Goal: Task Accomplishment & Management: Manage account settings

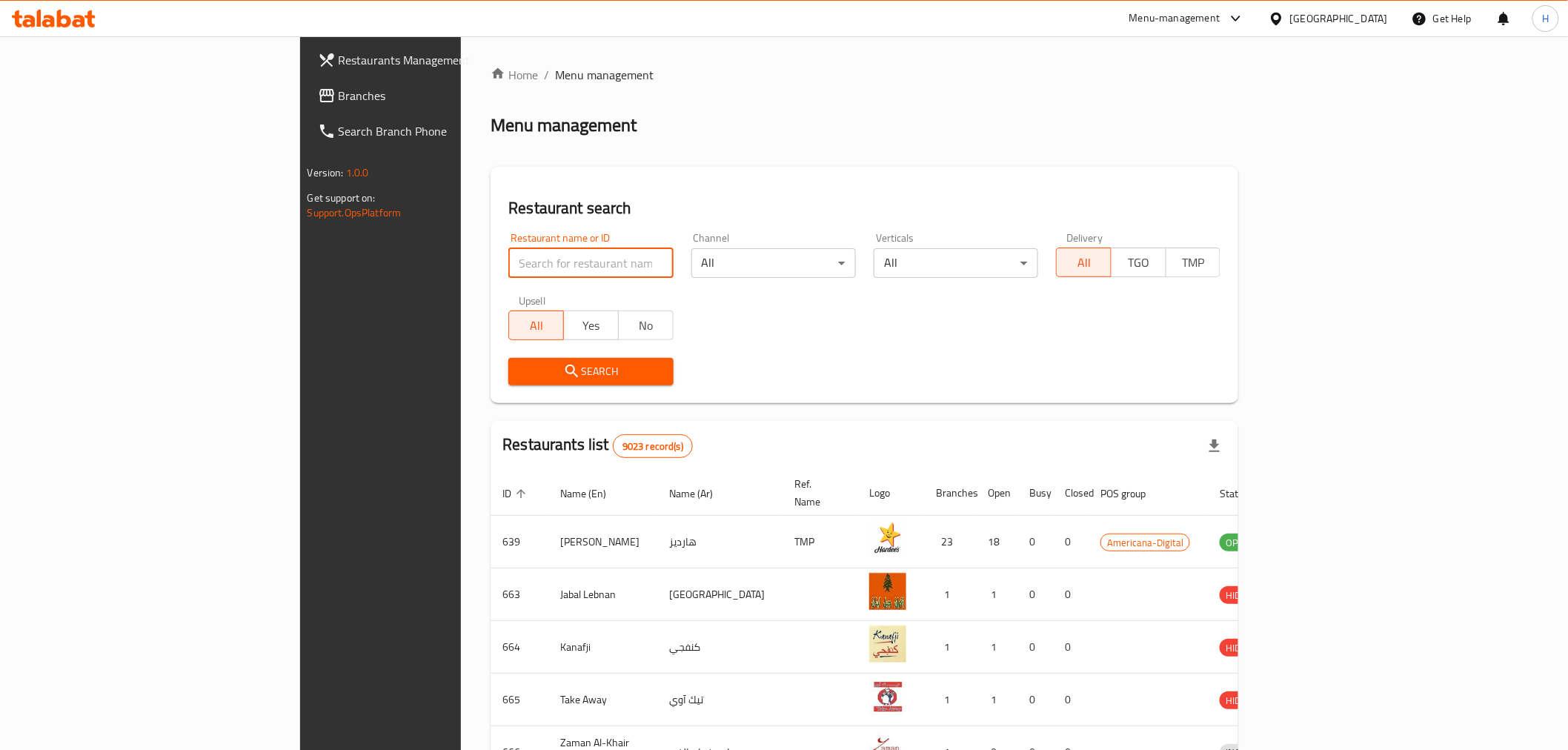
click at [508, 252] on input "search" at bounding box center [591, 263] width 164 height 30
type input "pizza hut"
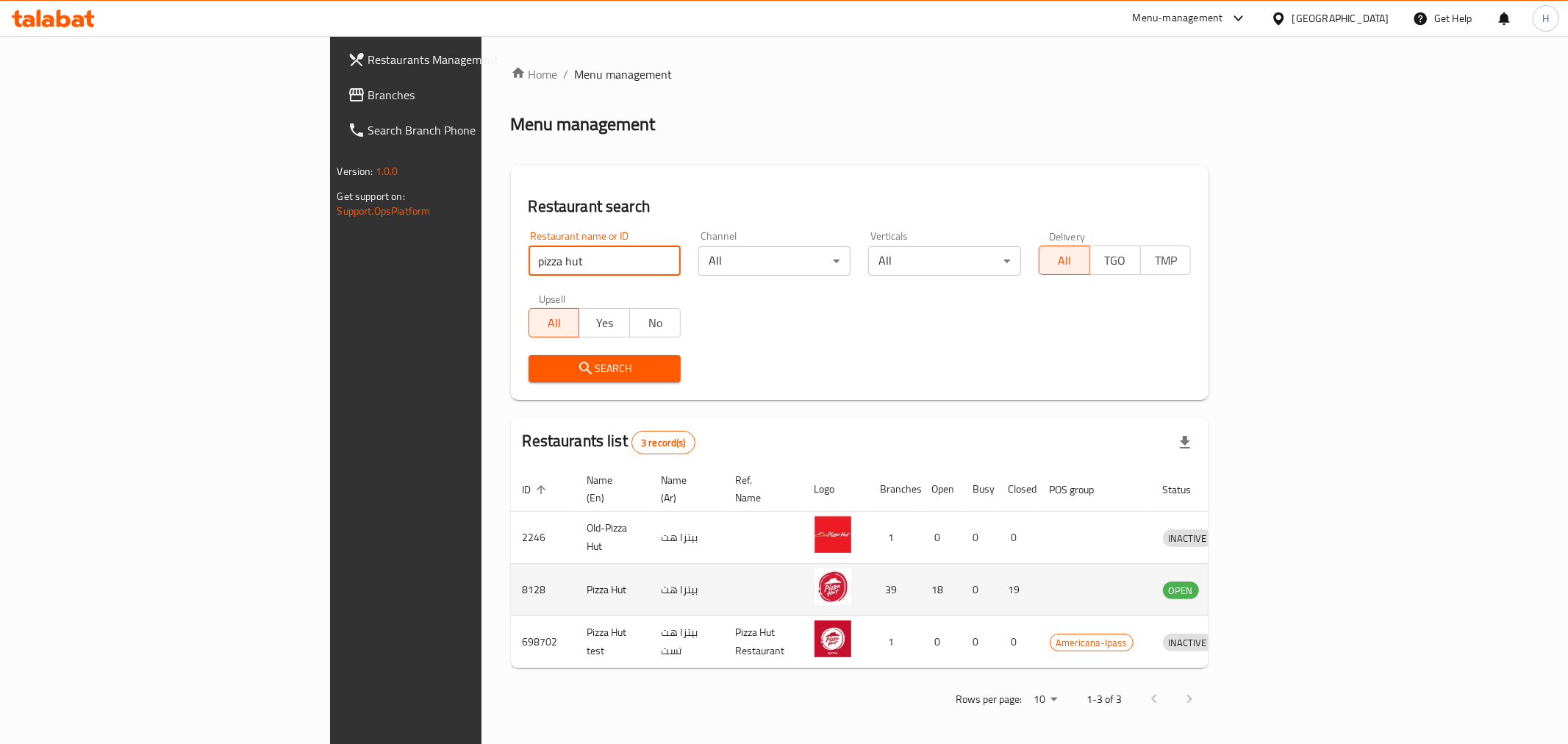
click at [1260, 584] on icon "enhanced table" at bounding box center [1251, 590] width 16 height 12
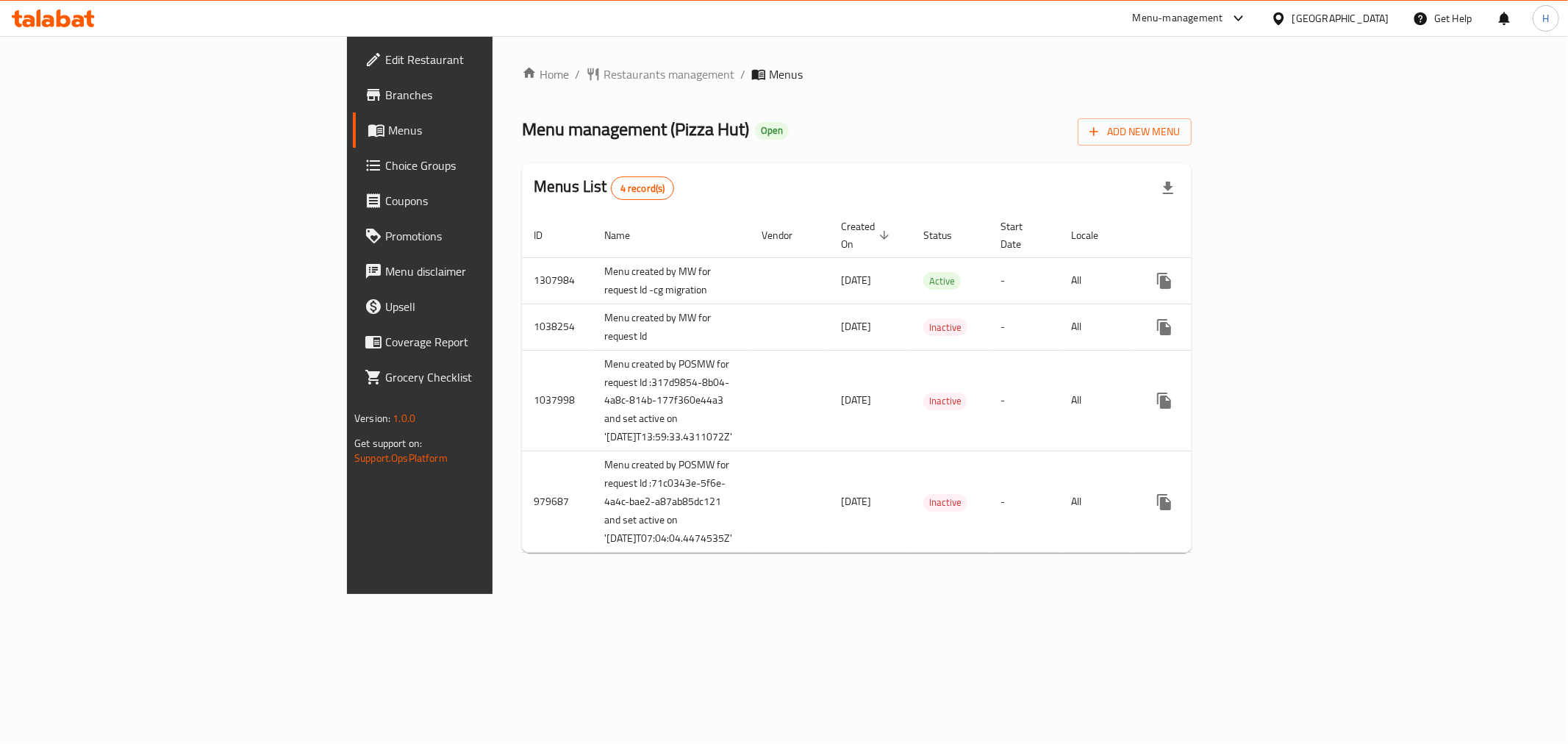
click at [385, 87] on span "Branches" at bounding box center [491, 95] width 212 height 17
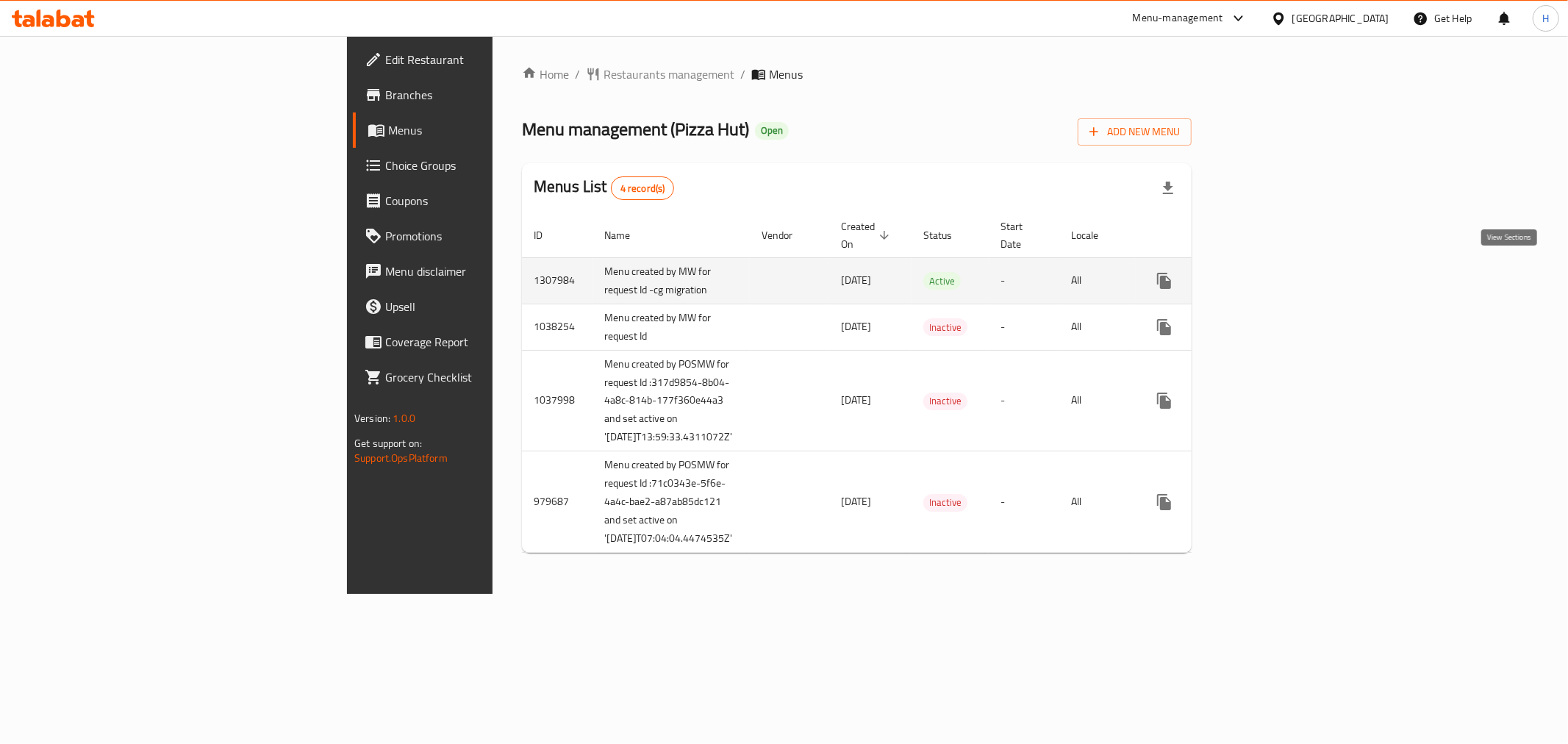
click at [1279, 276] on icon "enhanced table" at bounding box center [1270, 280] width 17 height 17
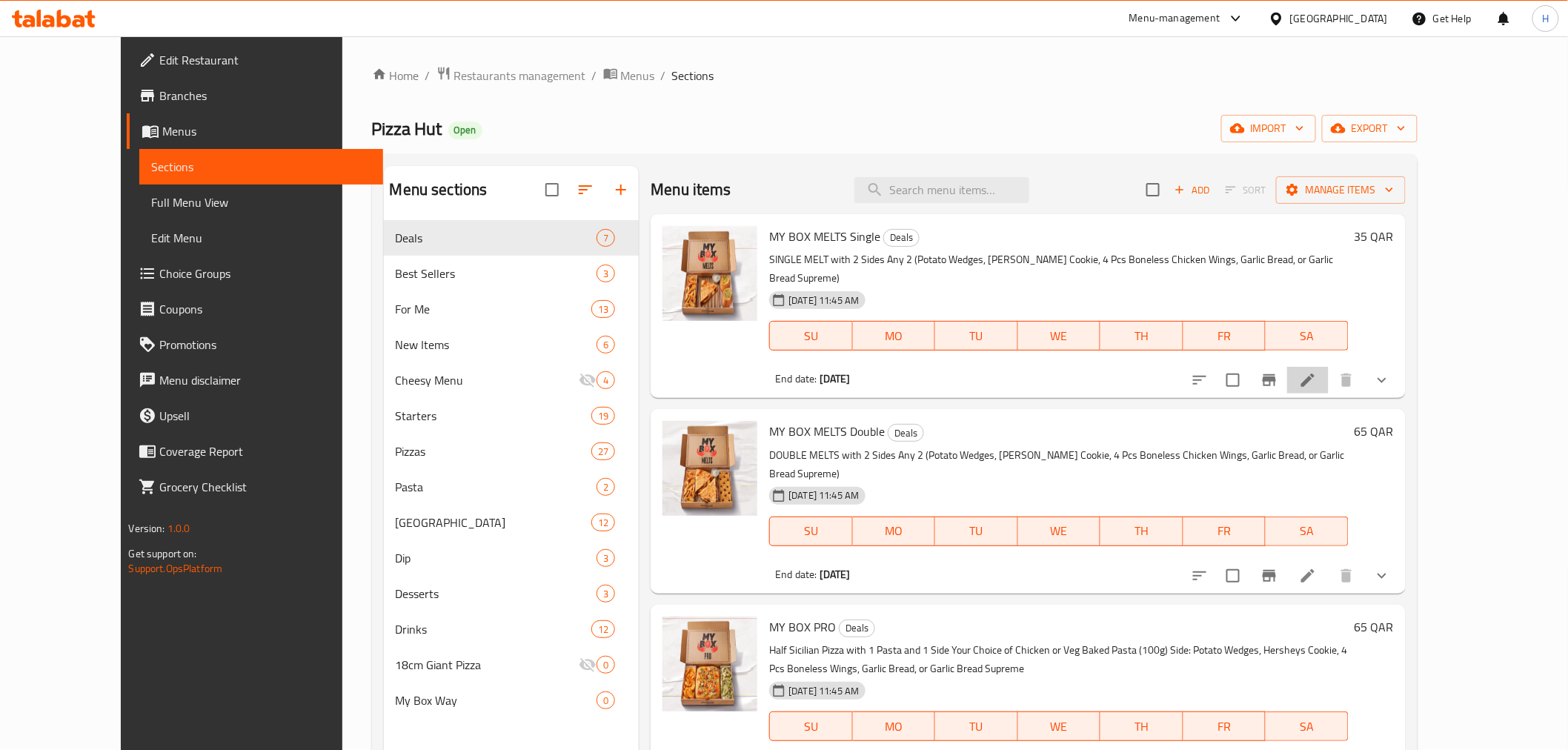
click at [1328, 367] on li at bounding box center [1307, 380] width 41 height 26
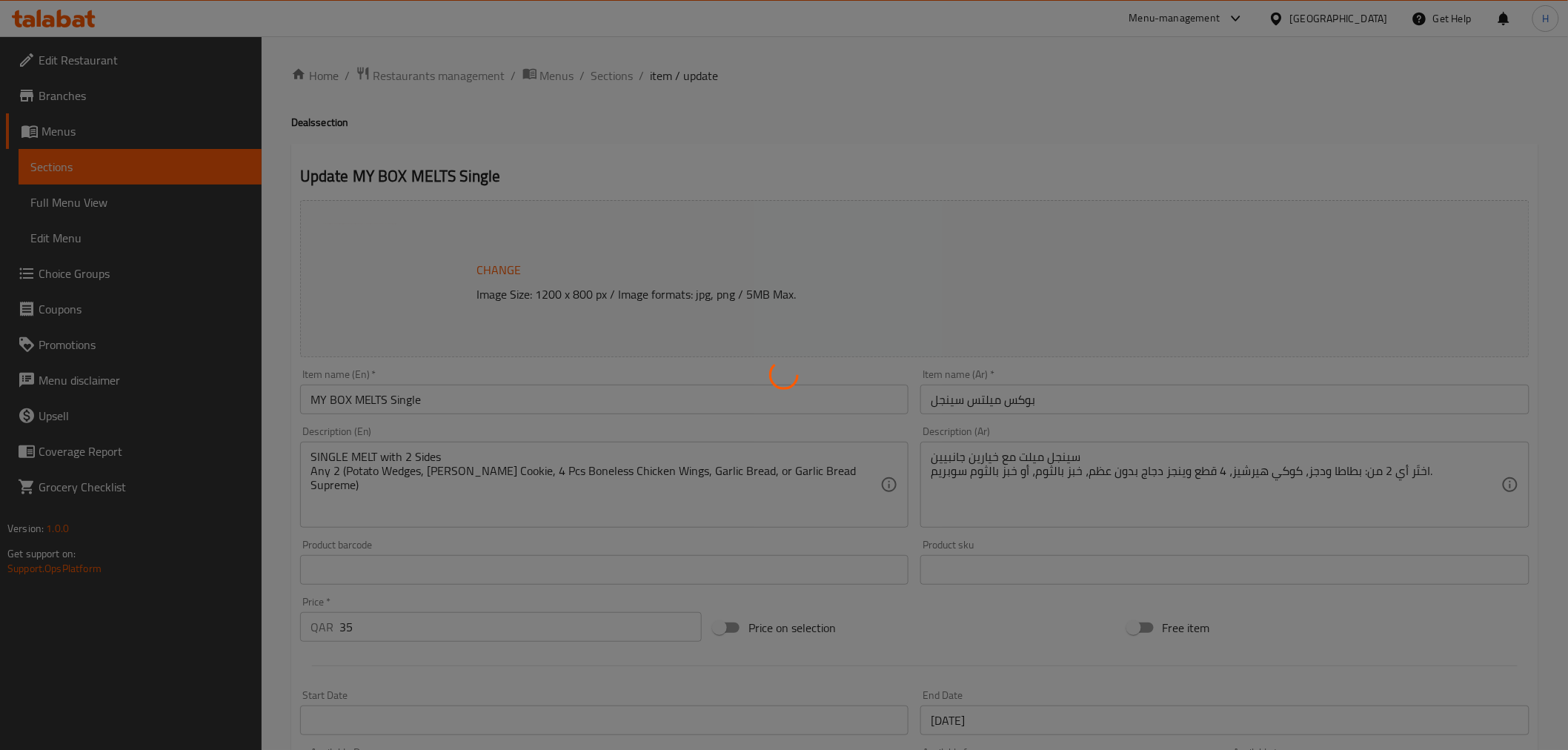
type input "اختر نكهة واحدة من سينجل ميلت"
type input "1"
type input "اختر نوعين من الأطباق الجانبية"
type input "2"
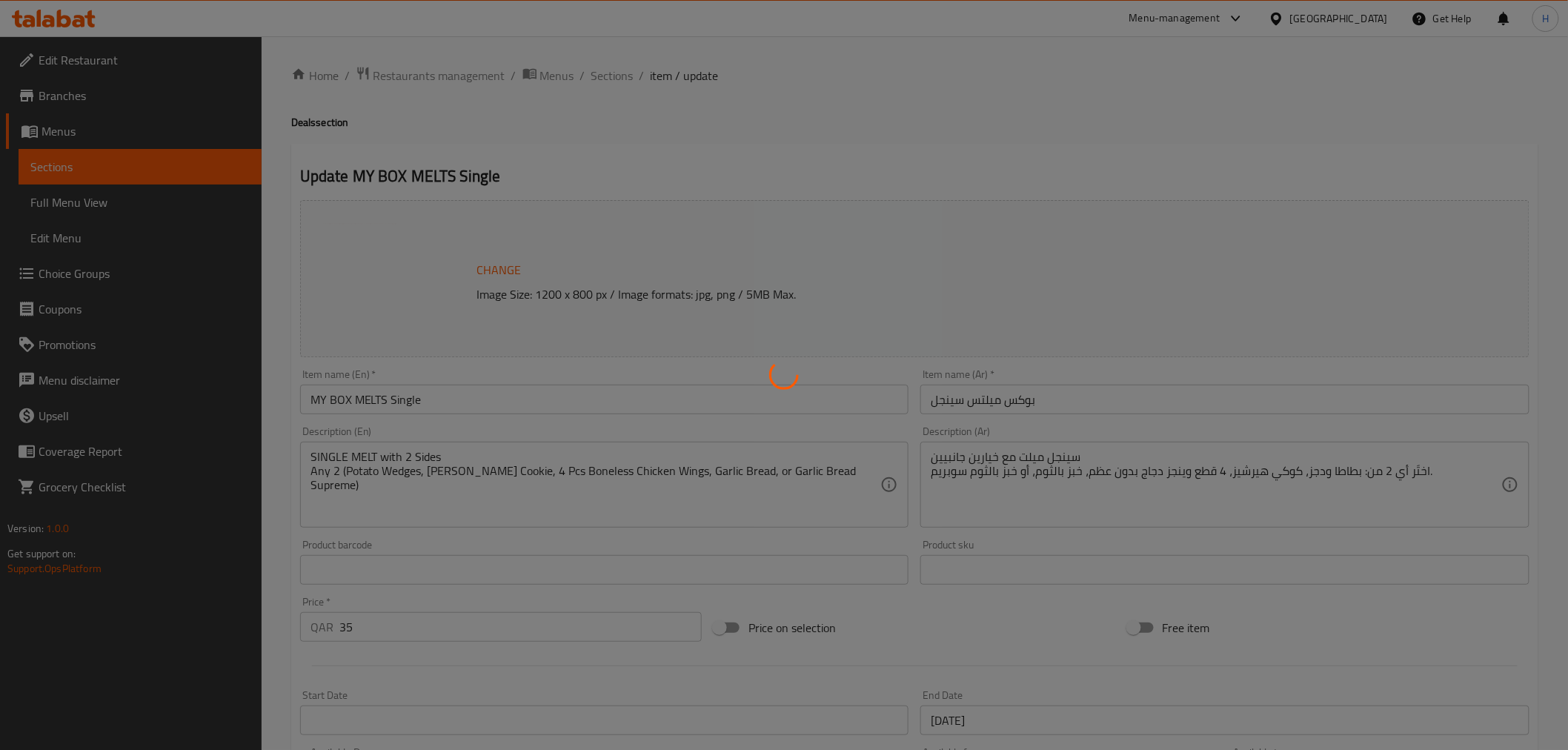
type input "2"
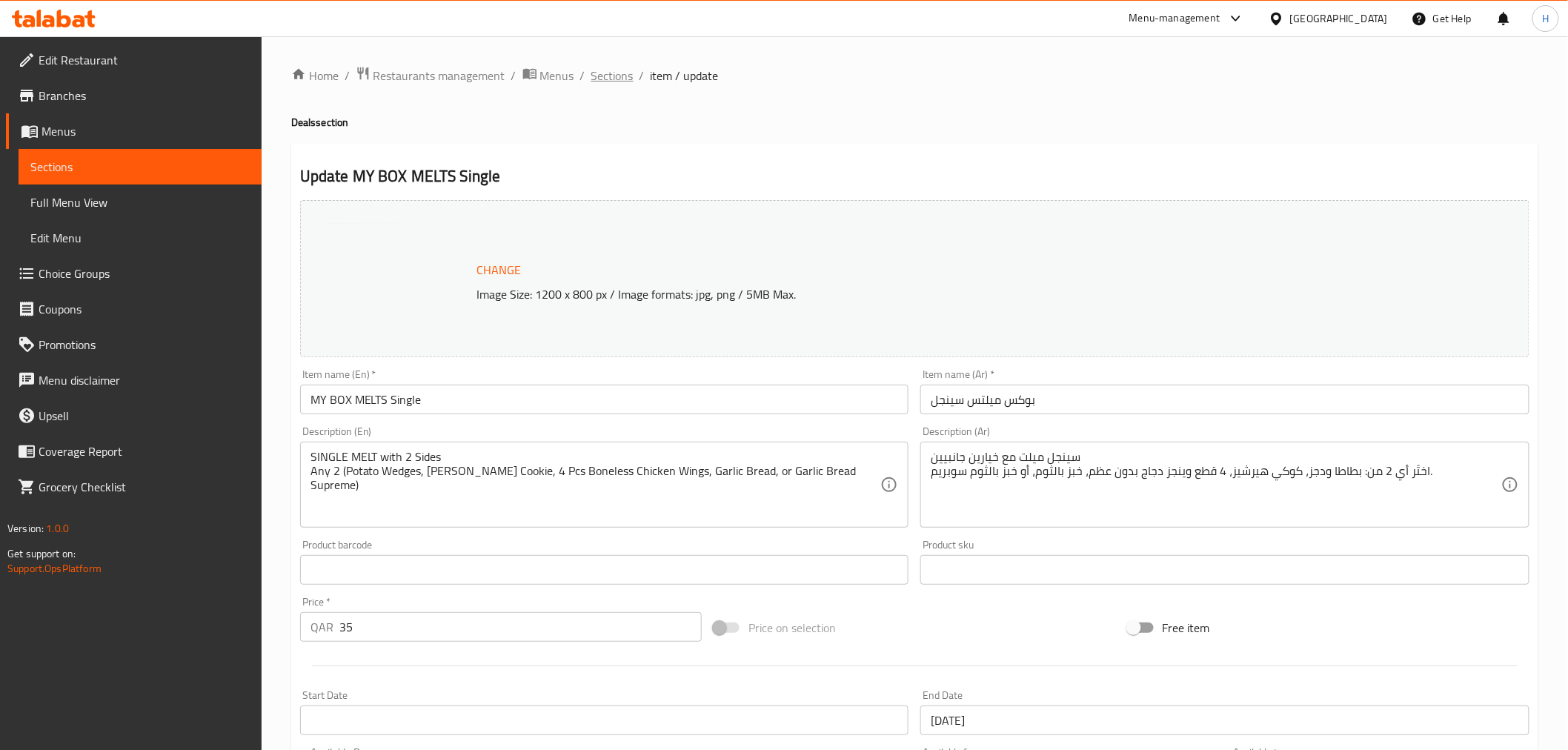
click at [601, 67] on span "Sections" at bounding box center [612, 75] width 42 height 18
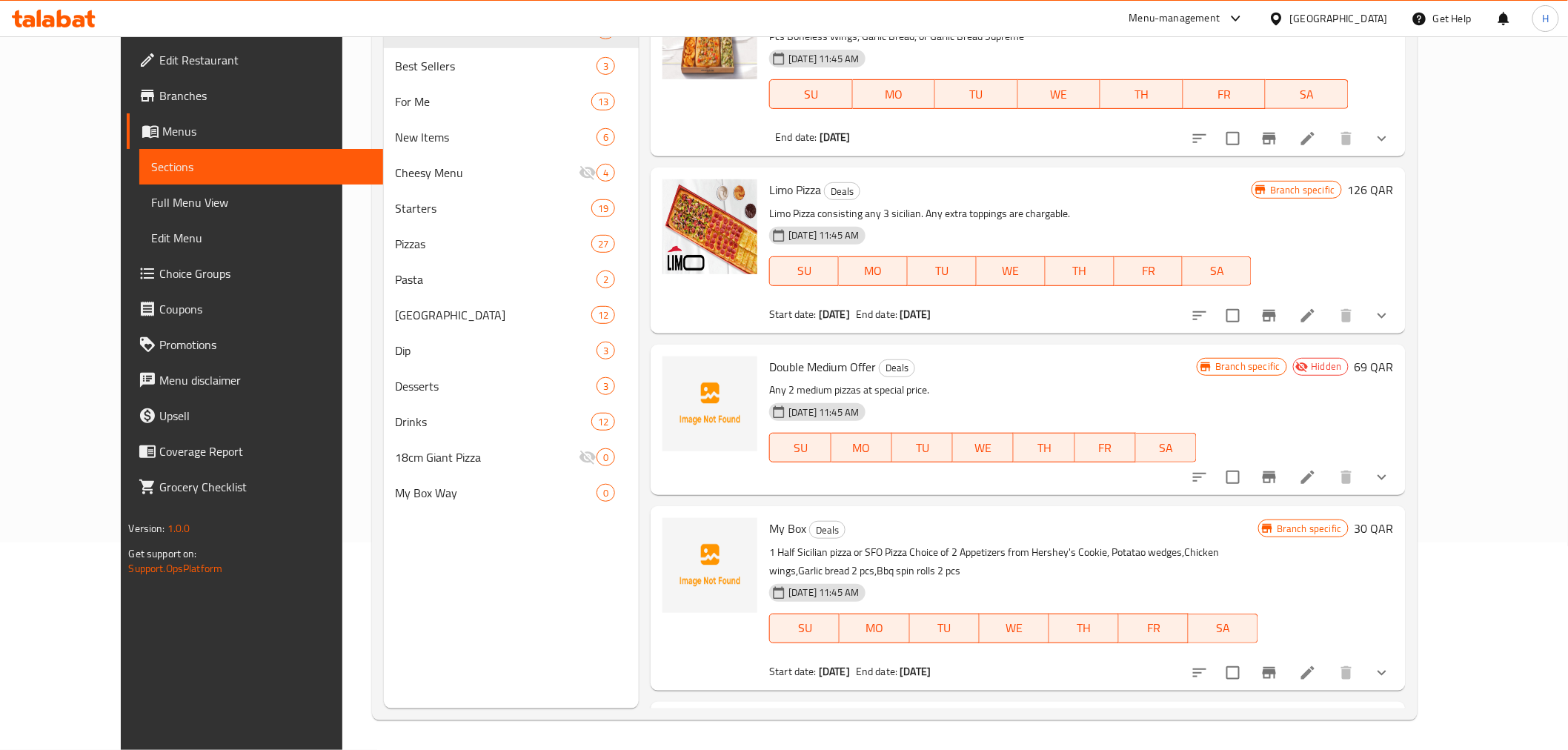
scroll to position [399, 0]
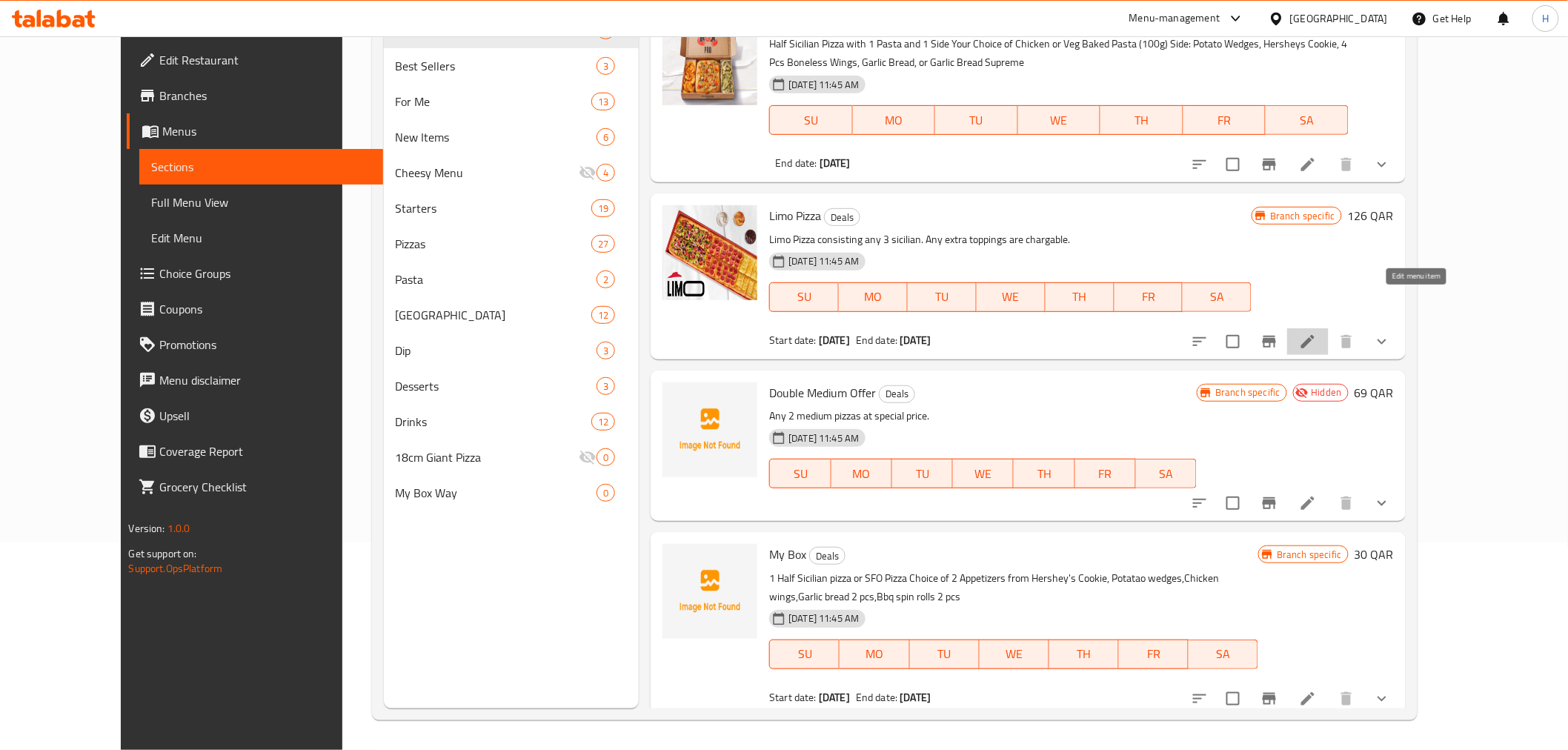
click at [1317, 333] on icon at bounding box center [1307, 341] width 18 height 18
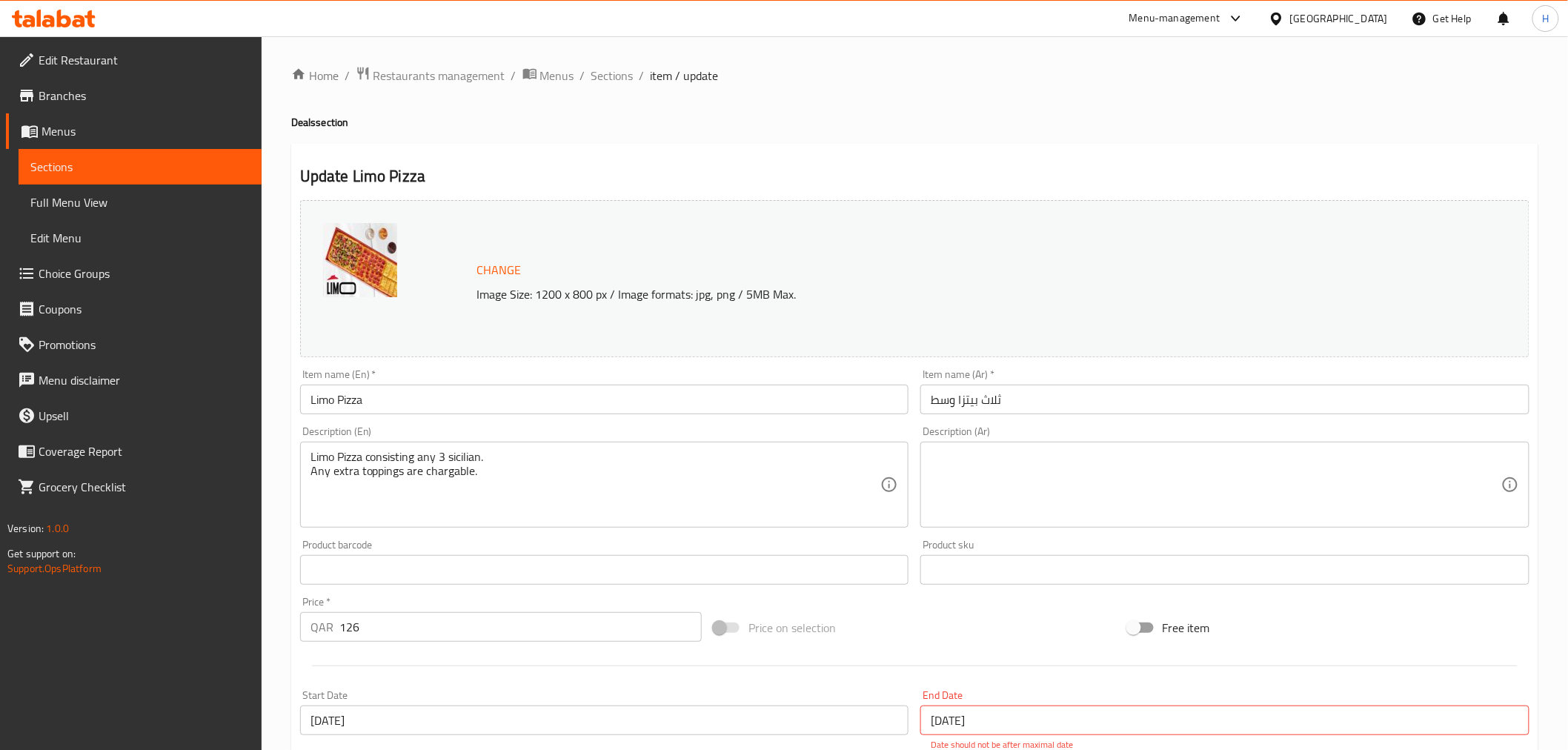
click at [1245, 25] on icon at bounding box center [1236, 18] width 18 height 18
click at [1226, 91] on div "Agent Campaigns Center" at bounding box center [1164, 100] width 136 height 34
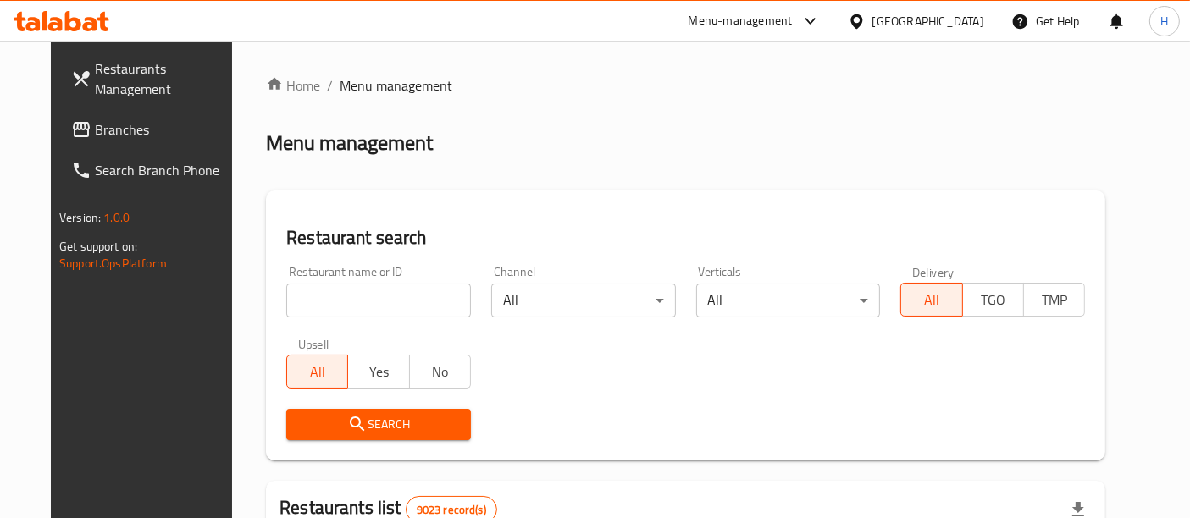
click at [368, 296] on input "search" at bounding box center [378, 301] width 185 height 34
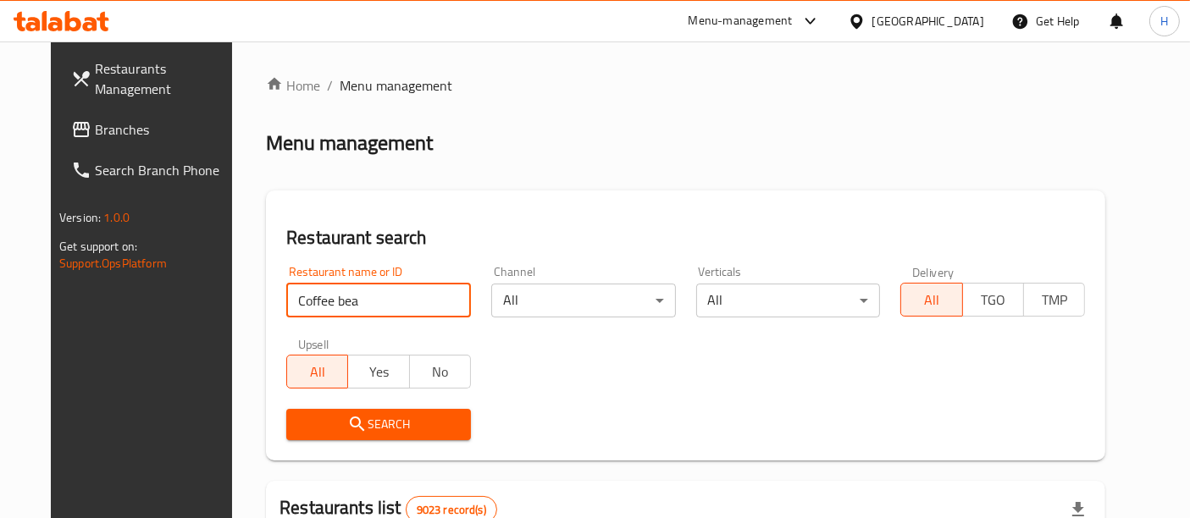
type input "Coffee bea"
click button "Search" at bounding box center [378, 424] width 185 height 31
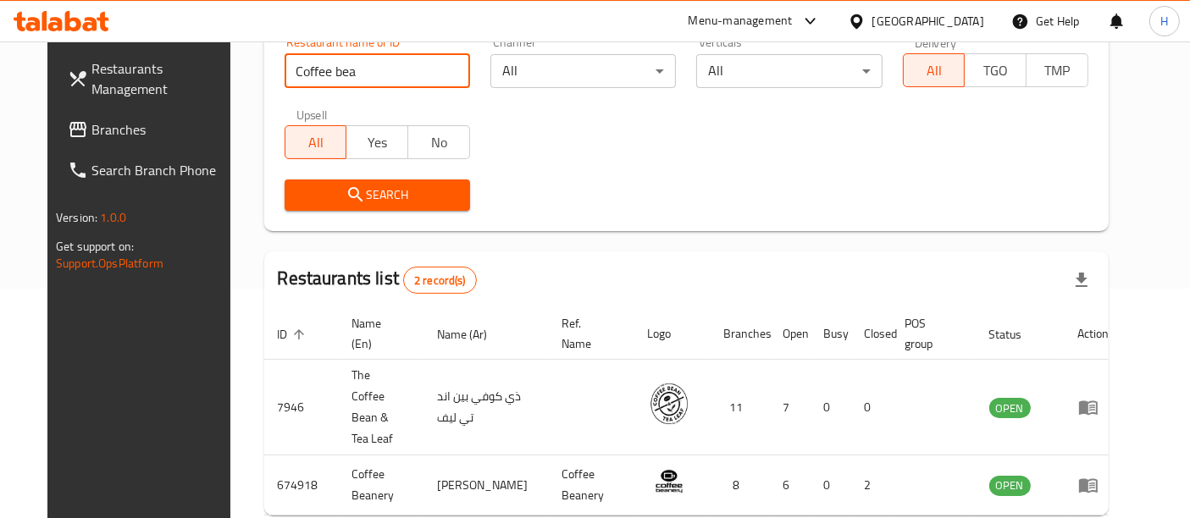
scroll to position [268, 0]
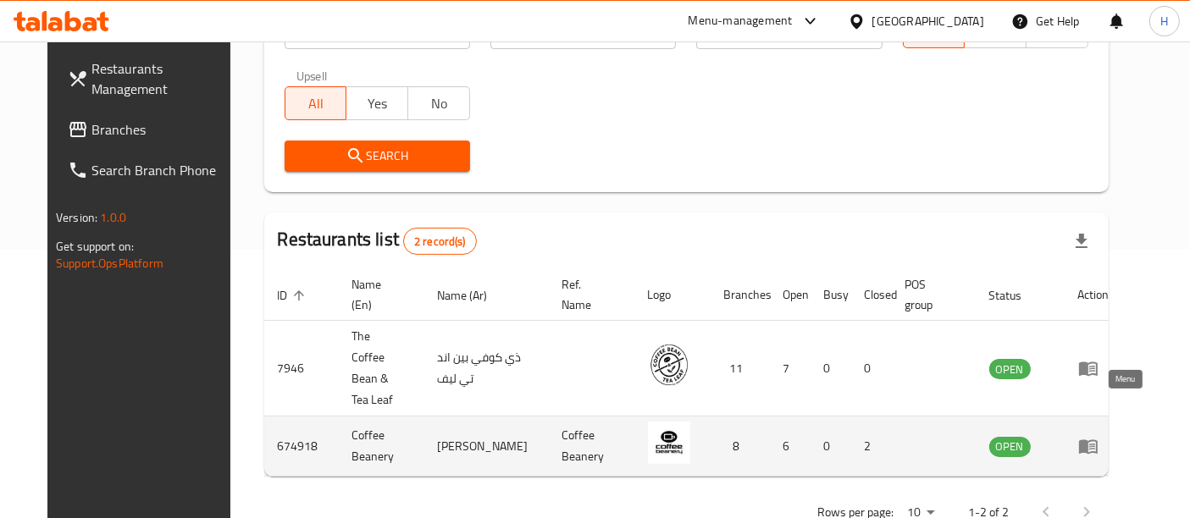
click at [1098, 436] on icon "enhanced table" at bounding box center [1088, 446] width 20 height 20
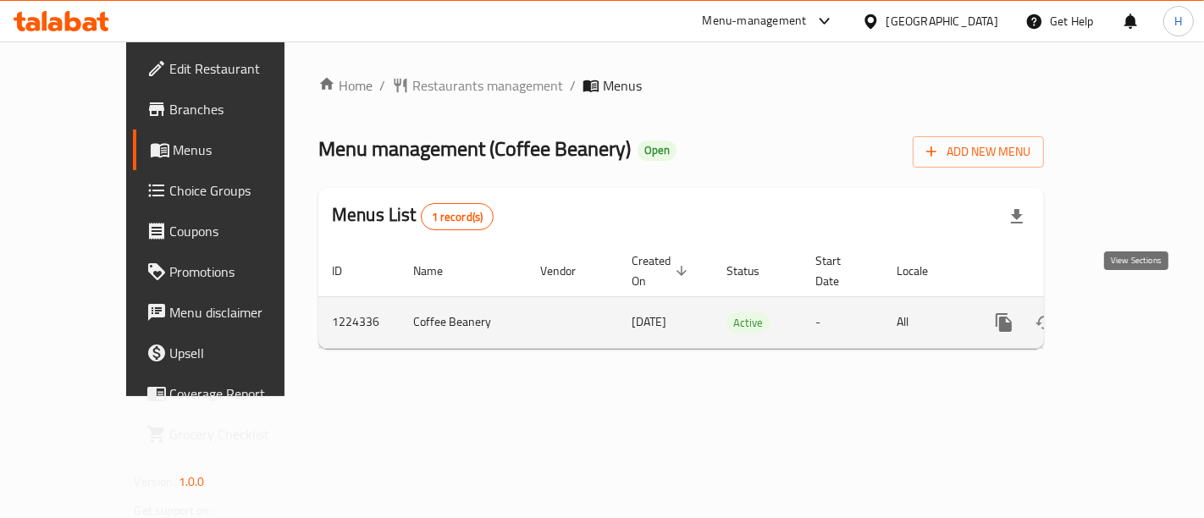
click at [1147, 303] on link "enhanced table" at bounding box center [1126, 322] width 41 height 41
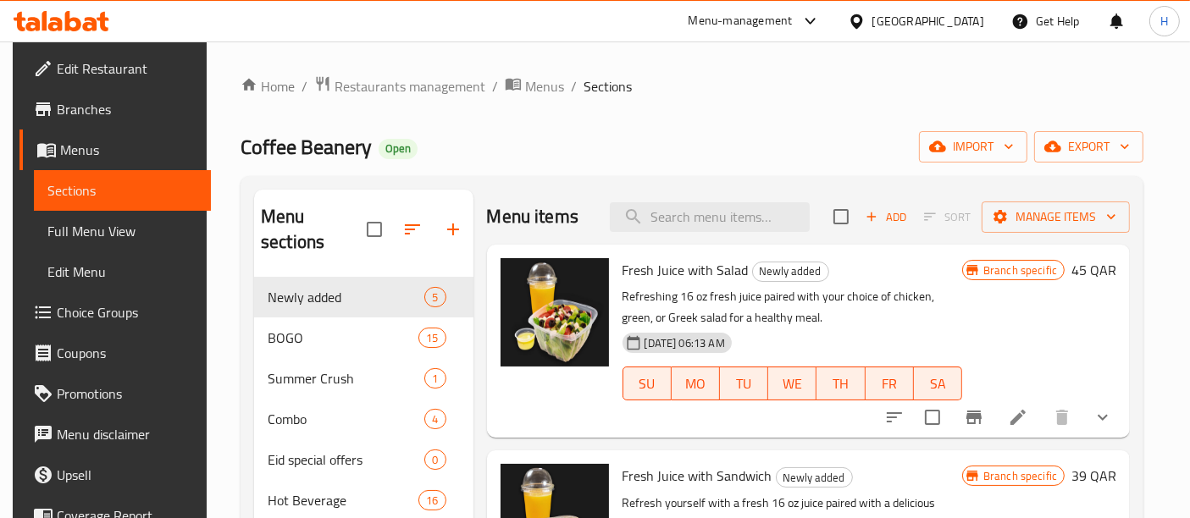
click at [443, 219] on icon "button" at bounding box center [453, 229] width 20 height 20
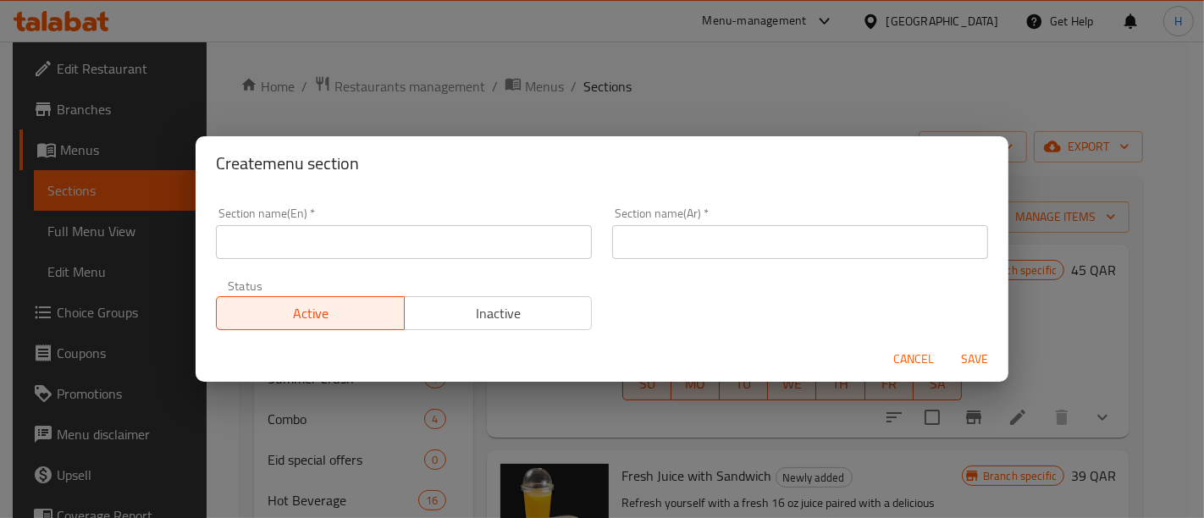
click at [421, 252] on input "text" at bounding box center [404, 242] width 376 height 34
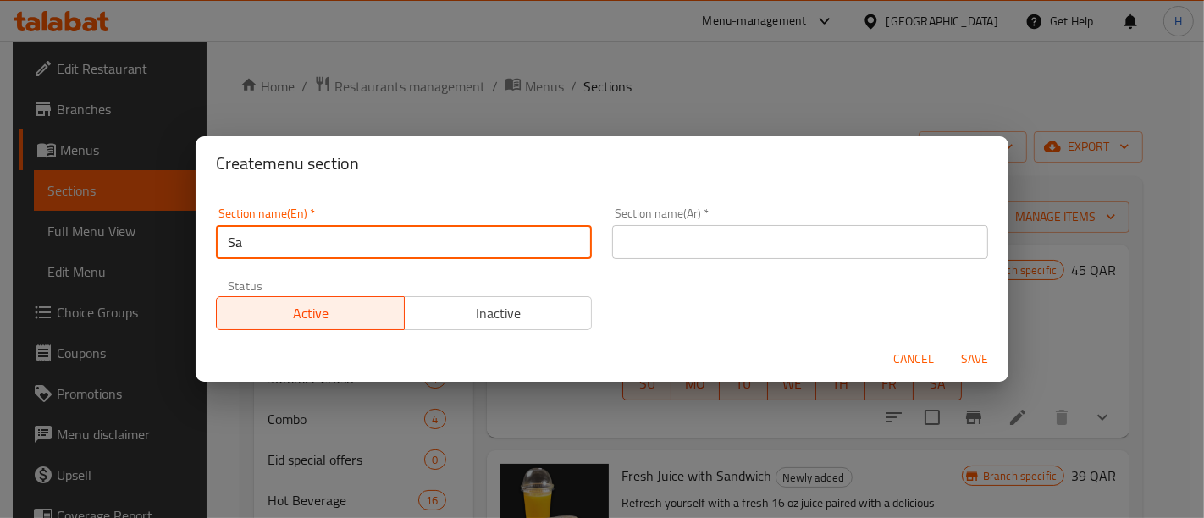
type input "S"
type input "Specials"
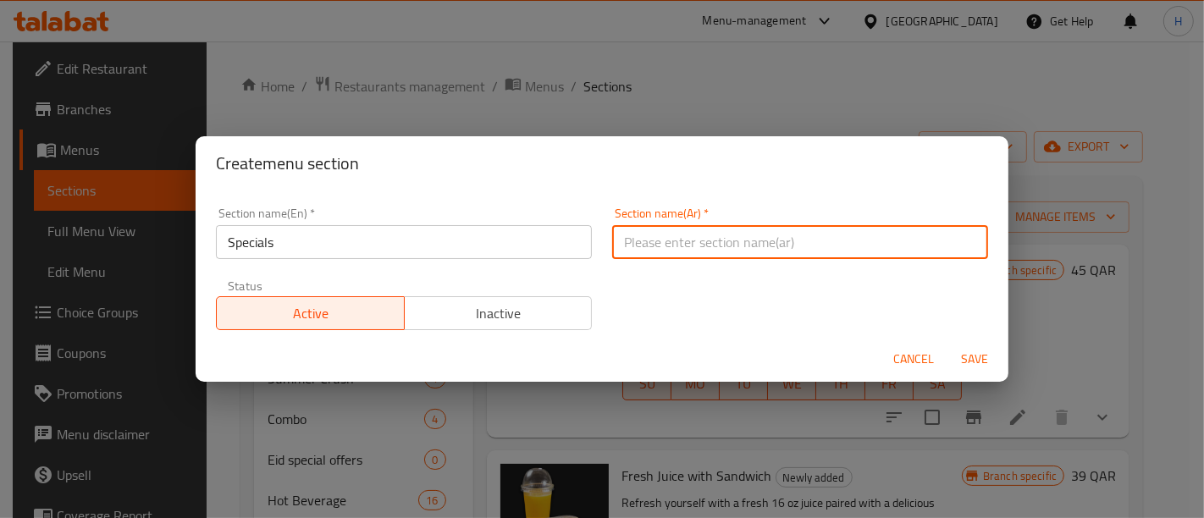
click at [765, 243] on input "text" at bounding box center [800, 242] width 376 height 34
type input "فلاش سايل"
click at [461, 316] on span "Inactive" at bounding box center [499, 313] width 174 height 25
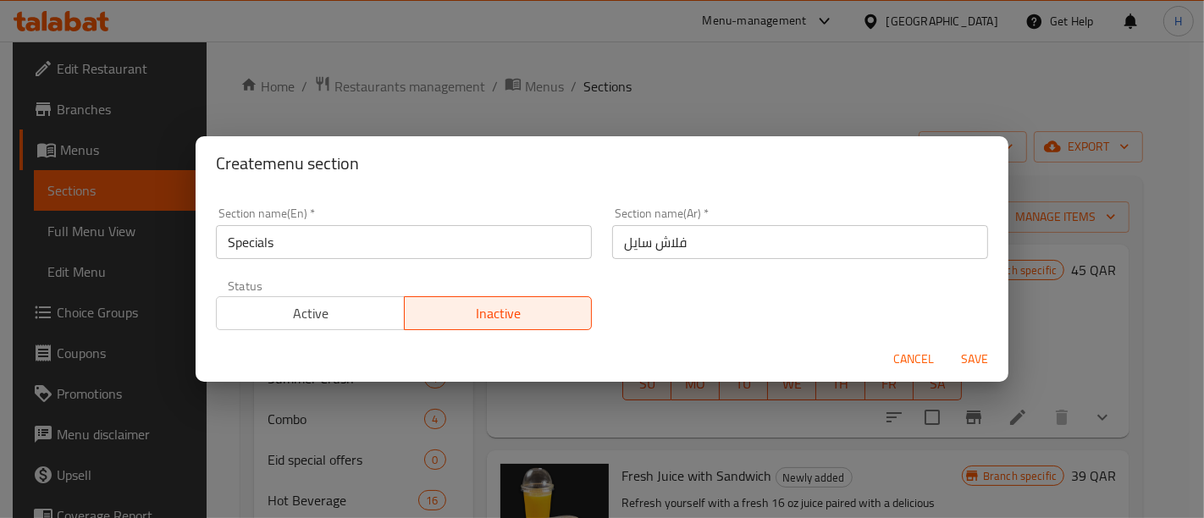
click at [985, 362] on span "Save" at bounding box center [974, 359] width 41 height 21
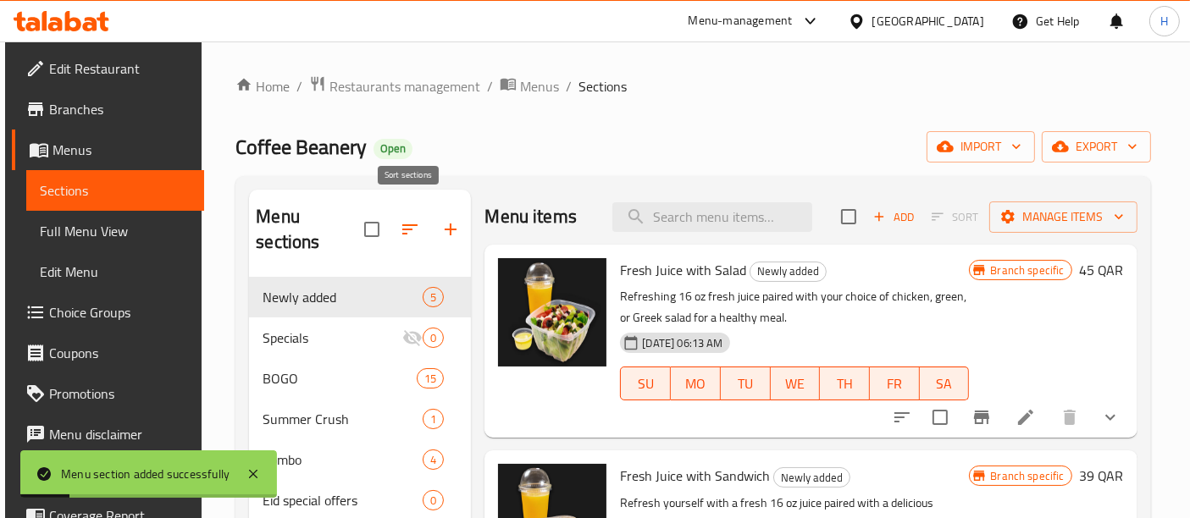
click at [412, 219] on icon "button" at bounding box center [410, 229] width 20 height 20
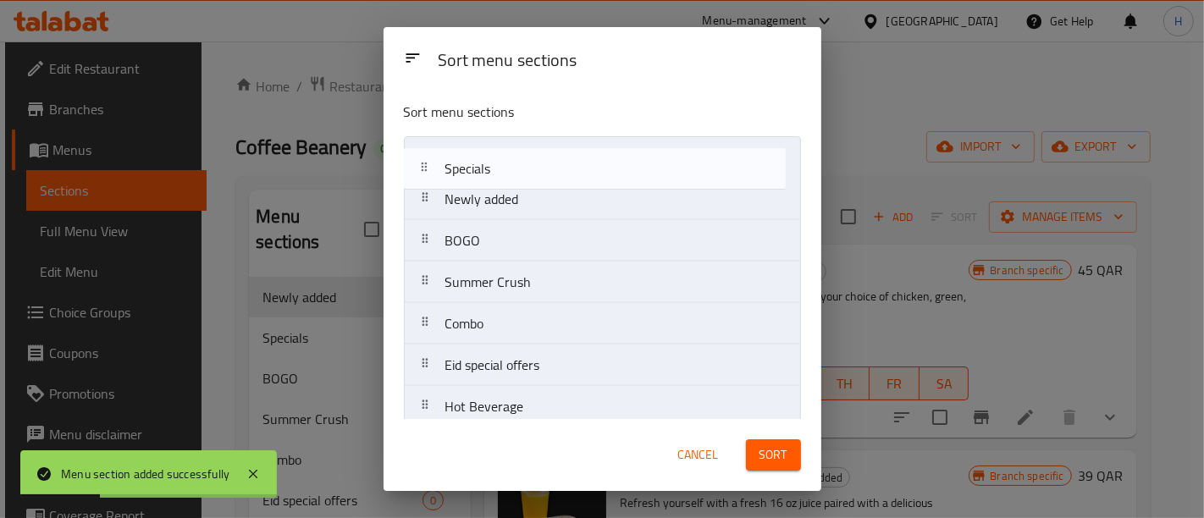
drag, startPoint x: 534, startPoint y: 207, endPoint x: 534, endPoint y: 168, distance: 39.0
click at [534, 168] on nav "Newly added Specials BOGO Summer Crush Combo Eid special offers Hot Beverage Ho…" at bounding box center [602, 489] width 397 height 707
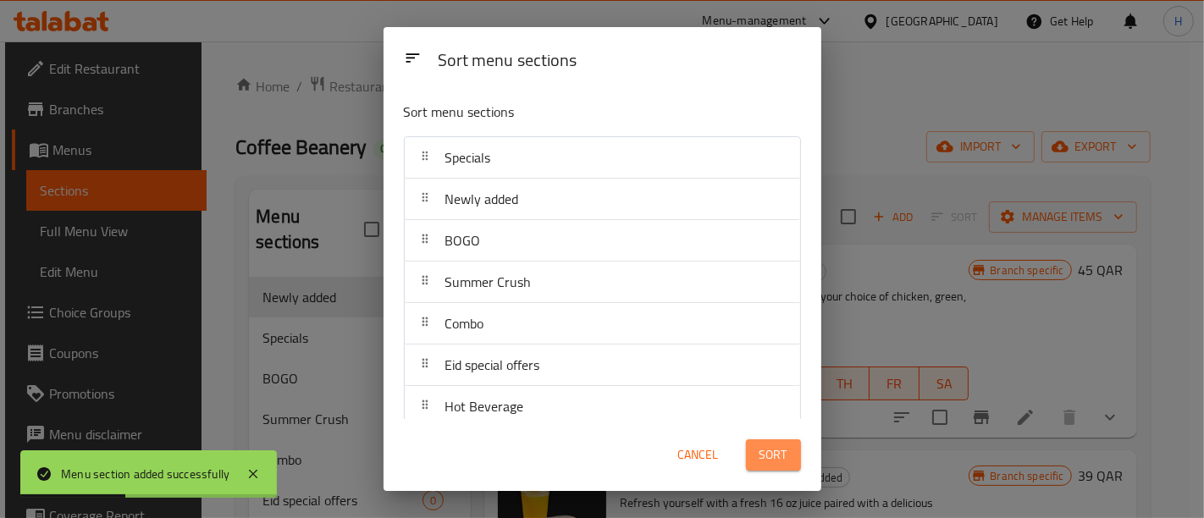
click at [769, 448] on span "Sort" at bounding box center [774, 455] width 28 height 21
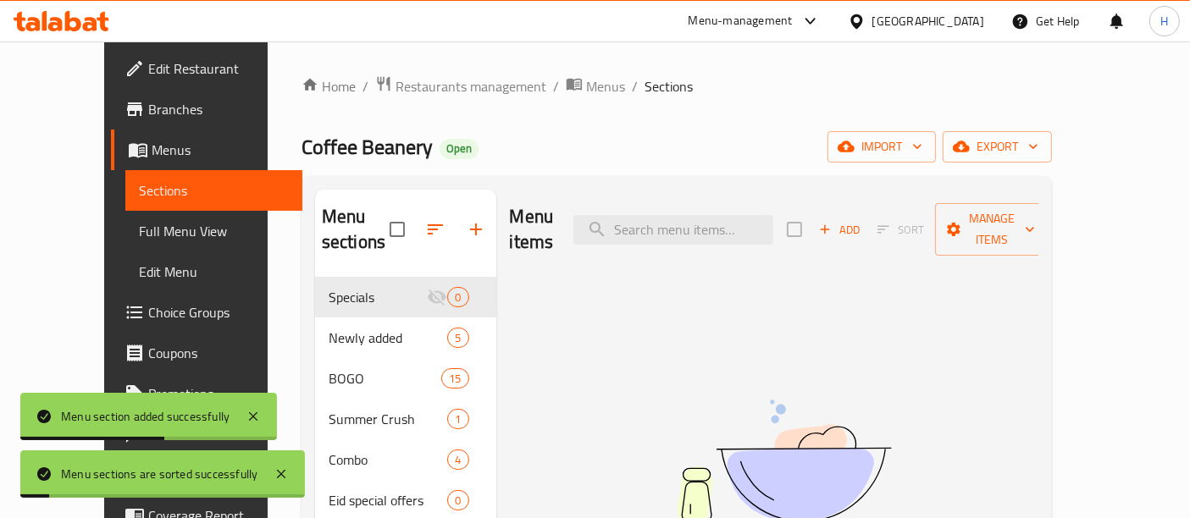
drag, startPoint x: 594, startPoint y: 135, endPoint x: 611, endPoint y: 141, distance: 18.2
click at [594, 135] on div "Coffee Beanery Open import export" at bounding box center [676, 146] width 750 height 31
click at [862, 220] on span "Add" at bounding box center [839, 229] width 46 height 19
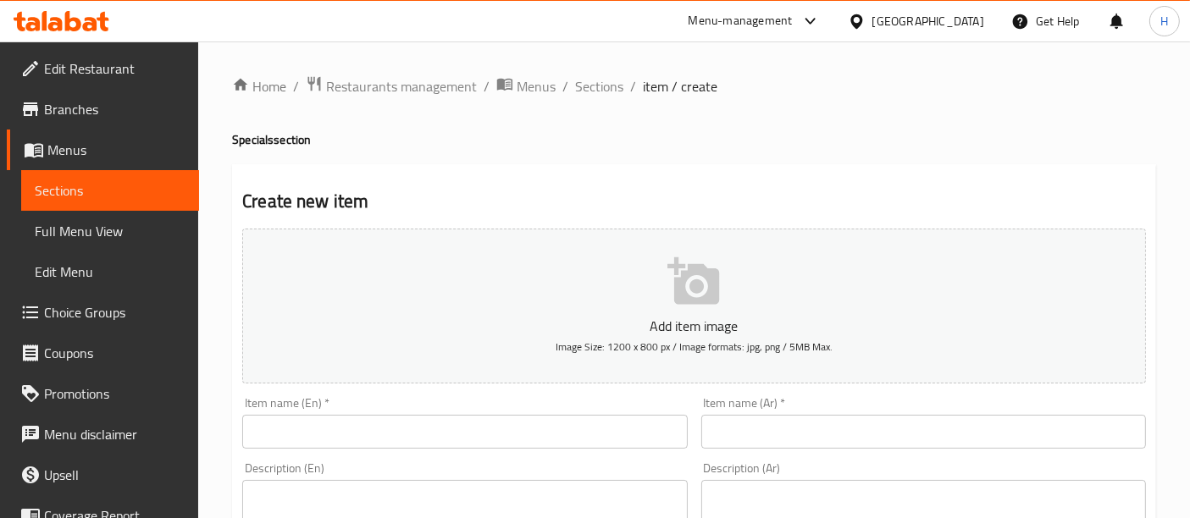
click at [469, 427] on input "text" at bounding box center [464, 432] width 445 height 34
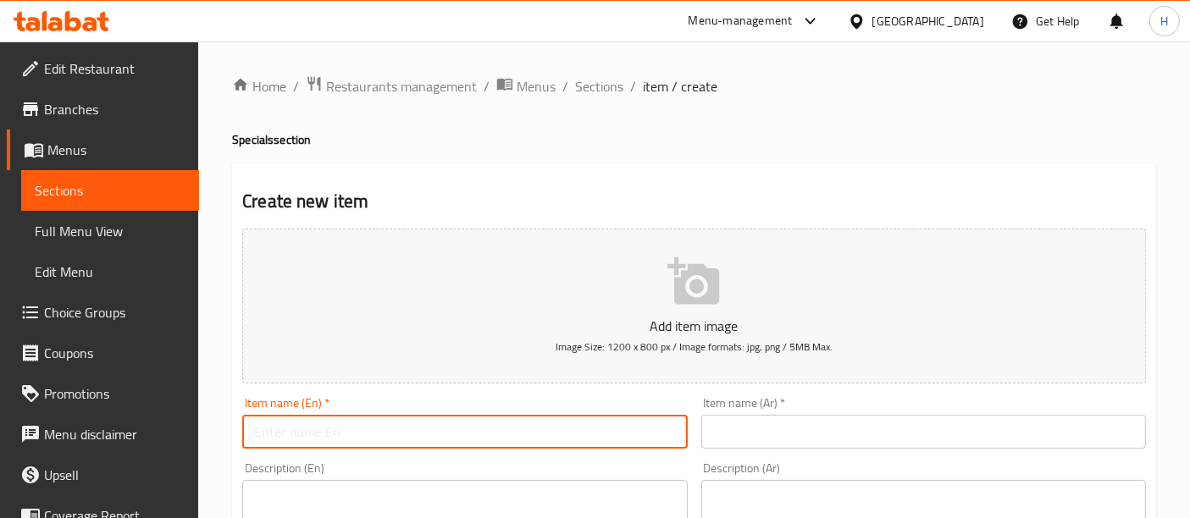
paste input "HOT WHITE CHOCOLATE MOCHA (12 oz )"
type input "HOT WHITE CHOCOLATE MOCHA (12 oz )"
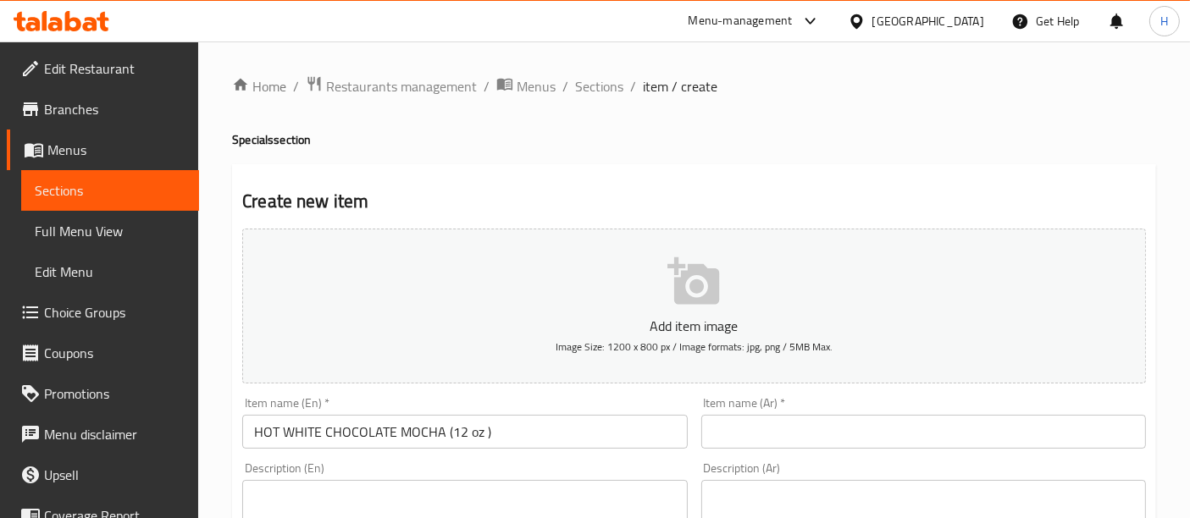
click at [794, 445] on input "text" at bounding box center [923, 432] width 445 height 34
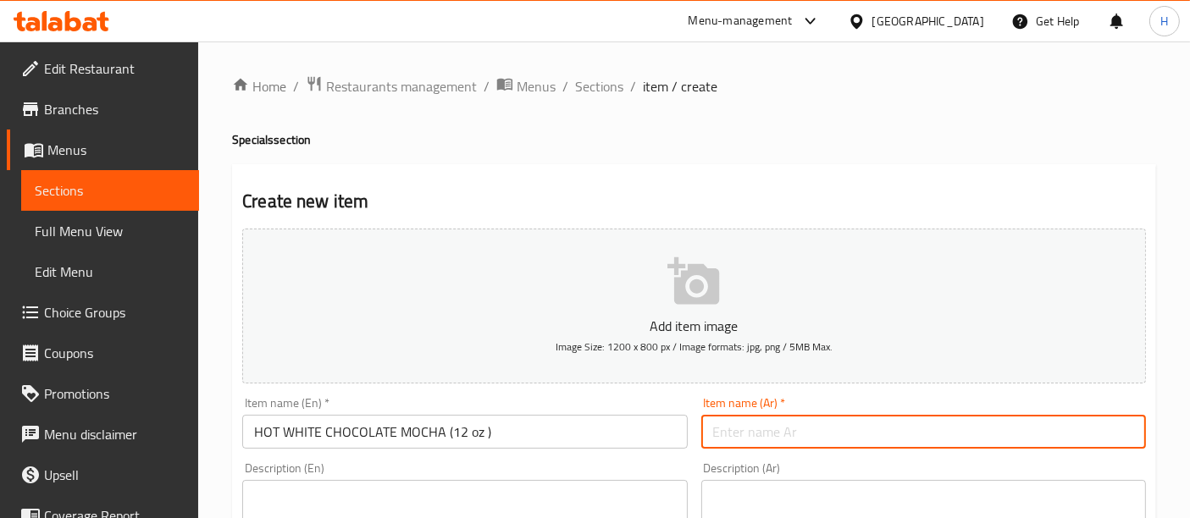
paste input "موكا الشوكولاتة البيضاء الساخنة (12 أونصة)"
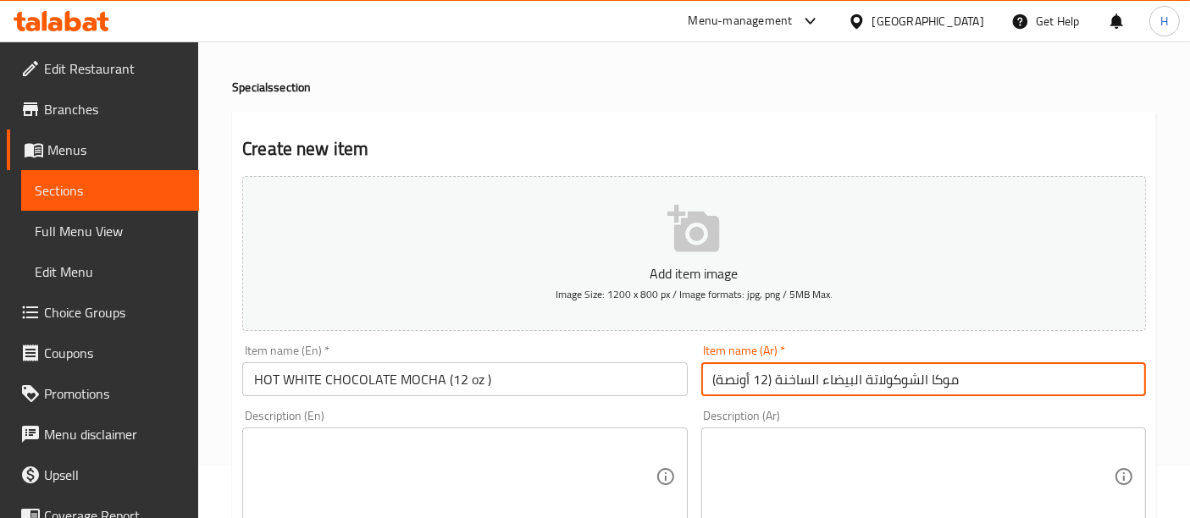
scroll to position [188, 0]
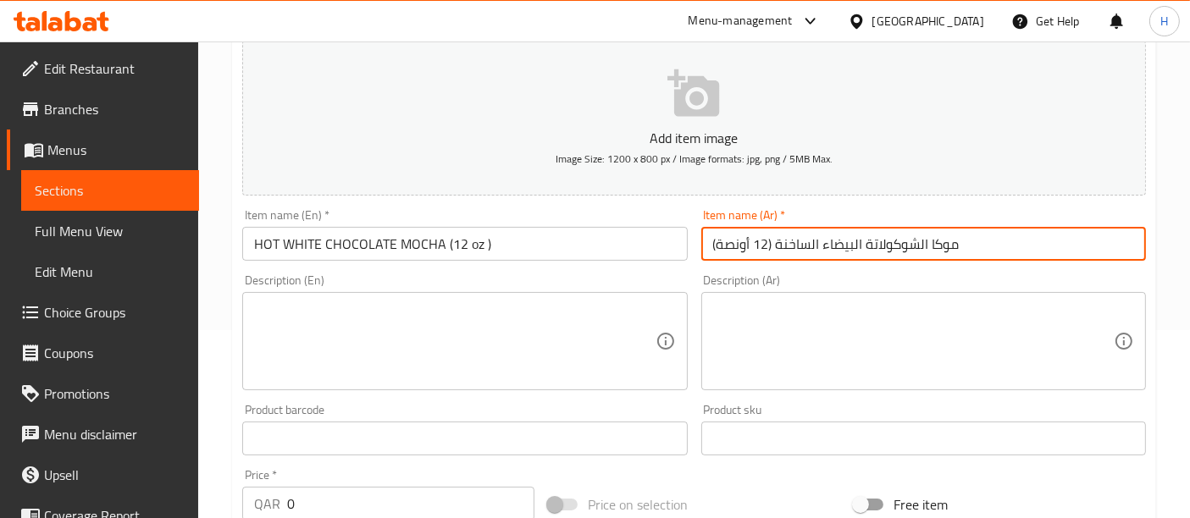
type input "موكا الشوكولاتة البيضاء الساخنة (12 أونصة)"
click at [370, 500] on input "0" at bounding box center [410, 504] width 247 height 34
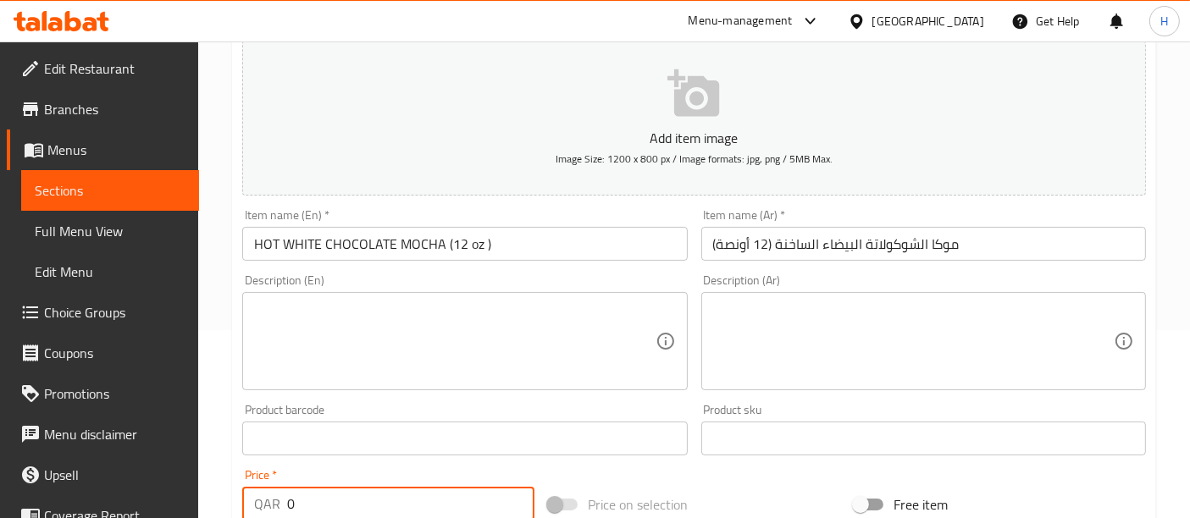
click at [370, 500] on input "0" at bounding box center [410, 504] width 247 height 34
type input "38"
click at [227, 211] on div "Home / Restaurants management / Menus / Sections / item / create Specials secti…" at bounding box center [694, 431] width 992 height 1155
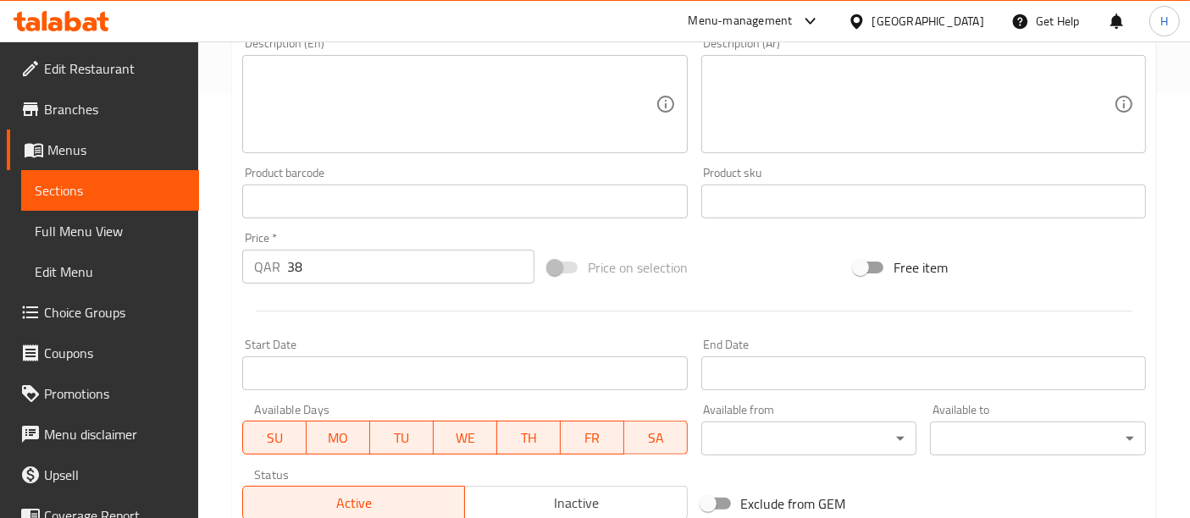
scroll to position [675, 0]
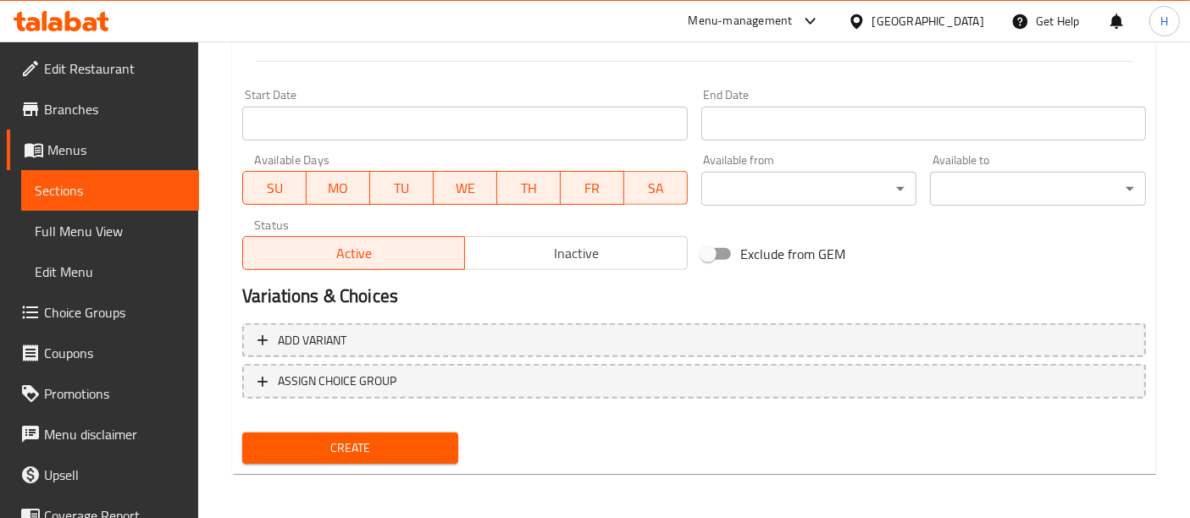
click at [399, 450] on span "Create" at bounding box center [350, 448] width 189 height 21
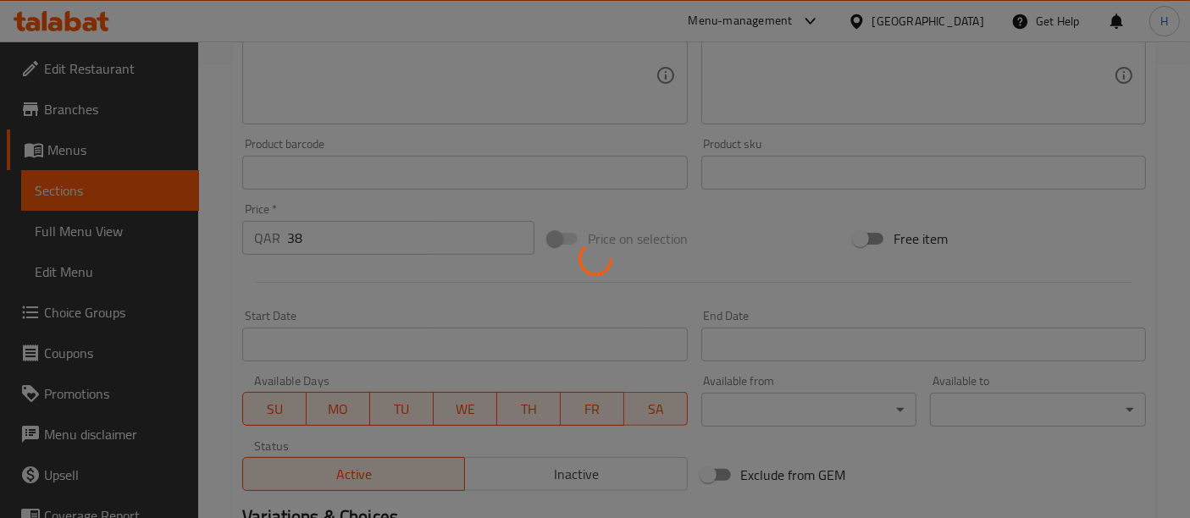
scroll to position [110, 0]
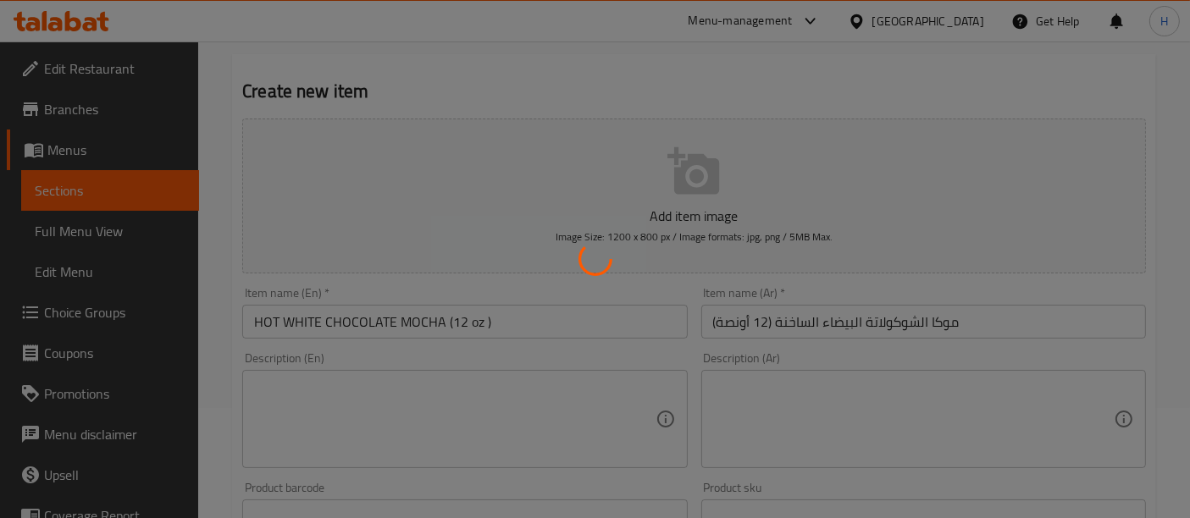
type input "0"
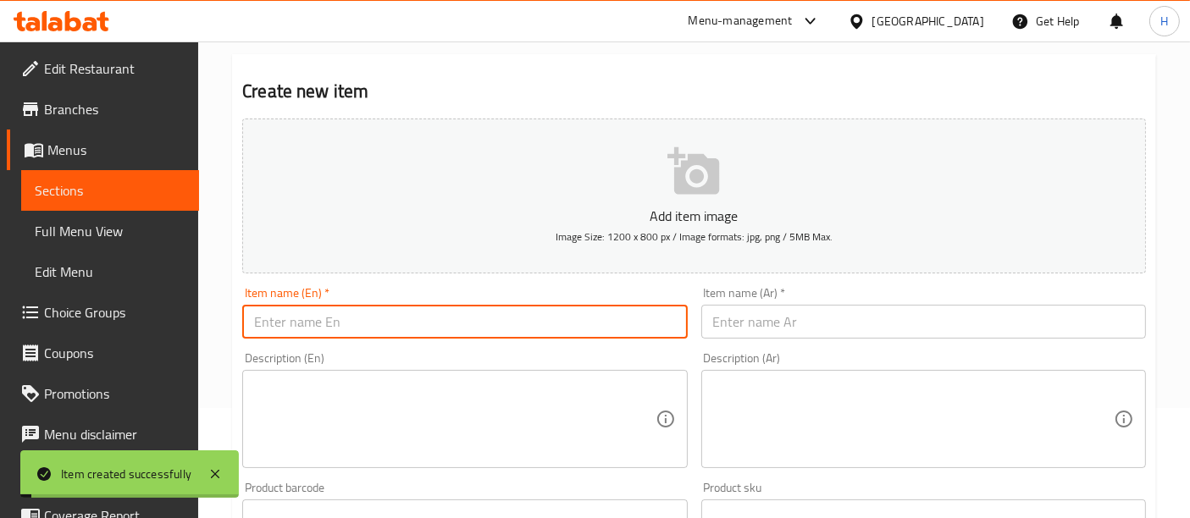
click at [500, 332] on input "text" at bounding box center [464, 322] width 445 height 34
paste input "HOT WHITE CHOCOLATE MOCHA (16 oz)"
type input "HOT WHITE CHOCOLATE MOCHA (16 oz)"
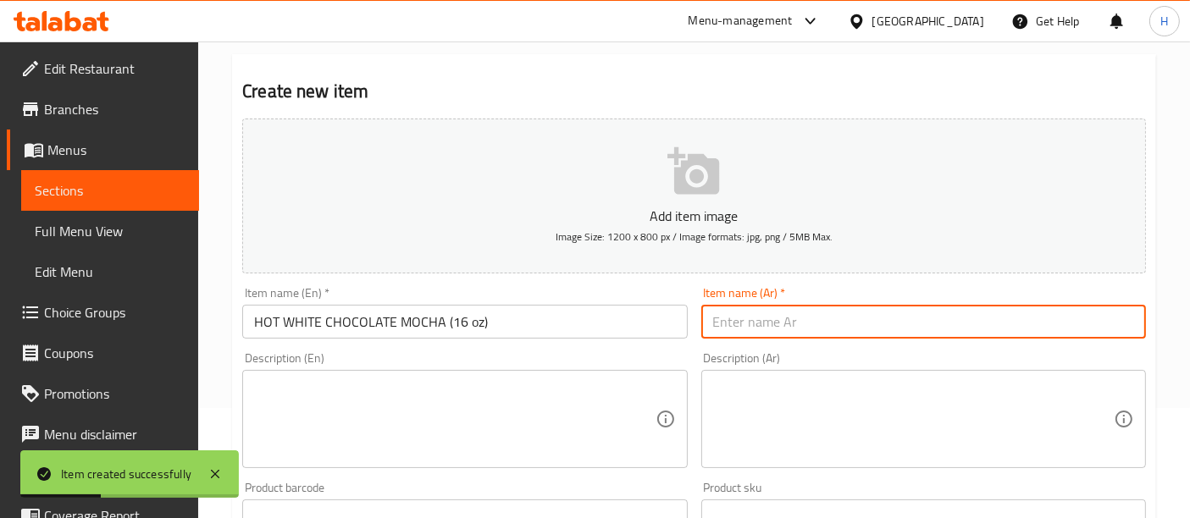
click at [744, 325] on input "text" at bounding box center [923, 322] width 445 height 34
paste input "موكا الشوكولاتة البيضاء الساخنة (16 أونصة)"
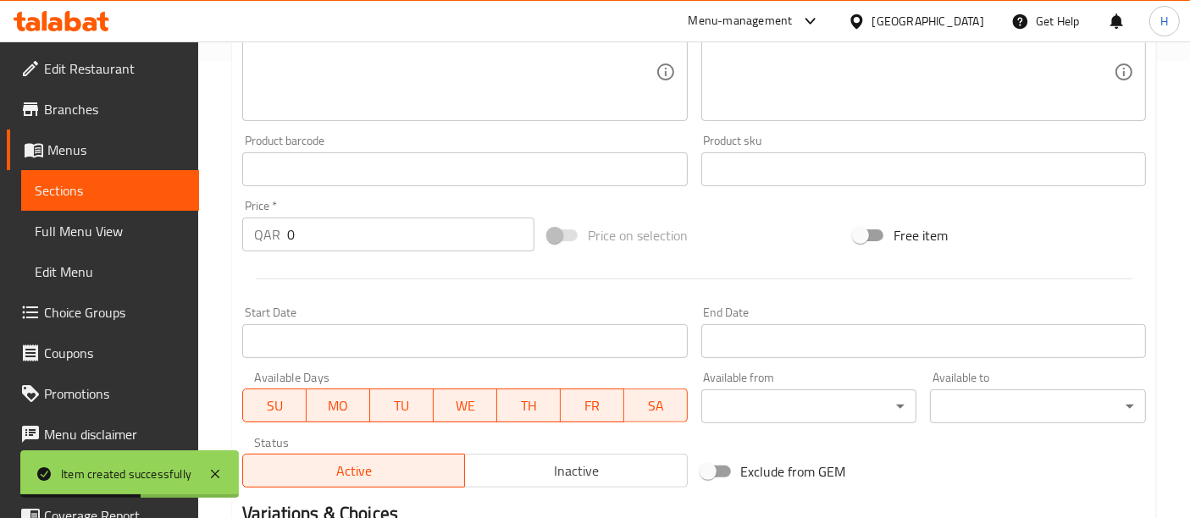
scroll to position [486, 0]
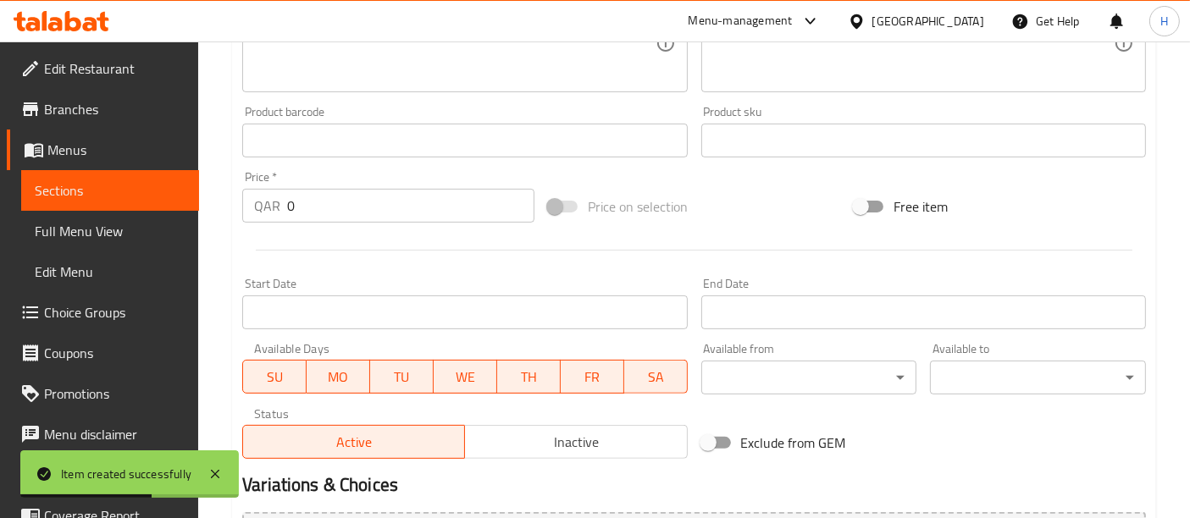
type input "موكا الشوكولاتة البيضاء الساخنة (16 أونصة)"
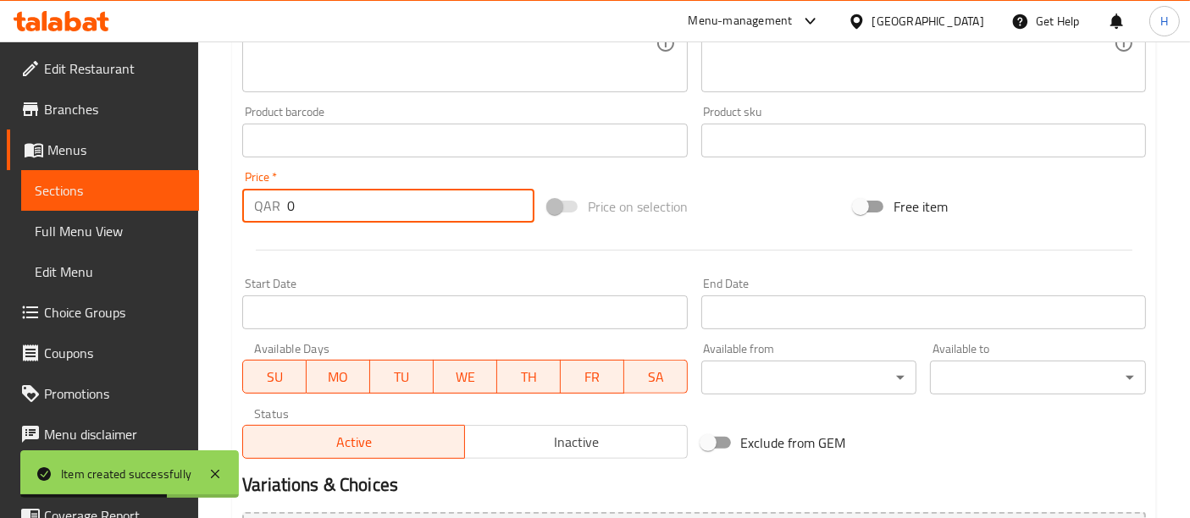
drag, startPoint x: 283, startPoint y: 199, endPoint x: 292, endPoint y: 212, distance: 15.8
click at [292, 212] on div "QAR 0 Price *" at bounding box center [388, 206] width 292 height 34
click at [296, 211] on input "0" at bounding box center [410, 206] width 247 height 34
click at [339, 207] on input "042" at bounding box center [410, 206] width 247 height 34
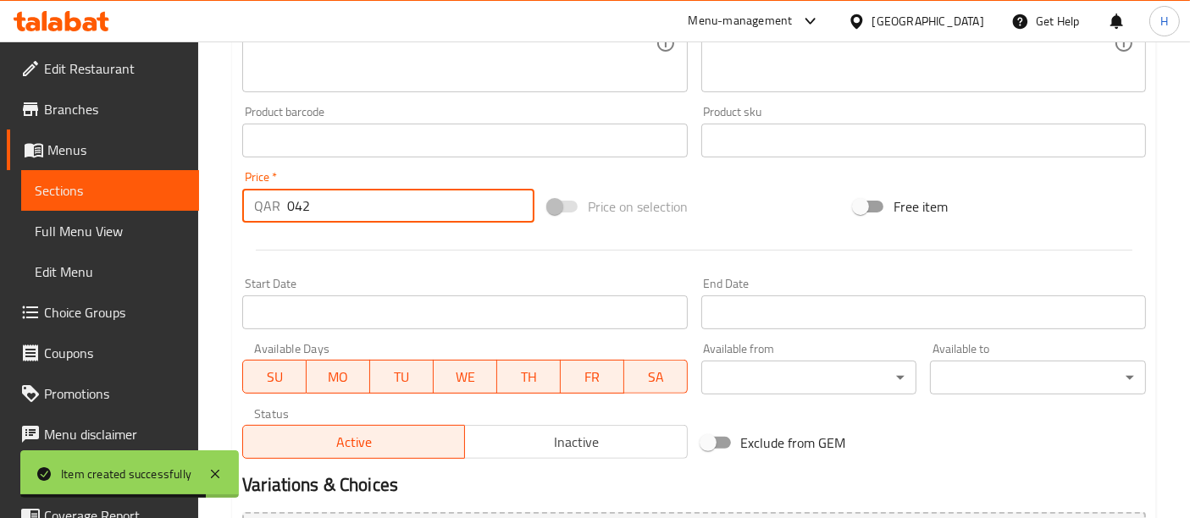
click at [339, 207] on input "042" at bounding box center [410, 206] width 247 height 34
type input "42"
click at [427, 257] on div at bounding box center [693, 249] width 917 height 41
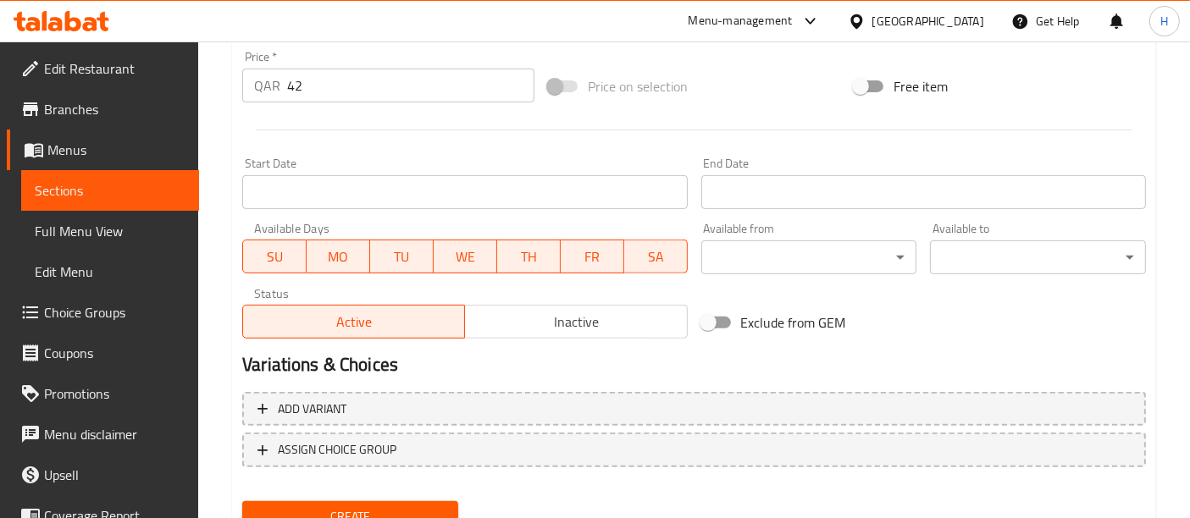
scroll to position [675, 0]
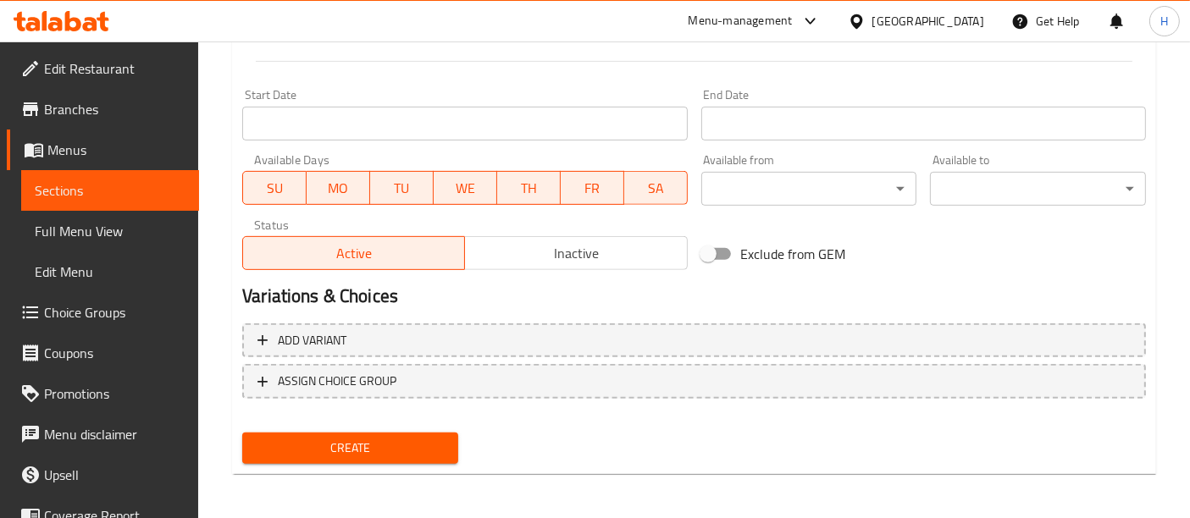
drag, startPoint x: 377, startPoint y: 441, endPoint x: 374, endPoint y: 425, distance: 16.3
click at [377, 441] on span "Create" at bounding box center [350, 448] width 189 height 21
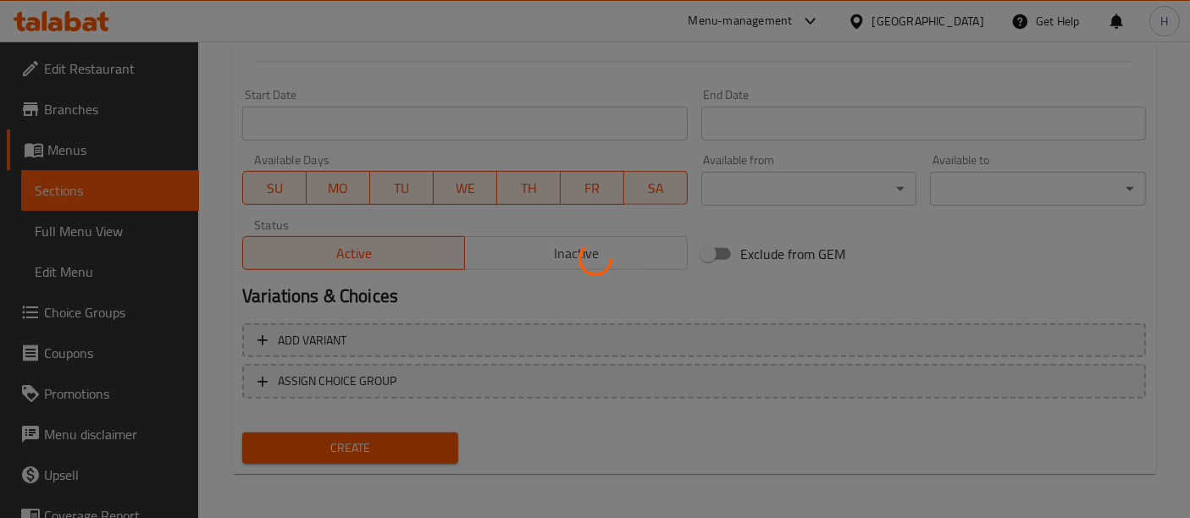
type input "0"
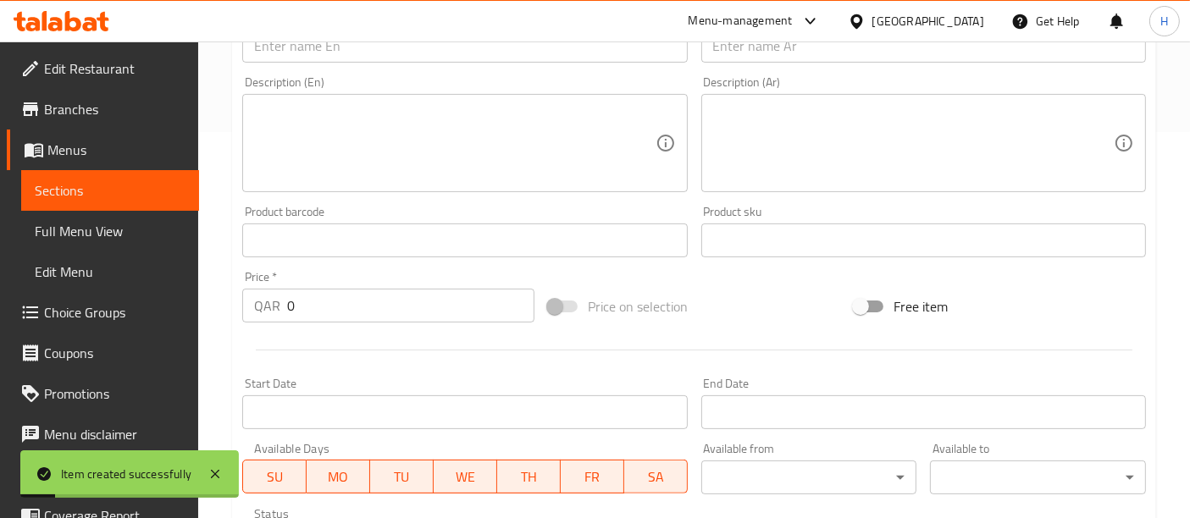
scroll to position [204, 0]
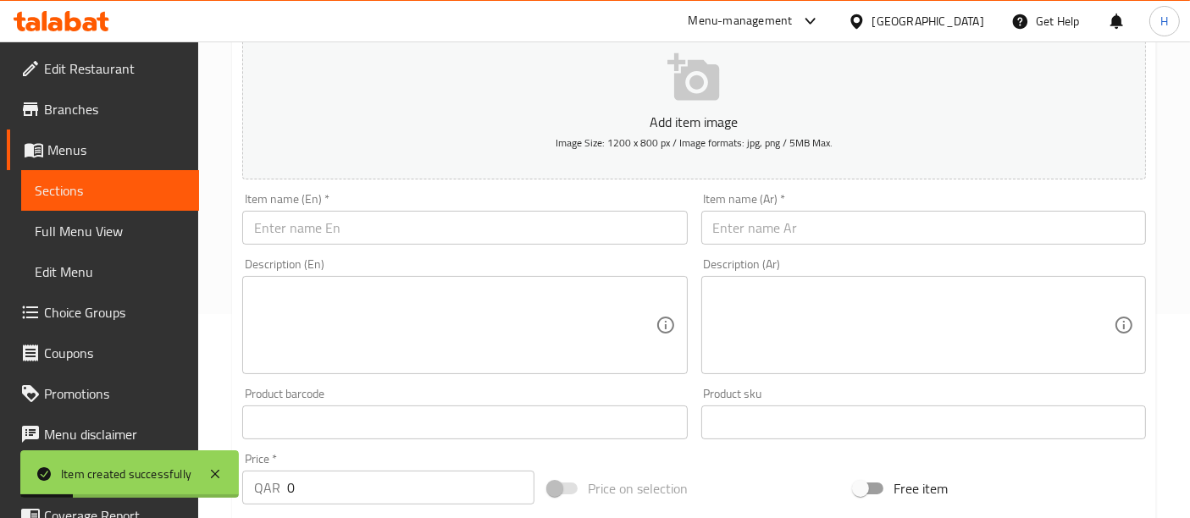
click at [385, 236] on input "text" at bounding box center [464, 228] width 445 height 34
paste input "ICED WHITE CHOCOLATE MOCHA (16 oz )"
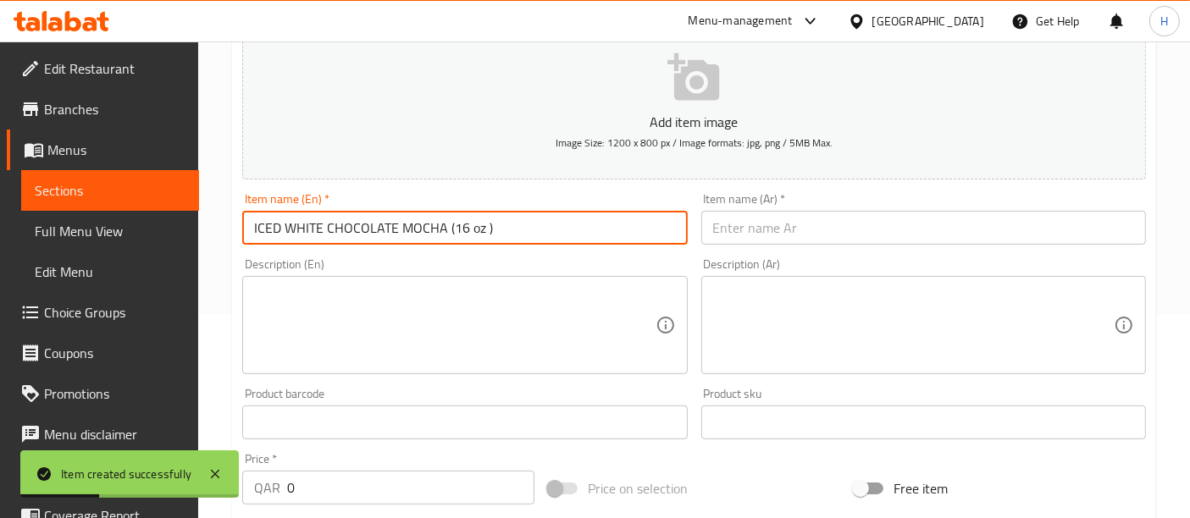
type input "ICED WHITE CHOCOLATE MOCHA (16 oz )"
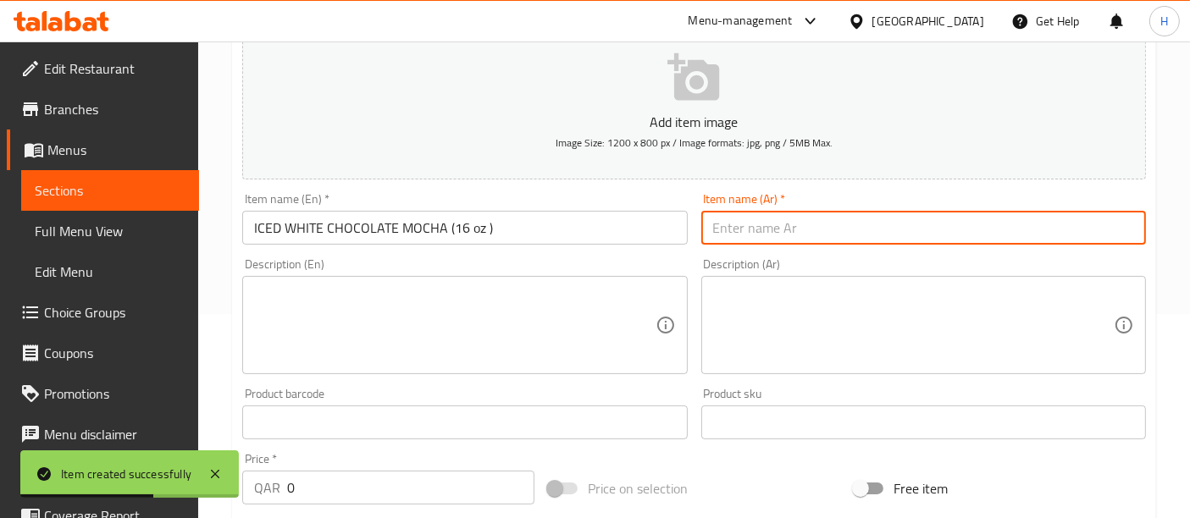
click at [778, 230] on input "text" at bounding box center [923, 228] width 445 height 34
paste input "موكا الشوكولاتة البيضاء المثلجة (16 أونصة)"
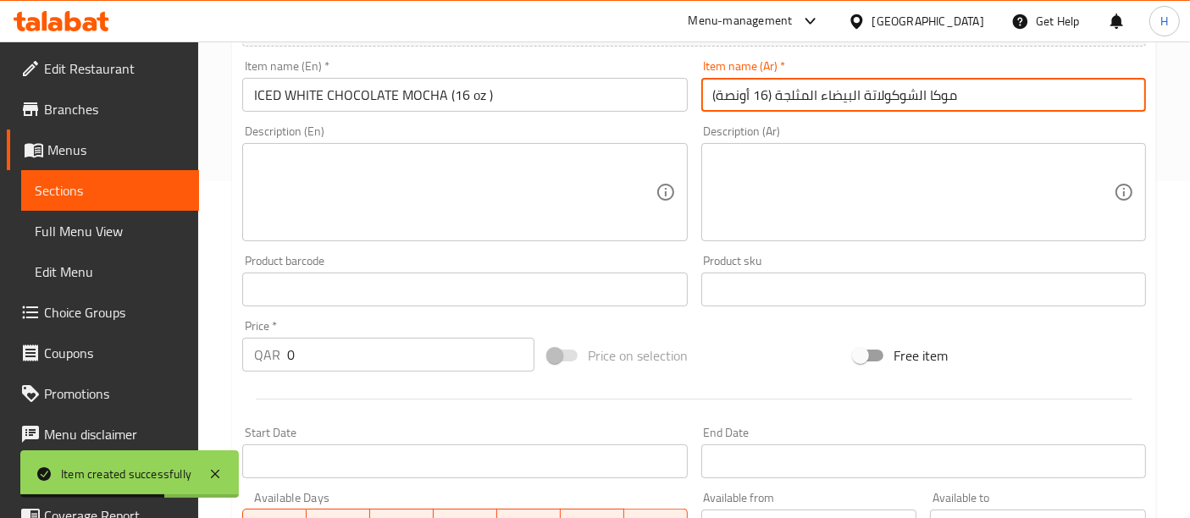
scroll to position [486, 0]
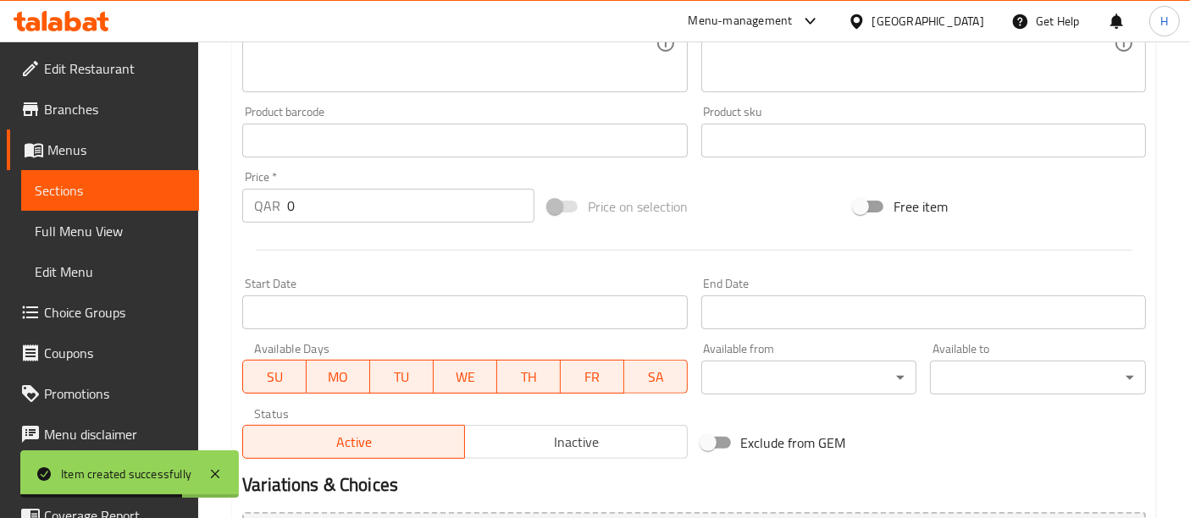
type input "موكا الشوكولاتة البيضاء المثلجة (16 أونصة)"
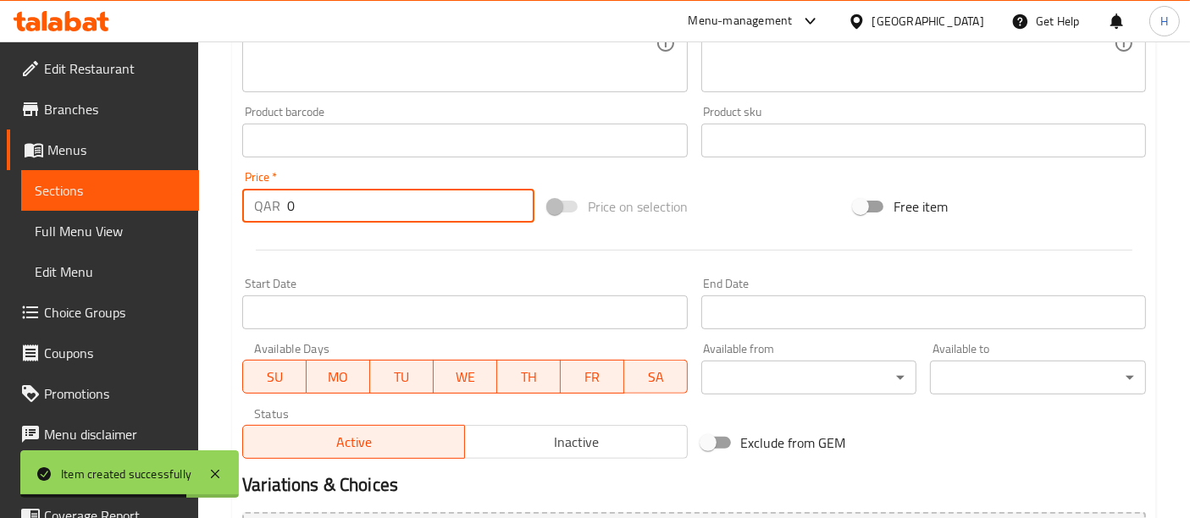
drag, startPoint x: 302, startPoint y: 208, endPoint x: 268, endPoint y: 209, distance: 33.9
click at [268, 209] on div "QAR 0 Price *" at bounding box center [388, 206] width 292 height 34
type input "42"
click at [433, 241] on div at bounding box center [693, 249] width 917 height 41
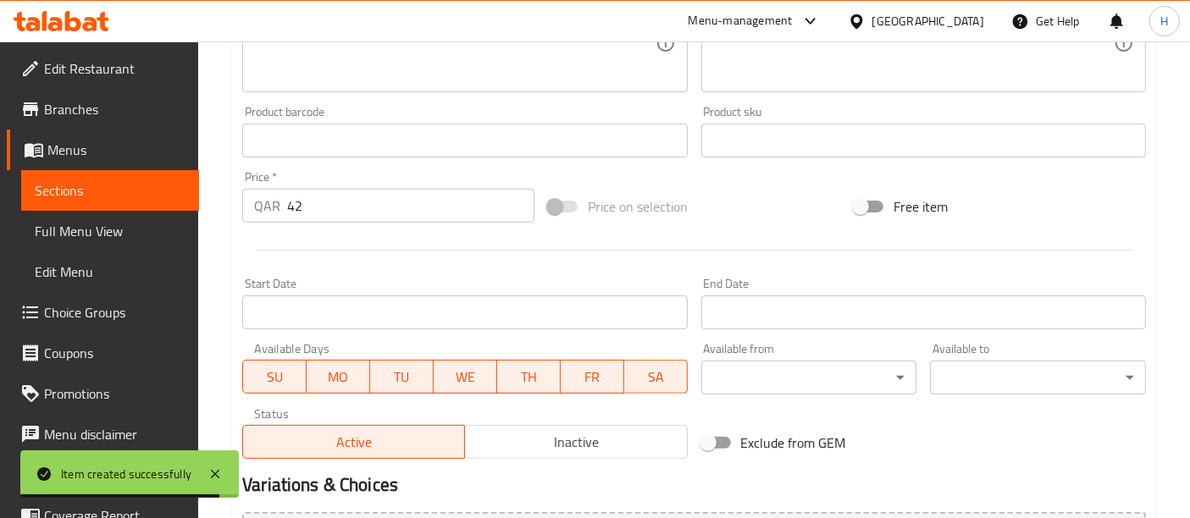
scroll to position [675, 0]
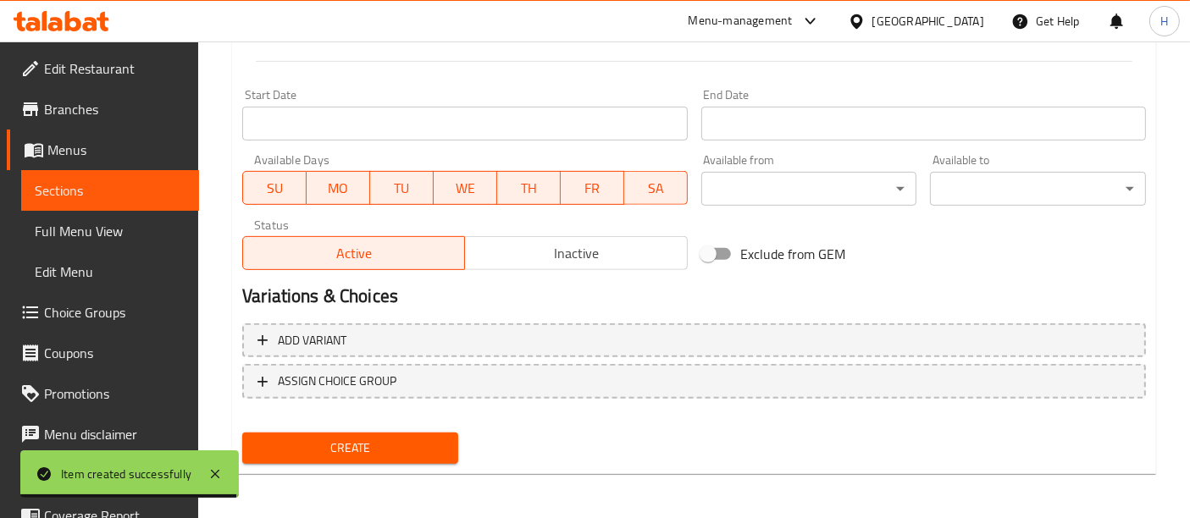
click at [384, 445] on span "Create" at bounding box center [350, 448] width 189 height 21
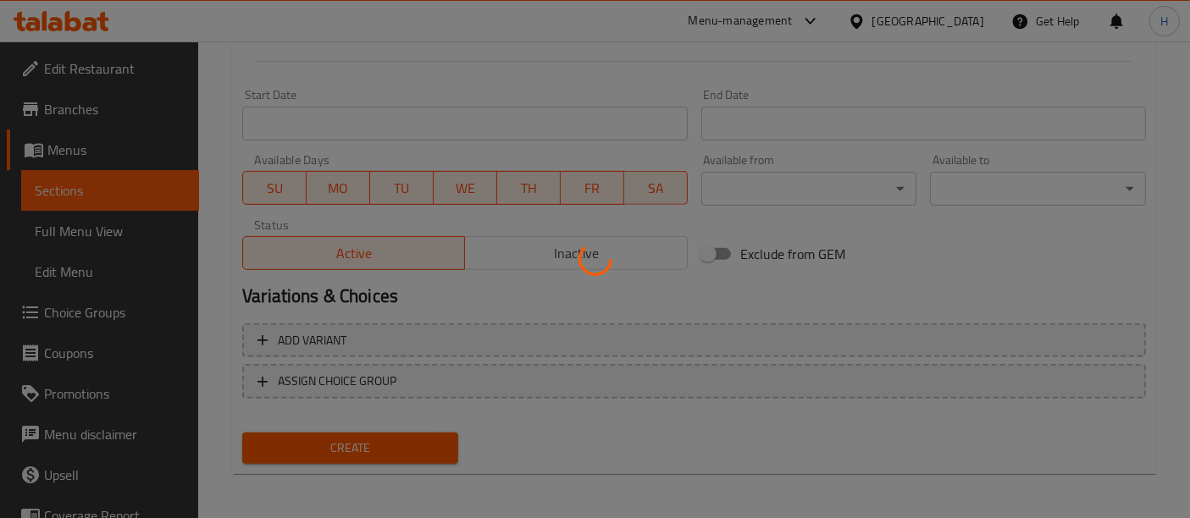
type input "0"
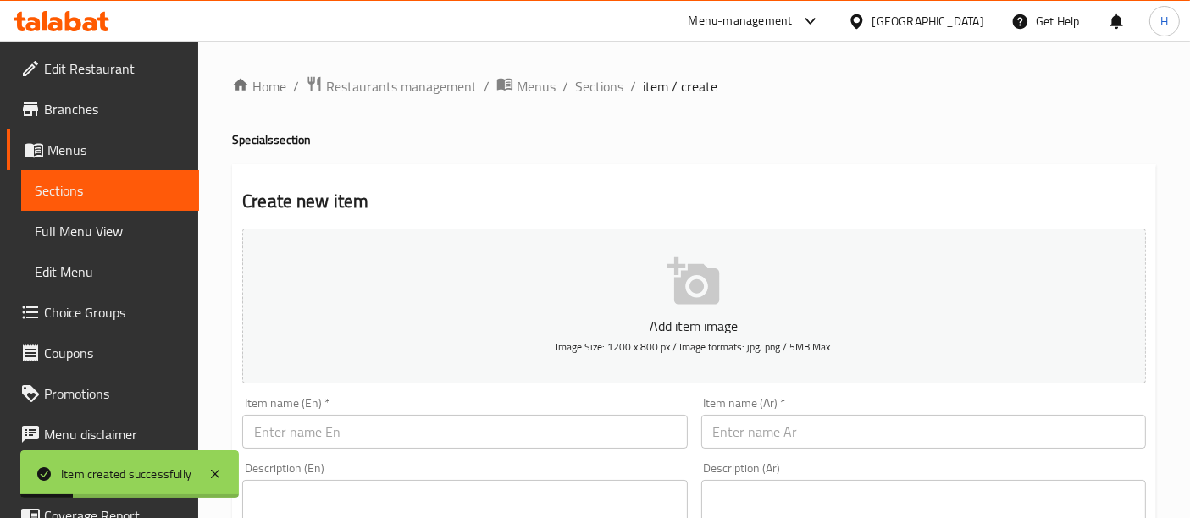
scroll to position [0, 0]
click at [431, 419] on input "text" at bounding box center [464, 432] width 445 height 34
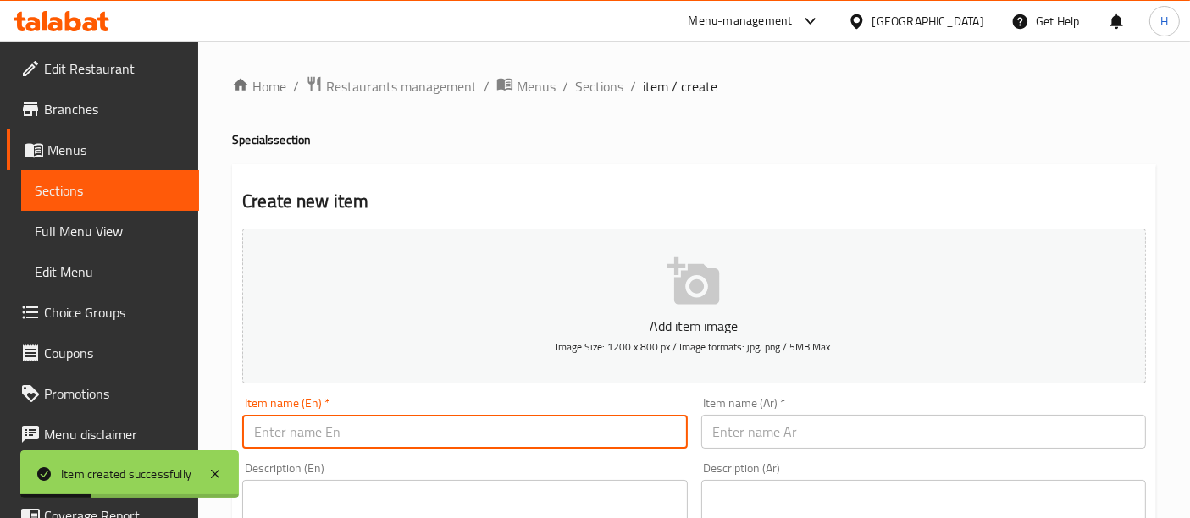
paste input "ICED WHITE CHOCOLATE MOCHA (24 oz )"
type input "ICED WHITE CHOCOLATE MOCHA (24 oz )"
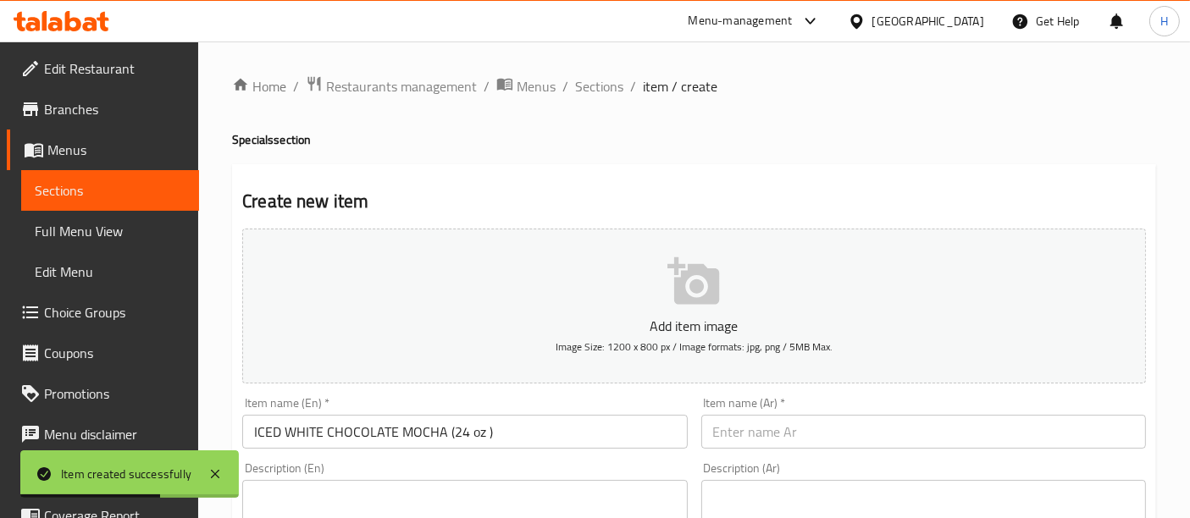
click at [718, 429] on input "text" at bounding box center [923, 432] width 445 height 34
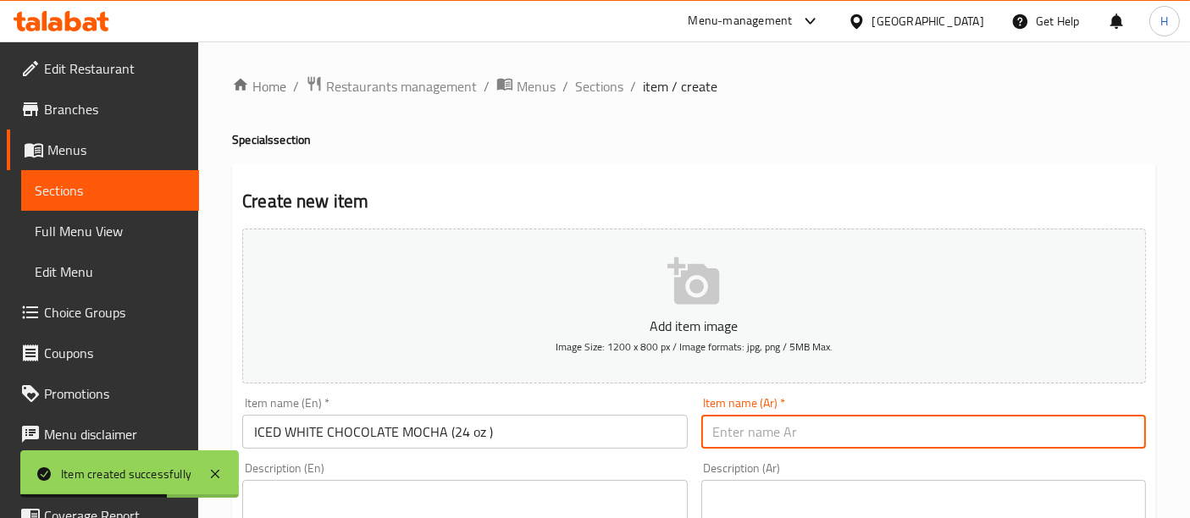
paste input "موكا الشوكولاتة البيضاء المثلجة (24 أونصة)"
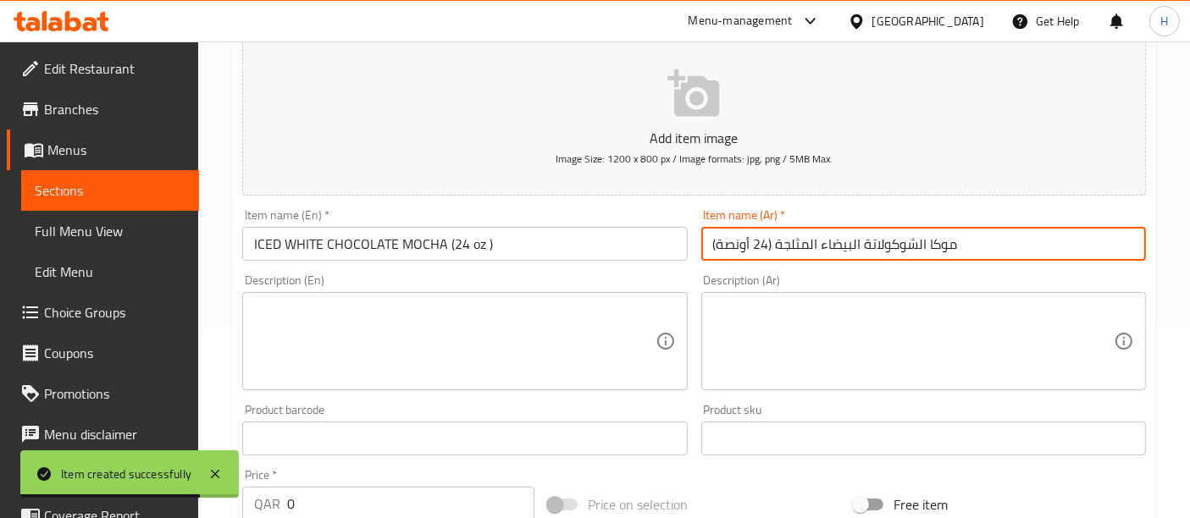
type input "موكا الشوكولاتة البيضاء المثلجة (24 أونصة)"
click at [386, 499] on input "0" at bounding box center [410, 504] width 247 height 34
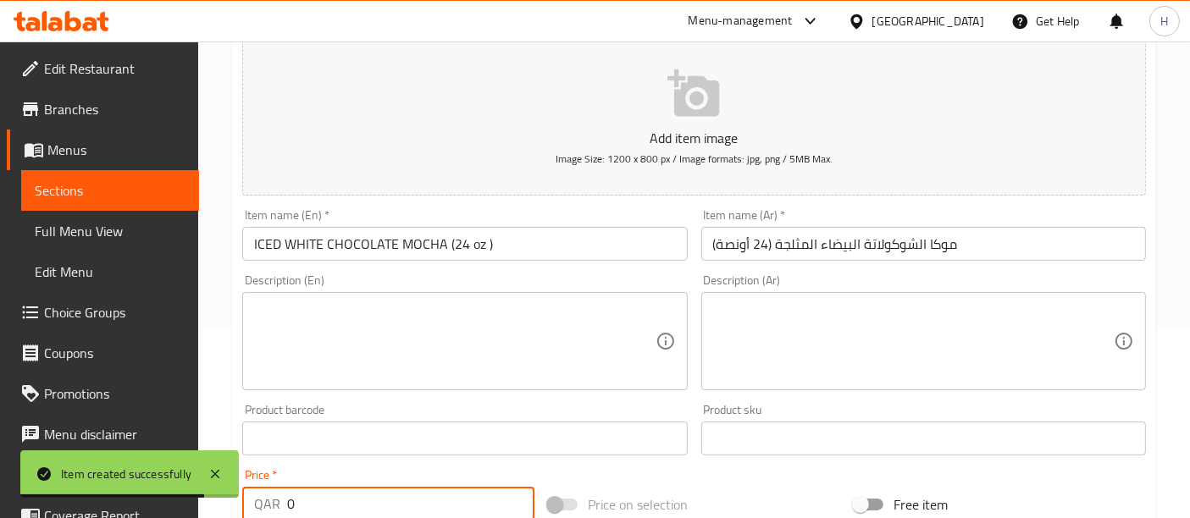
click at [386, 499] on input "0" at bounding box center [410, 504] width 247 height 34
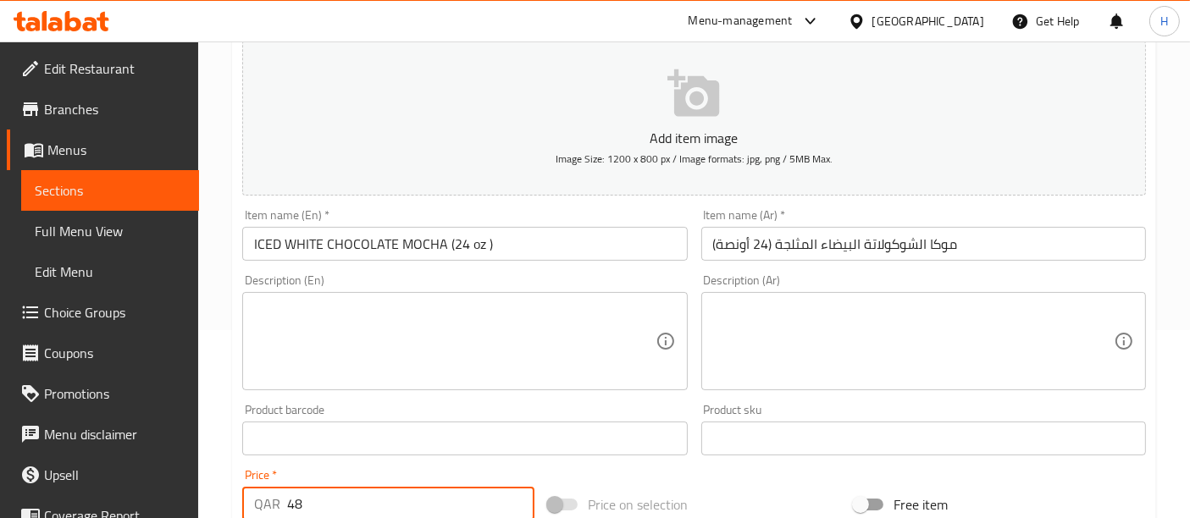
type input "48"
click at [466, 460] on div "Product barcode Product barcode" at bounding box center [464, 429] width 458 height 65
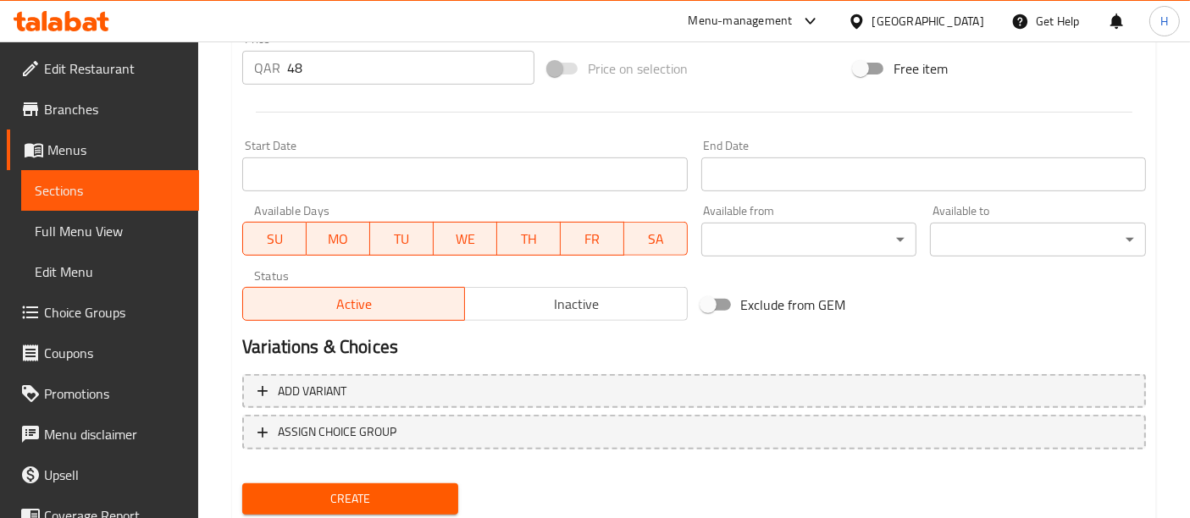
scroll to position [675, 0]
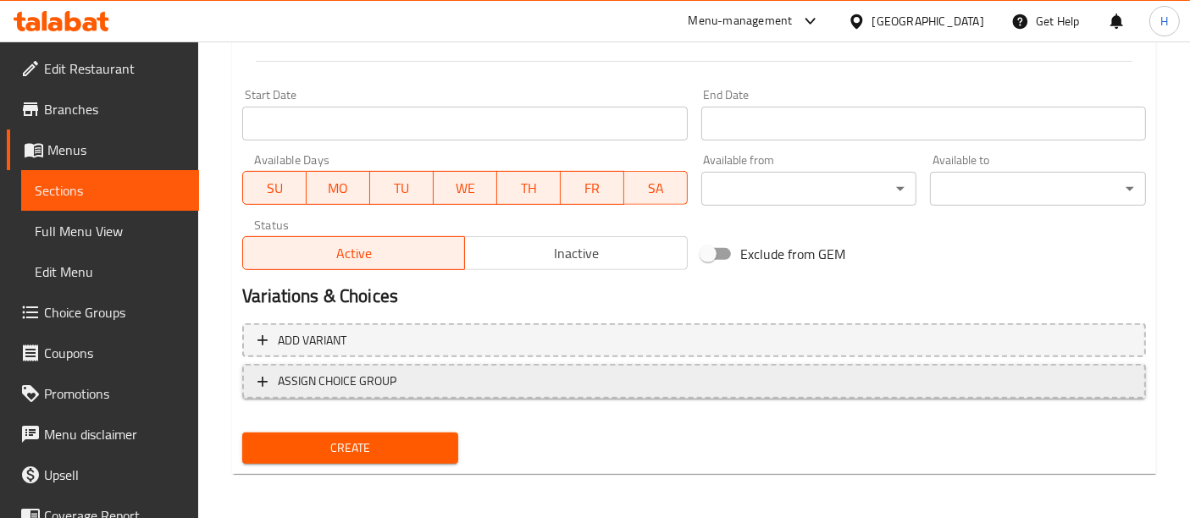
click at [350, 365] on button "ASSIGN CHOICE GROUP" at bounding box center [694, 381] width 904 height 35
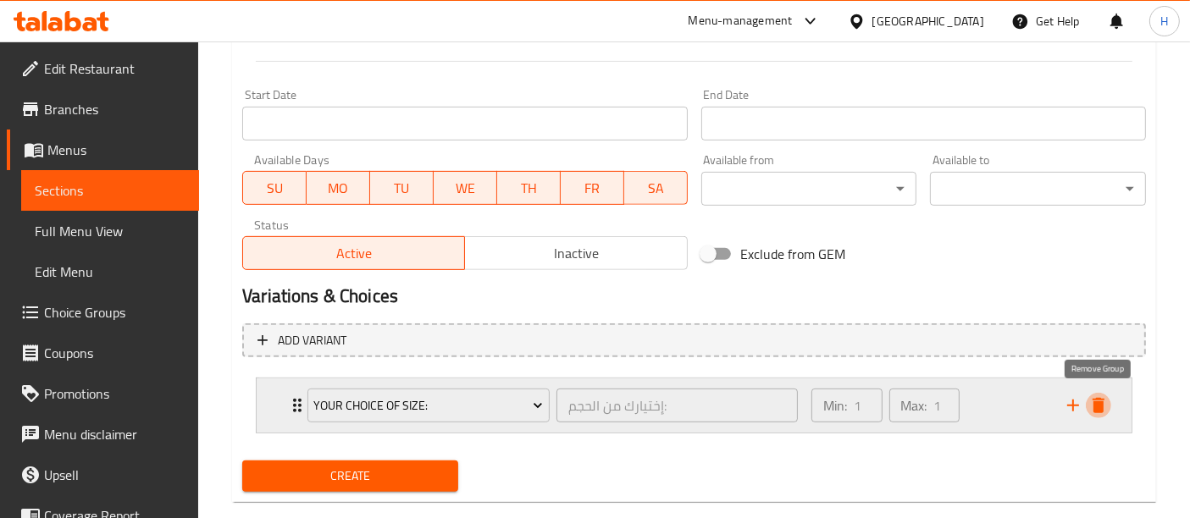
click at [1099, 405] on icon "delete" at bounding box center [1098, 405] width 12 height 15
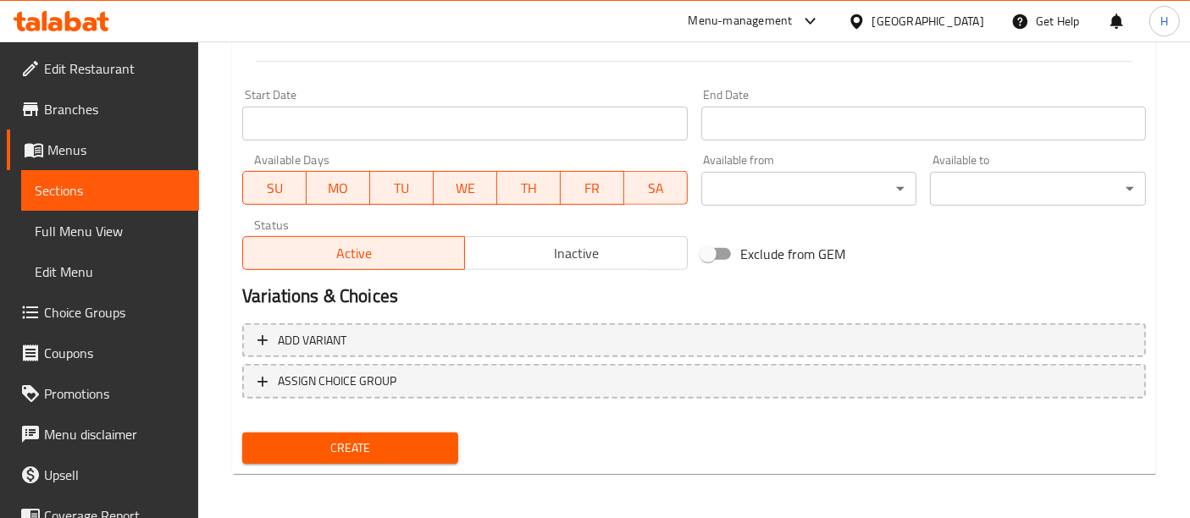
click at [358, 438] on span "Create" at bounding box center [350, 448] width 189 height 21
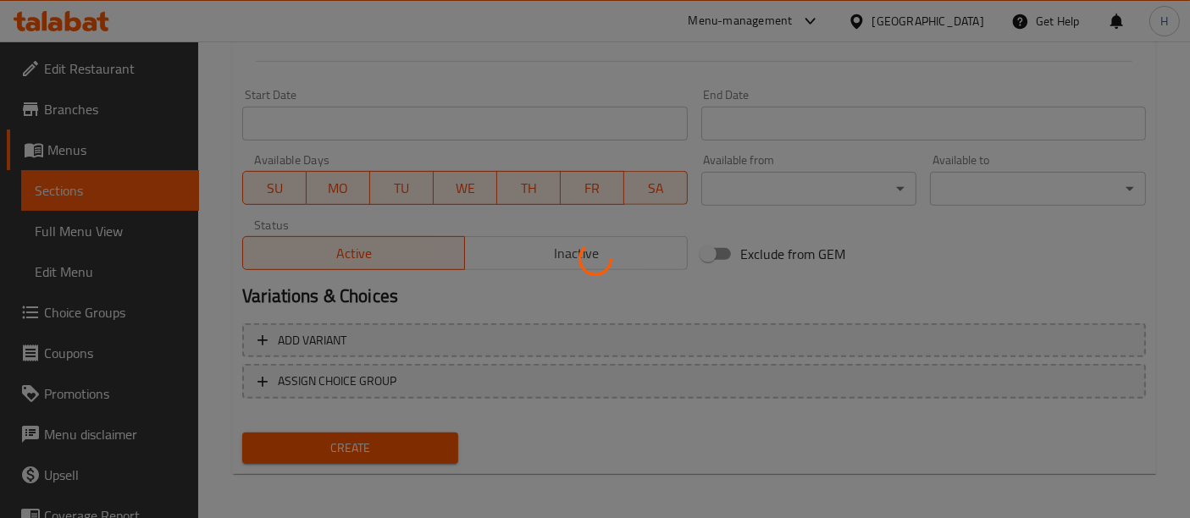
type input "0"
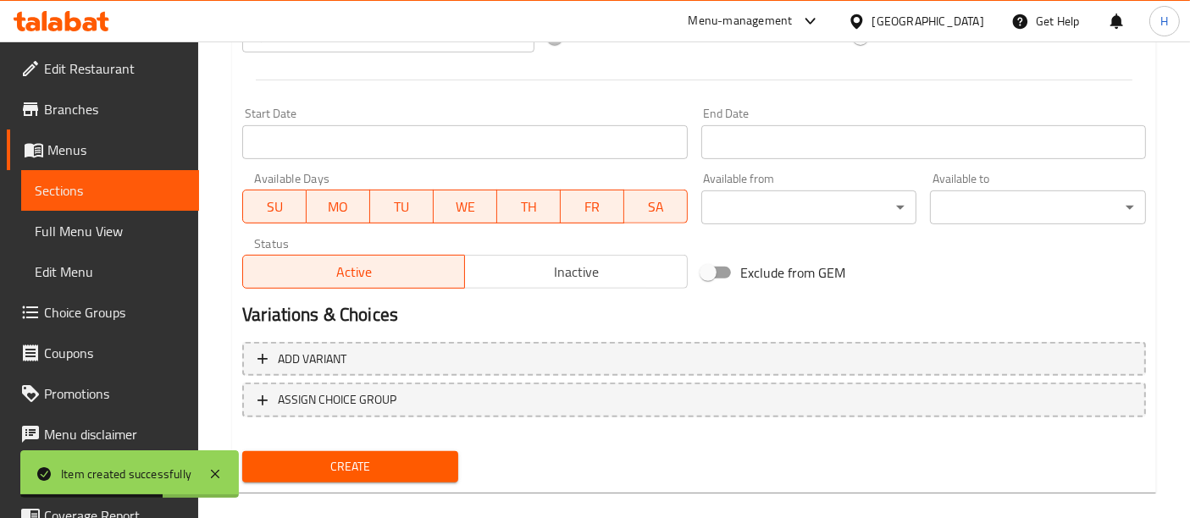
scroll to position [298, 0]
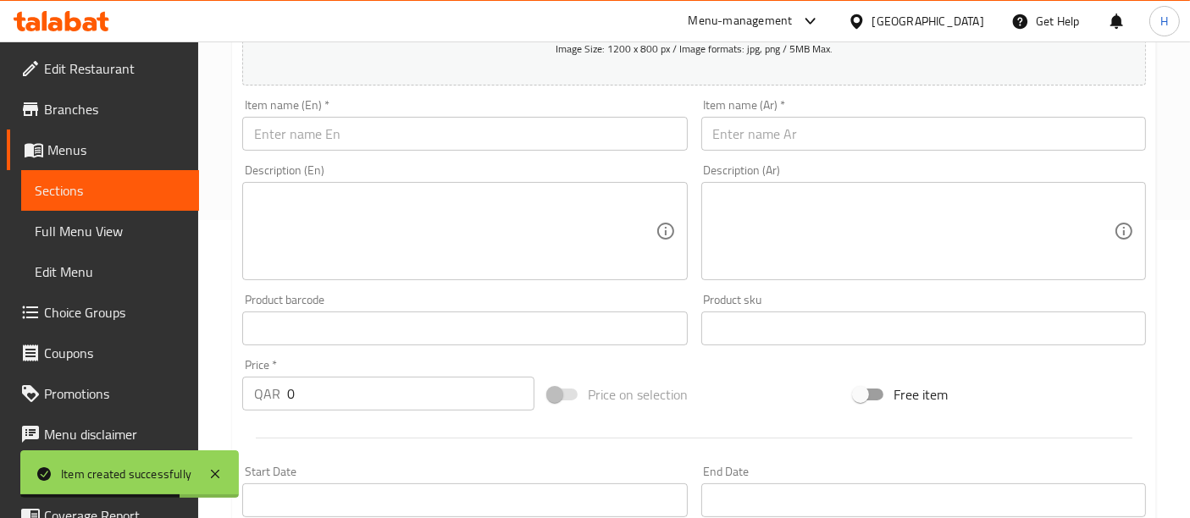
click at [394, 136] on input "text" at bounding box center [464, 134] width 445 height 34
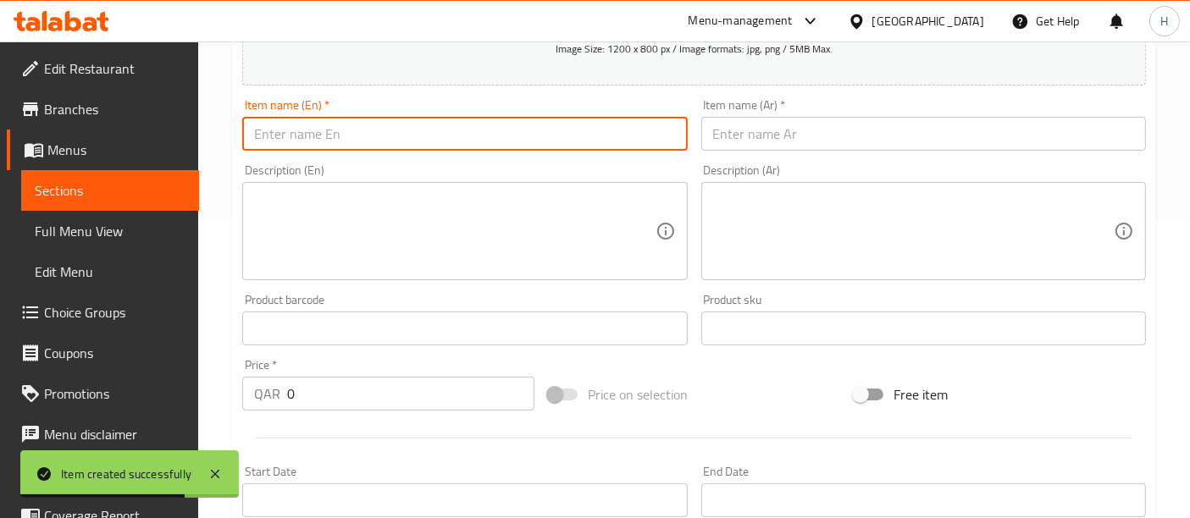
paste input "HOT CAFÉ LATTE (12 oz )"
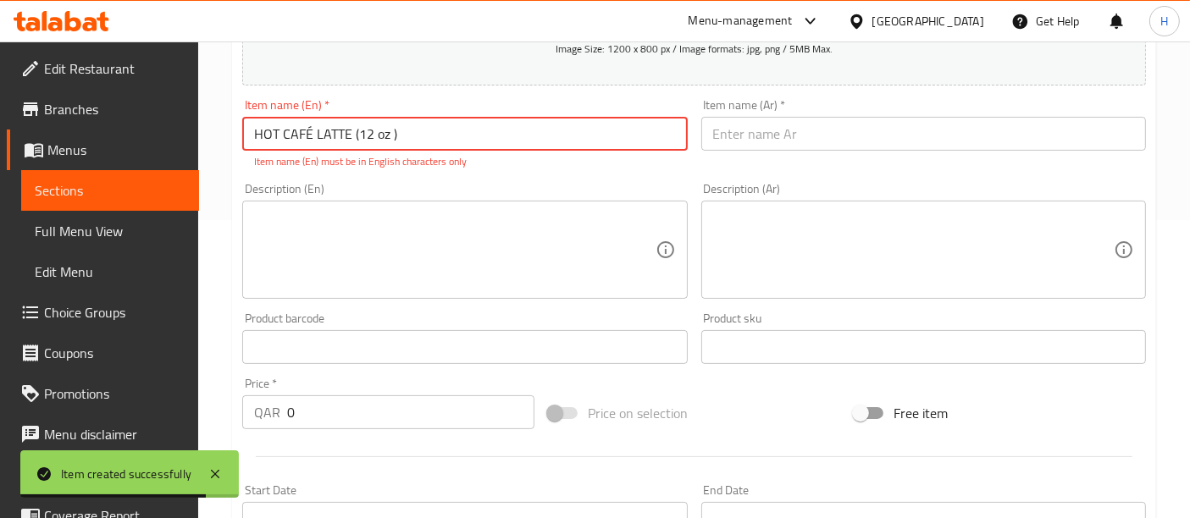
type input "HOT CAFÉ LATTE (12 oz )"
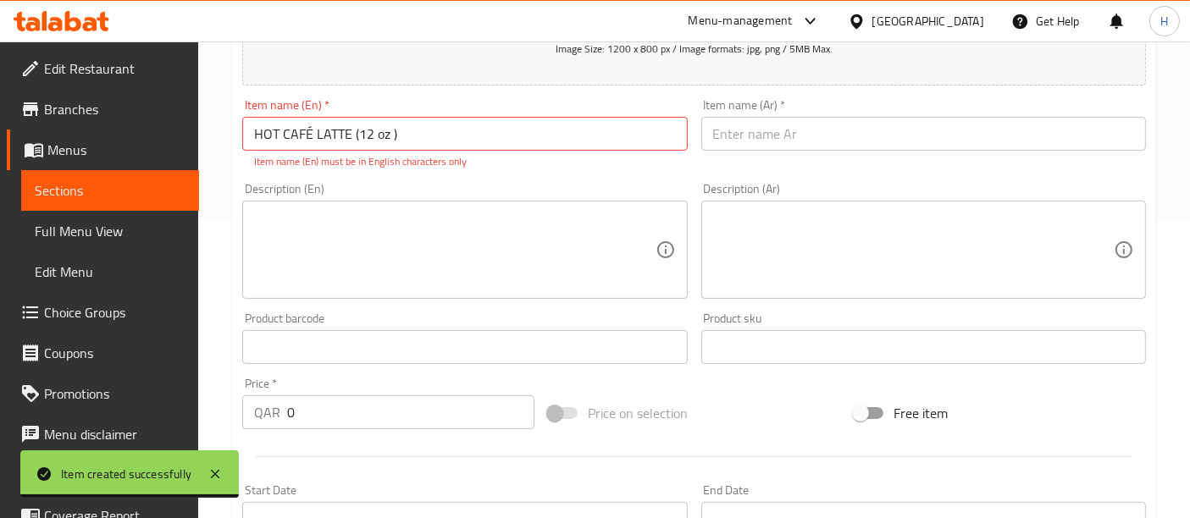
click at [755, 135] on input "text" at bounding box center [923, 134] width 445 height 34
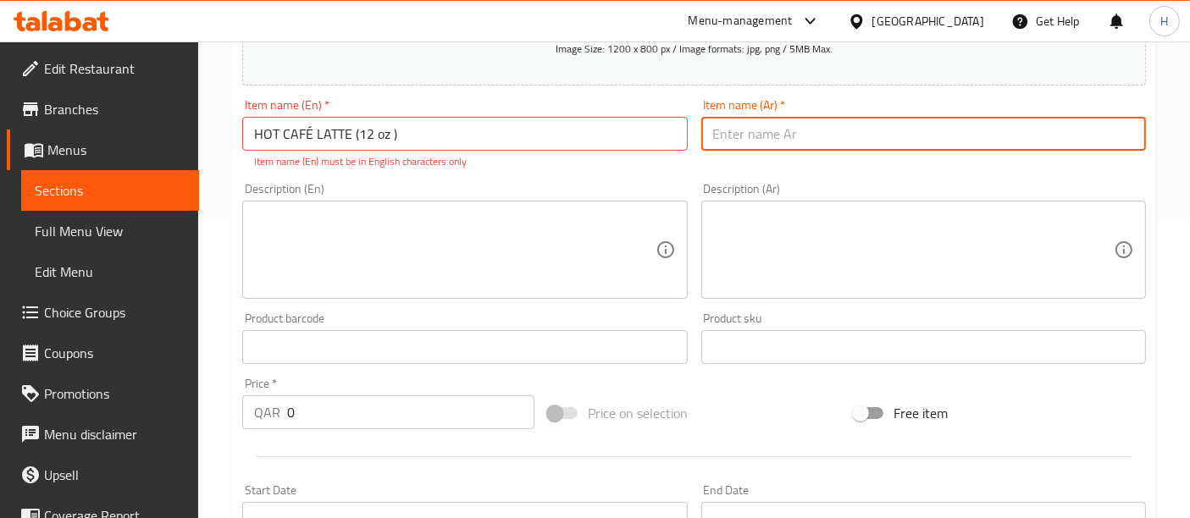
paste input "كافيه لاتيه ساخن (12 أونصة)"
type input "كافيه لاتيه ساخن (12 أونصة)"
click at [500, 140] on input "HOT CAFÉ LATTE (12 oz )" at bounding box center [464, 134] width 445 height 34
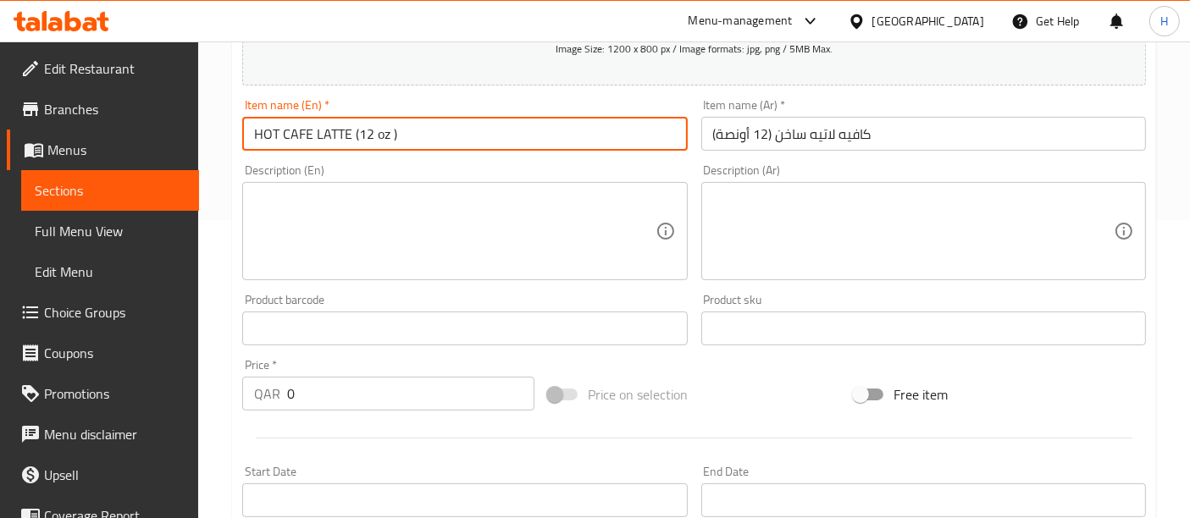
type input "HOT CAFE LATTE (12 oz )"
click at [450, 312] on input "text" at bounding box center [464, 329] width 445 height 34
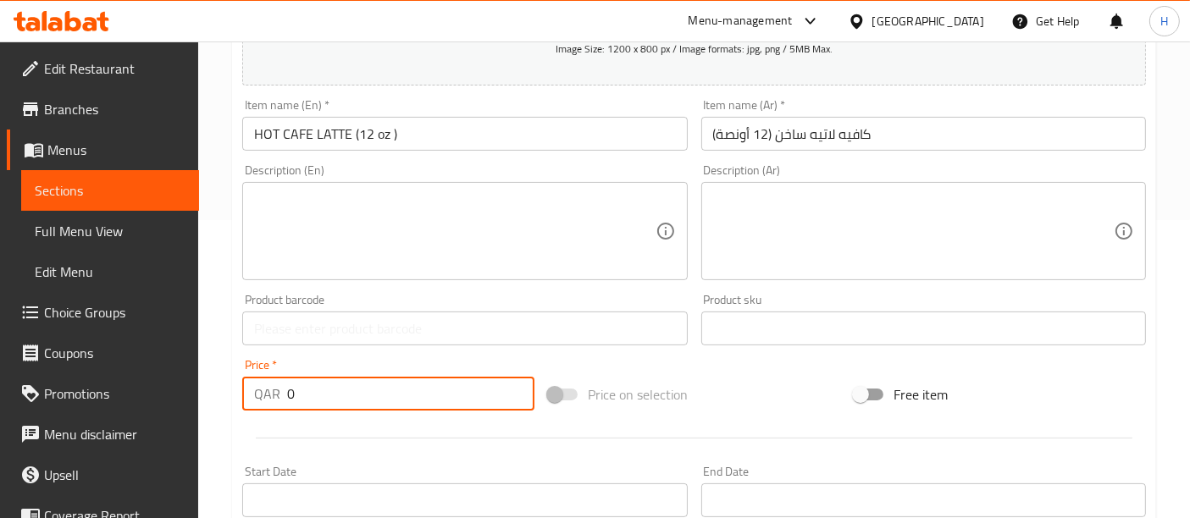
drag, startPoint x: 335, startPoint y: 397, endPoint x: 260, endPoint y: 397, distance: 75.4
click at [260, 397] on div "QAR 0 Price *" at bounding box center [388, 394] width 292 height 34
type input "34"
click at [718, 384] on div "Price on selection" at bounding box center [694, 395] width 306 height 46
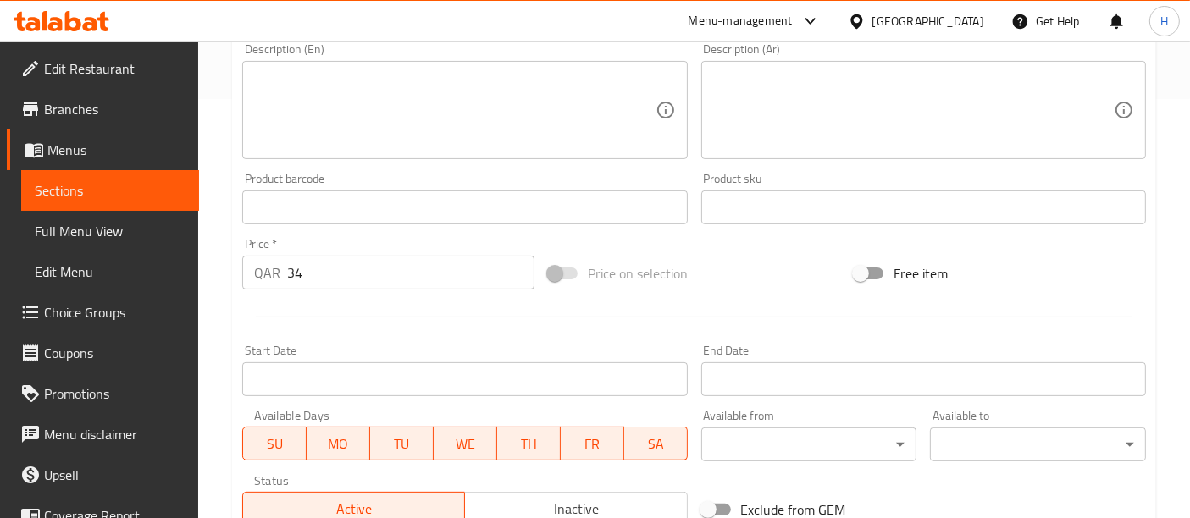
scroll to position [675, 0]
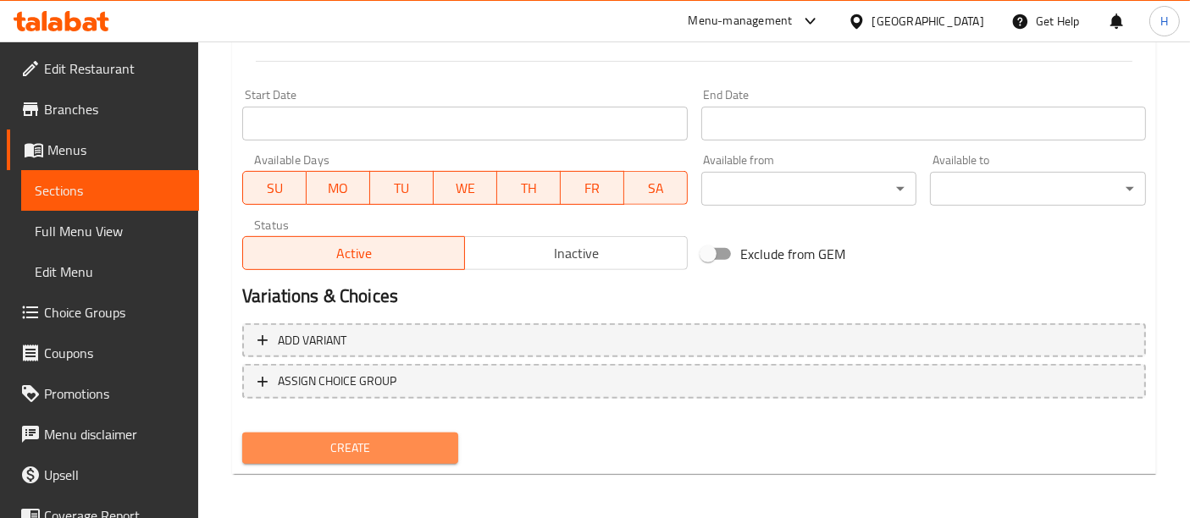
click at [372, 446] on span "Create" at bounding box center [350, 448] width 189 height 21
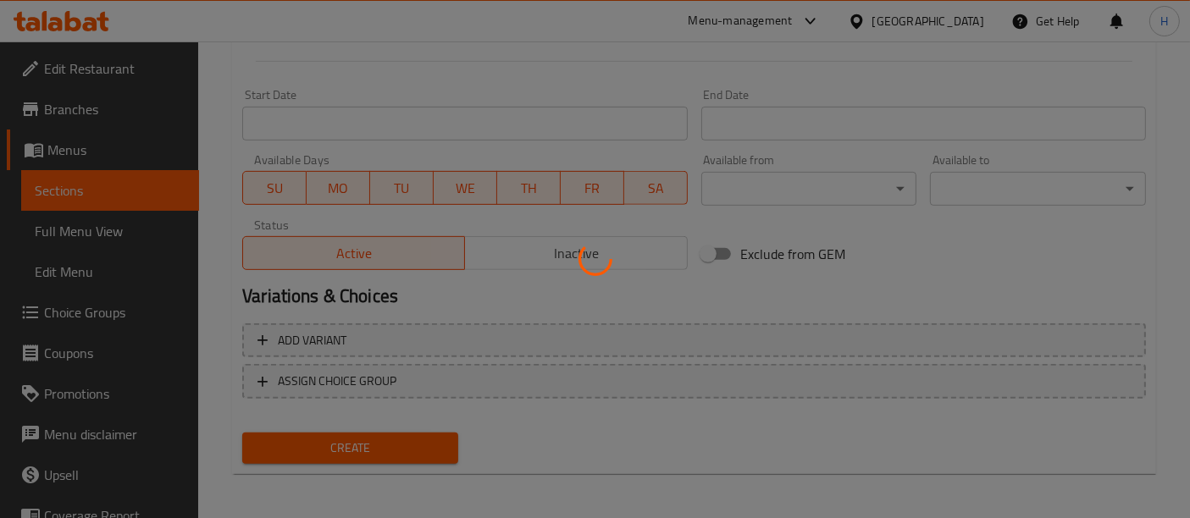
type input "0"
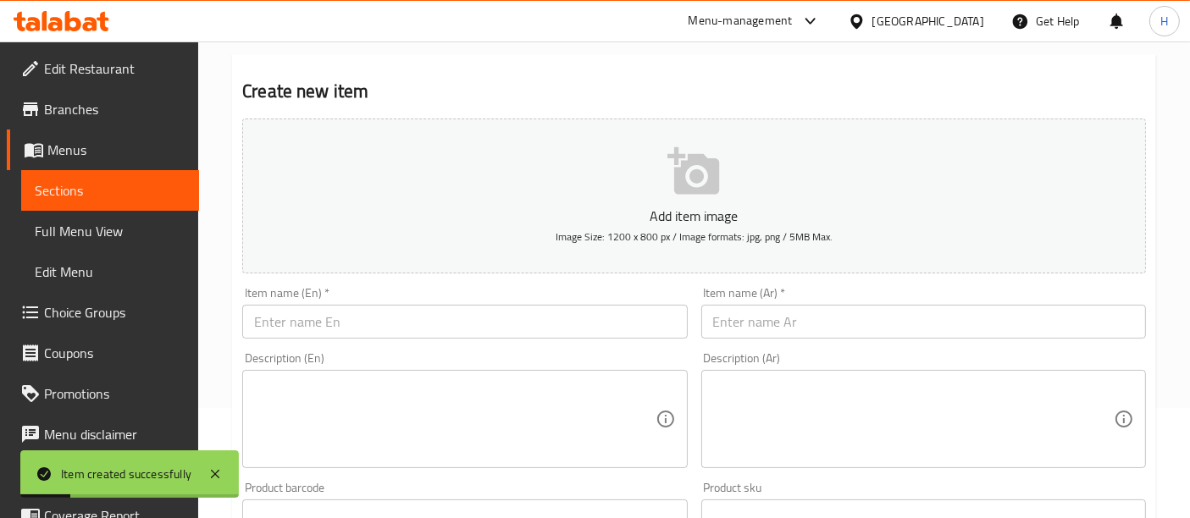
scroll to position [0, 0]
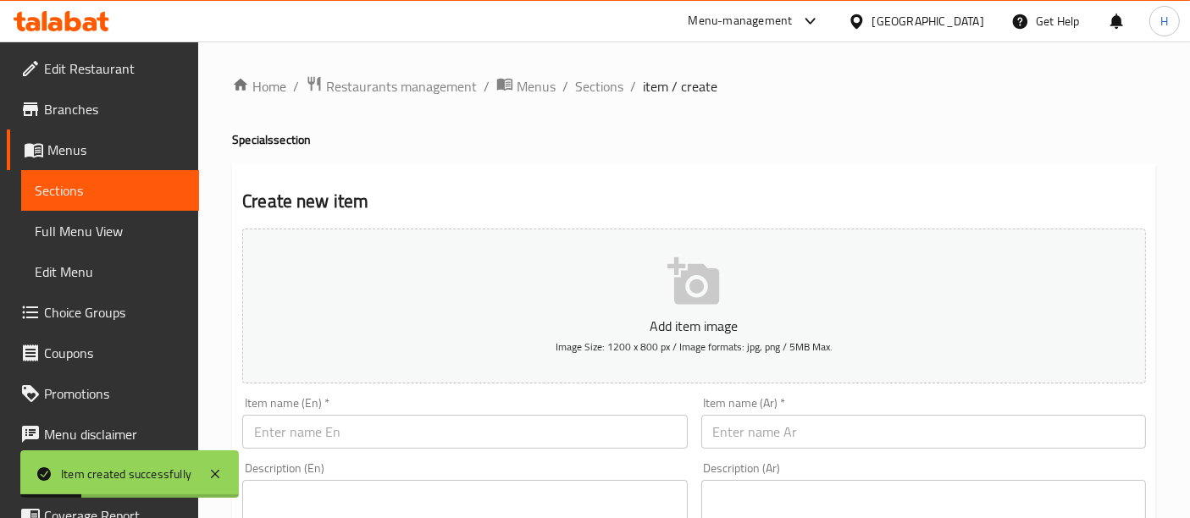
click at [477, 430] on input "text" at bounding box center [464, 432] width 445 height 34
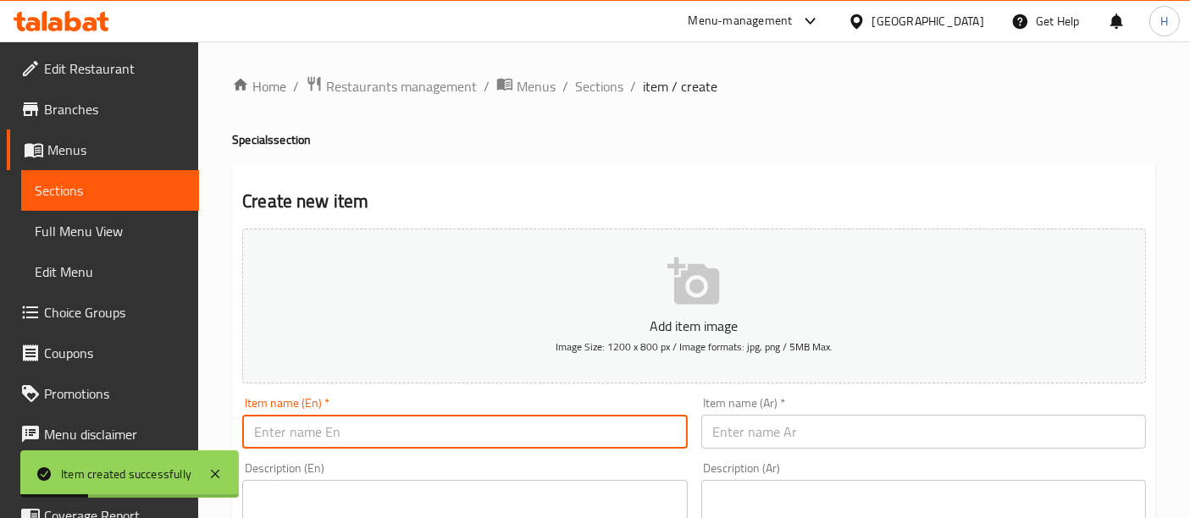
paste input "HOT CAFÉ LATTE (16 oz )"
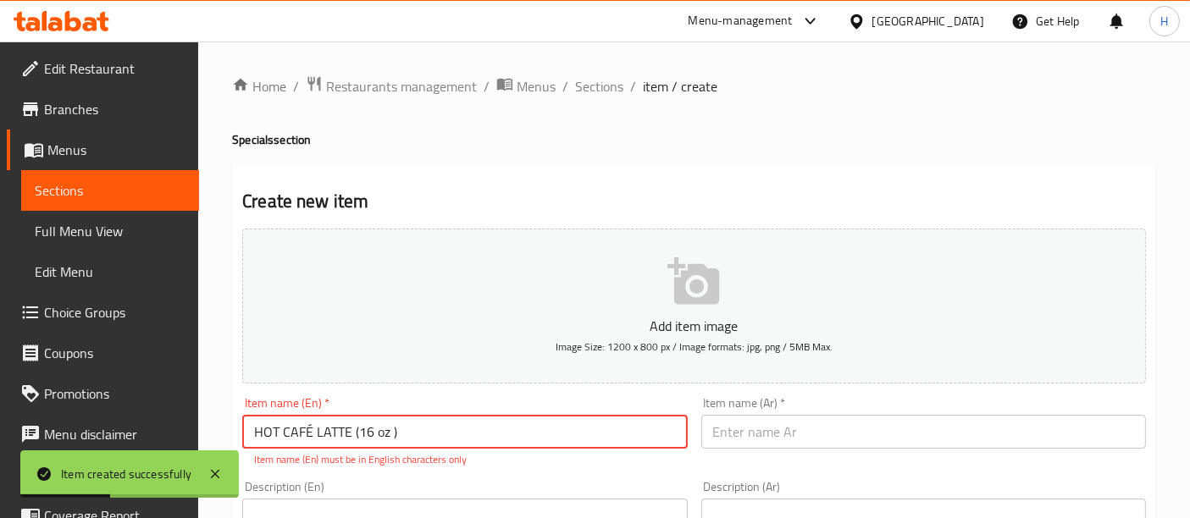
drag, startPoint x: 309, startPoint y: 427, endPoint x: 362, endPoint y: 430, distance: 53.5
click at [312, 427] on input "HOT CAFÉ LATTE (16 oz )" at bounding box center [464, 432] width 445 height 34
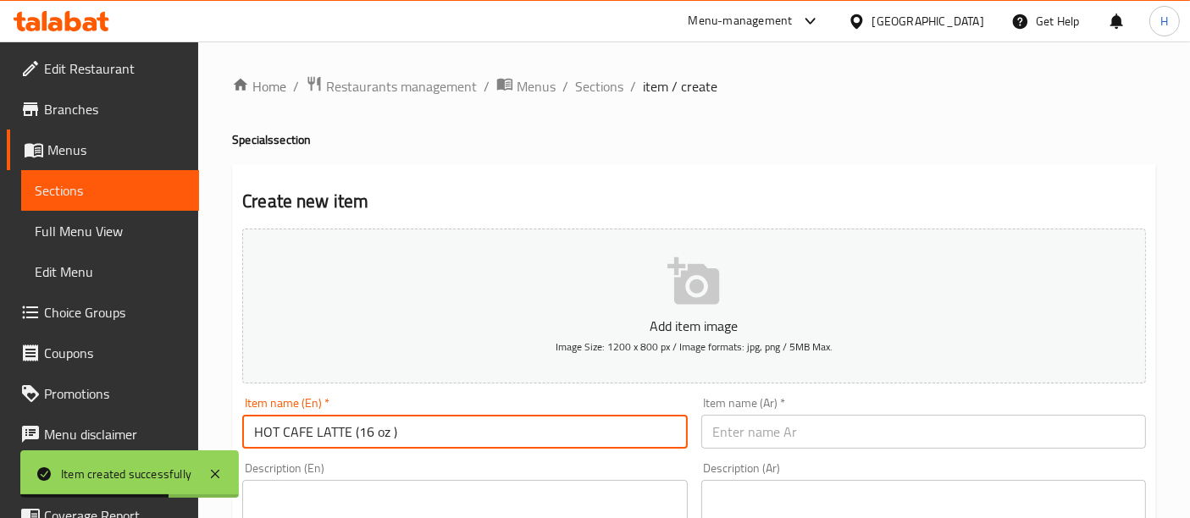
type input "HOT CAFE LATTE (16 oz )"
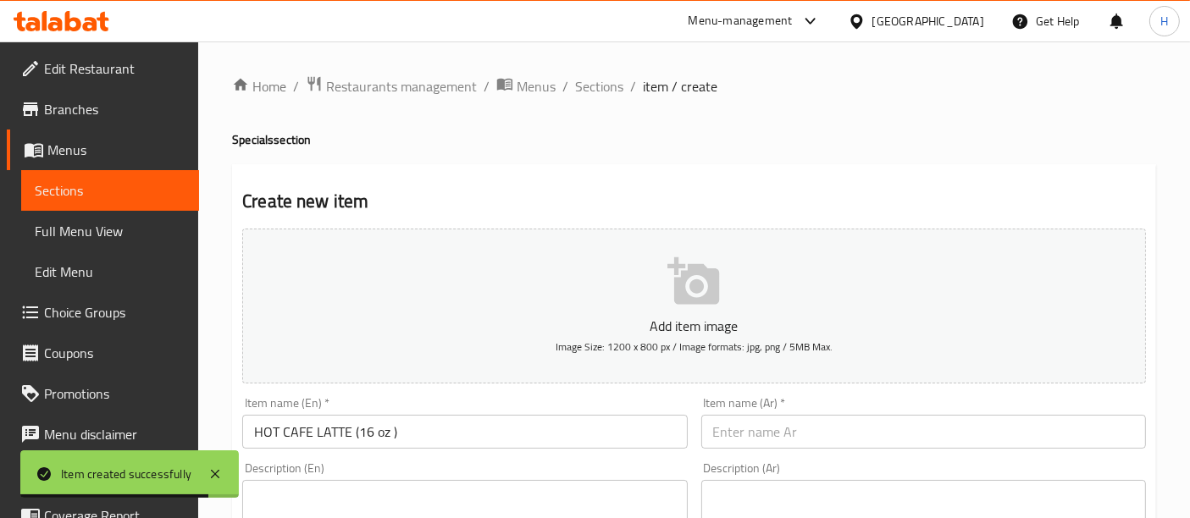
click at [728, 434] on input "text" at bounding box center [923, 432] width 445 height 34
paste input "كافيه لاتيه ساخن (16 أونصة)"
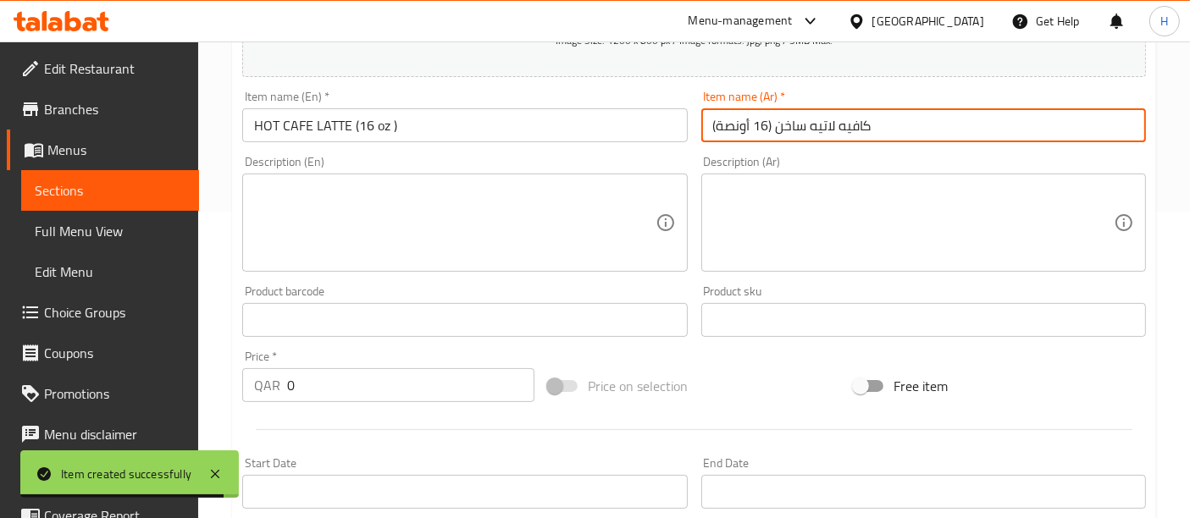
scroll to position [470, 0]
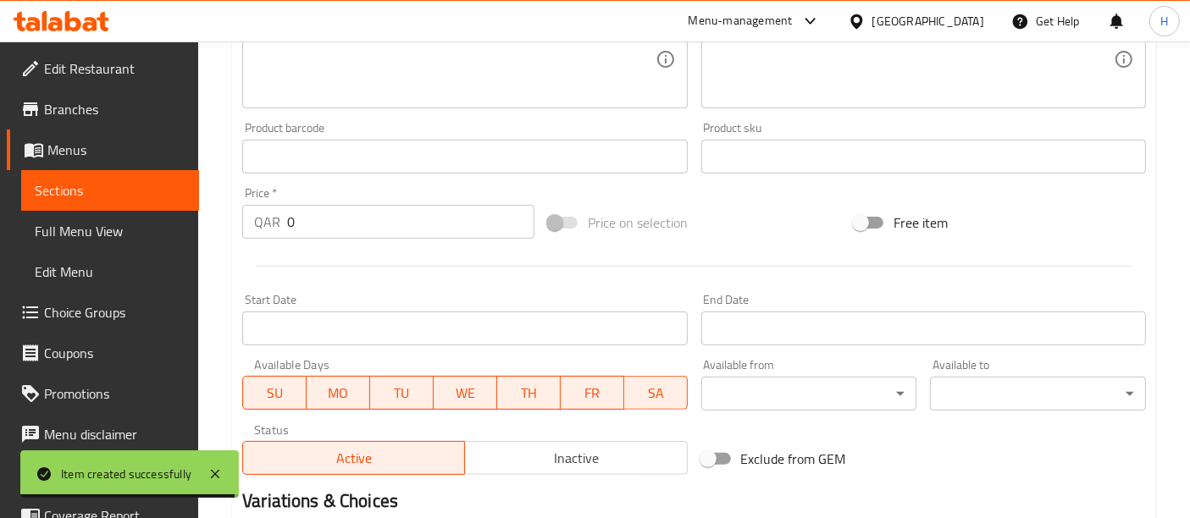
type input "كافيه لاتيه ساخن (16 أونصة)"
drag, startPoint x: 312, startPoint y: 214, endPoint x: 248, endPoint y: 216, distance: 64.4
click at [248, 216] on div "QAR 0 Price *" at bounding box center [388, 222] width 292 height 34
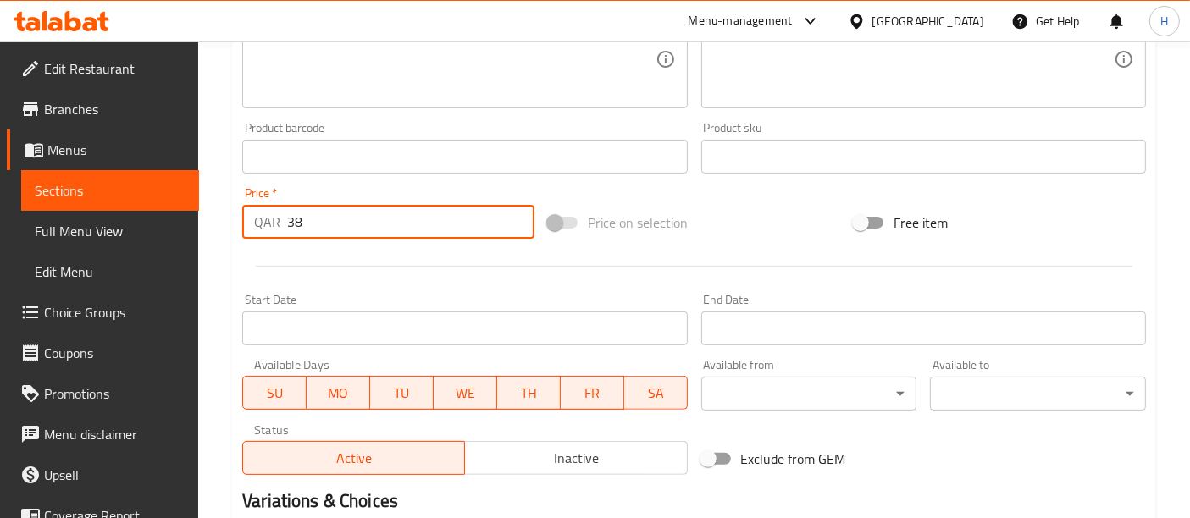
type input "38"
click at [500, 287] on div "Start Date Start Date" at bounding box center [464, 319] width 458 height 65
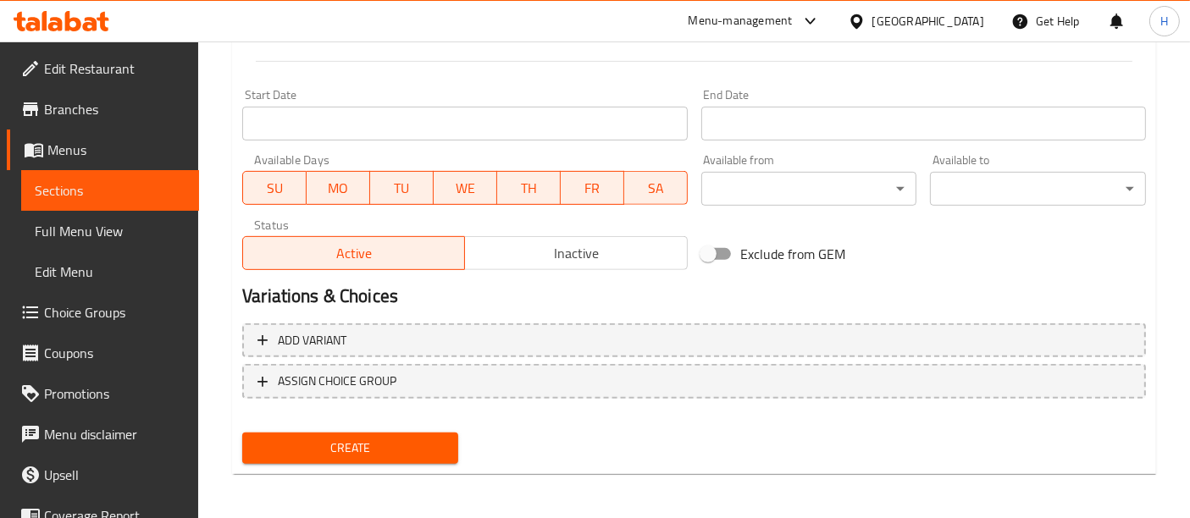
click at [369, 448] on span "Create" at bounding box center [350, 448] width 189 height 21
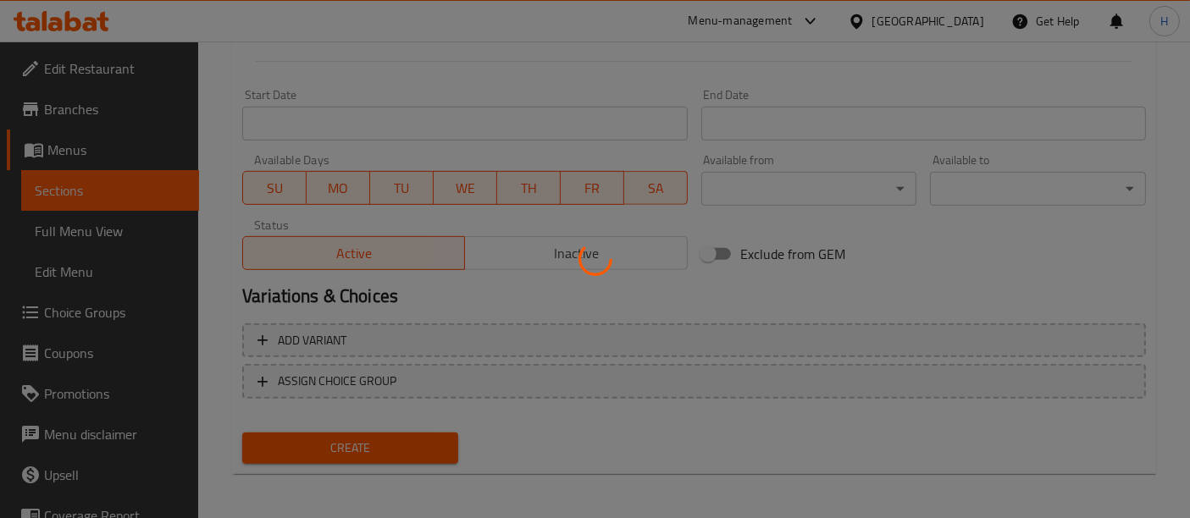
type input "0"
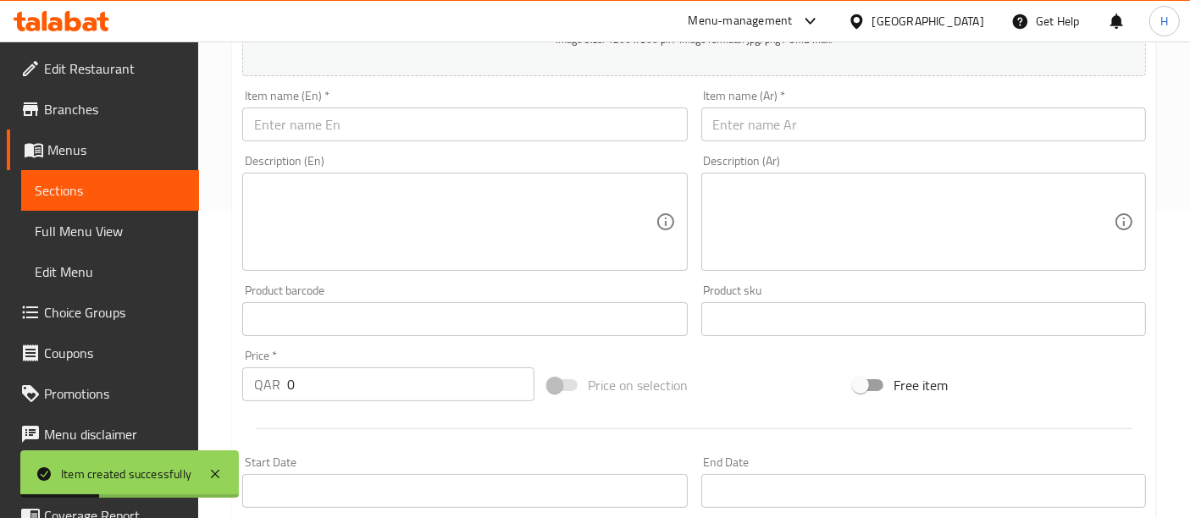
scroll to position [204, 0]
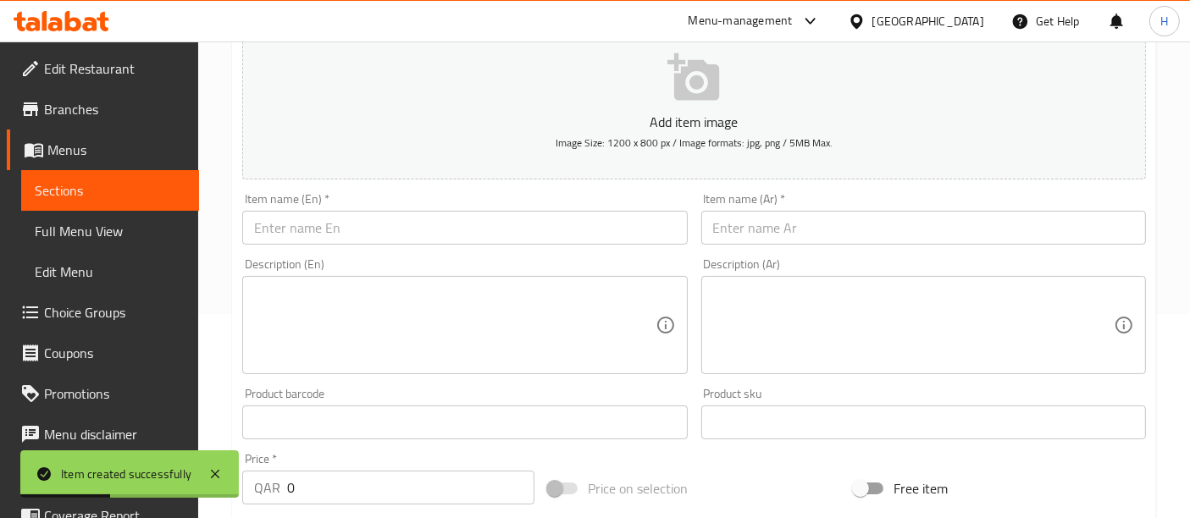
click at [425, 233] on input "text" at bounding box center [464, 228] width 445 height 34
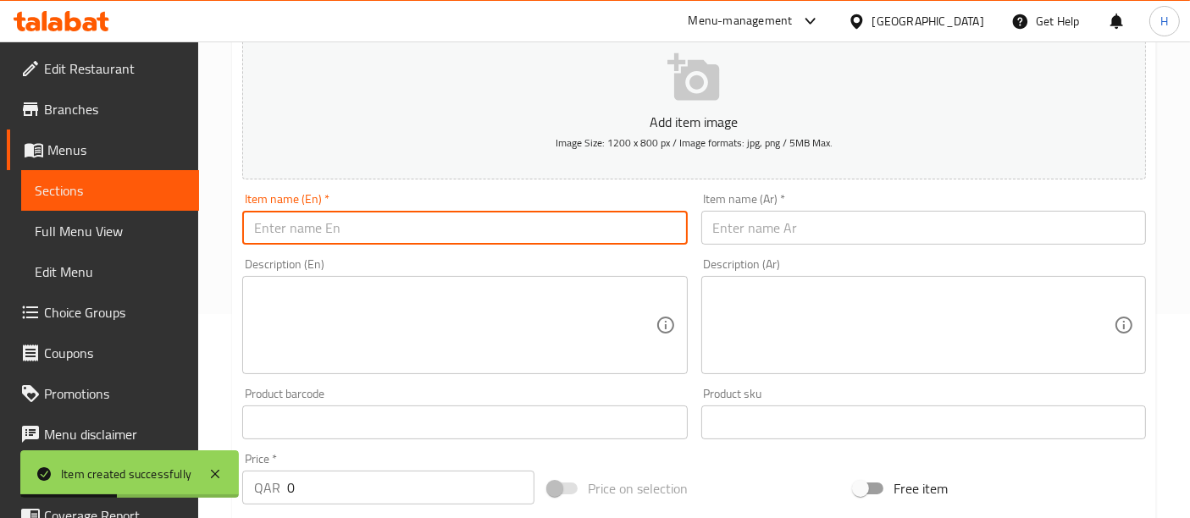
paste input "CAPPUCCINO (12 oz )"
type input "CAPPUCCINO (12 oz )"
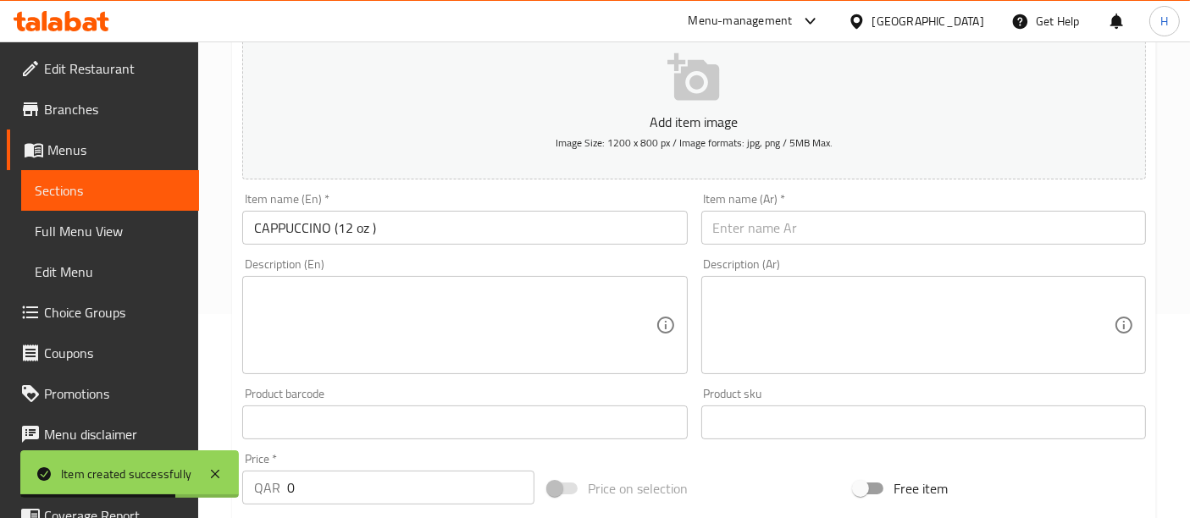
click at [810, 224] on input "text" at bounding box center [923, 228] width 445 height 34
paste input "كابتشينو (12 أونصة)"
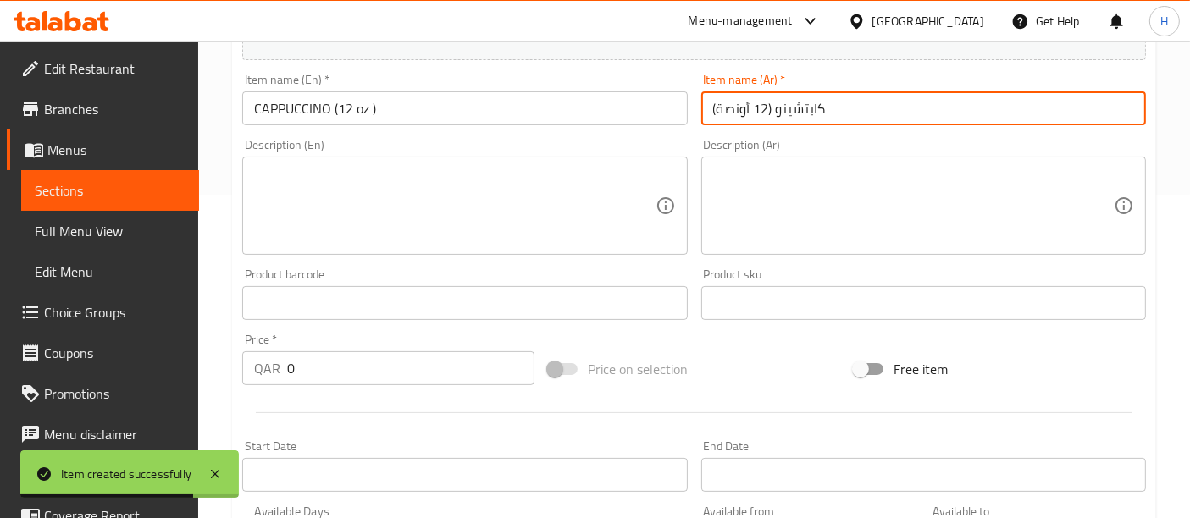
scroll to position [392, 0]
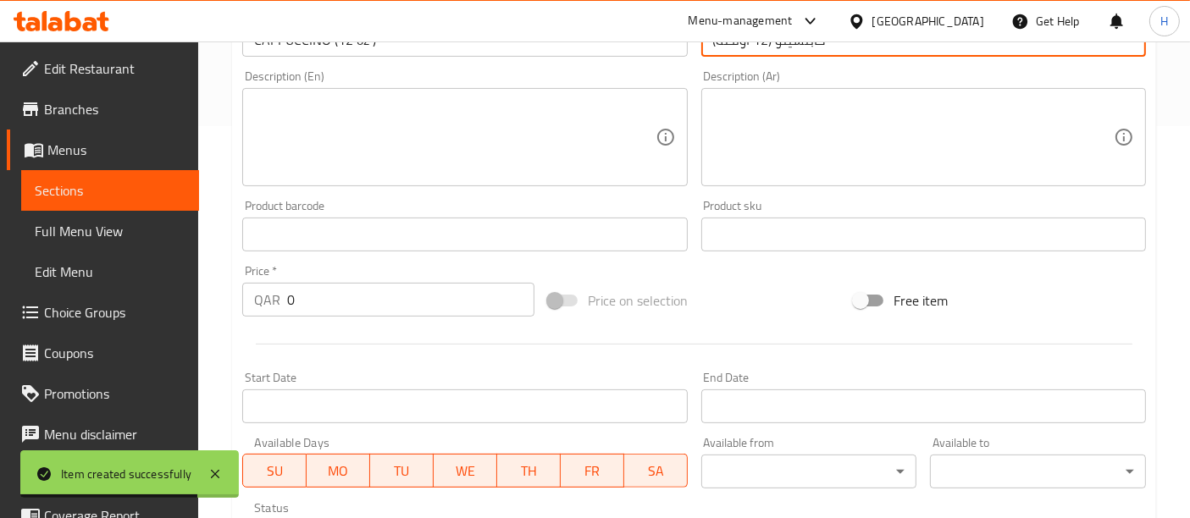
type input "كابتشينو (12 أونصة)"
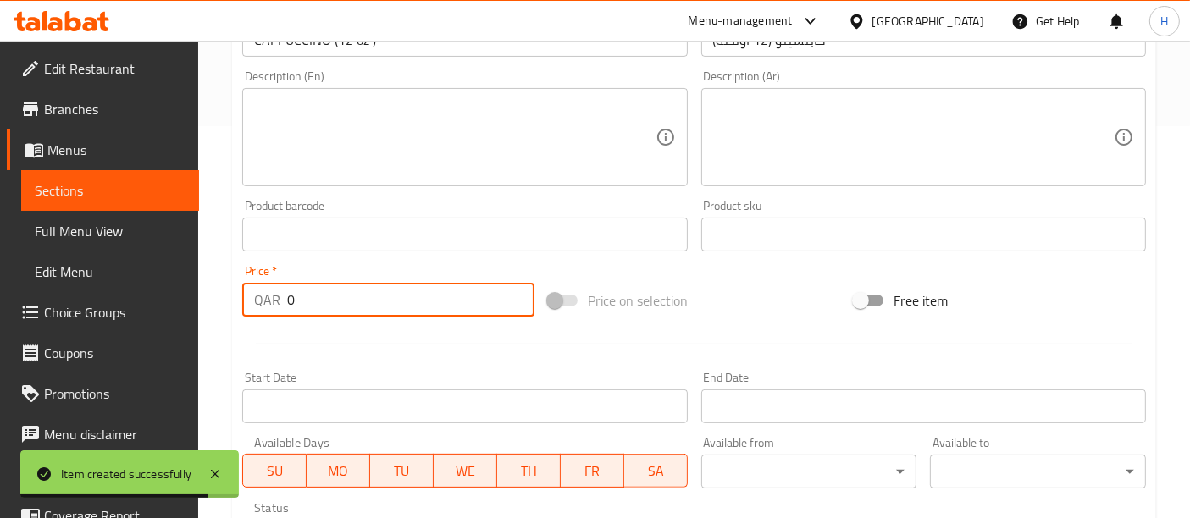
drag, startPoint x: 330, startPoint y: 296, endPoint x: 267, endPoint y: 296, distance: 63.5
click at [267, 296] on div "QAR 0 Price *" at bounding box center [388, 300] width 292 height 34
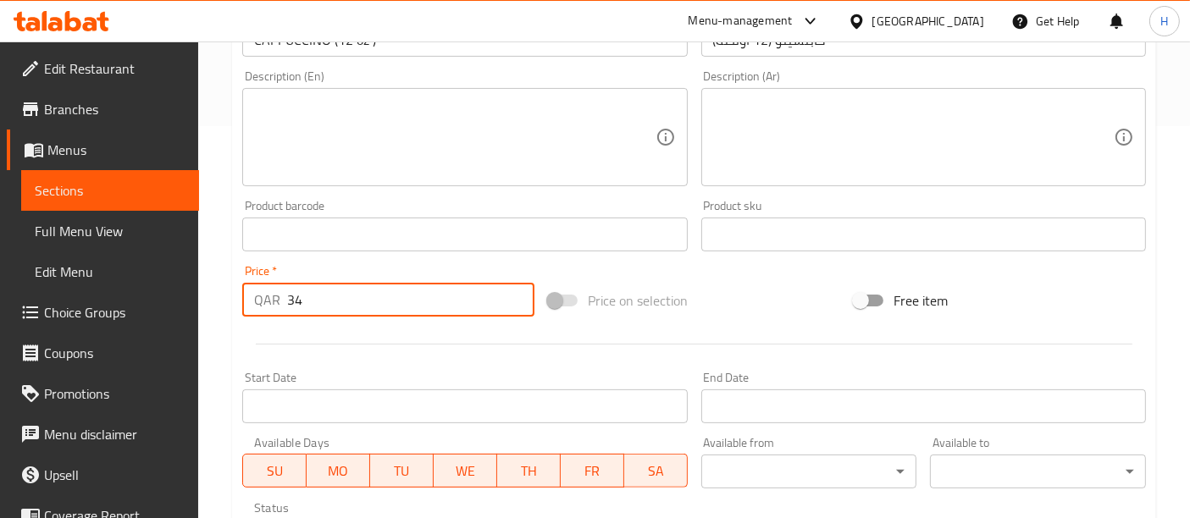
type input "34"
click at [752, 298] on div "Price on selection" at bounding box center [694, 301] width 306 height 46
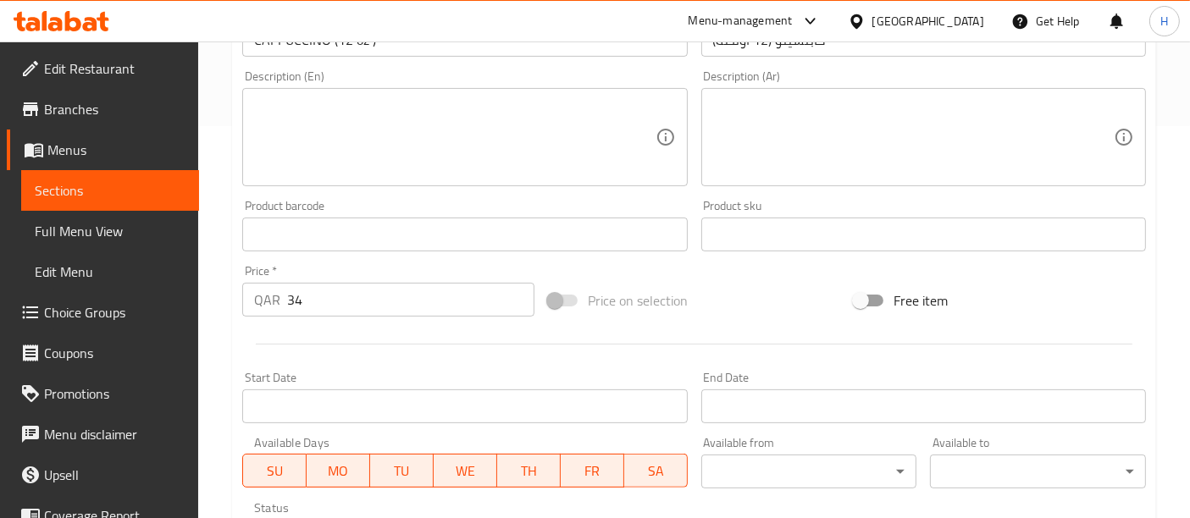
click at [704, 335] on div at bounding box center [693, 343] width 917 height 41
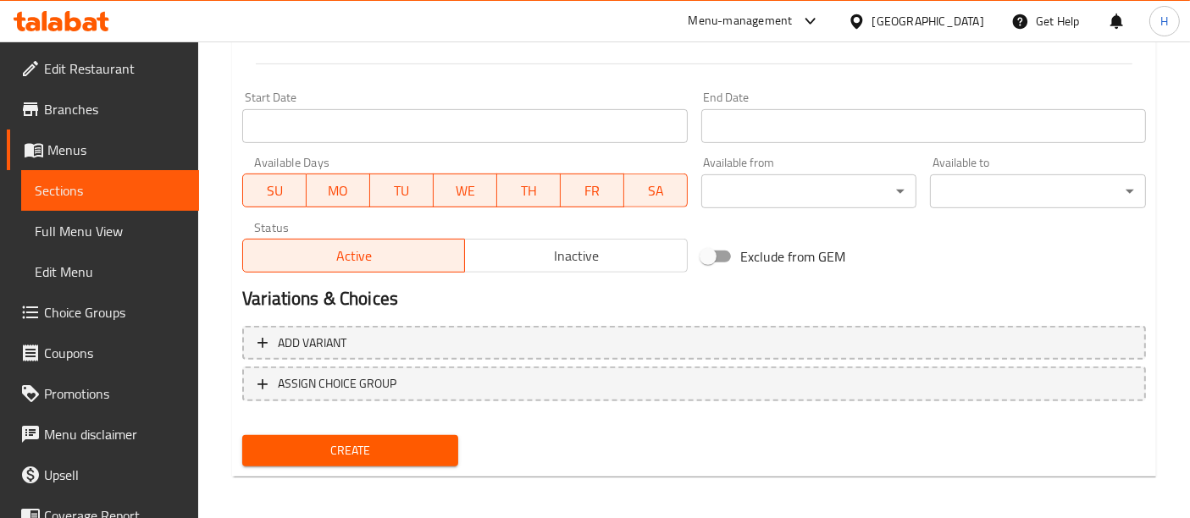
scroll to position [675, 0]
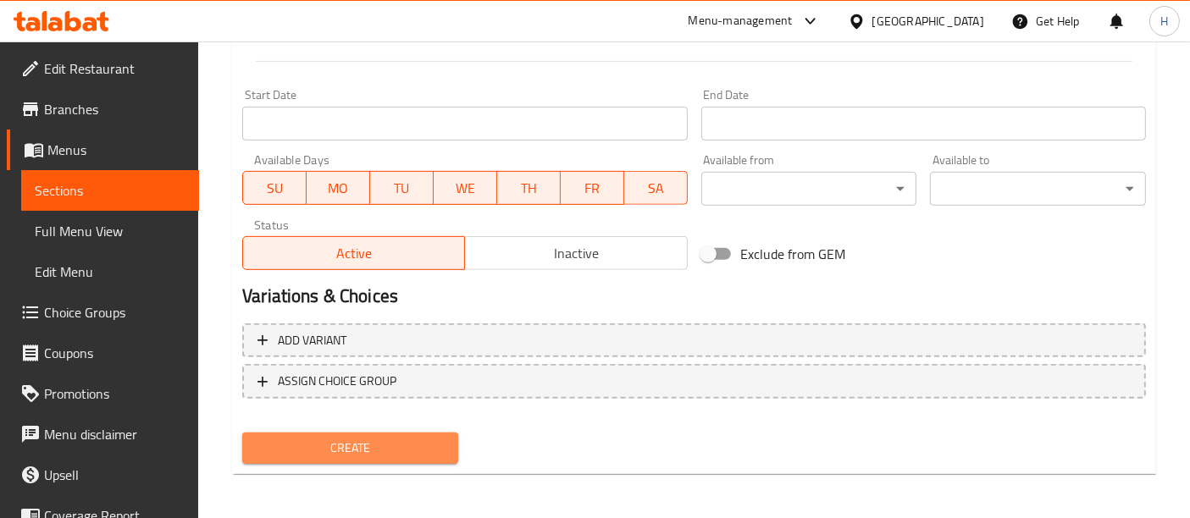
click at [364, 440] on span "Create" at bounding box center [350, 448] width 189 height 21
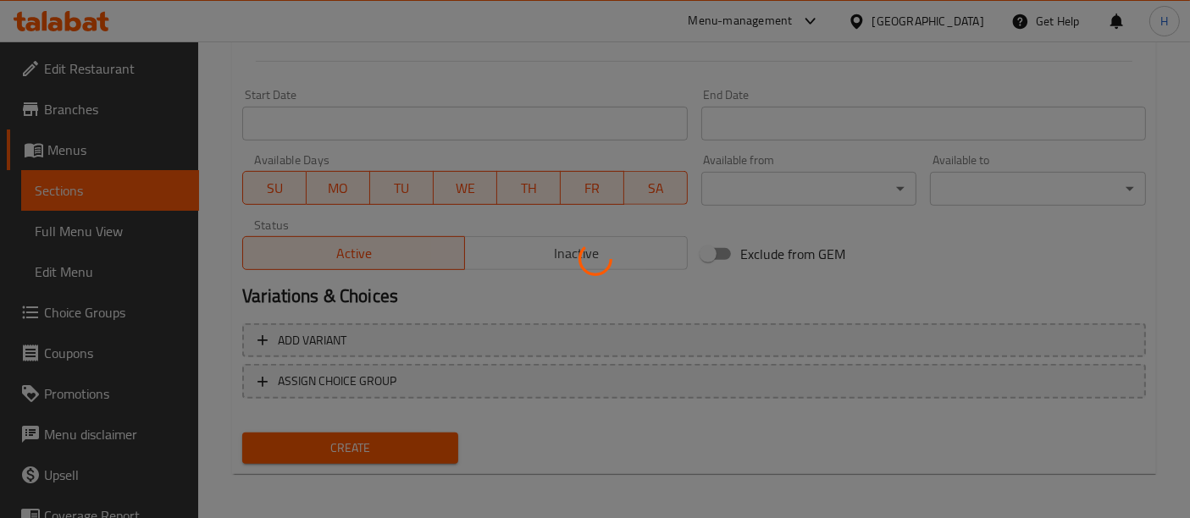
type input "0"
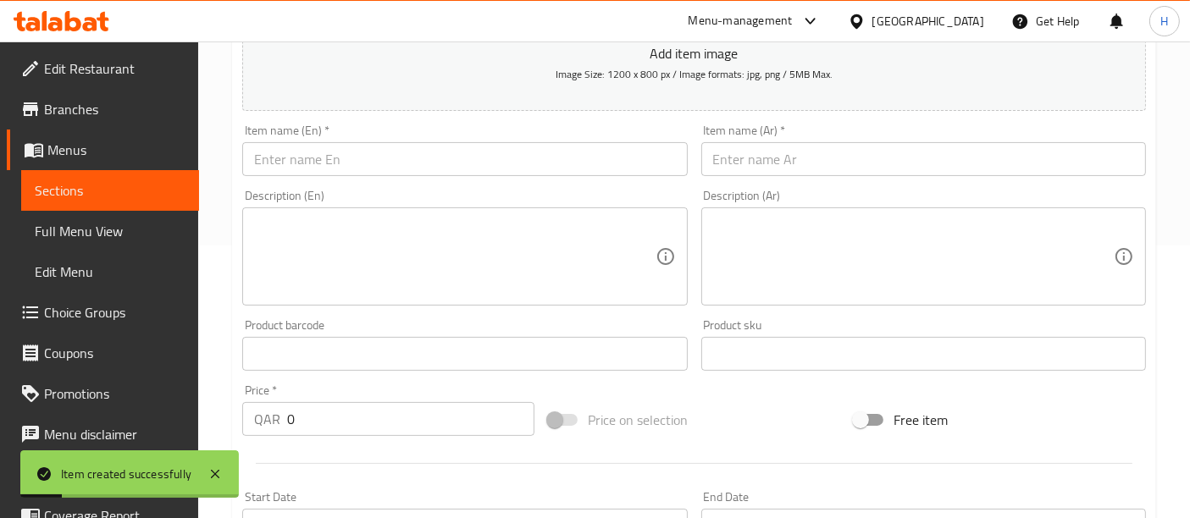
scroll to position [0, 0]
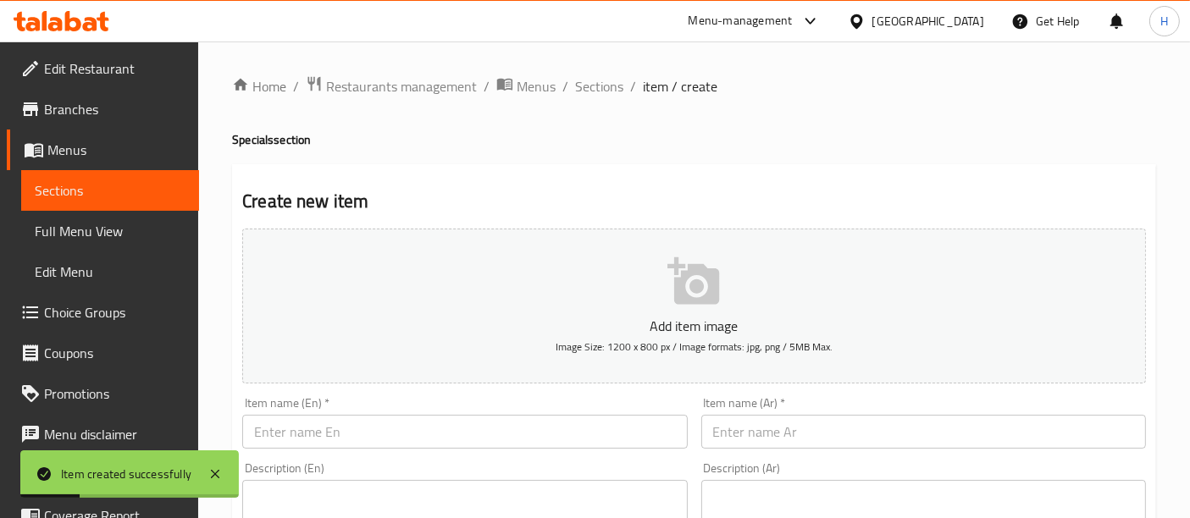
click at [440, 427] on input "text" at bounding box center [464, 432] width 445 height 34
paste input "CAPPUCCINO (16 oz )"
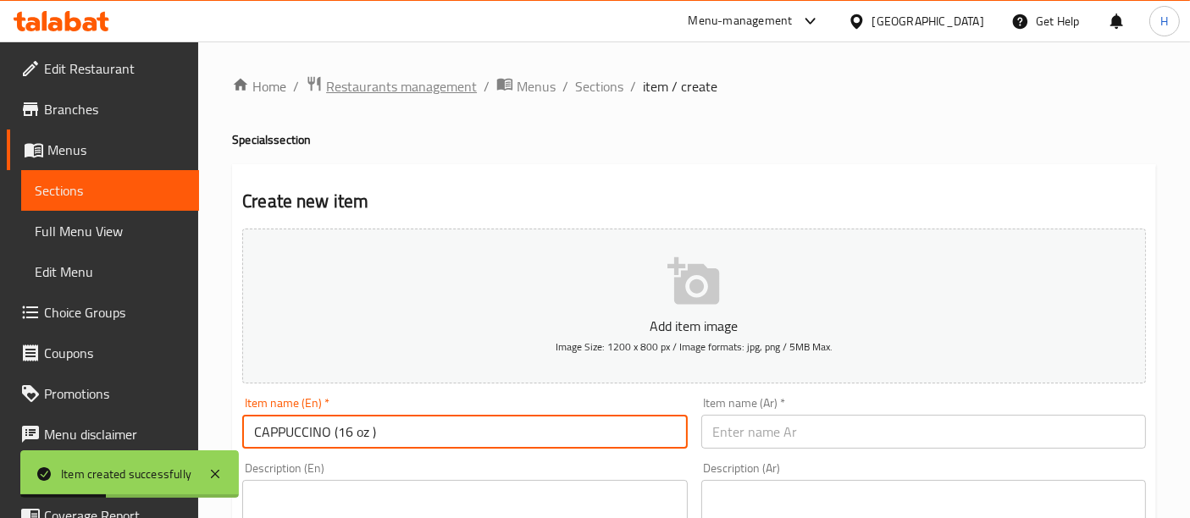
type input "CAPPUCCINO (16 oz )"
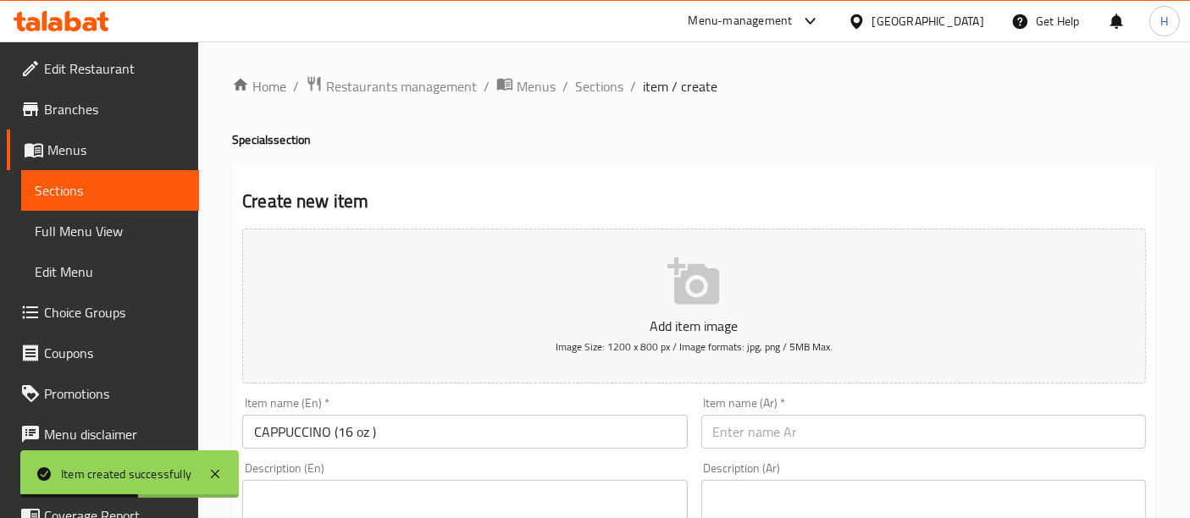
click at [824, 430] on input "text" at bounding box center [923, 432] width 445 height 34
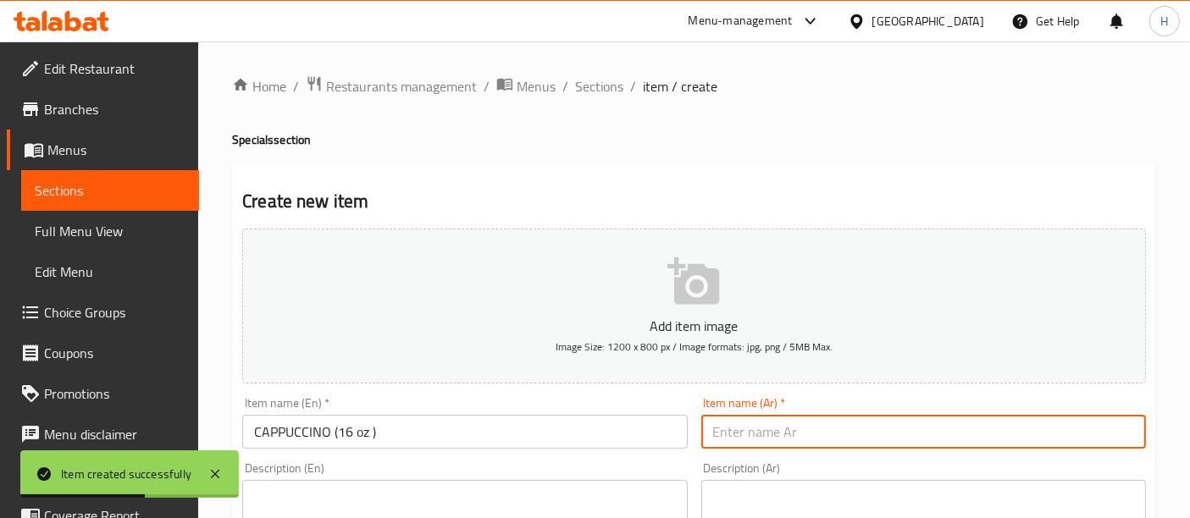
paste input "كابتشينو (16 أونصة)"
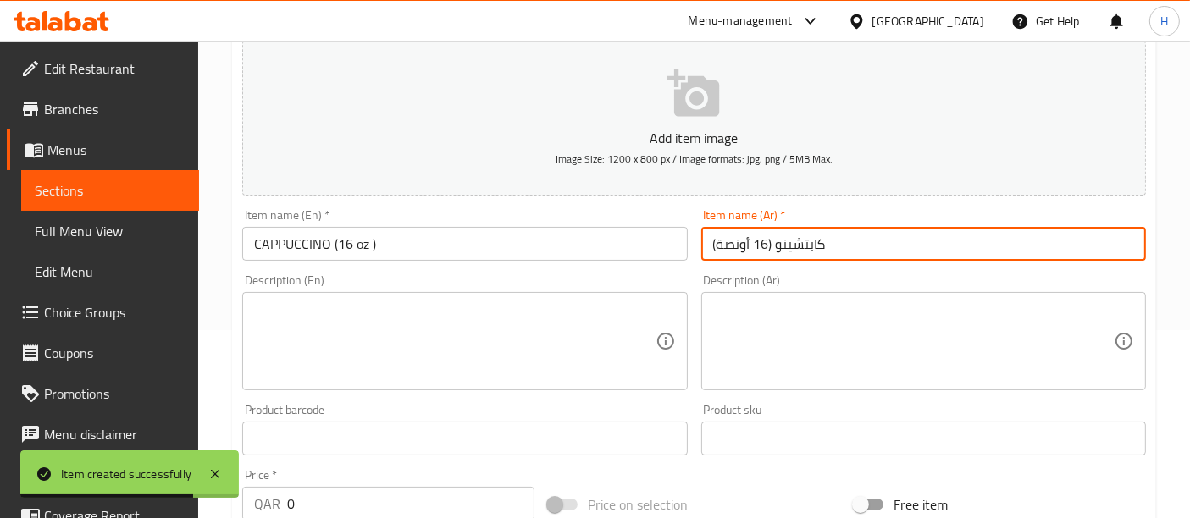
type input "كابتشينو (16 أونصة)"
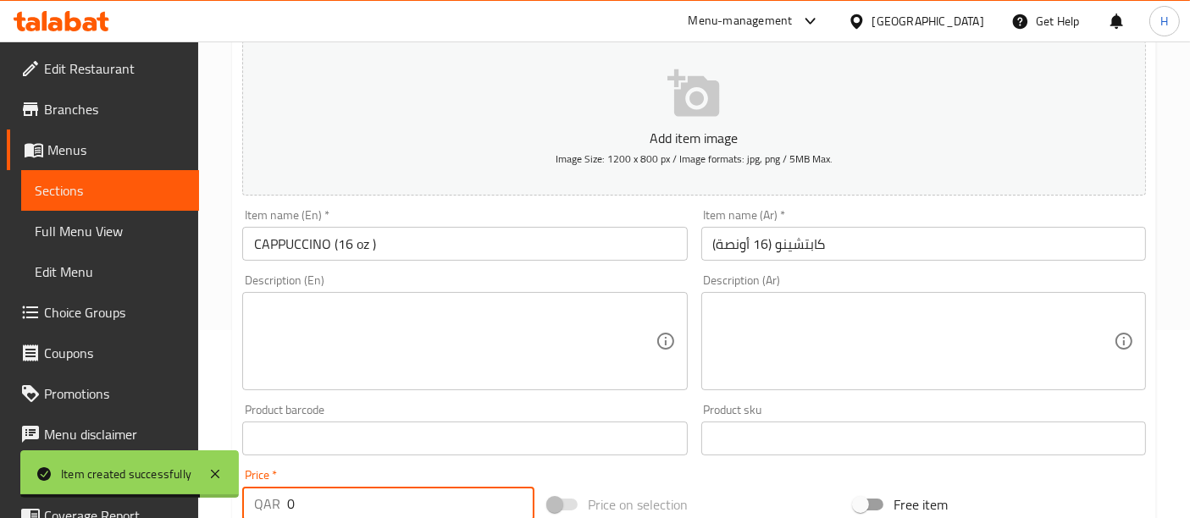
click at [295, 501] on input "0" at bounding box center [410, 504] width 247 height 34
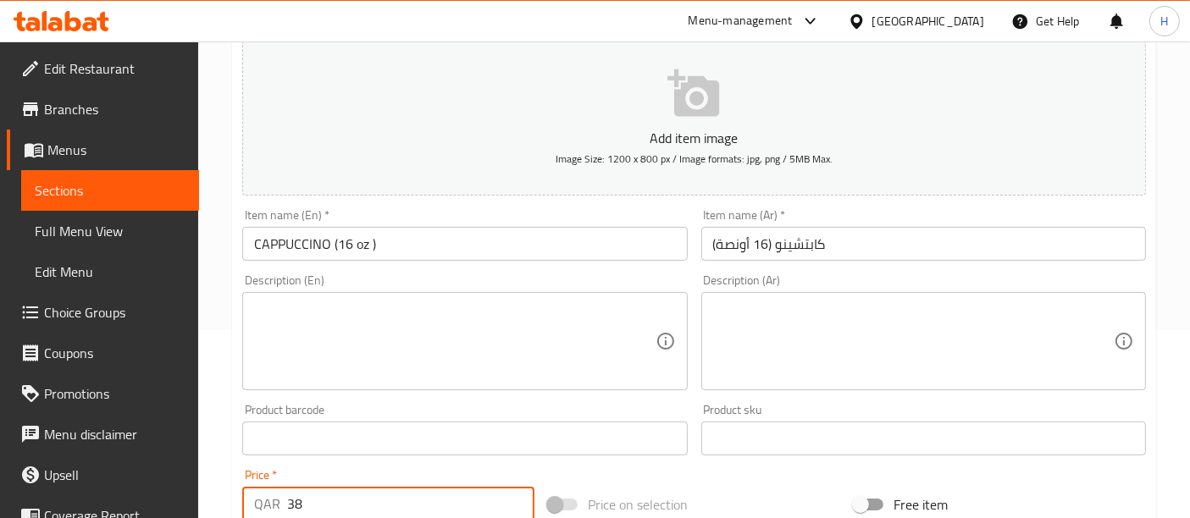
type input "38"
click at [718, 489] on div "Price on selection" at bounding box center [694, 505] width 306 height 46
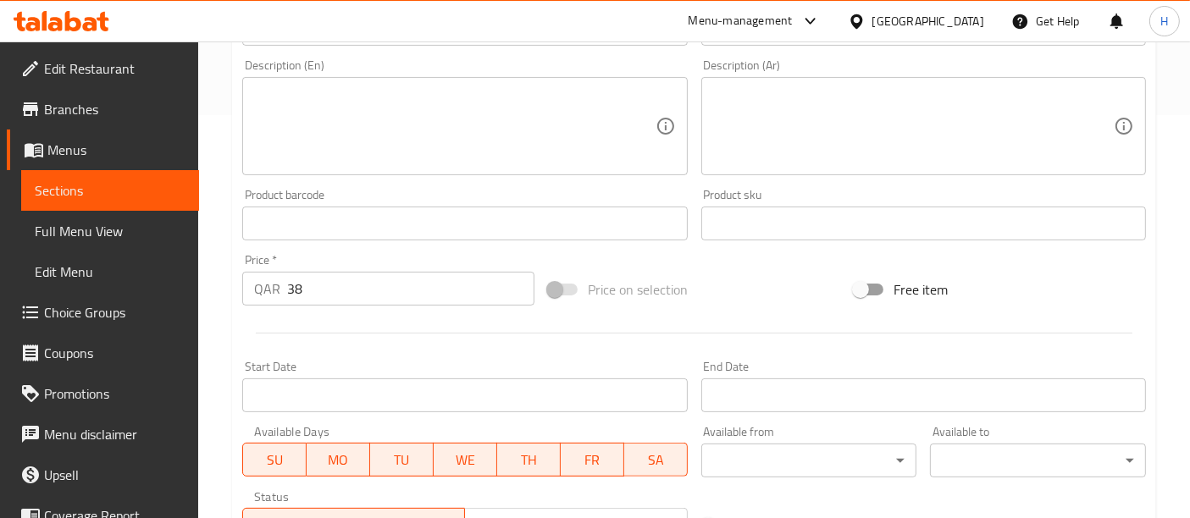
scroll to position [658, 0]
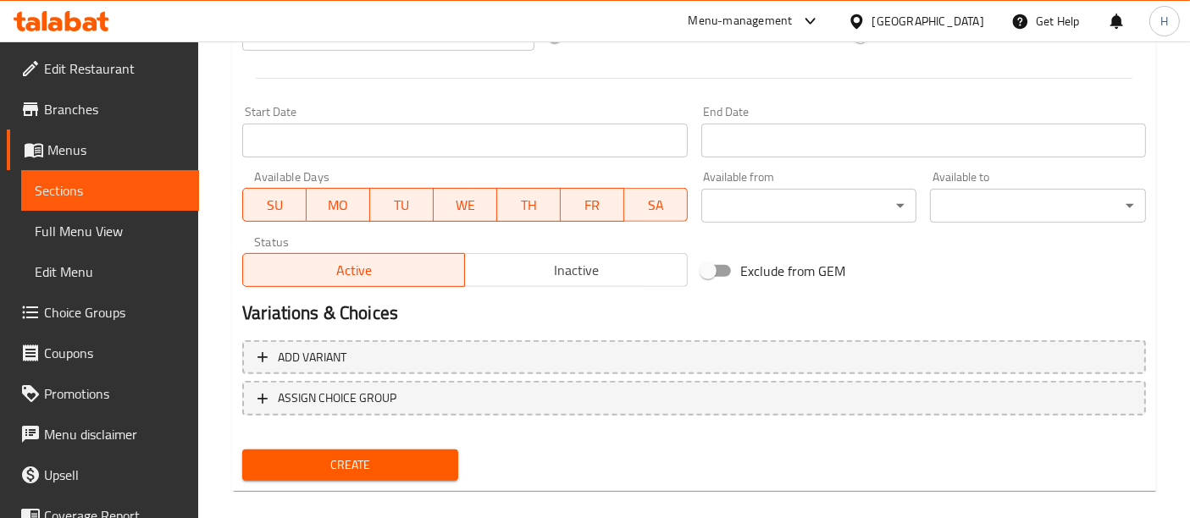
click at [416, 456] on span "Create" at bounding box center [350, 465] width 189 height 21
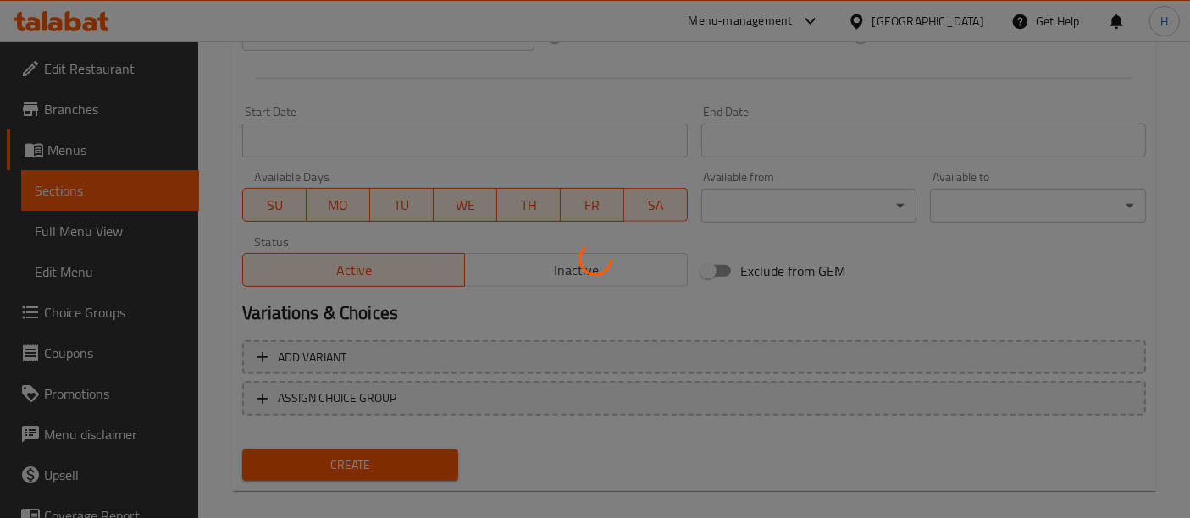
type input "0"
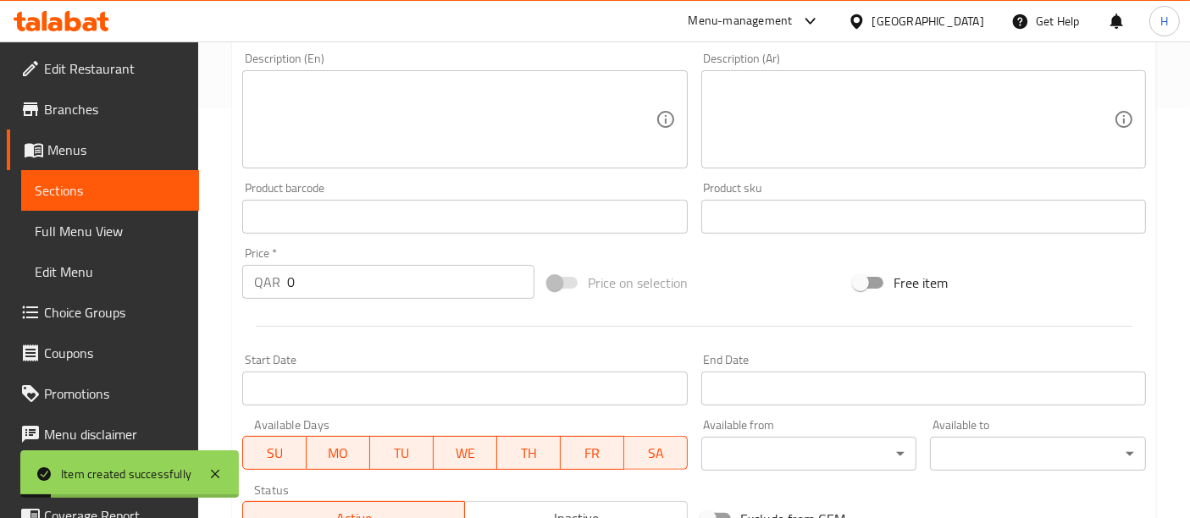
scroll to position [188, 0]
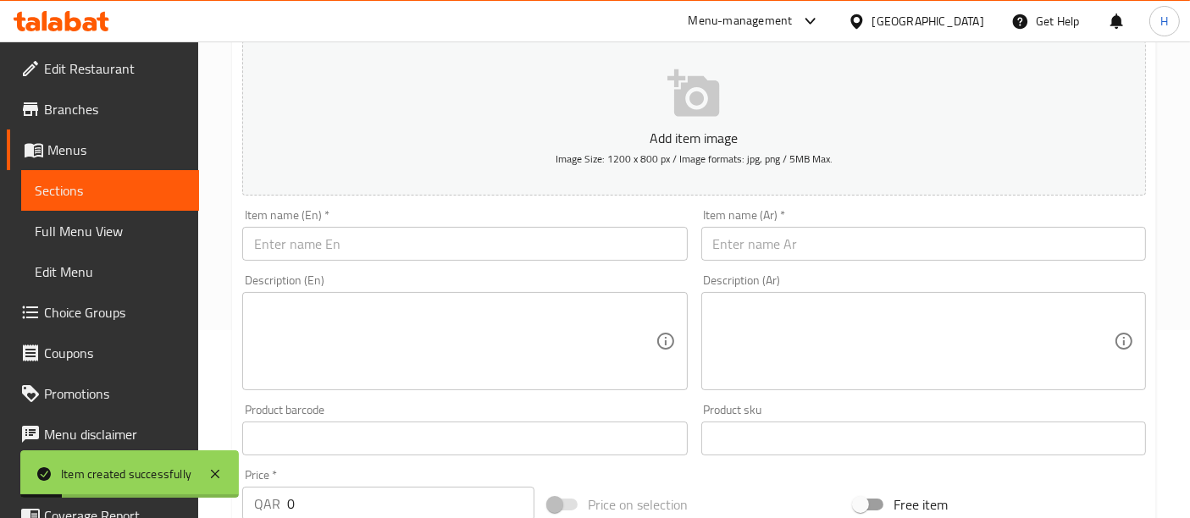
click at [421, 233] on input "text" at bounding box center [464, 244] width 445 height 34
paste input "ICED CAPPUCCINO (16 oz )"
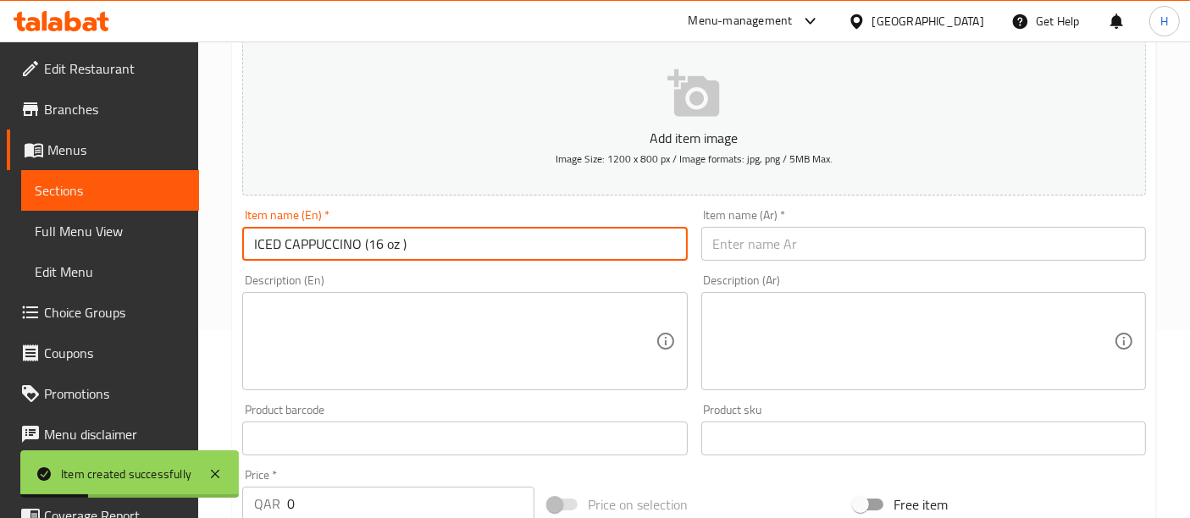
type input "ICED CAPPUCCINO (16 oz )"
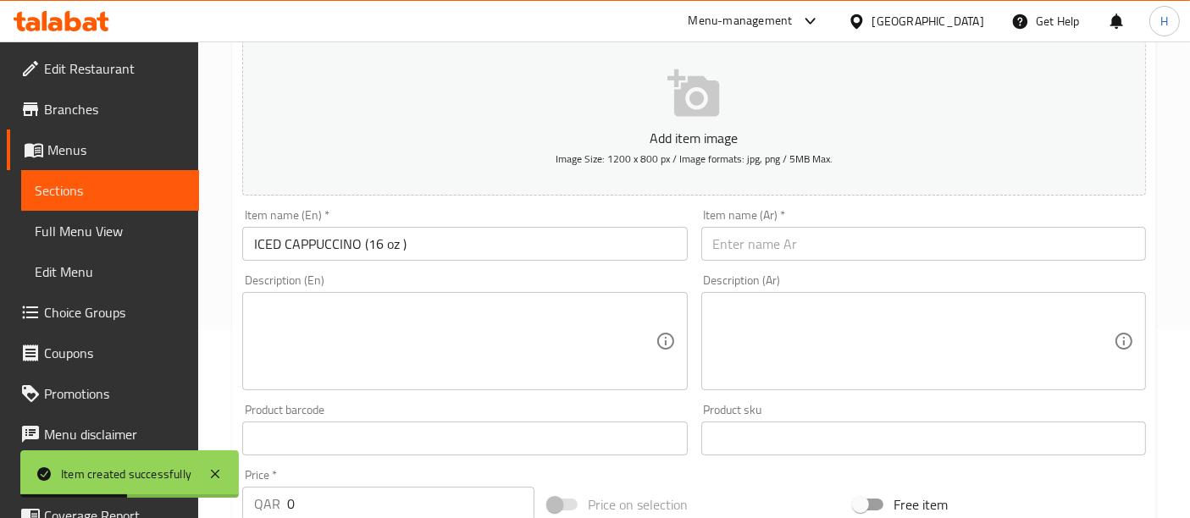
click at [854, 235] on input "text" at bounding box center [923, 244] width 445 height 34
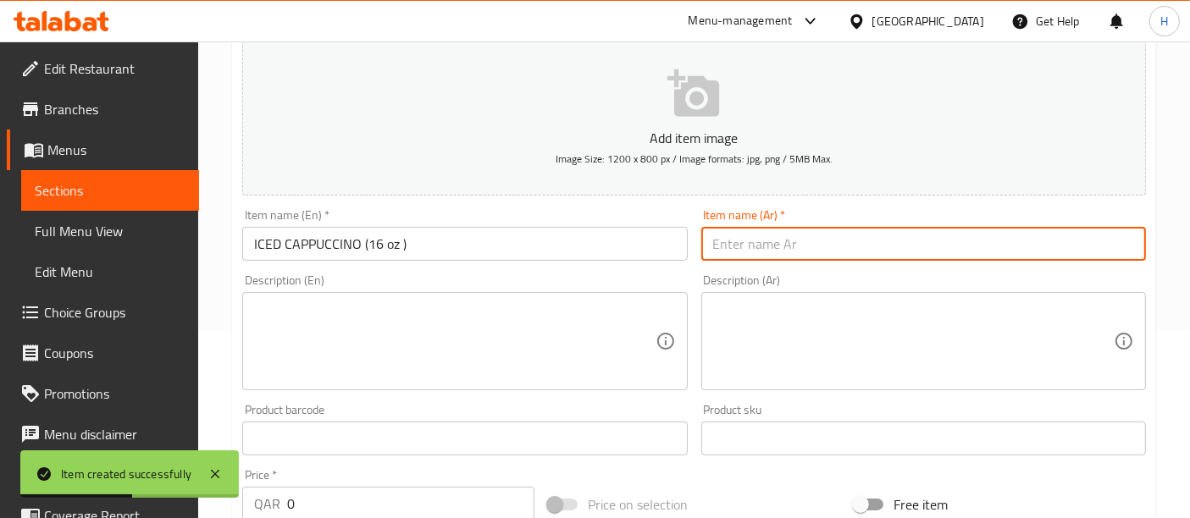
paste input "كابتشينو مثلج (16 أونصة)"
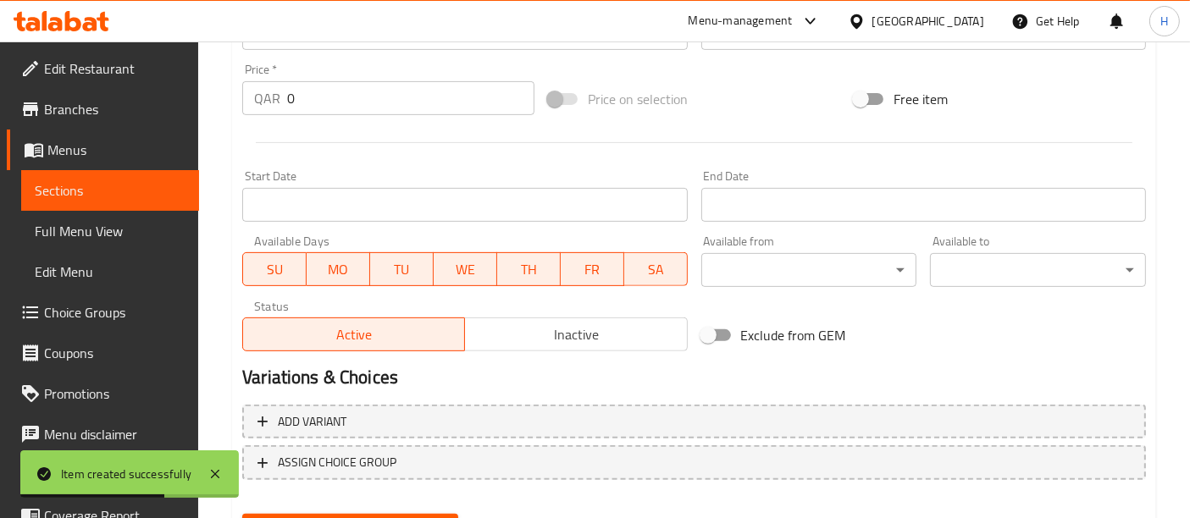
scroll to position [564, 0]
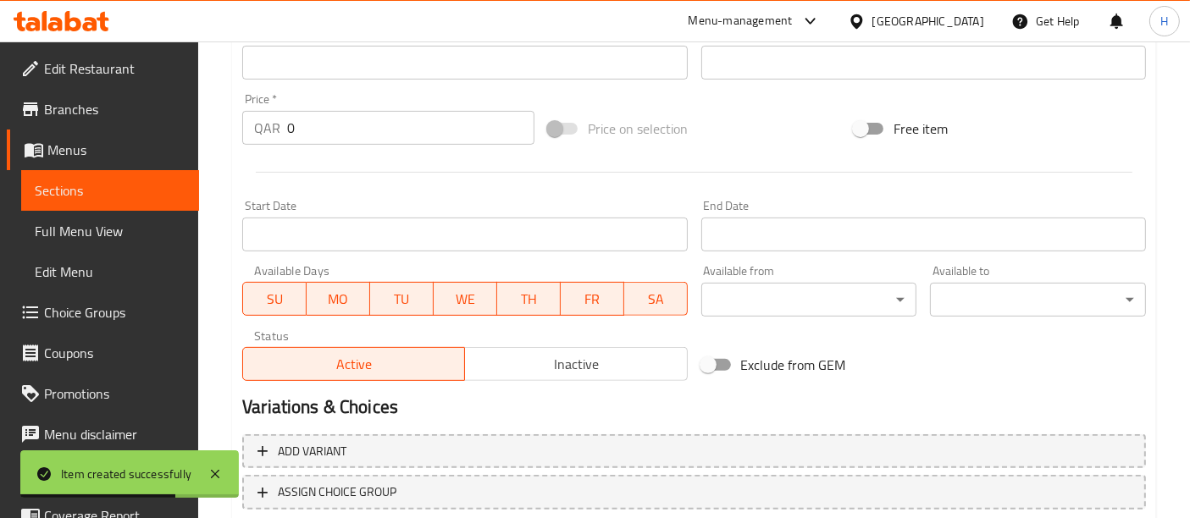
type input "كابتشينو مثلج (16 أونصة)"
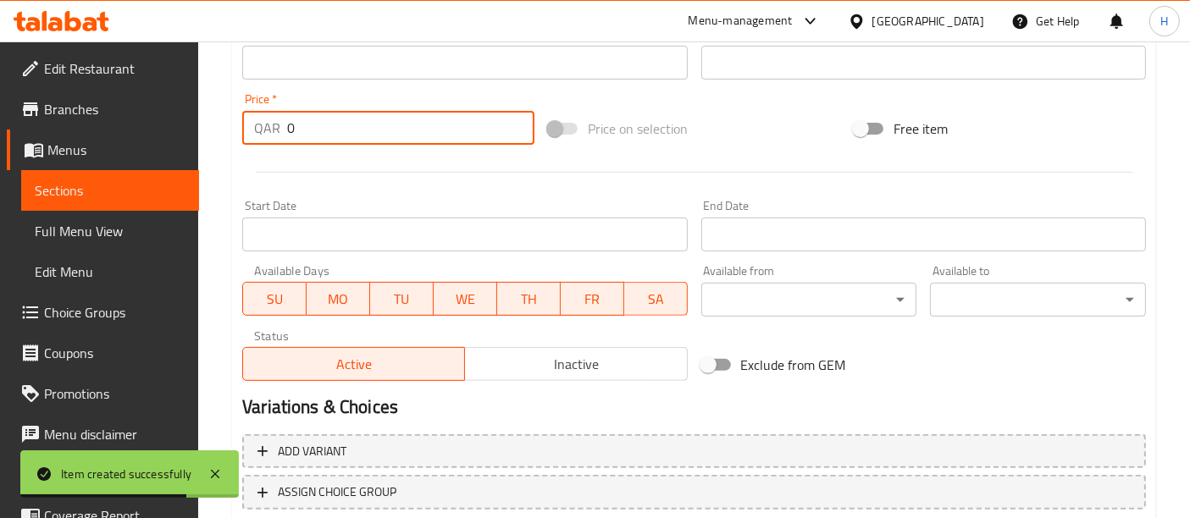
drag, startPoint x: 283, startPoint y: 130, endPoint x: 302, endPoint y: 130, distance: 19.5
click at [302, 130] on div "QAR 0 Price *" at bounding box center [388, 128] width 292 height 34
type input "36"
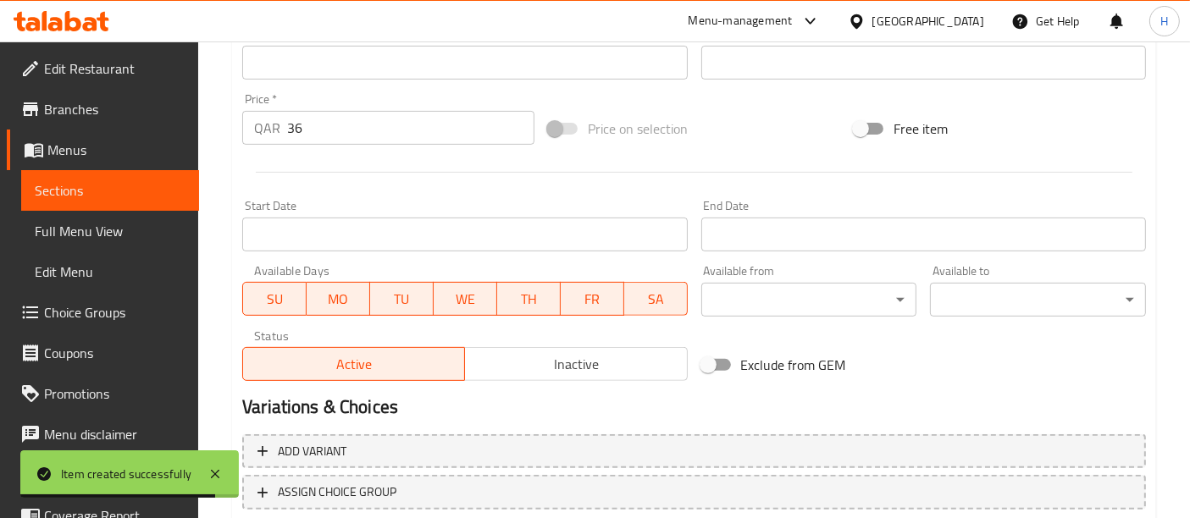
click at [416, 180] on div at bounding box center [693, 172] width 917 height 41
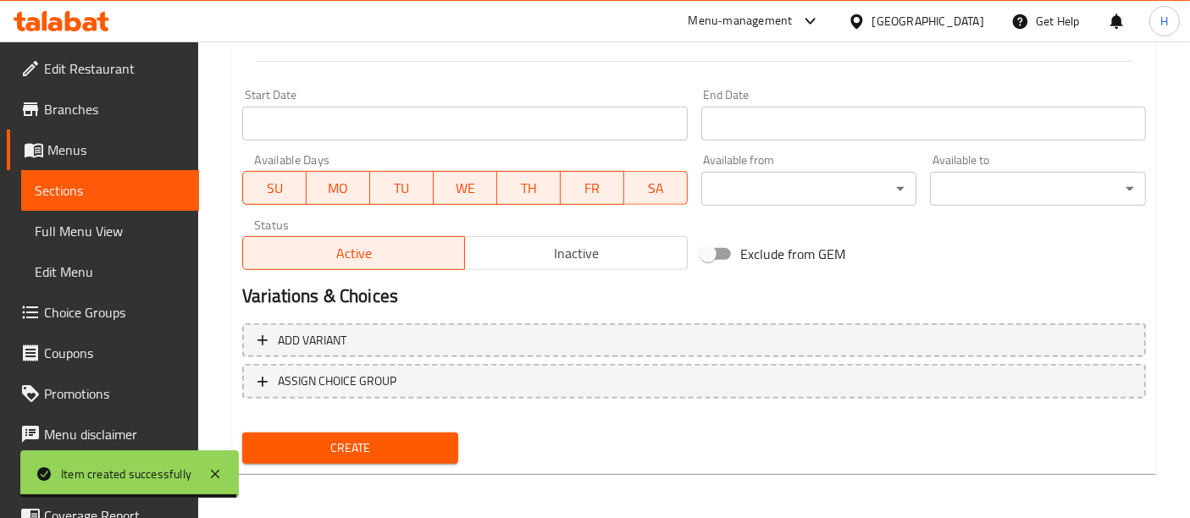
click at [345, 450] on span "Create" at bounding box center [350, 448] width 189 height 21
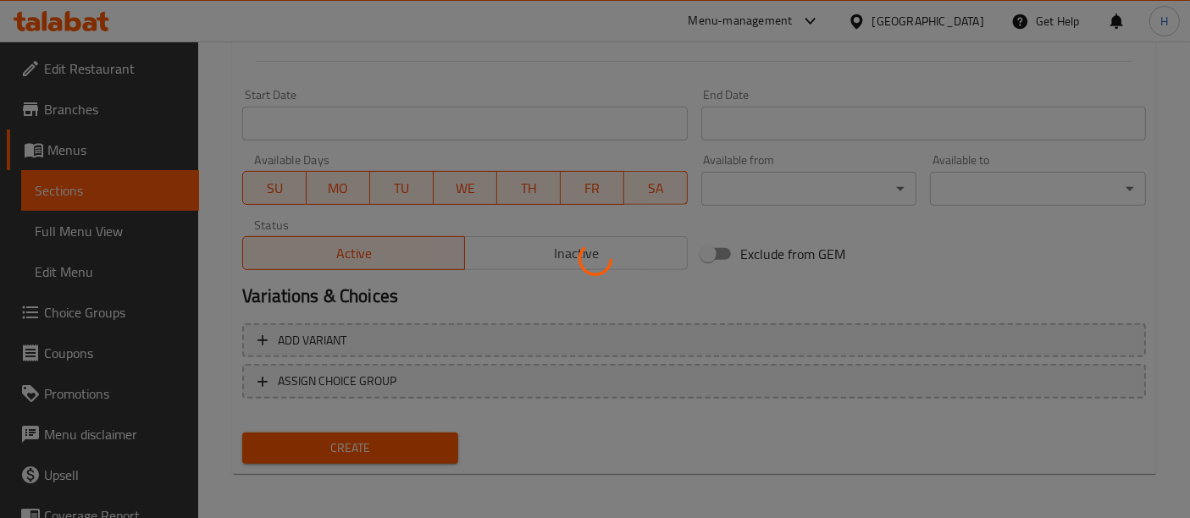
type input "0"
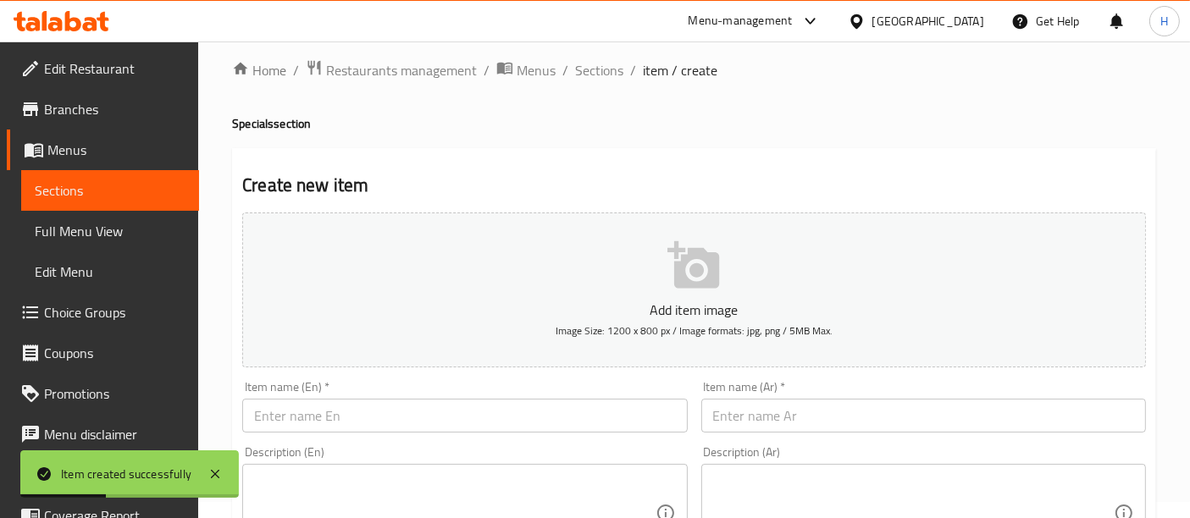
scroll to position [298, 0]
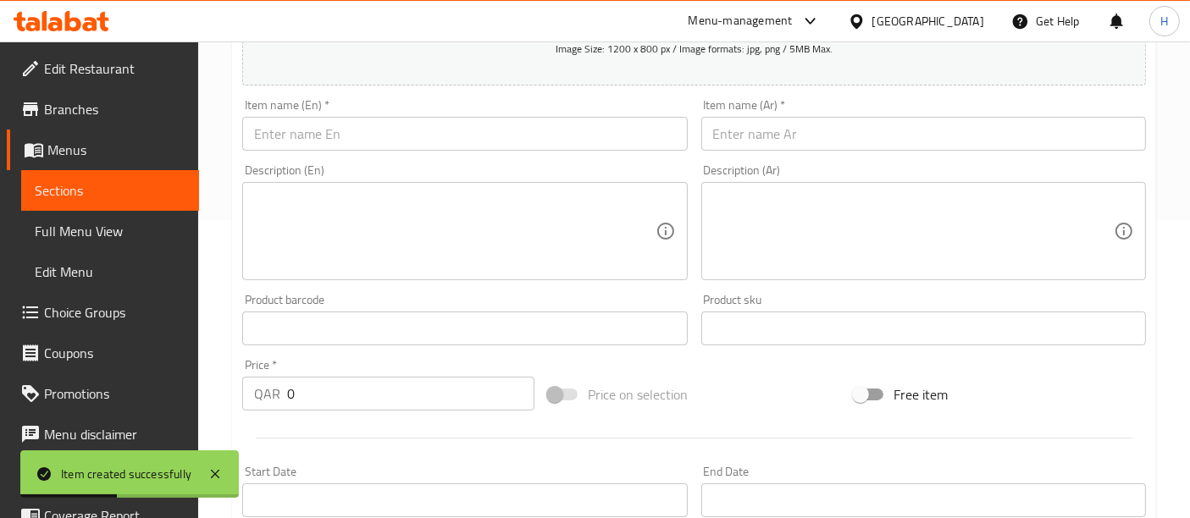
click at [360, 127] on input "text" at bounding box center [464, 134] width 445 height 34
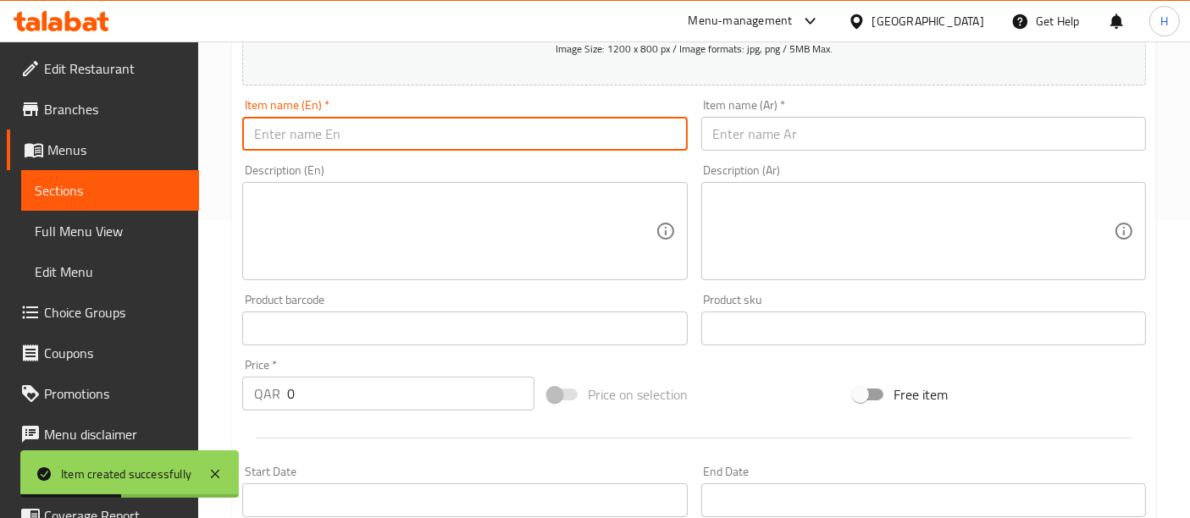
paste input "ICED CAPPUCCINO (24 oz )"
type input "ICED CAPPUCCINO (24 oz )"
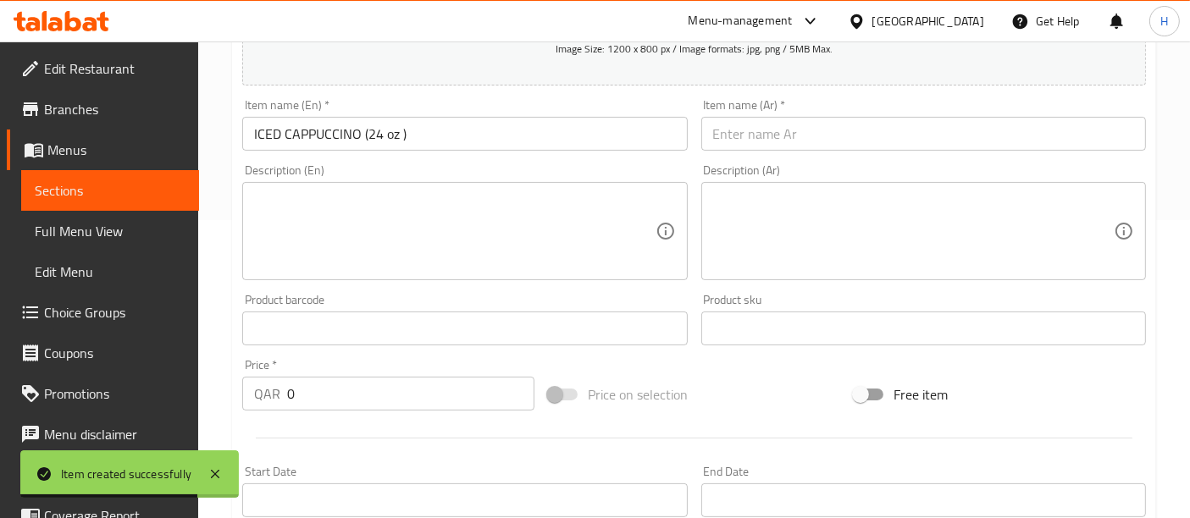
click at [735, 135] on input "text" at bounding box center [923, 134] width 445 height 34
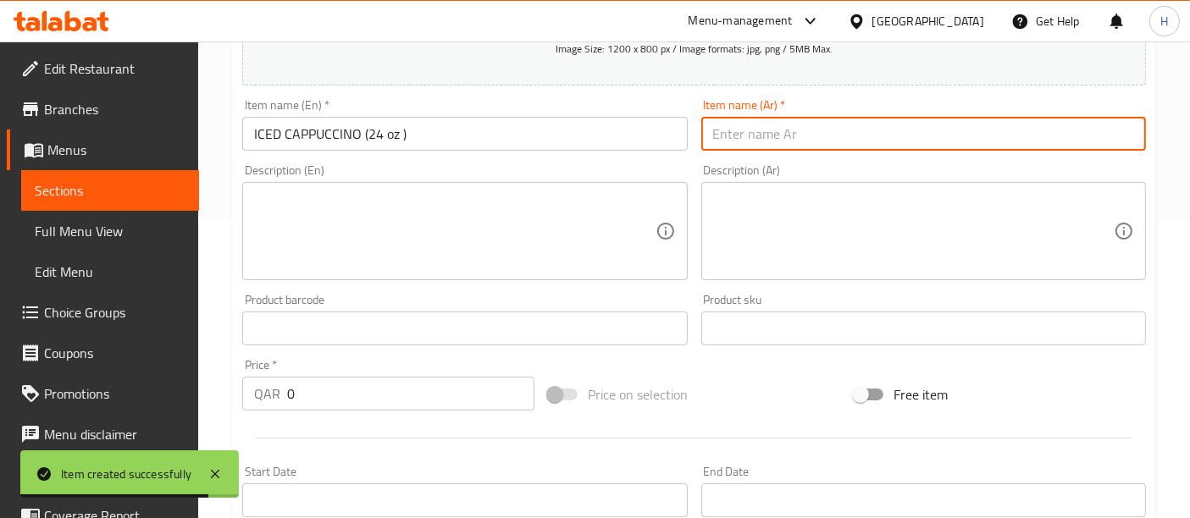
paste input "كابتشينو مثلج (24 أونصة)"
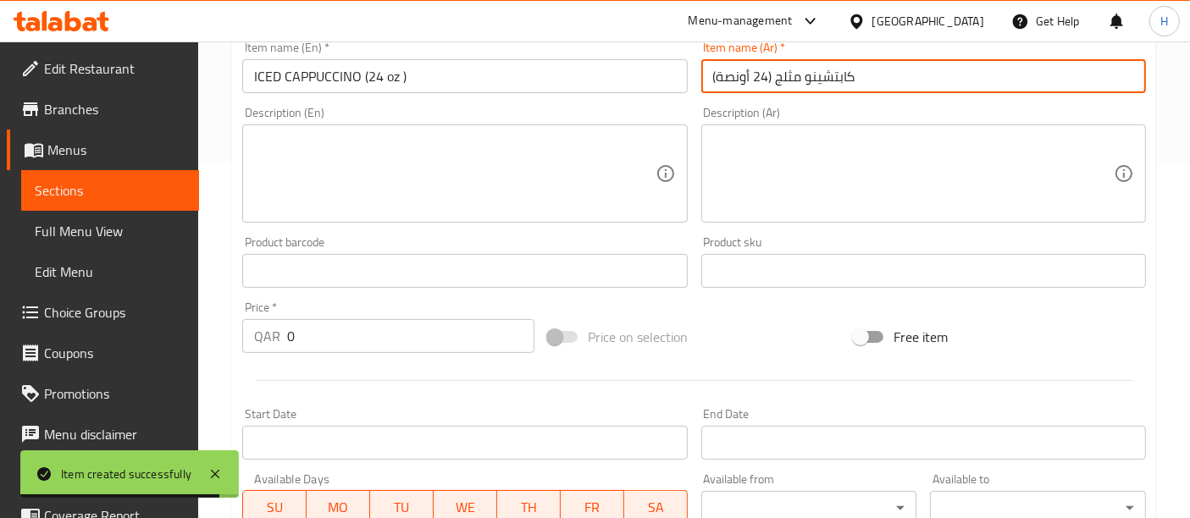
scroll to position [486, 0]
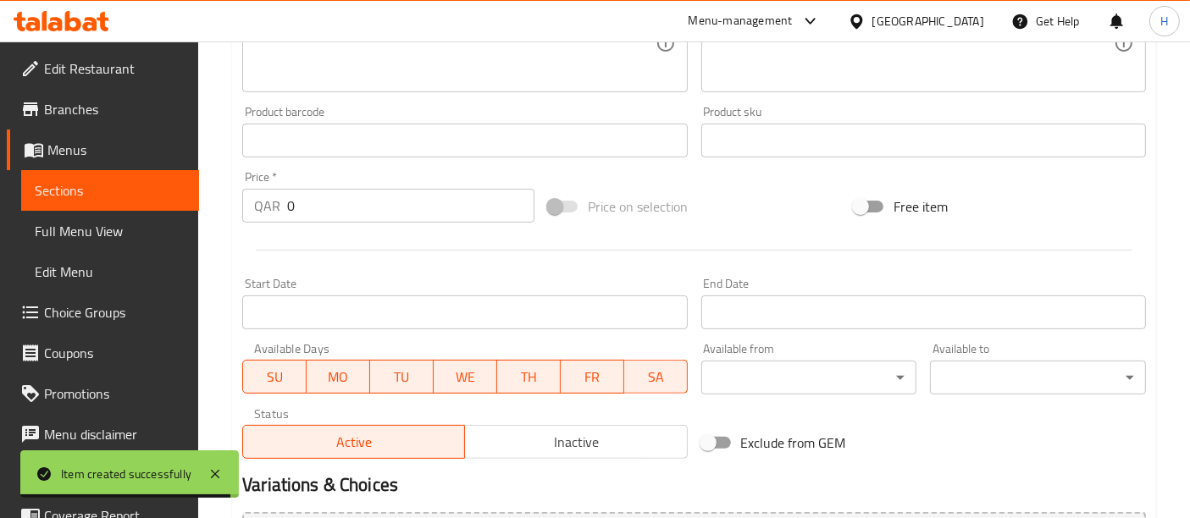
type input "كابتشينو مثلج (24 أونصة)"
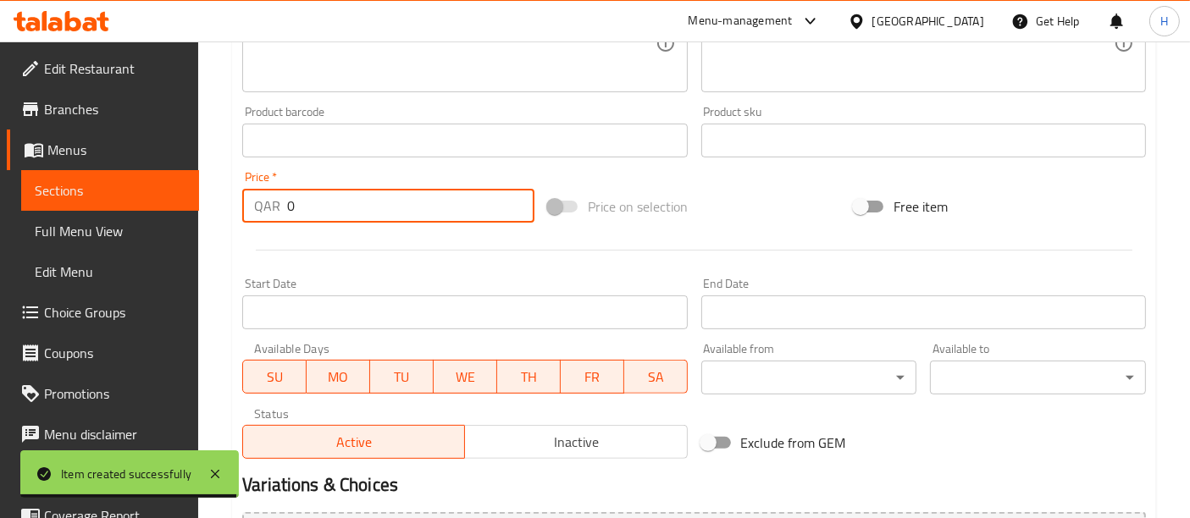
drag, startPoint x: 305, startPoint y: 196, endPoint x: 278, endPoint y: 202, distance: 27.6
click at [278, 202] on div "QAR 0 Price *" at bounding box center [388, 206] width 292 height 34
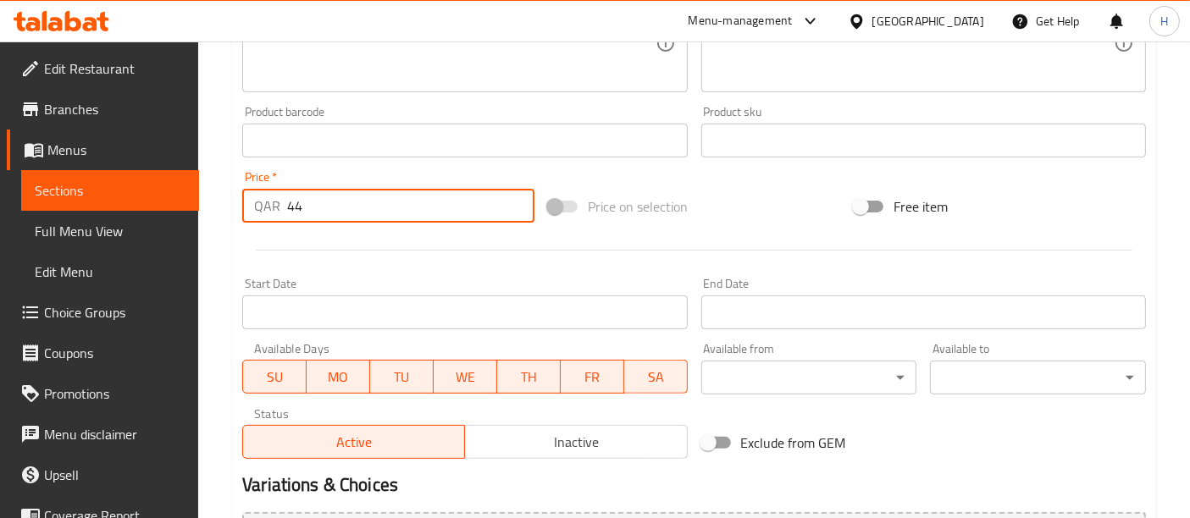
type input "44"
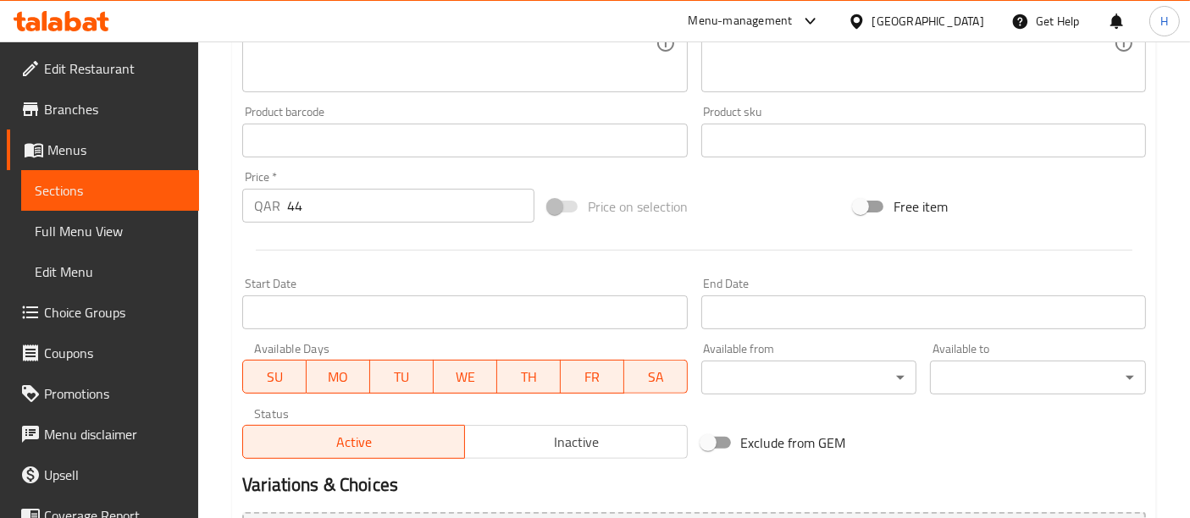
click at [719, 251] on div at bounding box center [693, 249] width 917 height 41
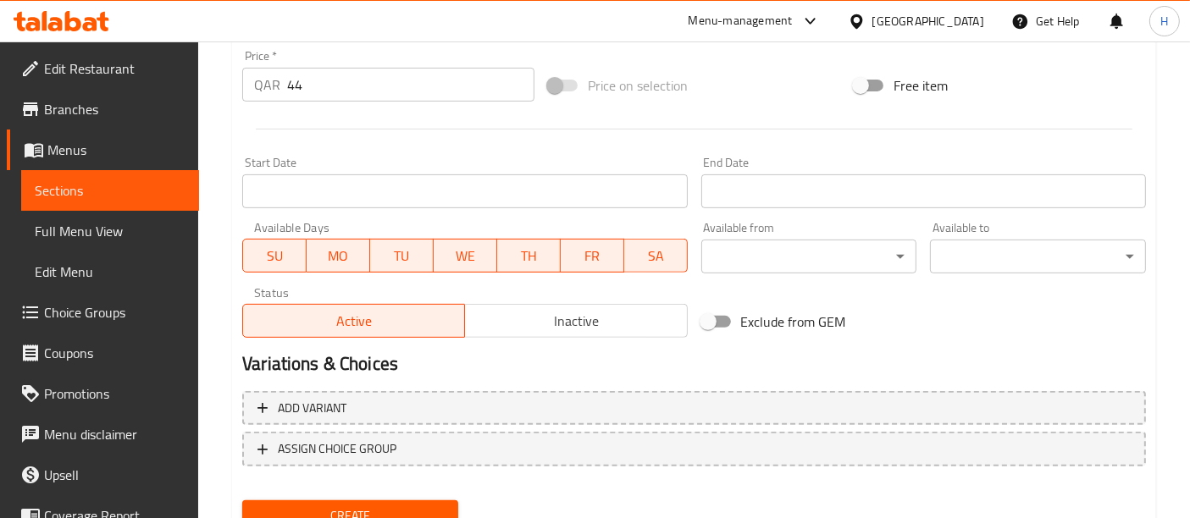
scroll to position [675, 0]
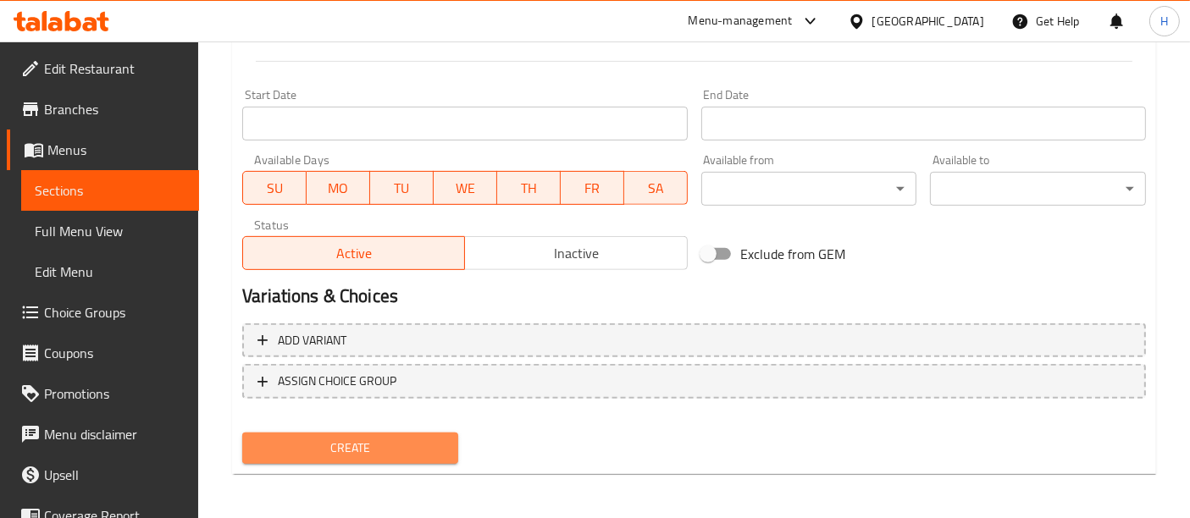
click at [412, 438] on span "Create" at bounding box center [350, 448] width 189 height 21
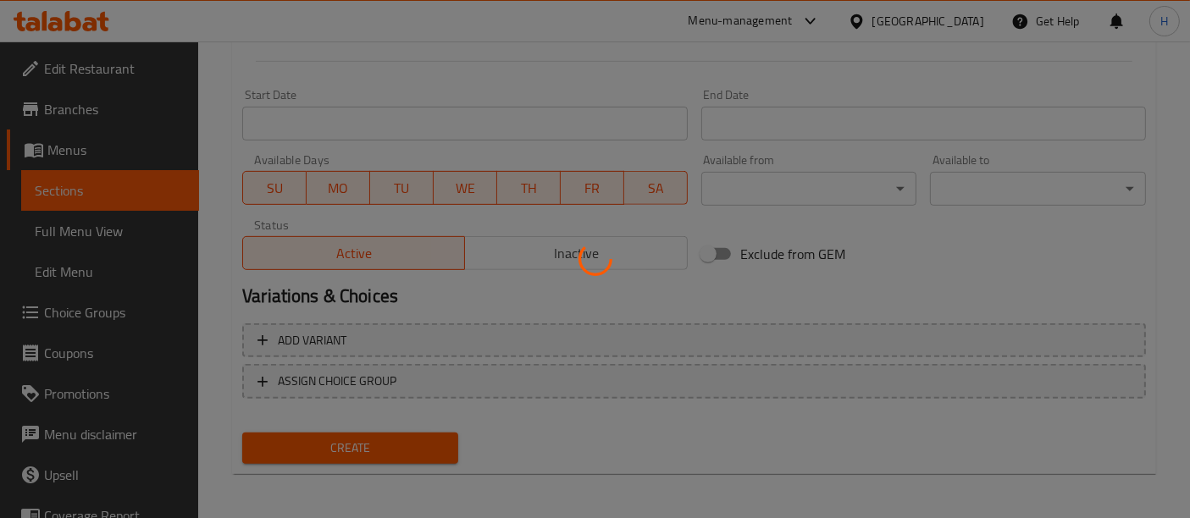
type input "0"
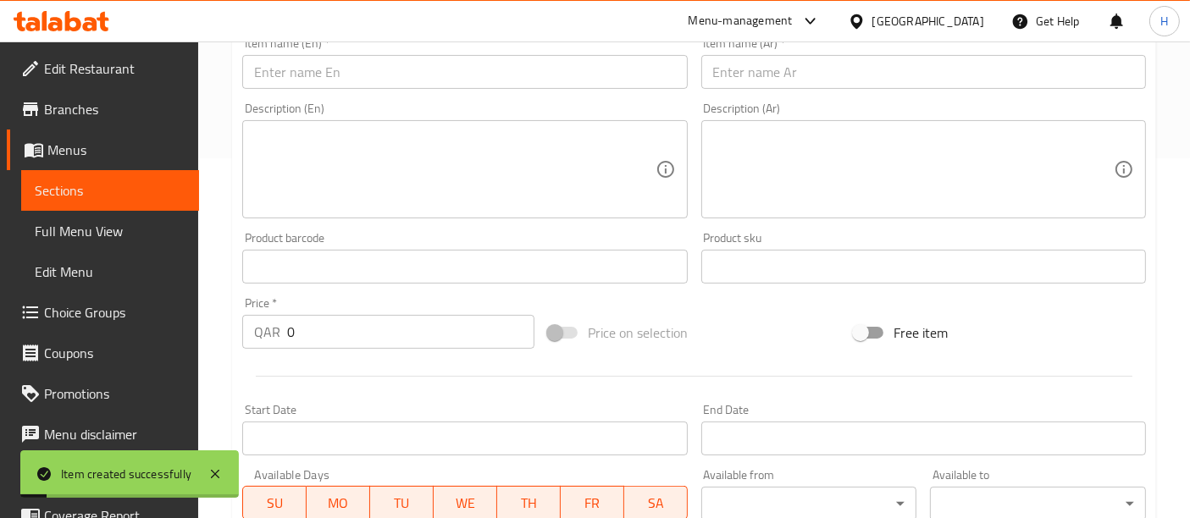
scroll to position [110, 0]
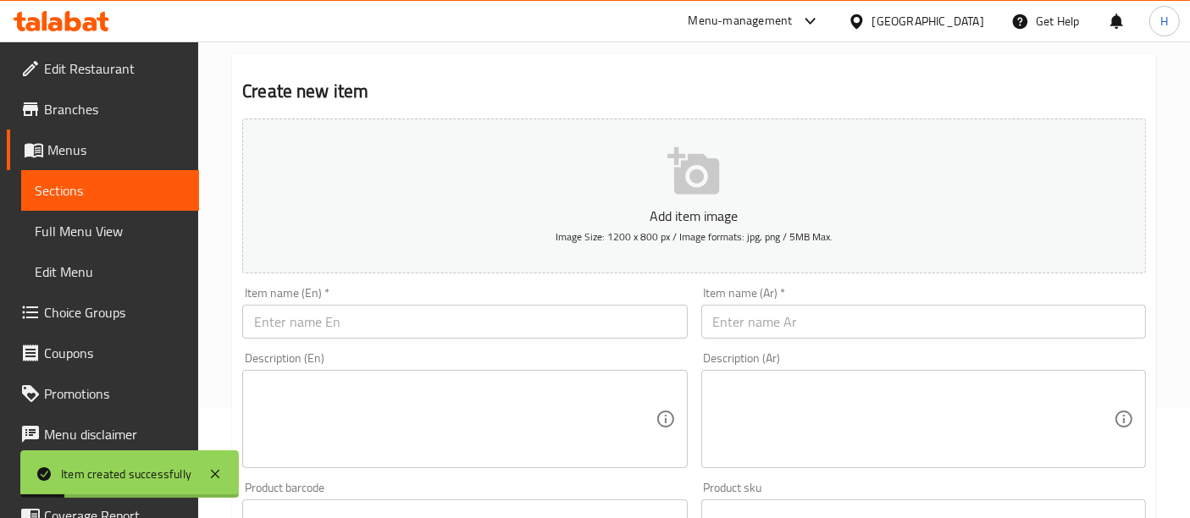
click at [474, 321] on input "text" at bounding box center [464, 322] width 445 height 34
paste input "CARAMEL LATTE (12 oz )"
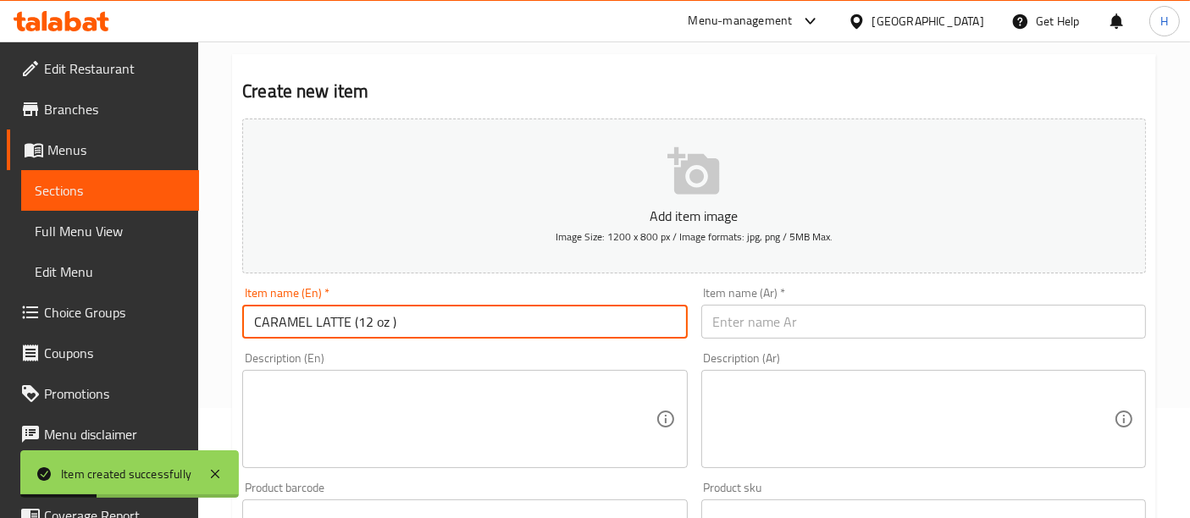
type input "CARAMEL LATTE (12 oz )"
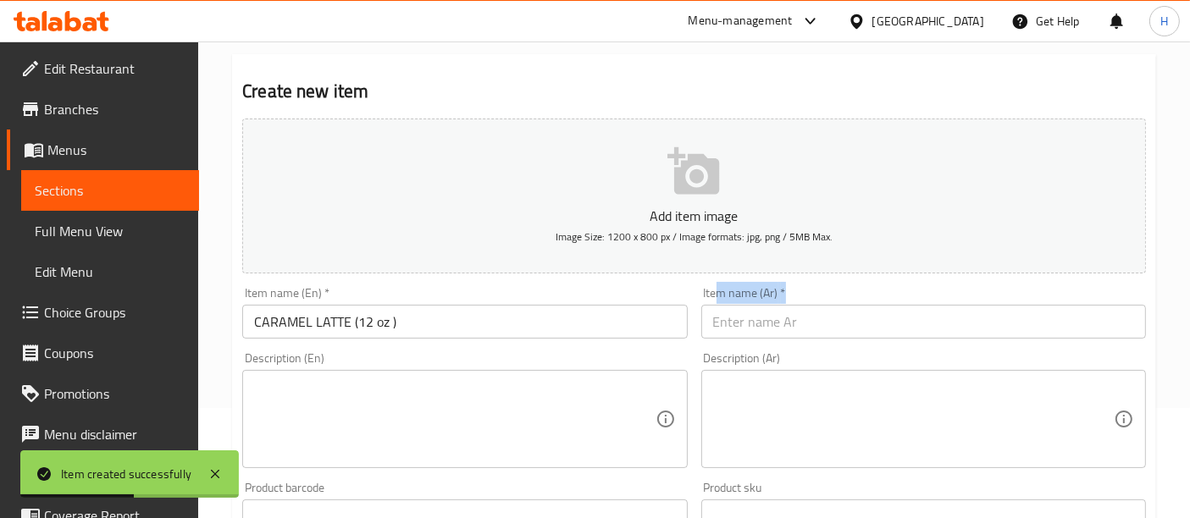
drag, startPoint x: 719, startPoint y: 300, endPoint x: 730, endPoint y: 320, distance: 23.1
click at [728, 318] on div "Item name (Ar)   * Item name (Ar) *" at bounding box center [923, 313] width 445 height 52
click at [732, 321] on input "text" at bounding box center [923, 322] width 445 height 34
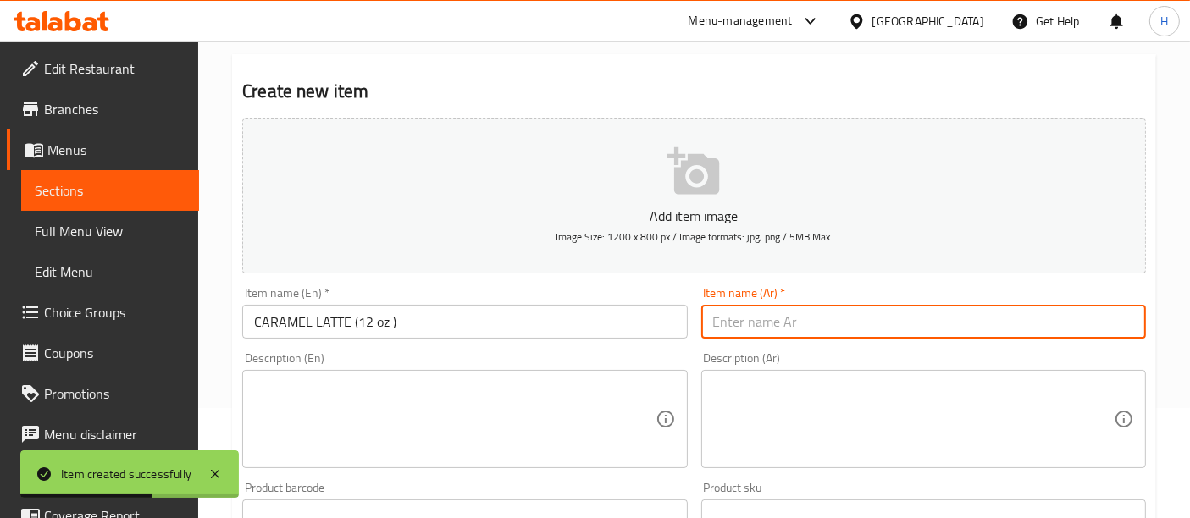
paste input "لاتيه بالكراميل (12 أونصة)"
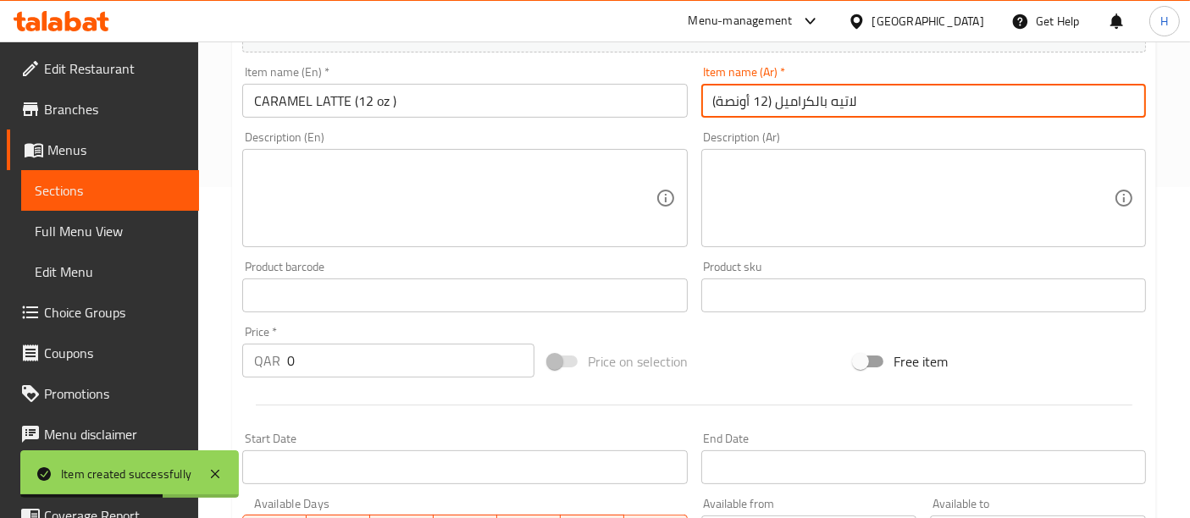
scroll to position [580, 0]
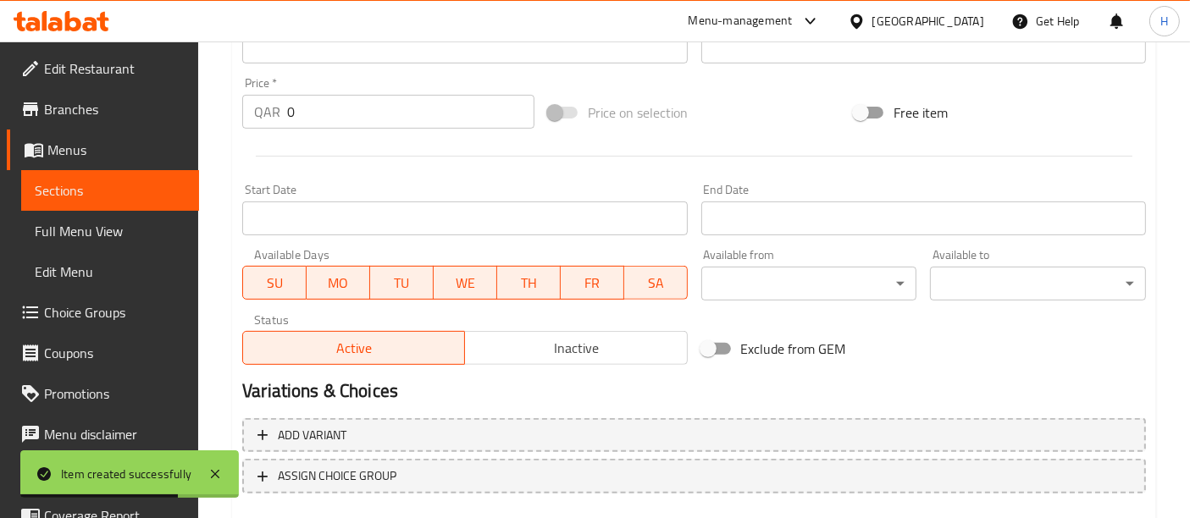
type input "لاتيه بالكراميل (12 أونصة)"
drag, startPoint x: 285, startPoint y: 112, endPoint x: 305, endPoint y: 111, distance: 20.3
click at [305, 111] on div "QAR 0 Price *" at bounding box center [388, 112] width 292 height 34
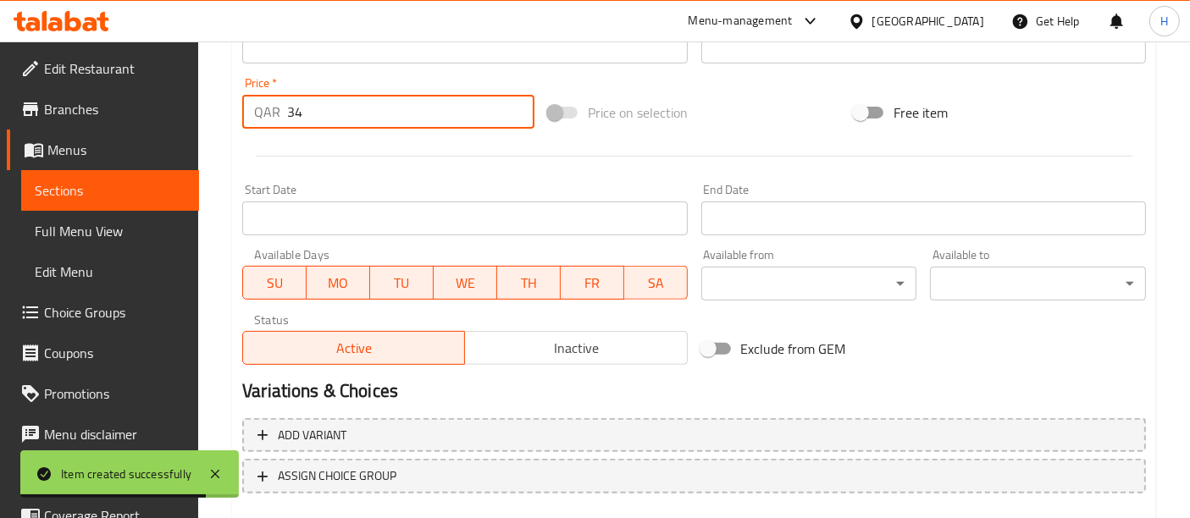
type input "34"
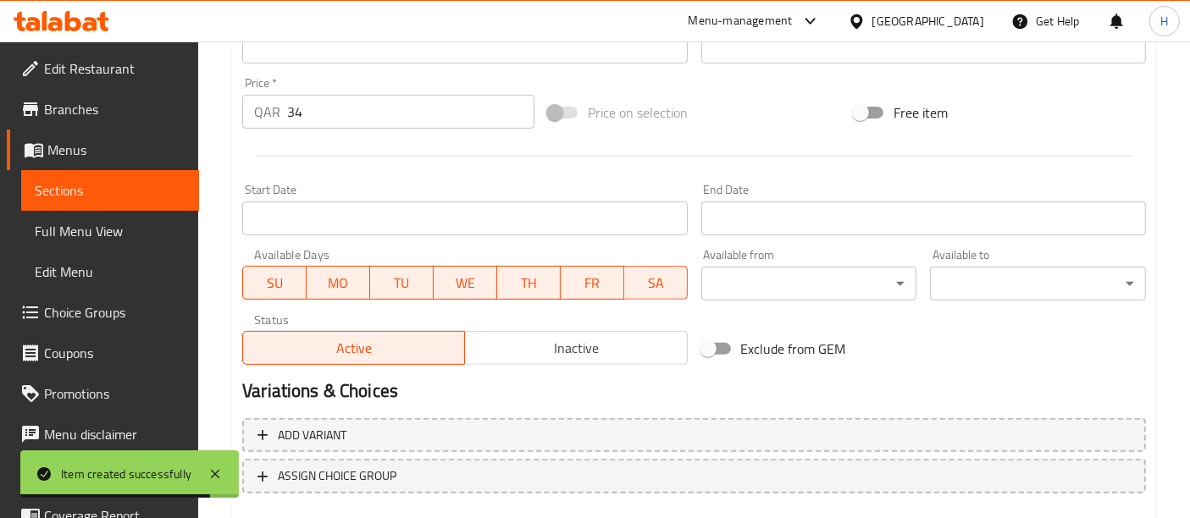
click at [499, 155] on div at bounding box center [693, 155] width 917 height 41
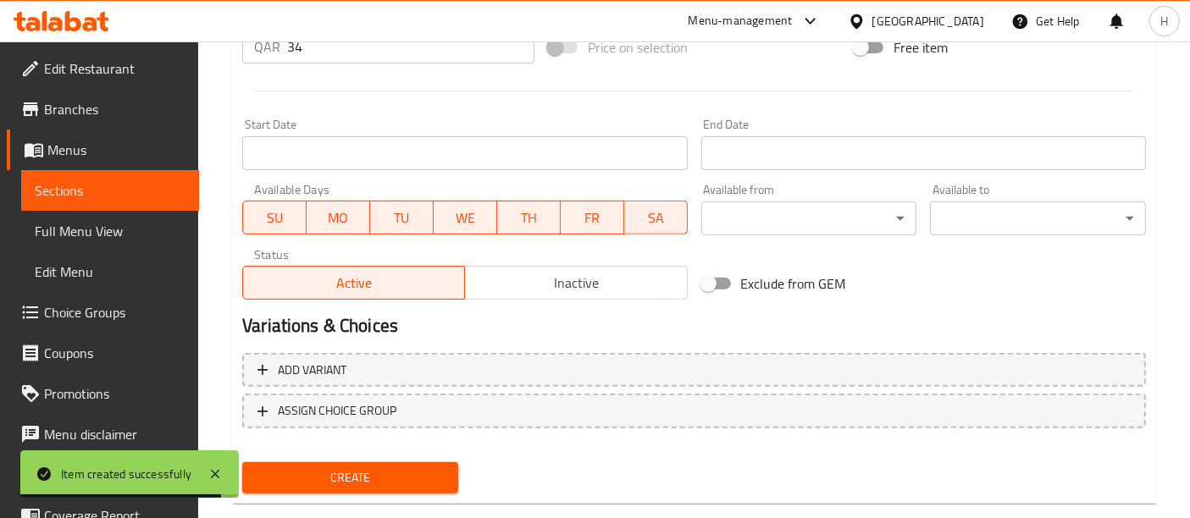
scroll to position [675, 0]
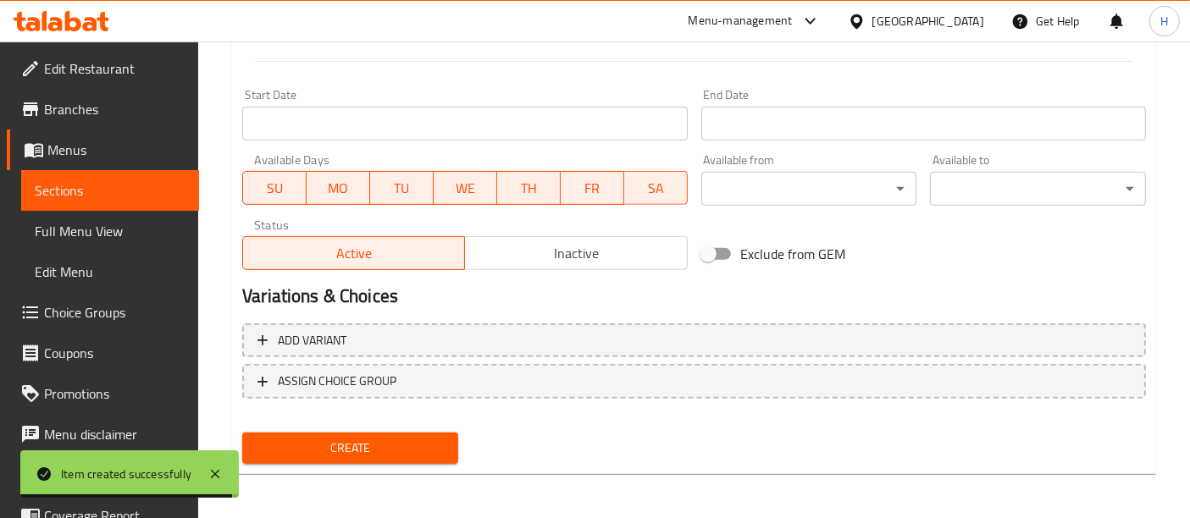
click at [368, 446] on span "Create" at bounding box center [350, 448] width 189 height 21
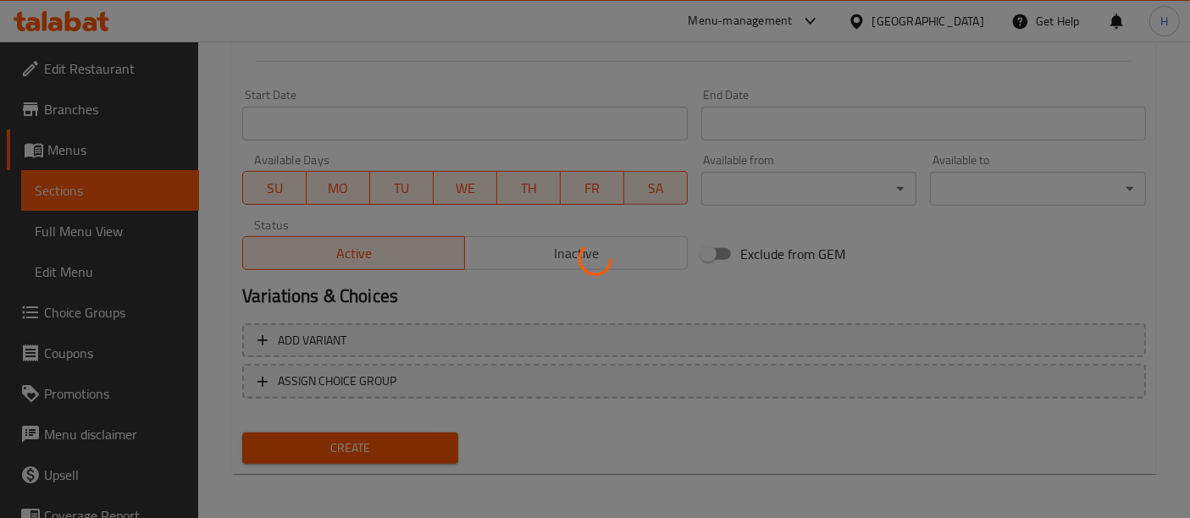
type input "0"
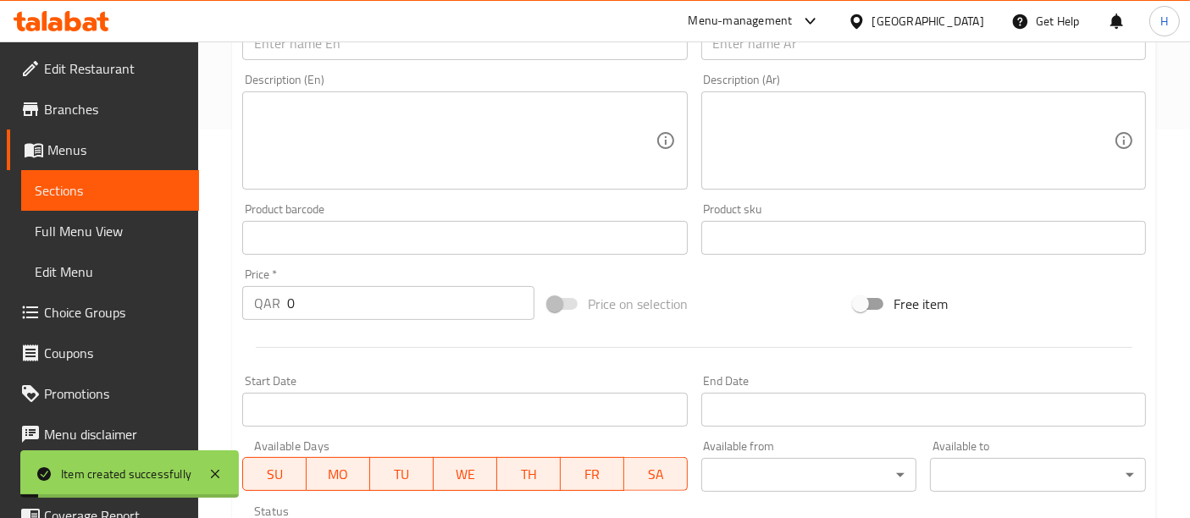
scroll to position [16, 0]
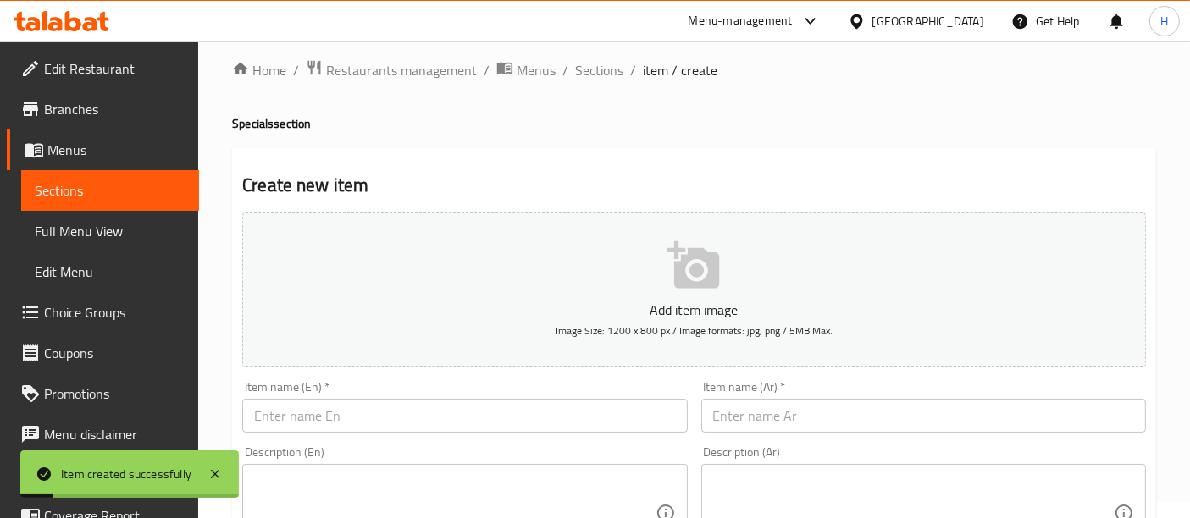
click at [804, 402] on input "text" at bounding box center [923, 416] width 445 height 34
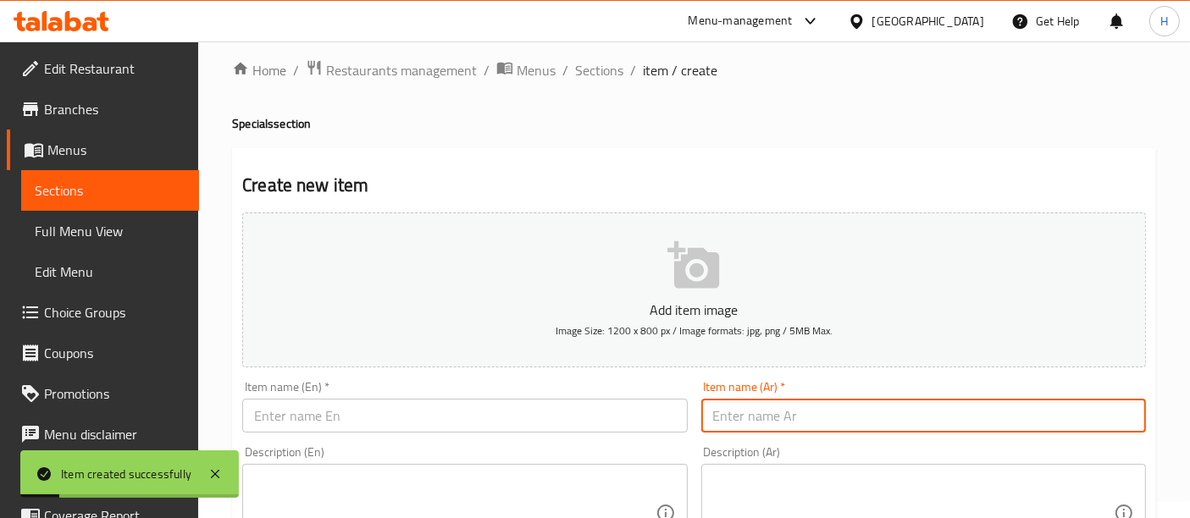
paste input "لاتيه بالكراميل (16 أونصة)"
type input "لاتيه بالكراميل (16 أونصة)"
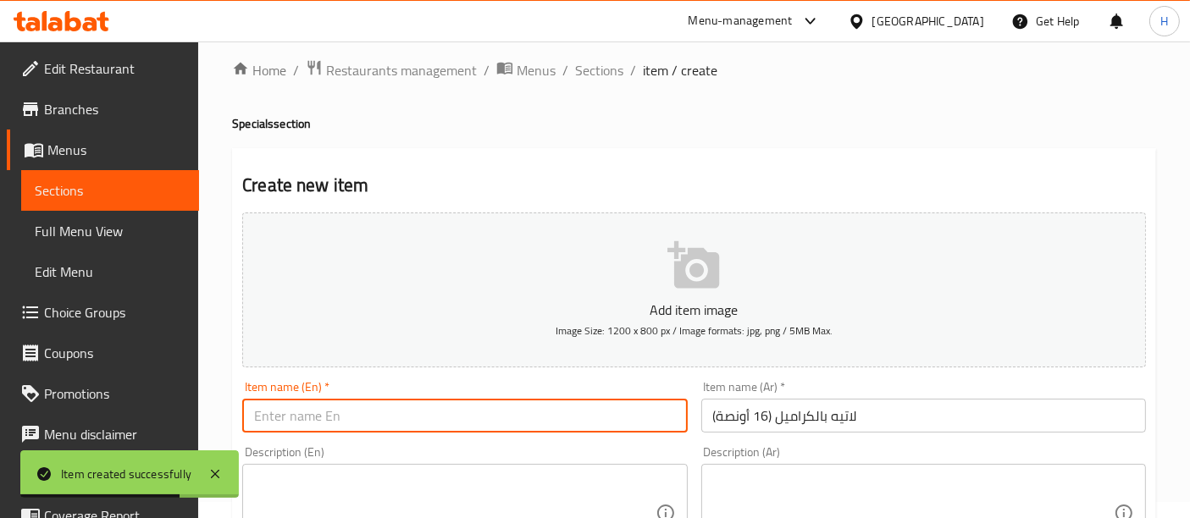
click at [545, 430] on input "text" at bounding box center [464, 416] width 445 height 34
paste input "CARAMEL LATTE (16 oz )"
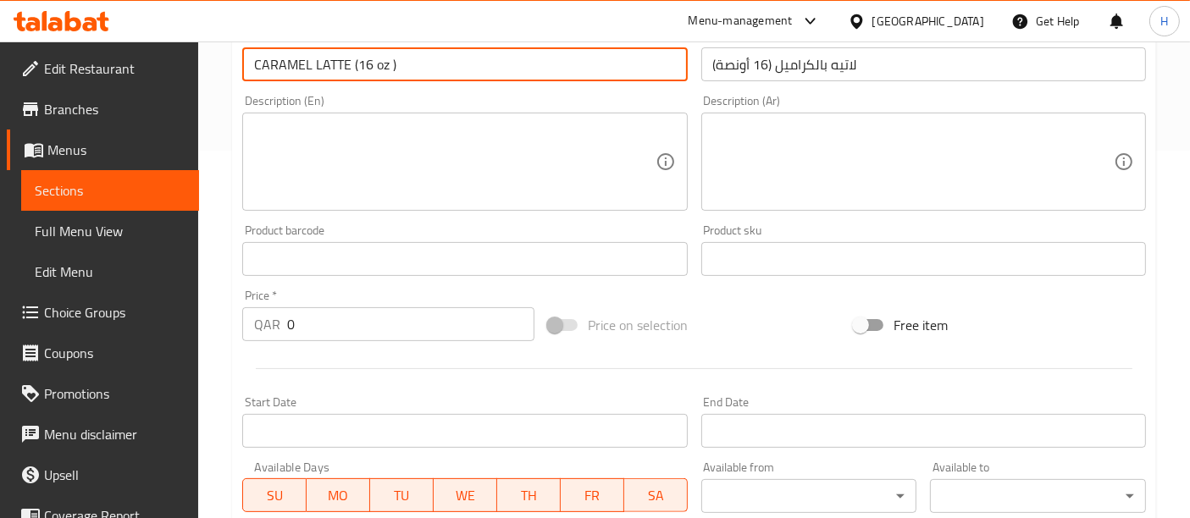
scroll to position [392, 0]
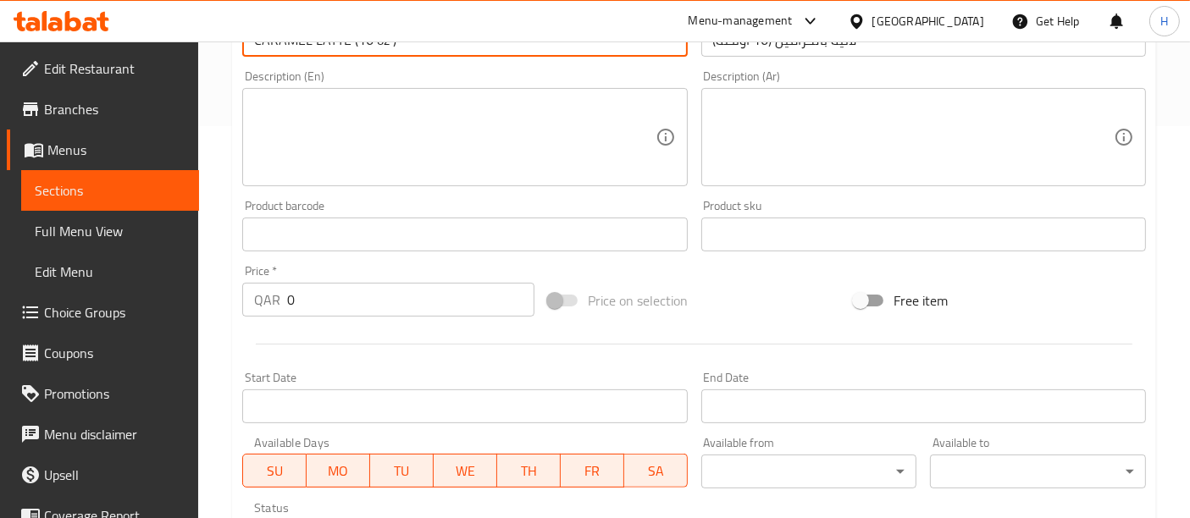
type input "CARAMEL LATTE (16 oz )"
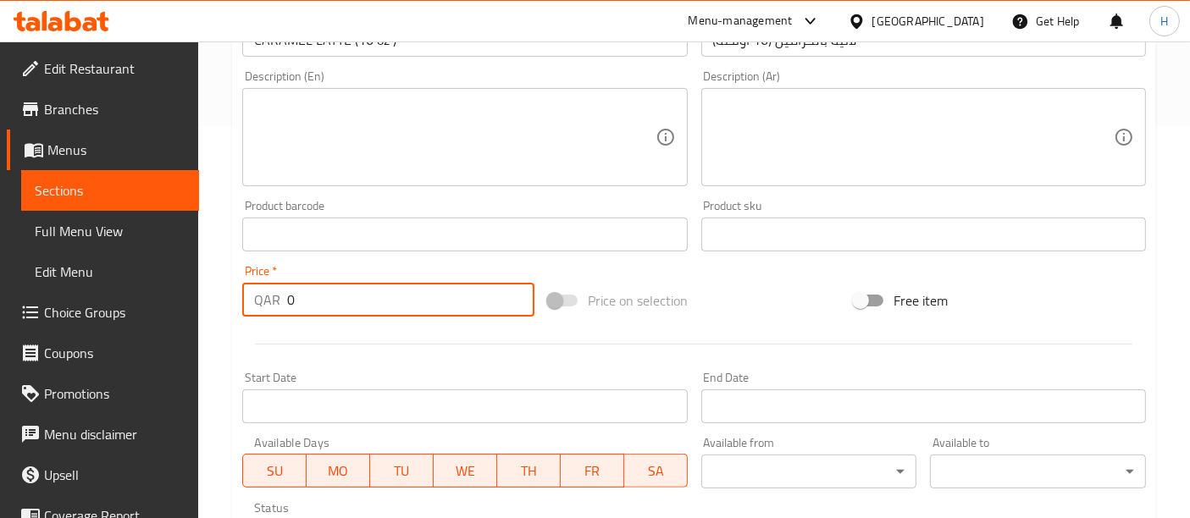
drag, startPoint x: 296, startPoint y: 306, endPoint x: 274, endPoint y: 309, distance: 22.3
click at [274, 309] on div "QAR 0 Price *" at bounding box center [388, 300] width 292 height 34
type input "38"
drag, startPoint x: 740, startPoint y: 294, endPoint x: 732, endPoint y: 307, distance: 15.5
click at [741, 293] on div "Price on selection" at bounding box center [694, 301] width 306 height 46
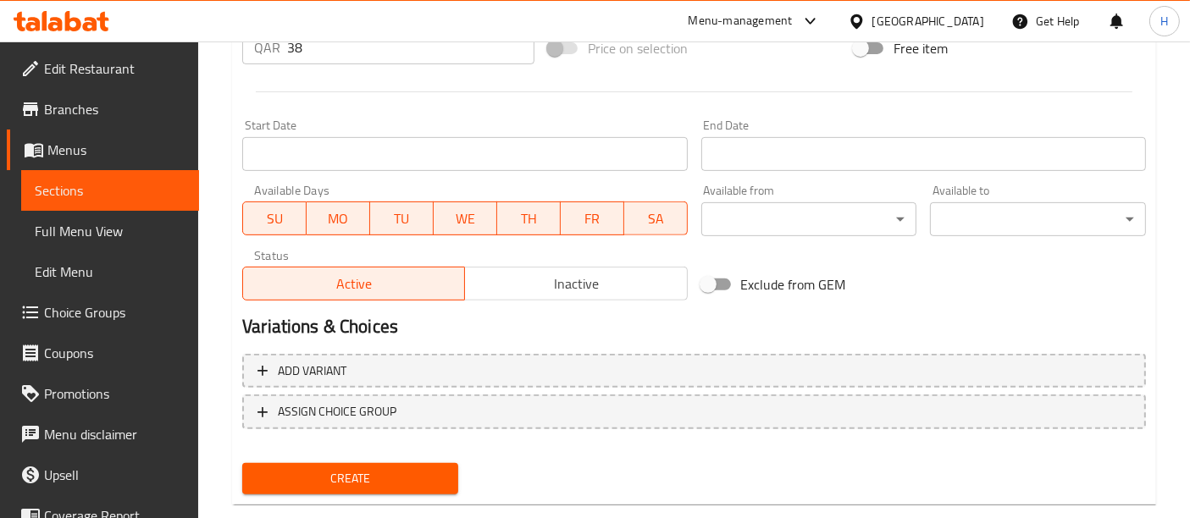
scroll to position [675, 0]
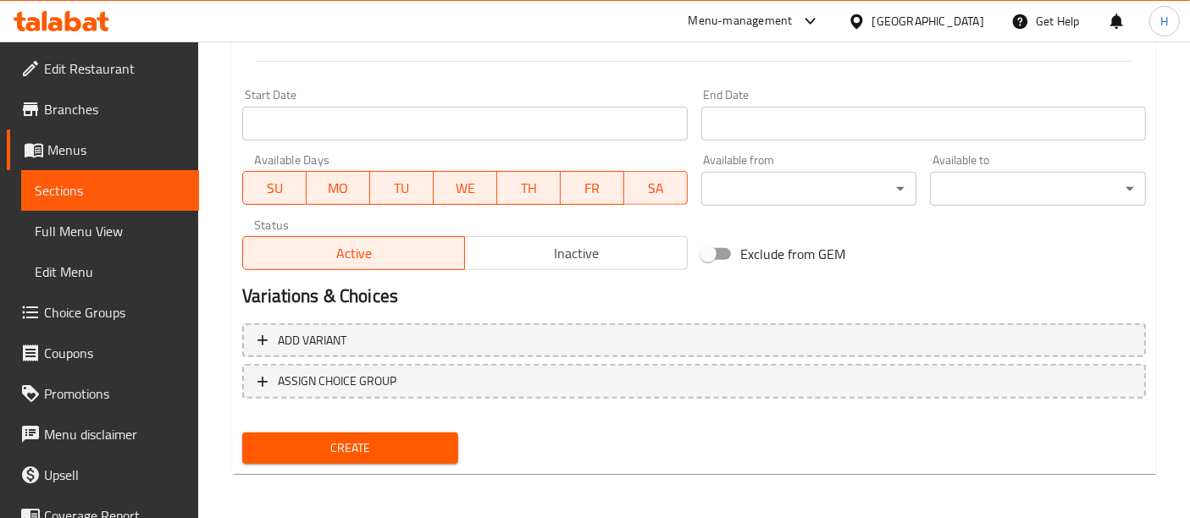
click at [374, 454] on span "Create" at bounding box center [350, 448] width 189 height 21
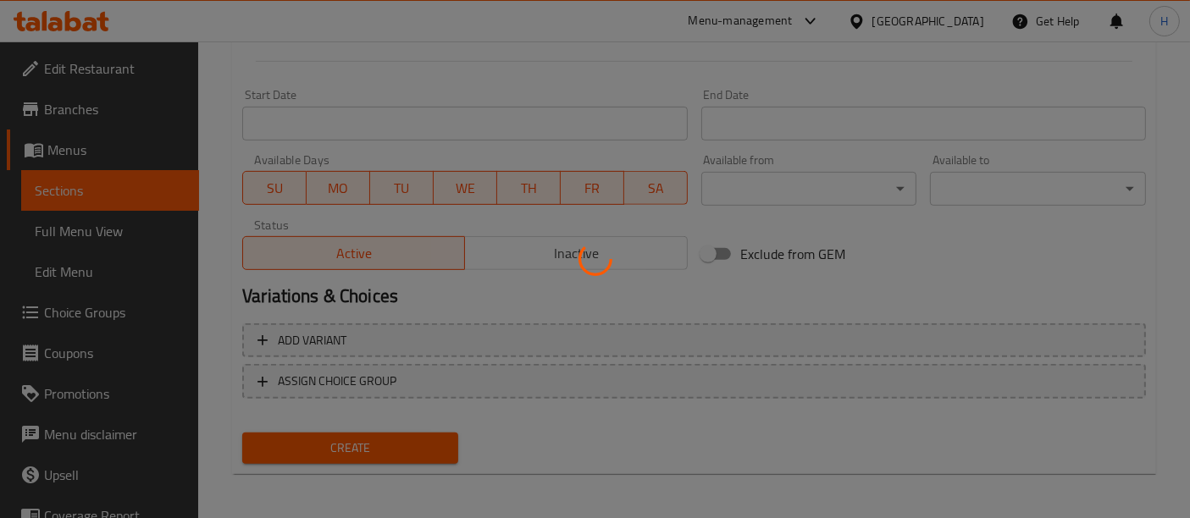
type input "0"
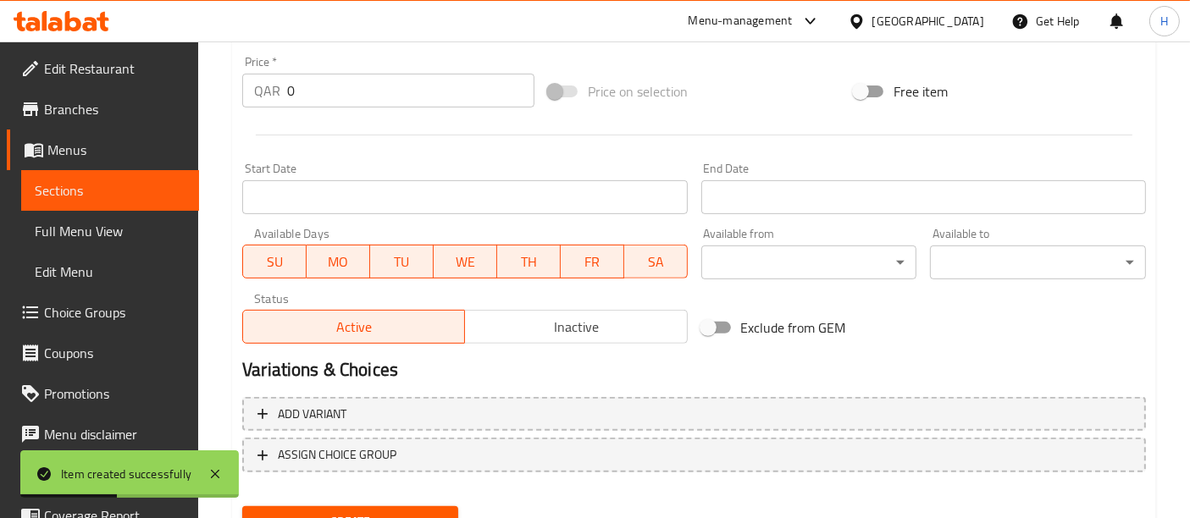
scroll to position [298, 0]
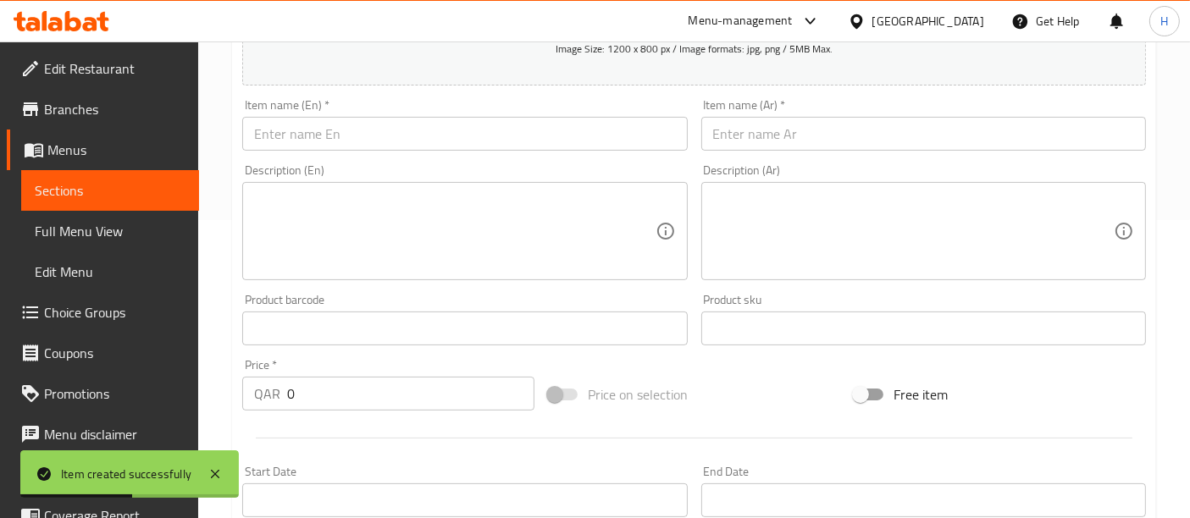
click at [357, 139] on input "text" at bounding box center [464, 134] width 445 height 34
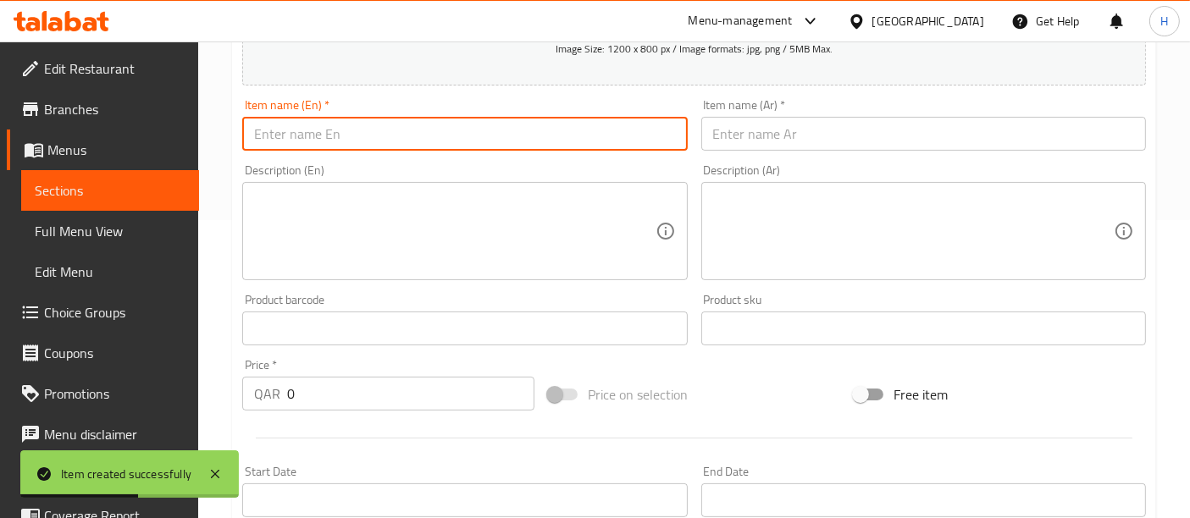
paste input "ICED CARAMEL LATTE (16 oz )"
type input "ICED CARAMEL LATTE (16 oz )"
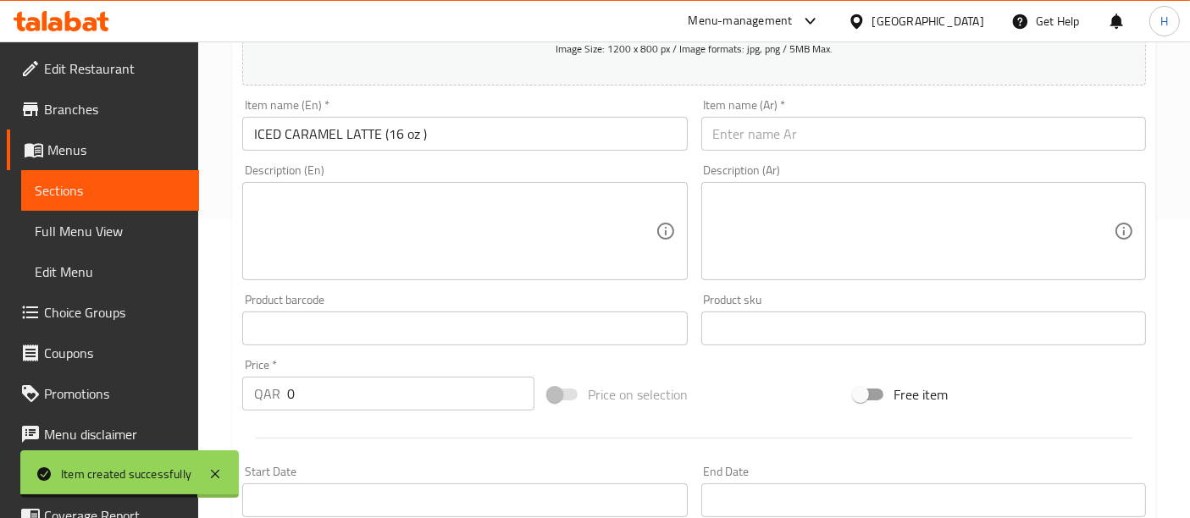
click at [788, 123] on input "text" at bounding box center [923, 134] width 445 height 34
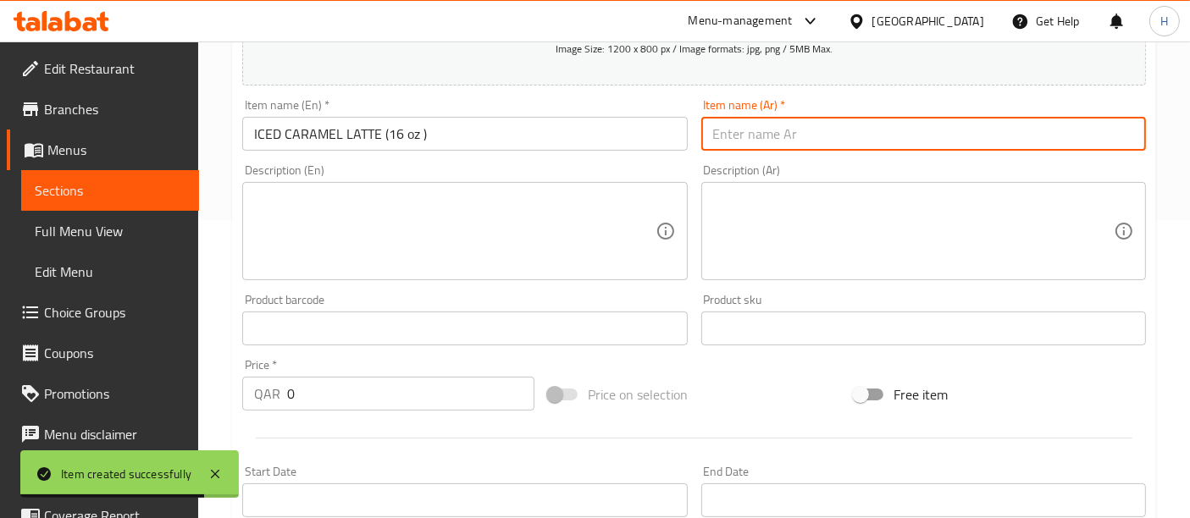
paste input "لاتيه بالكراميل مثلج (16 أونصة)"
type input "لاتيه بالكراميل مثلج (16 أونصة)"
click at [287, 396] on input "0" at bounding box center [410, 394] width 247 height 34
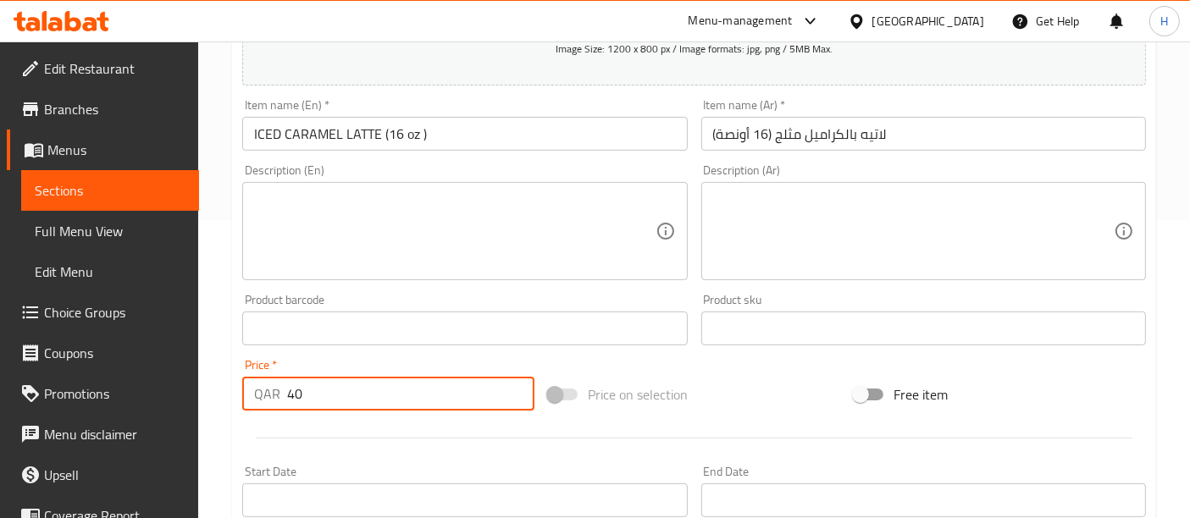
type input "40"
click at [764, 395] on div "Price on selection" at bounding box center [694, 395] width 306 height 46
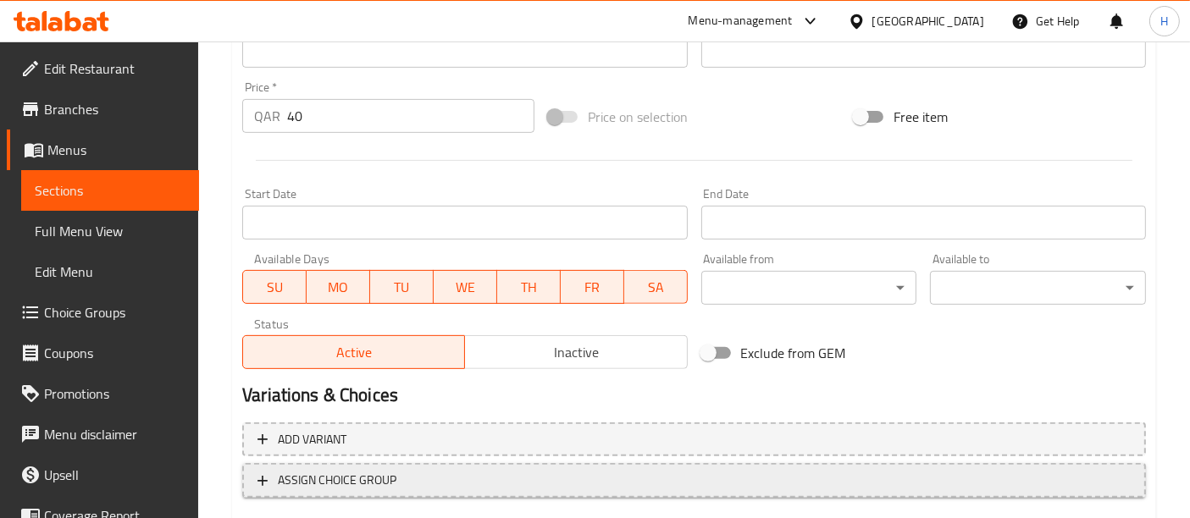
scroll to position [675, 0]
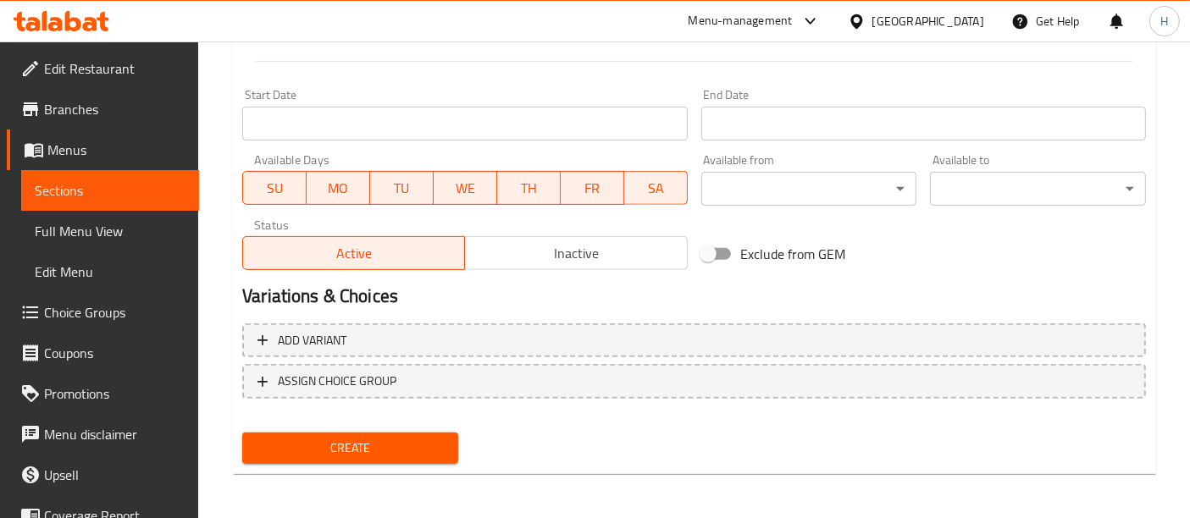
click at [387, 445] on span "Create" at bounding box center [350, 448] width 189 height 21
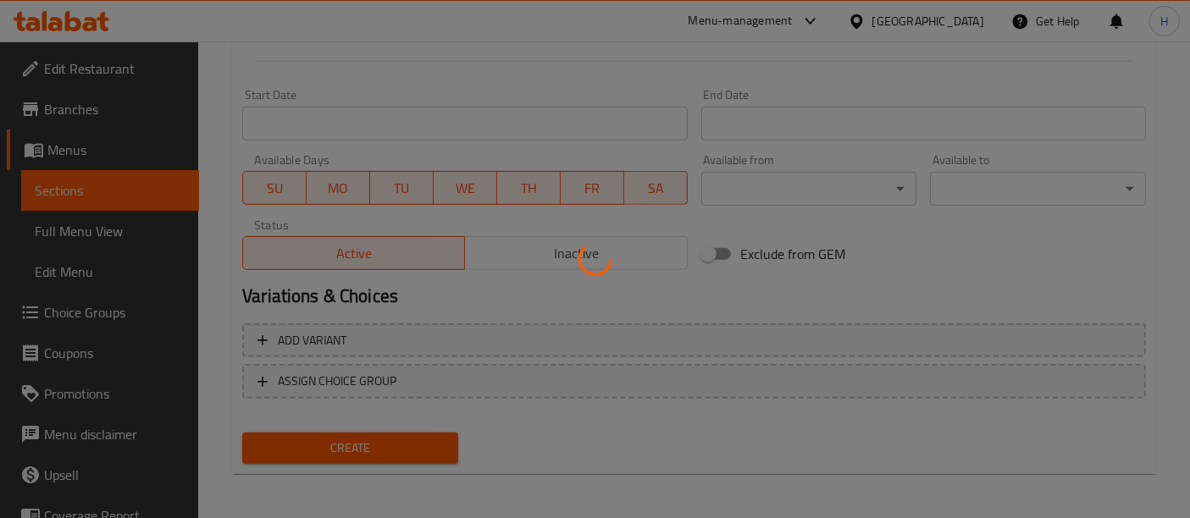
type input "0"
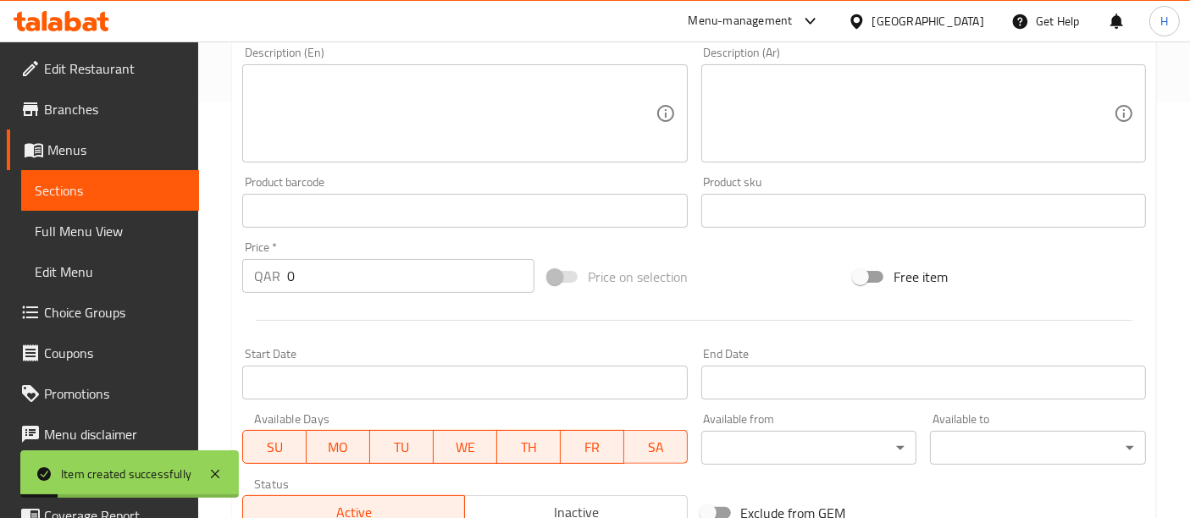
scroll to position [110, 0]
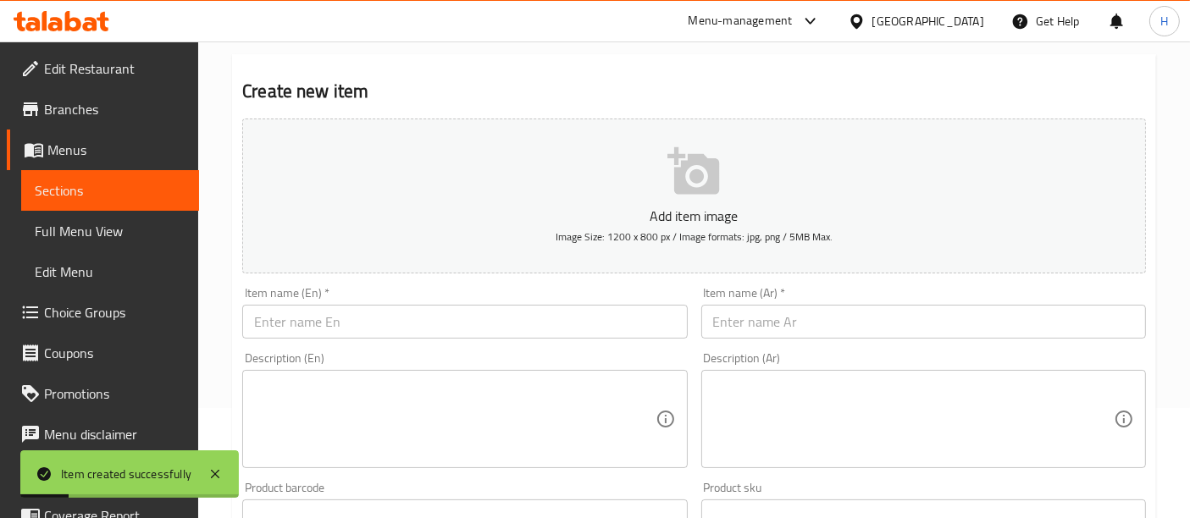
click at [804, 343] on div "Item name (Ar)   * Item name (Ar) *" at bounding box center [923, 312] width 458 height 65
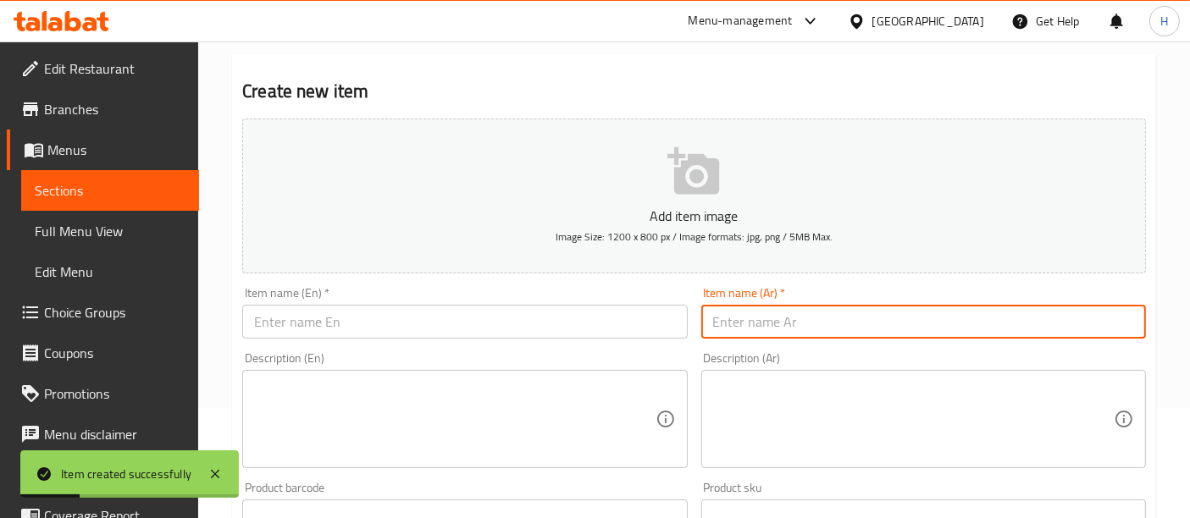
click at [805, 323] on input "text" at bounding box center [923, 322] width 445 height 34
paste input "لاتيه بالكراميل مثلج (24 أونصة)"
type input "لاتيه بالكراميل مثلج (24 أونصة)"
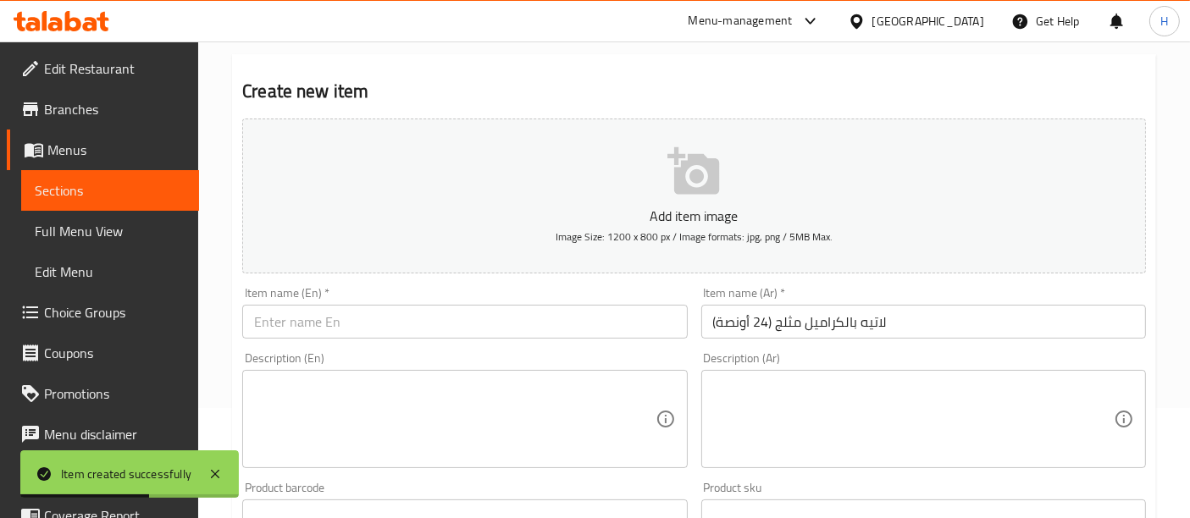
click at [529, 320] on input "text" at bounding box center [464, 322] width 445 height 34
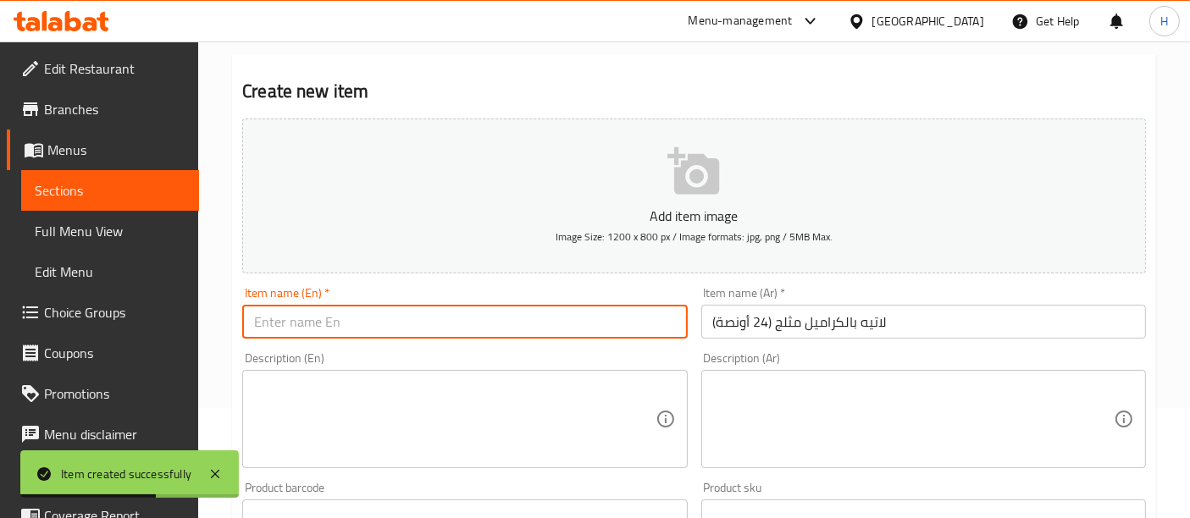
paste input "ICED CARAMEL LATTE (24 oz )"
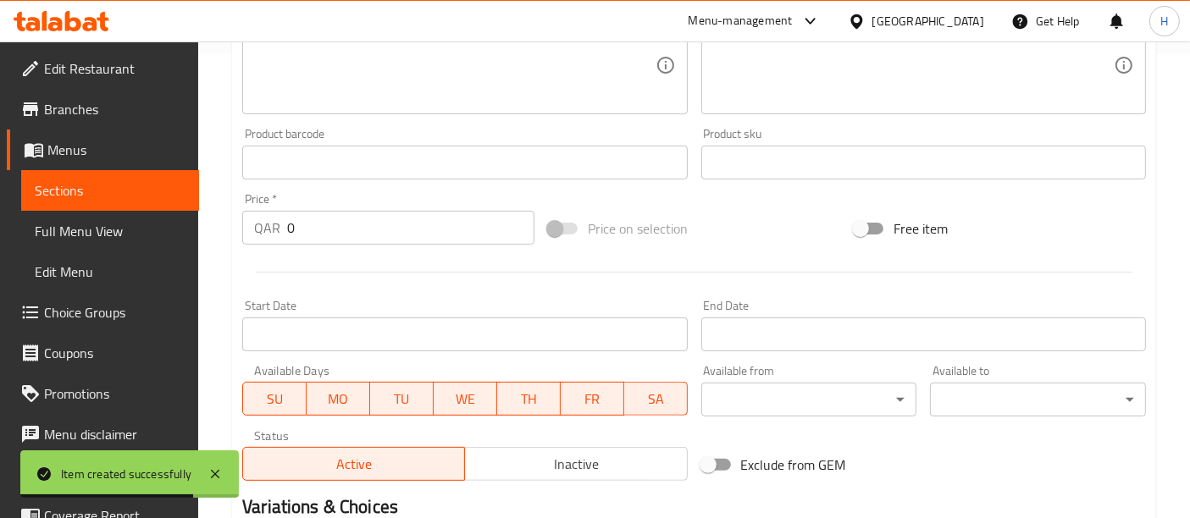
scroll to position [486, 0]
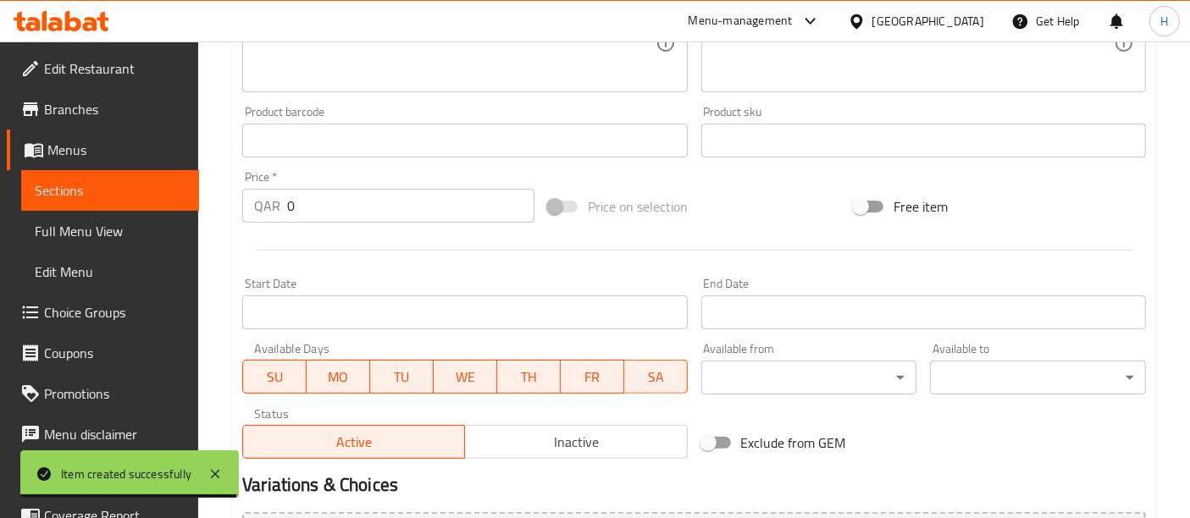
type input "ICED CARAMEL LATTE (24 oz )"
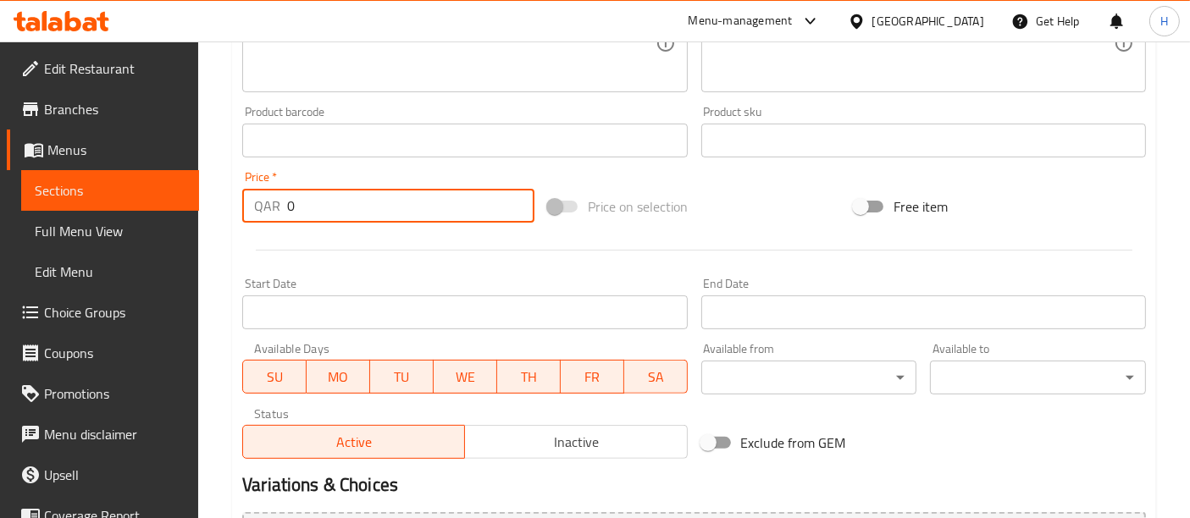
drag, startPoint x: 308, startPoint y: 202, endPoint x: 290, endPoint y: 212, distance: 20.8
click at [290, 212] on input "0" at bounding box center [410, 206] width 247 height 34
type input "46"
click at [600, 257] on div at bounding box center [693, 249] width 917 height 41
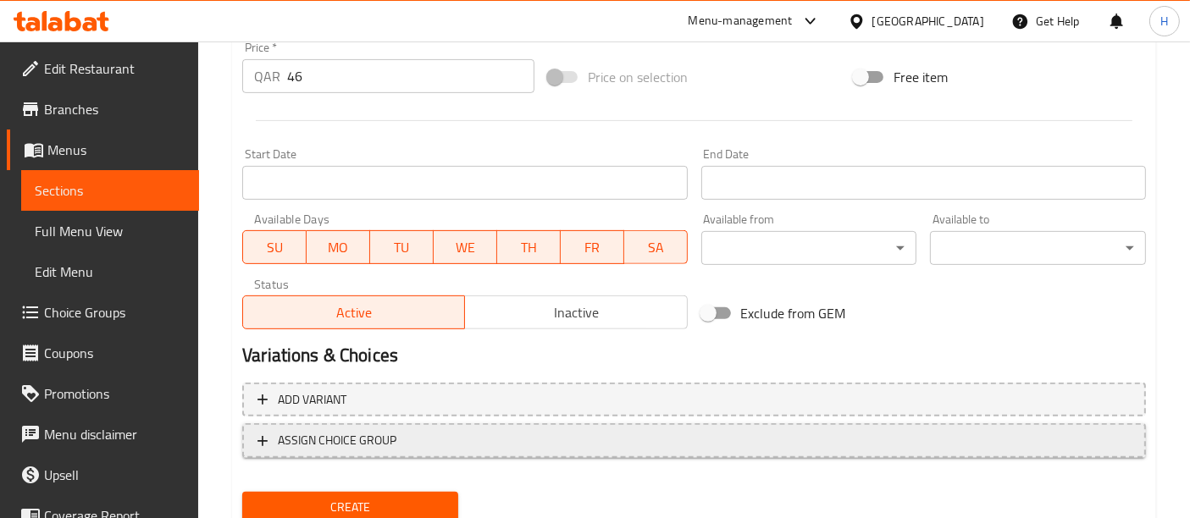
scroll to position [675, 0]
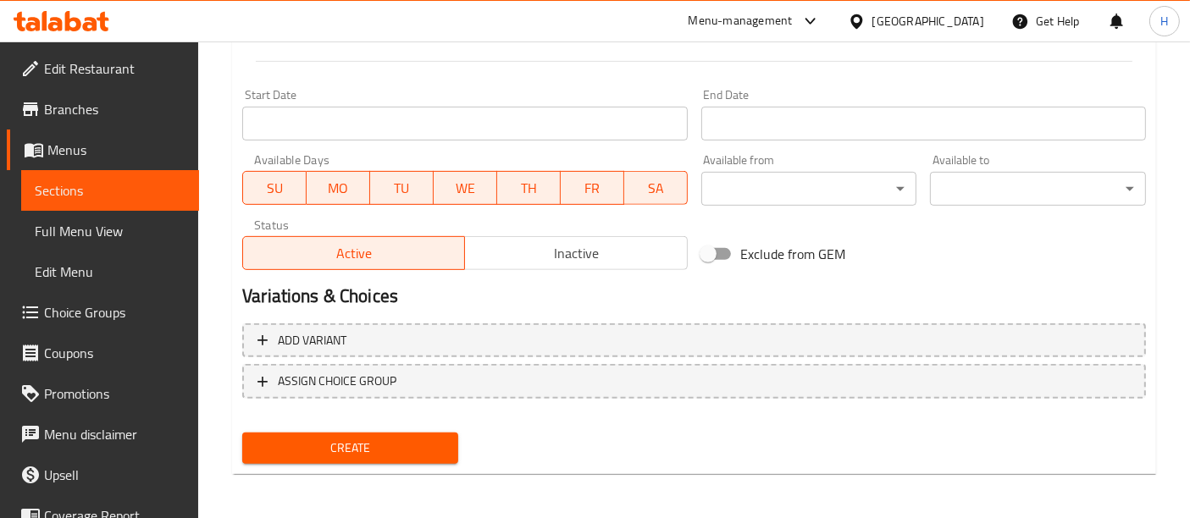
click at [424, 447] on span "Create" at bounding box center [350, 448] width 189 height 21
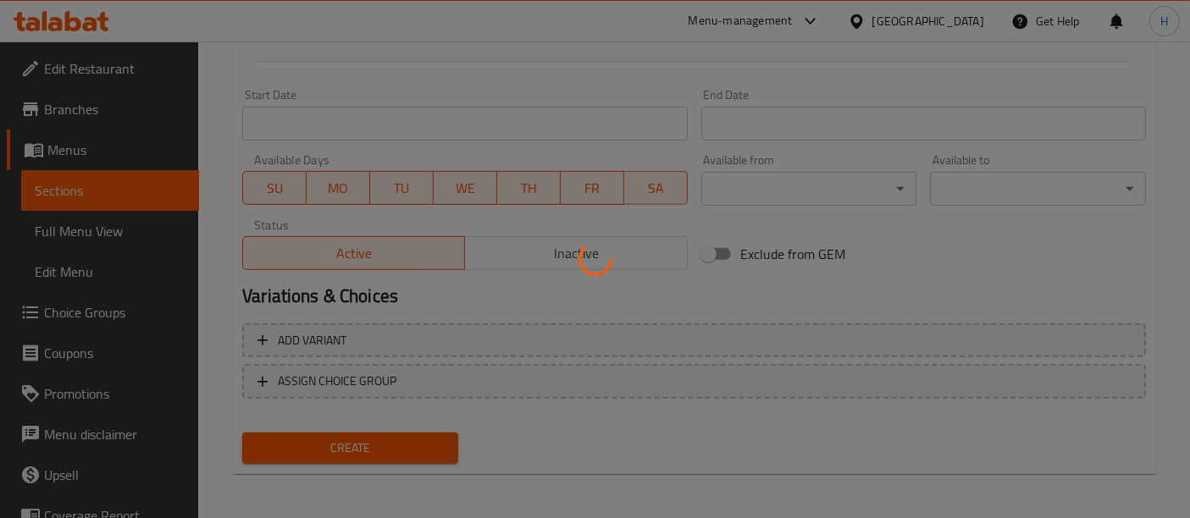
type input "0"
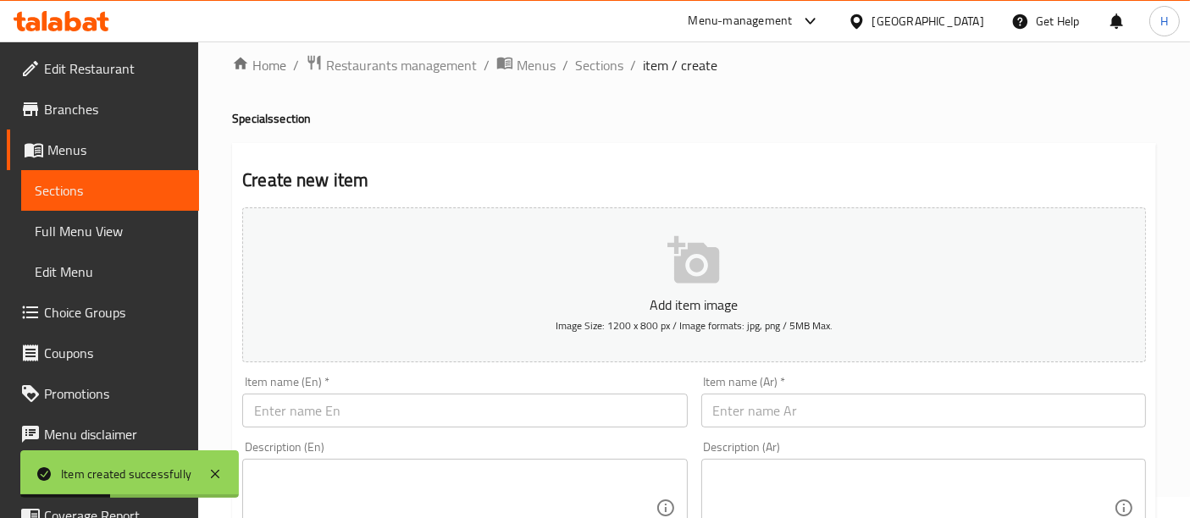
scroll to position [16, 0]
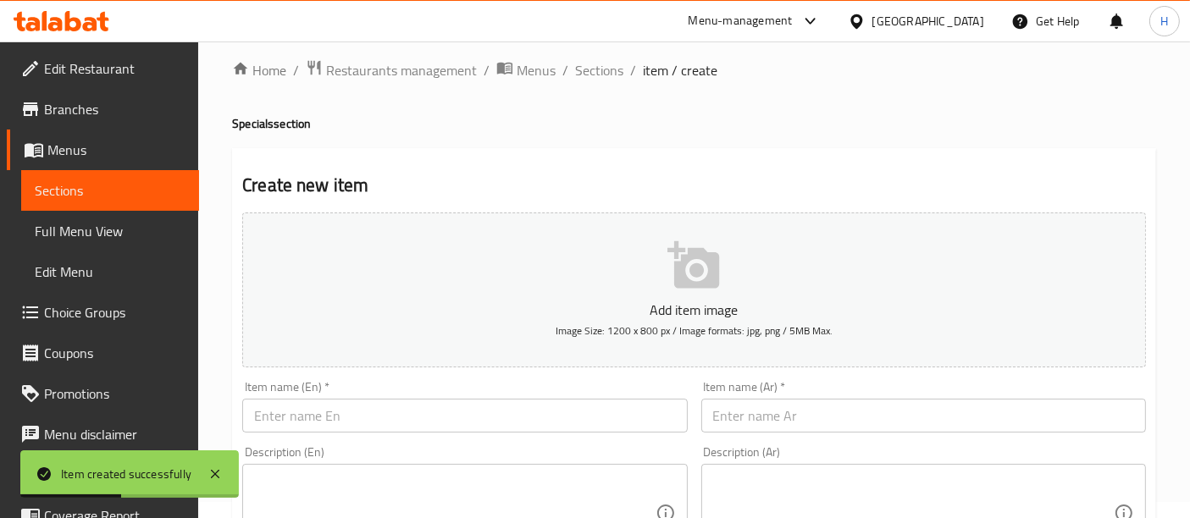
click at [396, 412] on input "text" at bounding box center [464, 416] width 445 height 34
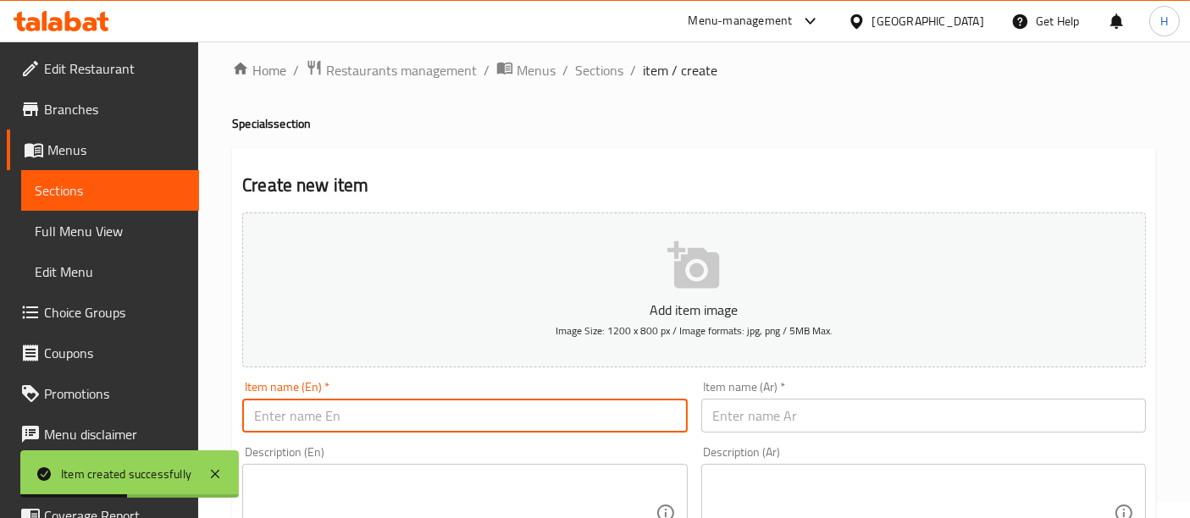
paste input "RASPBRY WHITE CHOCO MOCHA (12 oz )"
type input "RASPBRY WHITE CHOCO MOCHA (12 oz )"
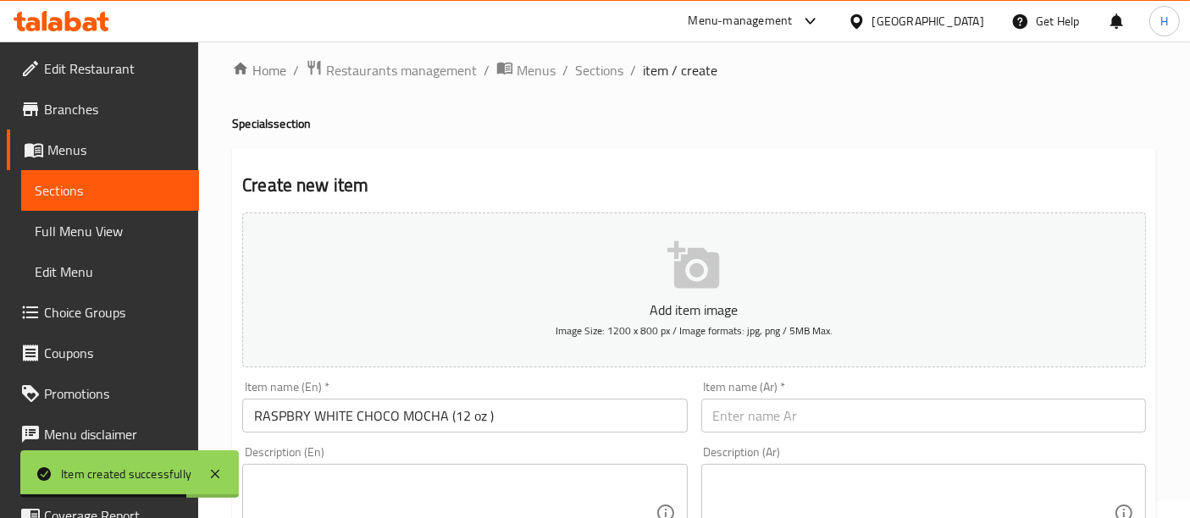
click at [777, 405] on input "text" at bounding box center [923, 416] width 445 height 34
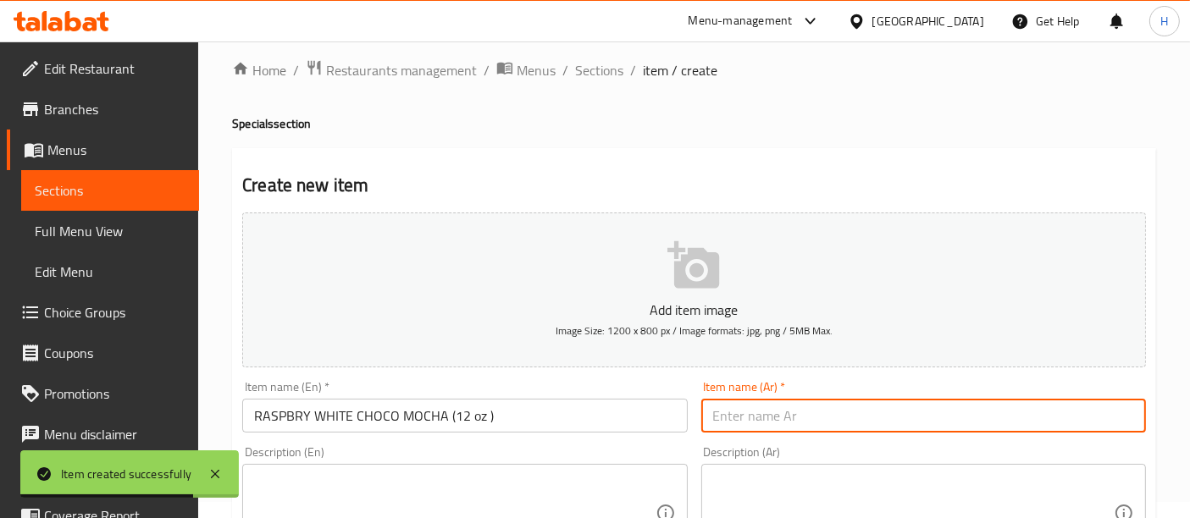
paste input "موكا الشوكولاتة البيضاء بالتوت (12 أونصة)"
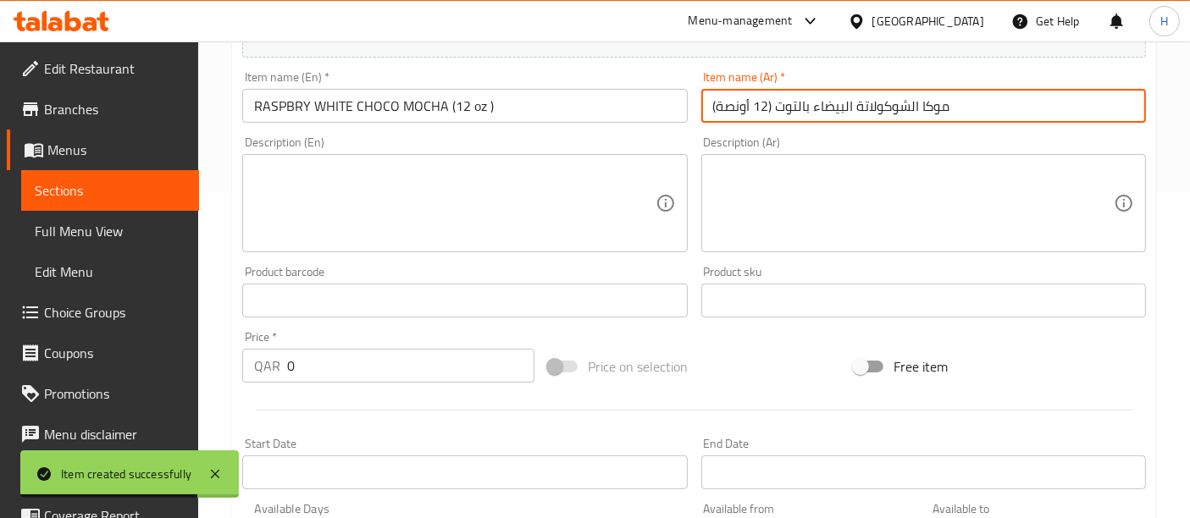
scroll to position [392, 0]
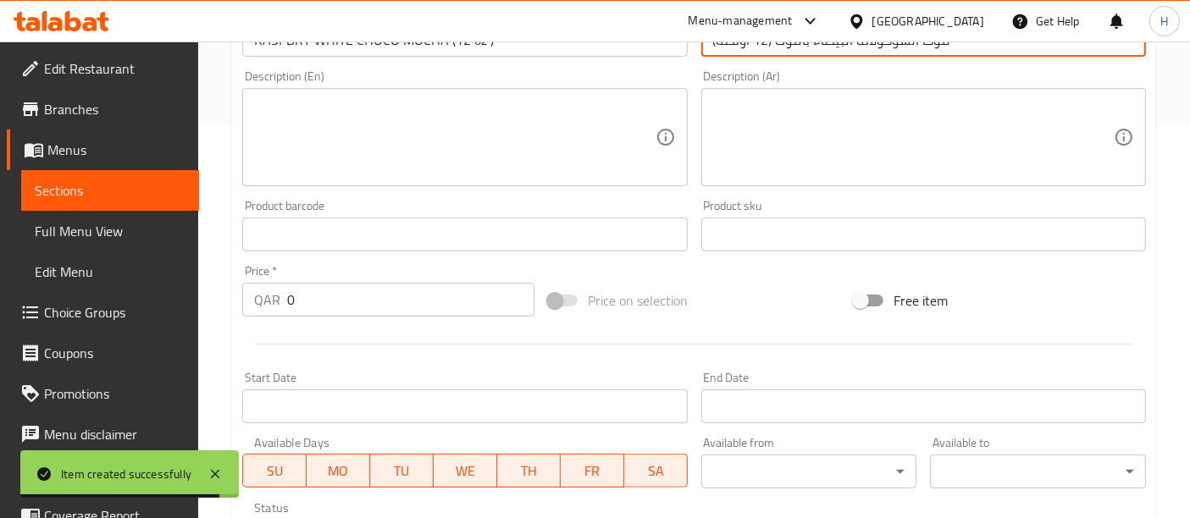
type input "موكا الشوكولاتة البيضاء بالتوت (12 أونصة)"
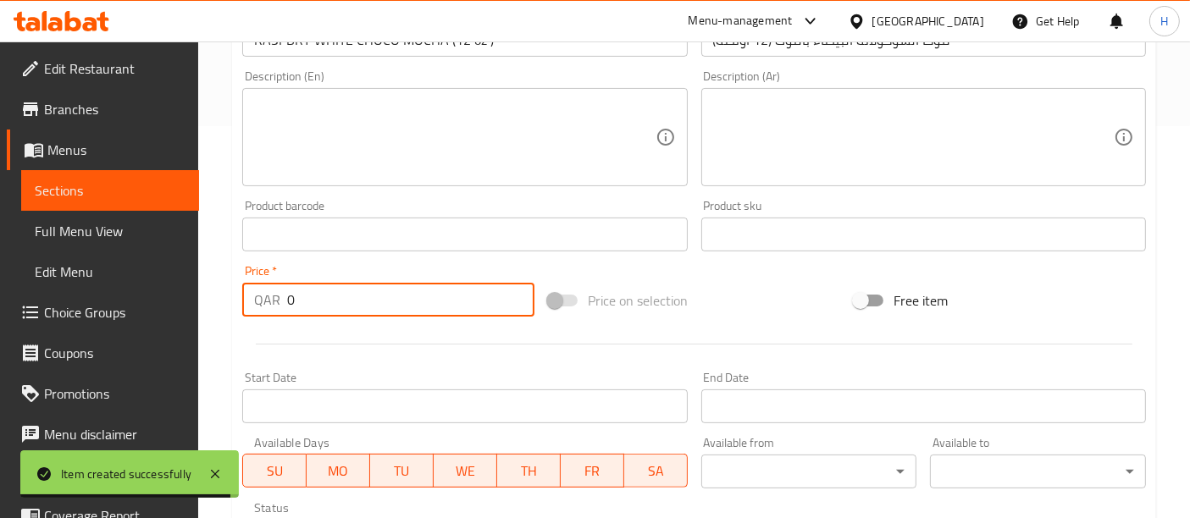
drag, startPoint x: 283, startPoint y: 299, endPoint x: 314, endPoint y: 301, distance: 31.4
click at [314, 301] on div "QAR 0 Price *" at bounding box center [388, 300] width 292 height 34
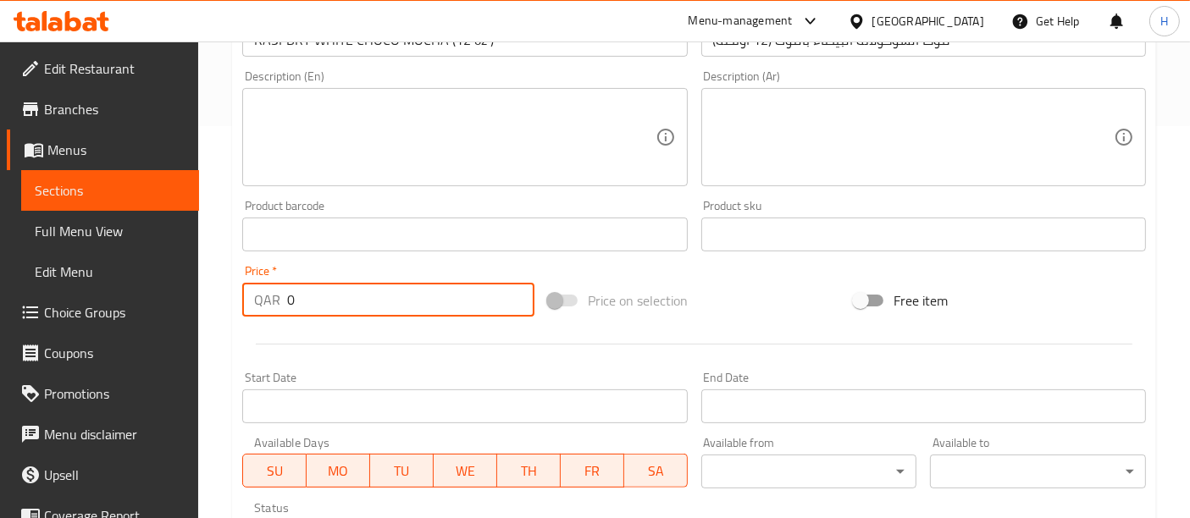
click at [275, 308] on div "QAR 0 Price *" at bounding box center [388, 300] width 292 height 34
type input "38"
click at [750, 315] on div "Price on selection" at bounding box center [694, 301] width 306 height 46
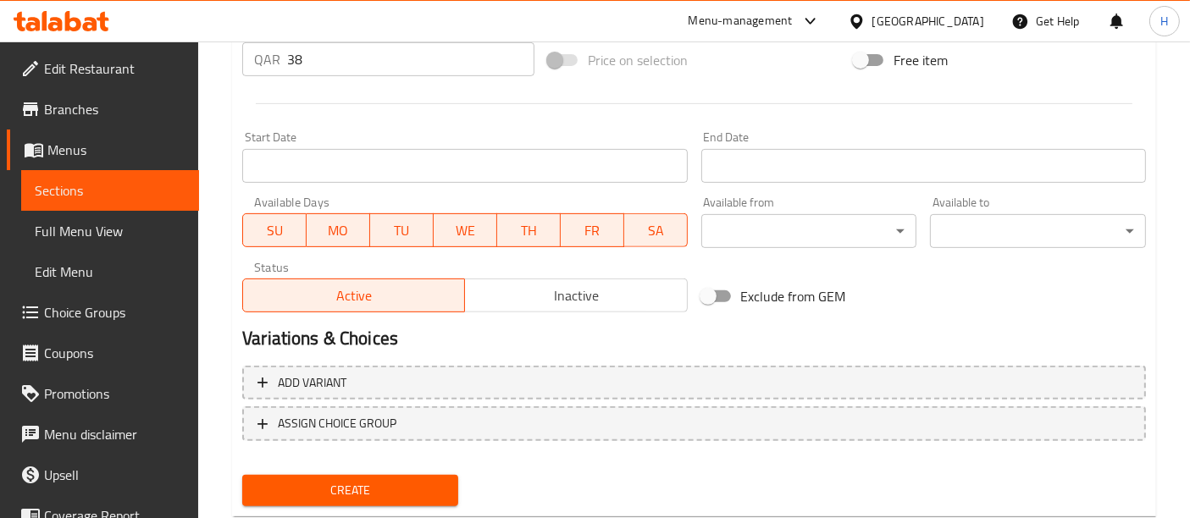
scroll to position [675, 0]
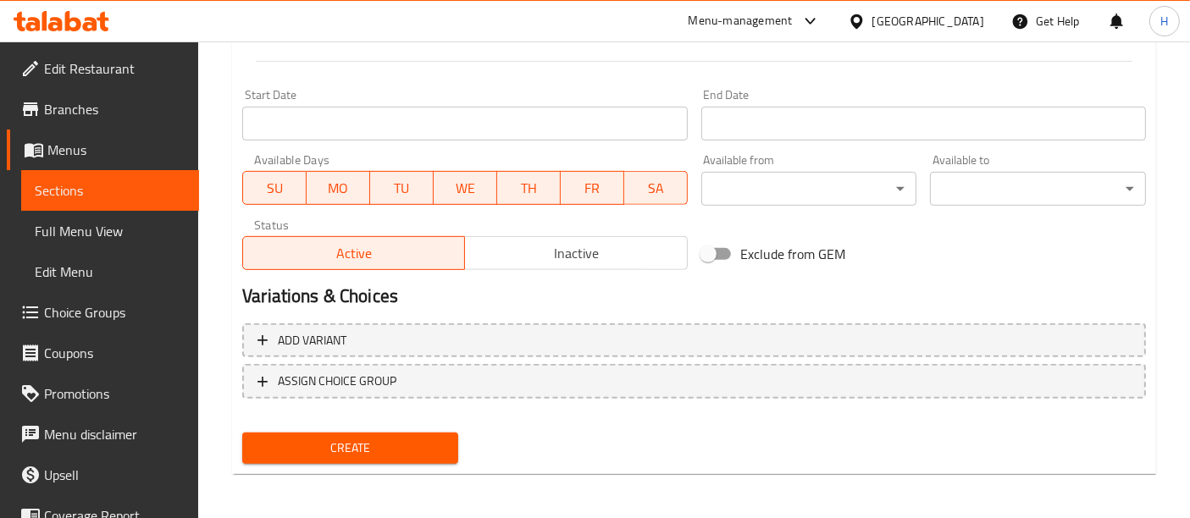
click at [380, 445] on span "Create" at bounding box center [350, 448] width 189 height 21
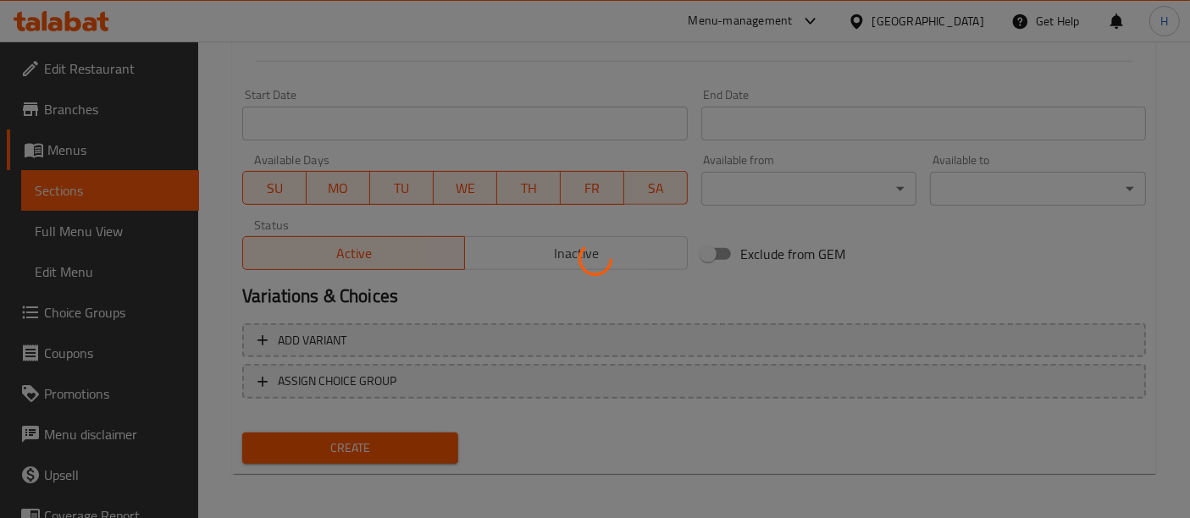
type input "0"
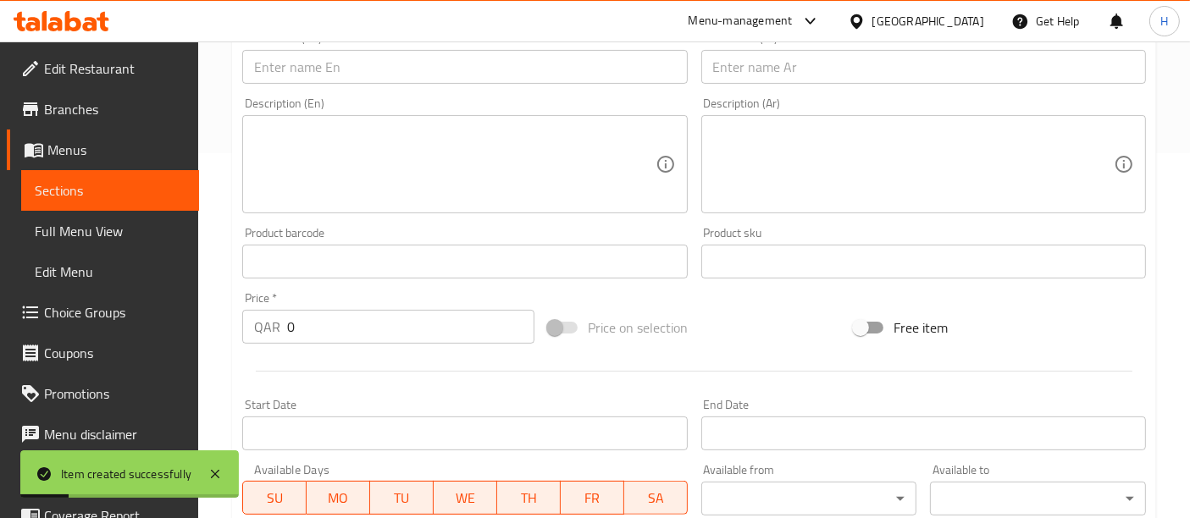
scroll to position [110, 0]
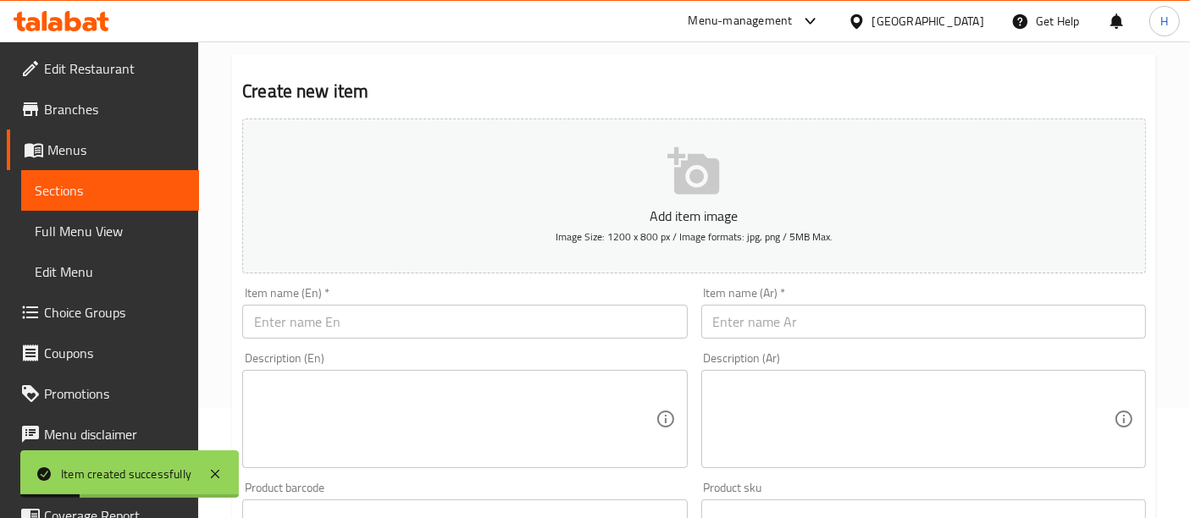
click at [422, 299] on div "Item name (En)   * Item name (En) *" at bounding box center [464, 313] width 445 height 52
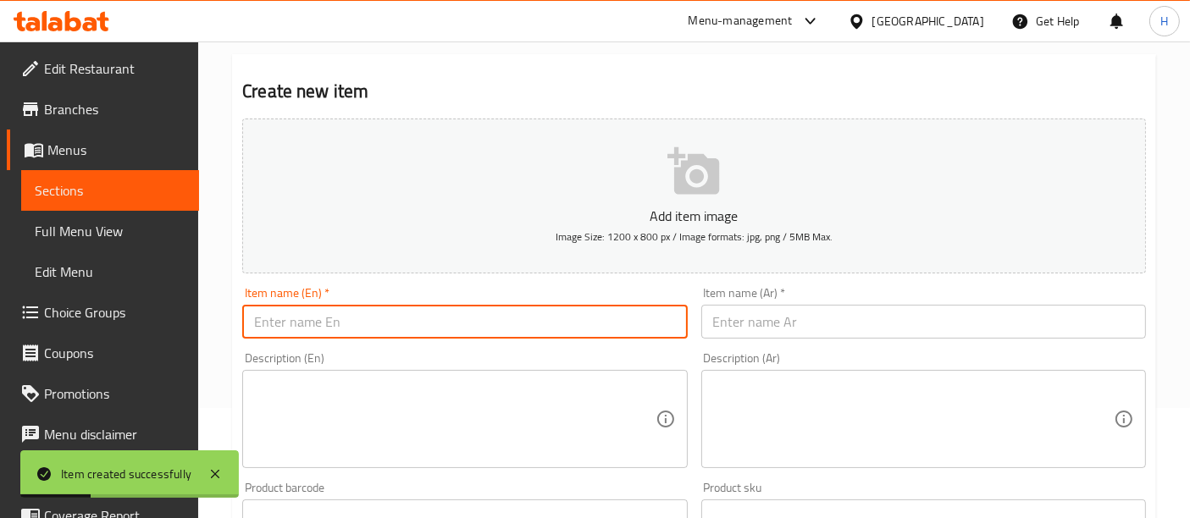
click at [422, 316] on input "text" at bounding box center [464, 322] width 445 height 34
paste input "RASPBRY WHITE CHOCO MOCHA (16 oz)"
type input "RASPBRY WHITE CHOCO MOCHA (16 oz)"
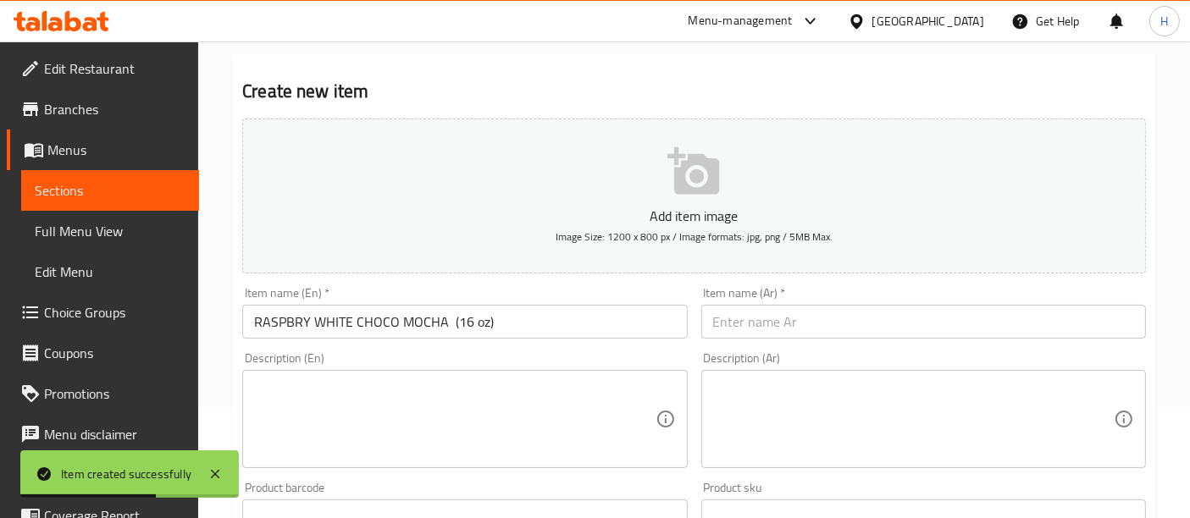
click at [825, 310] on input "text" at bounding box center [923, 322] width 445 height 34
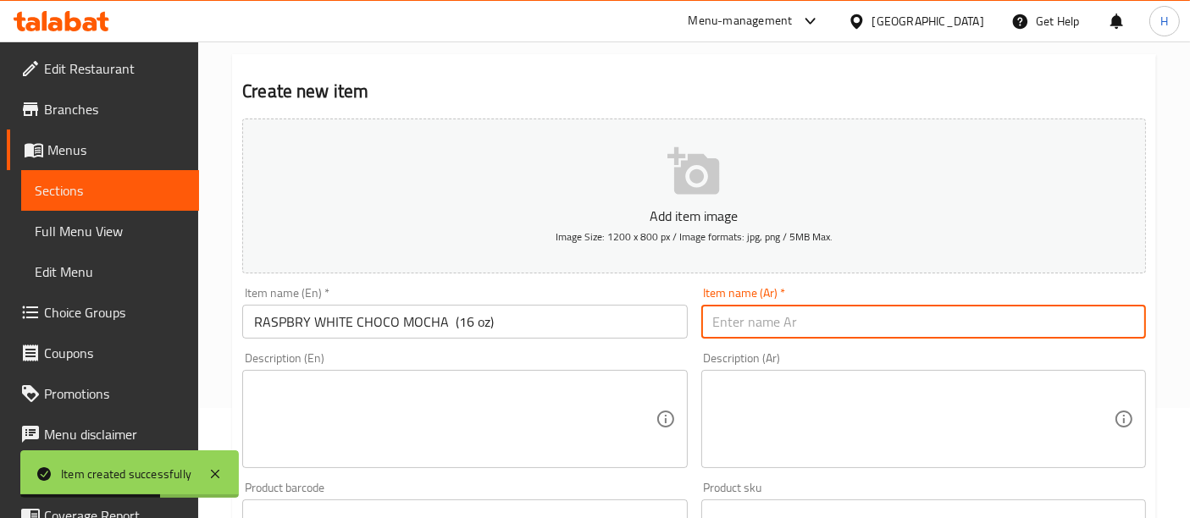
paste input "موكا الشوكولاتة البيضاء بالتوت (16 أونصة)"
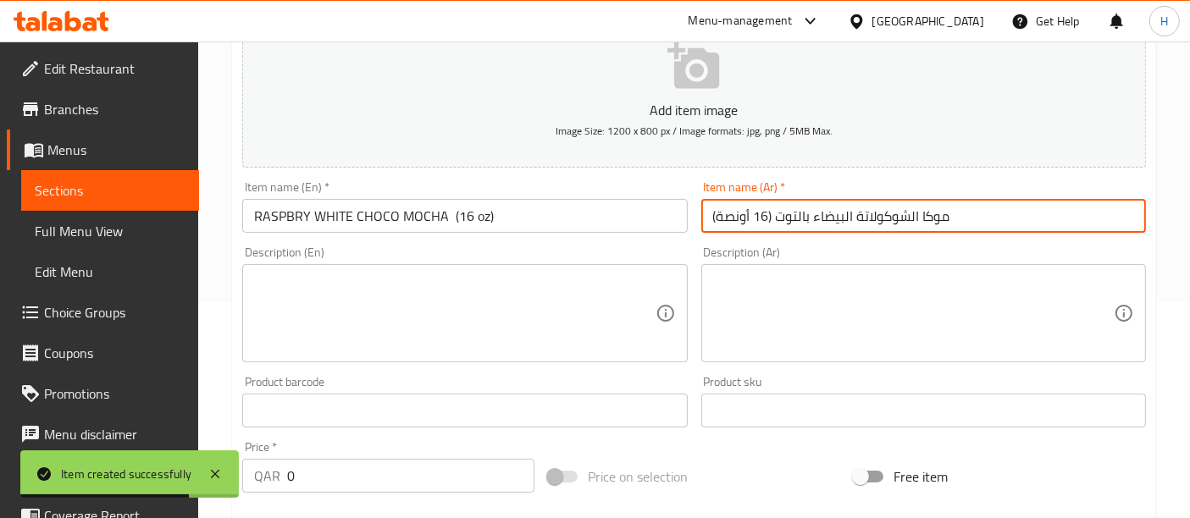
scroll to position [298, 0]
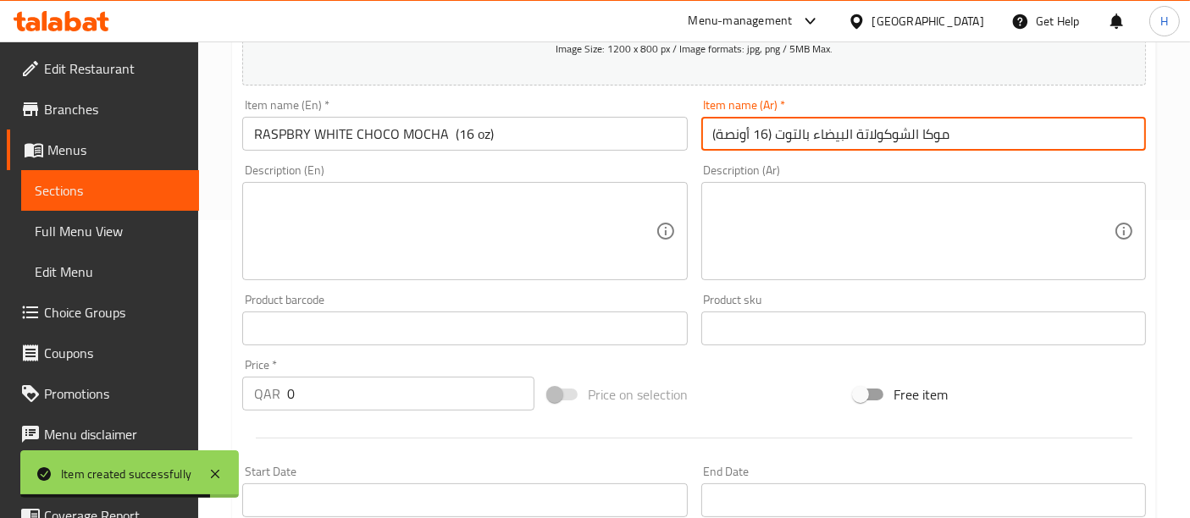
type input "موكا الشوكولاتة البيضاء بالتوت (16 أونصة)"
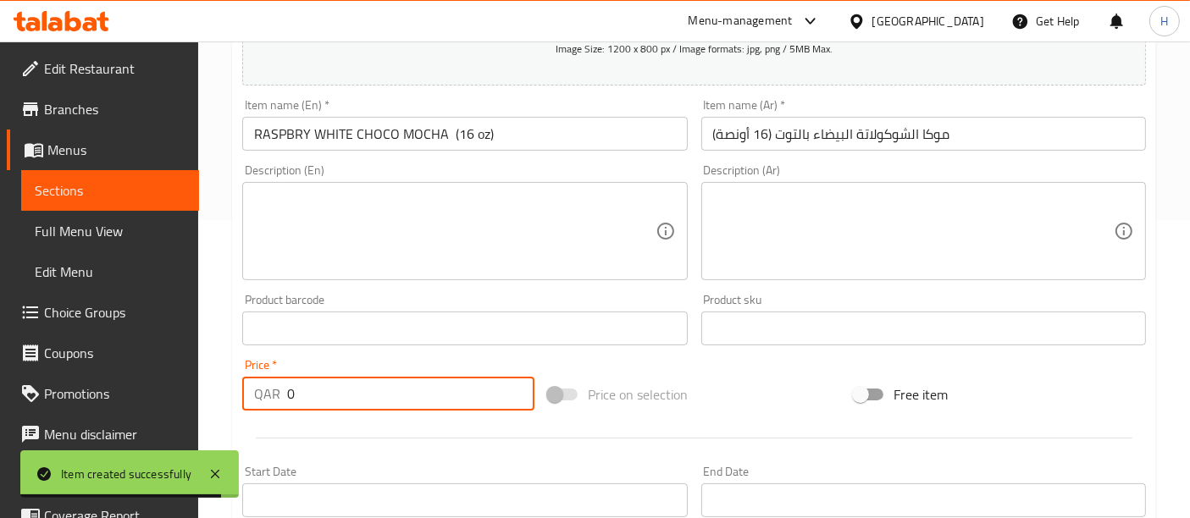
drag, startPoint x: 307, startPoint y: 395, endPoint x: 290, endPoint y: 398, distance: 17.3
click at [290, 398] on input "0" at bounding box center [410, 394] width 247 height 34
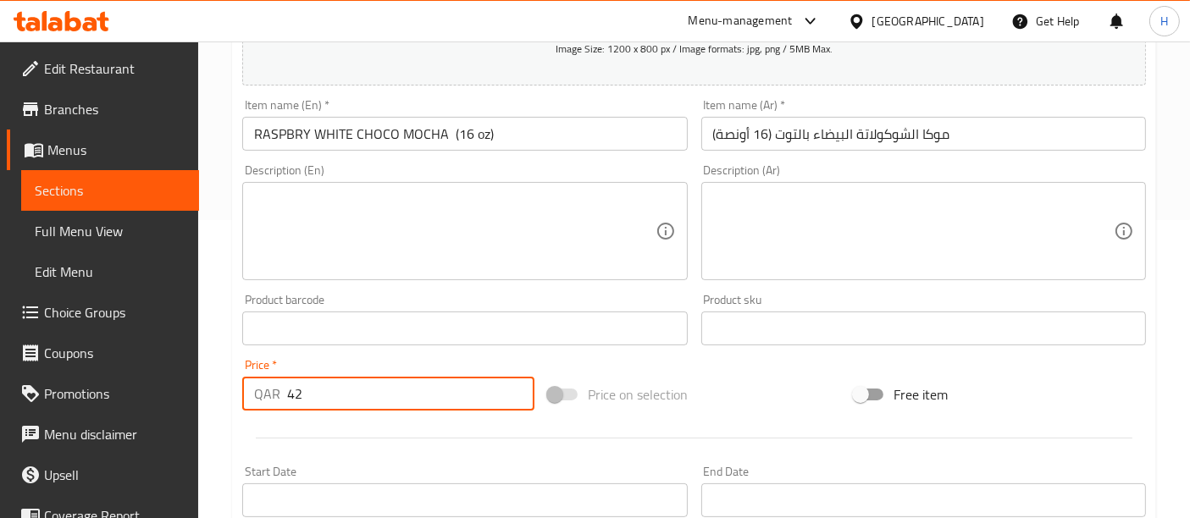
type input "42"
click at [824, 397] on div "Price on selection" at bounding box center [694, 395] width 306 height 46
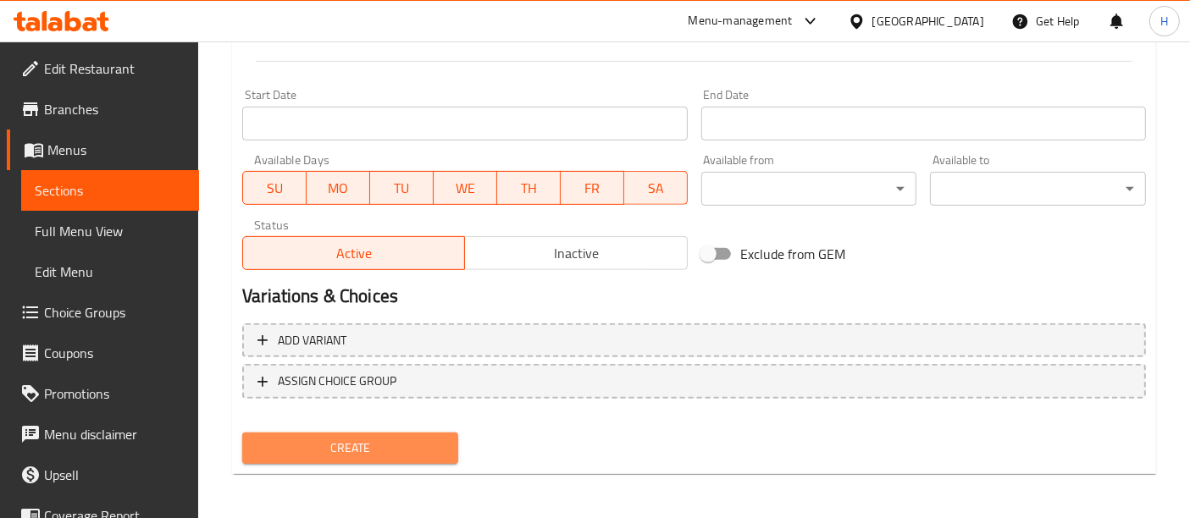
click at [366, 461] on button "Create" at bounding box center [350, 448] width 216 height 31
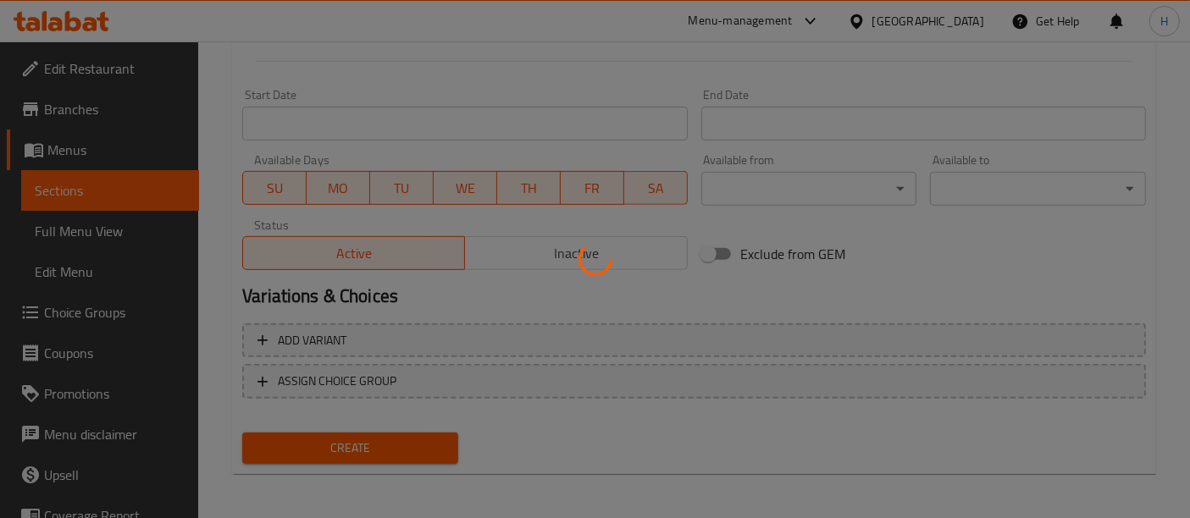
type input "0"
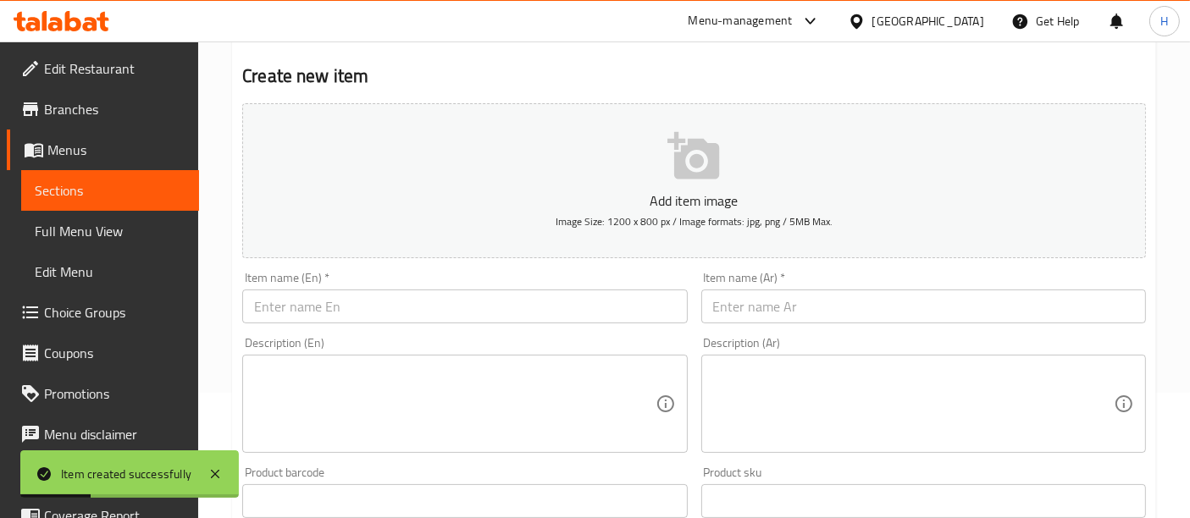
scroll to position [110, 0]
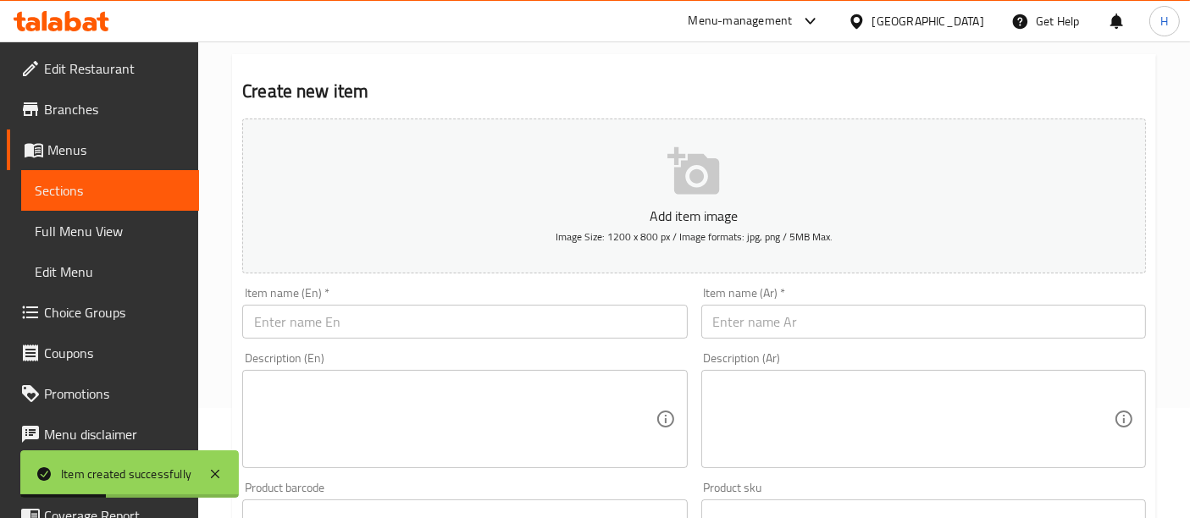
click at [414, 321] on input "text" at bounding box center [464, 322] width 445 height 34
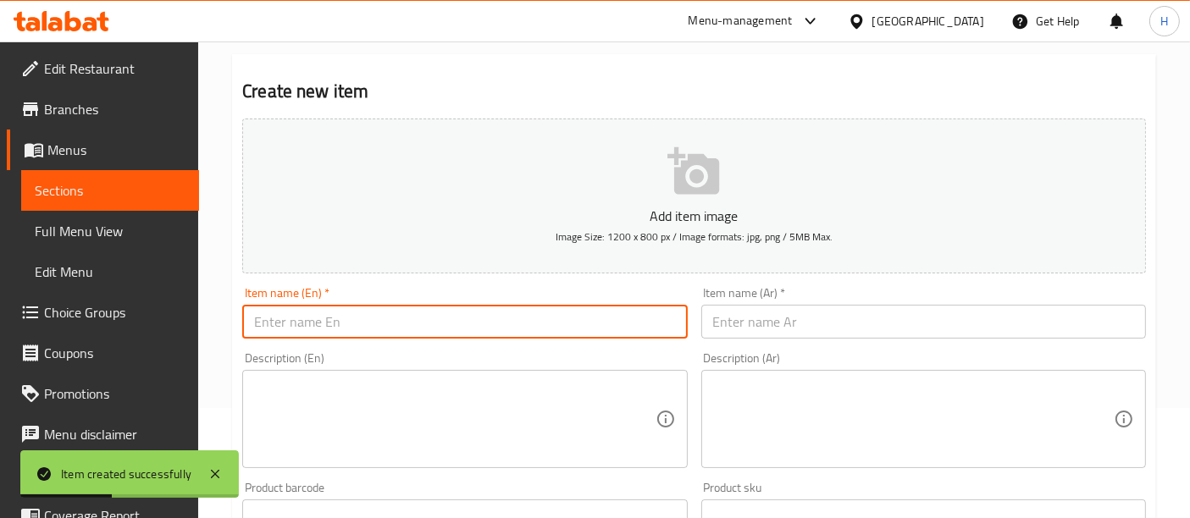
paste input "ICED RASPBRY WHITE CHOCO MOCHA (16 oz )"
type input "ICED RASPBRY WHITE CHOCO MOCHA (16 oz )"
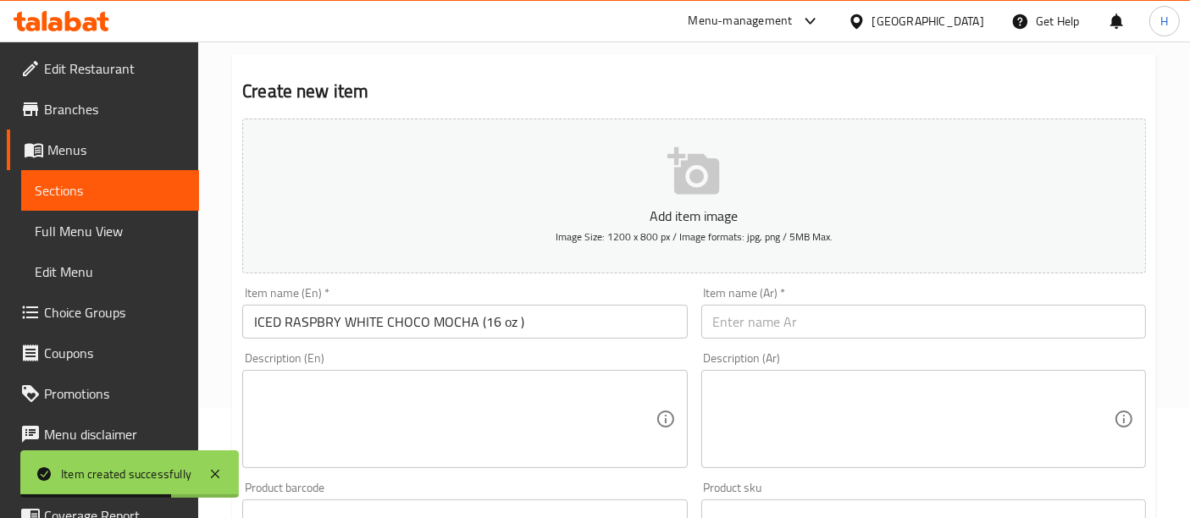
click at [766, 311] on input "text" at bounding box center [923, 322] width 445 height 34
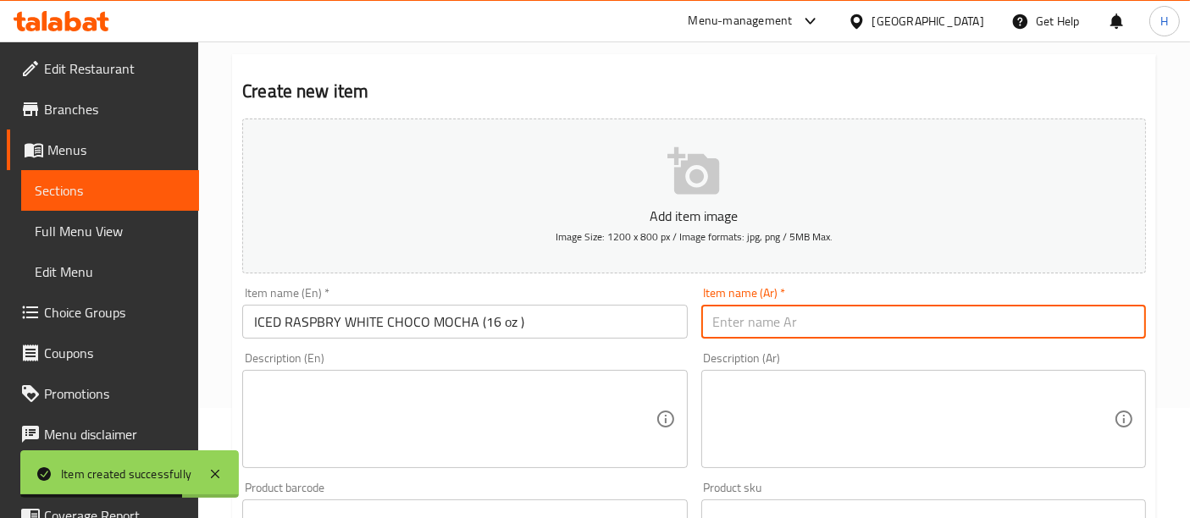
paste input "موكا الشوكولاتة البيضاء بالتوت مثلج (16 أونصة)"
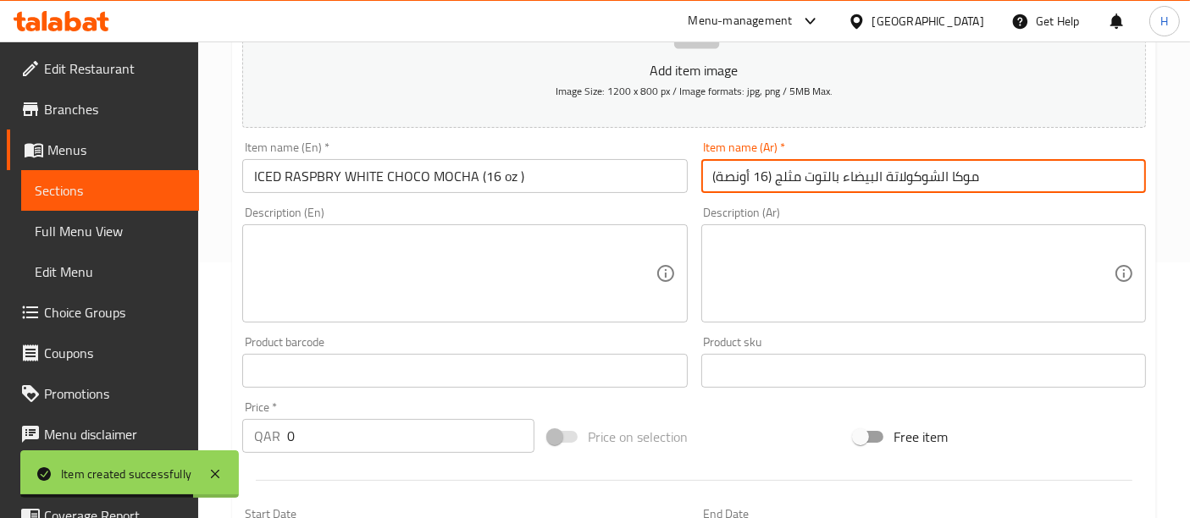
scroll to position [392, 0]
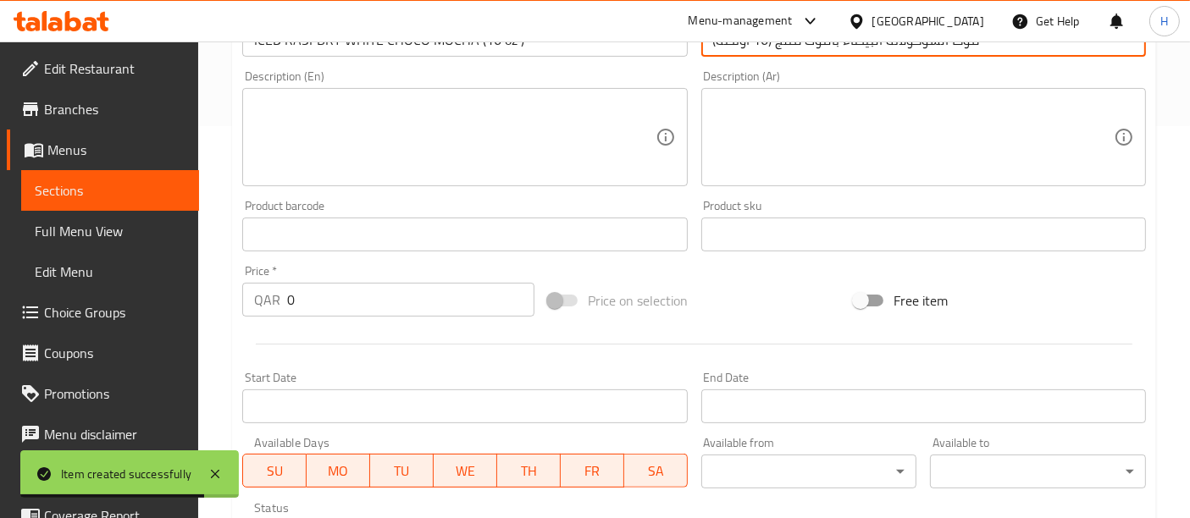
type input "موكا الشوكولاتة البيضاء بالتوت مثلج (16 أونصة)"
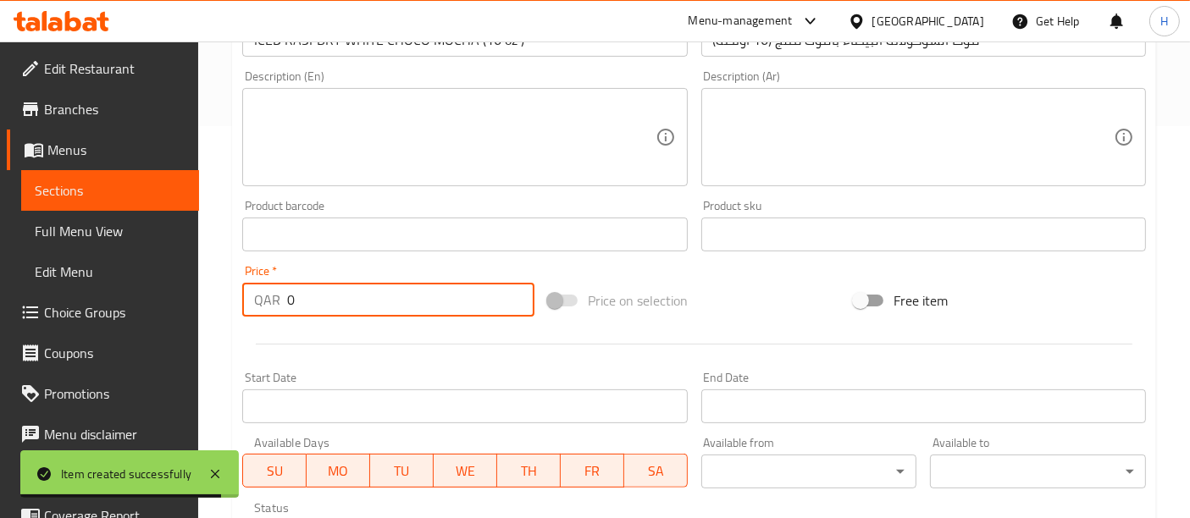
drag, startPoint x: 351, startPoint y: 289, endPoint x: 283, endPoint y: 305, distance: 69.6
click at [283, 305] on div "QAR 0 Price *" at bounding box center [388, 300] width 292 height 34
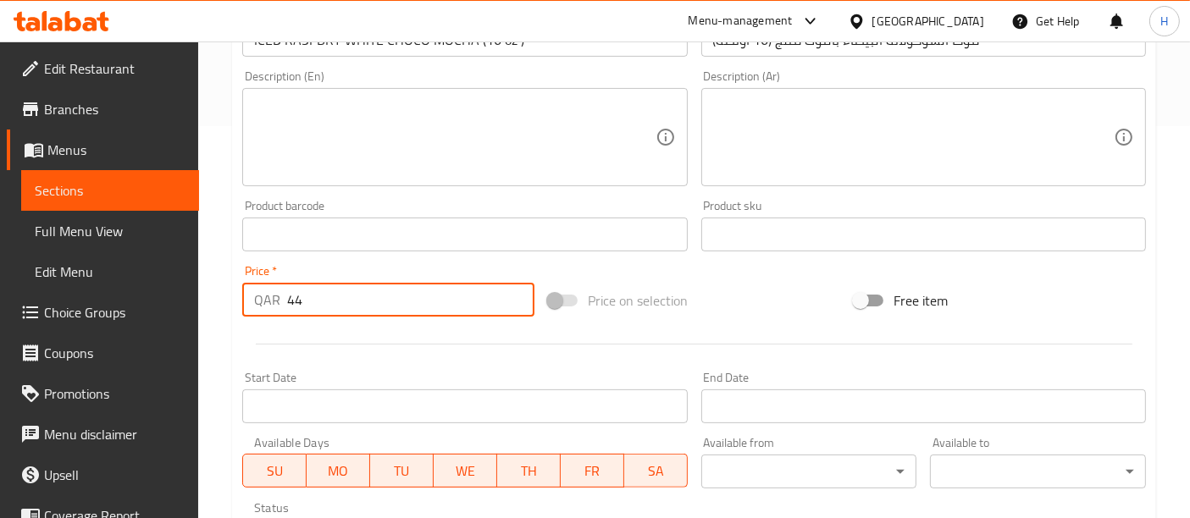
type input "44"
click at [746, 307] on div "Price on selection" at bounding box center [694, 301] width 306 height 46
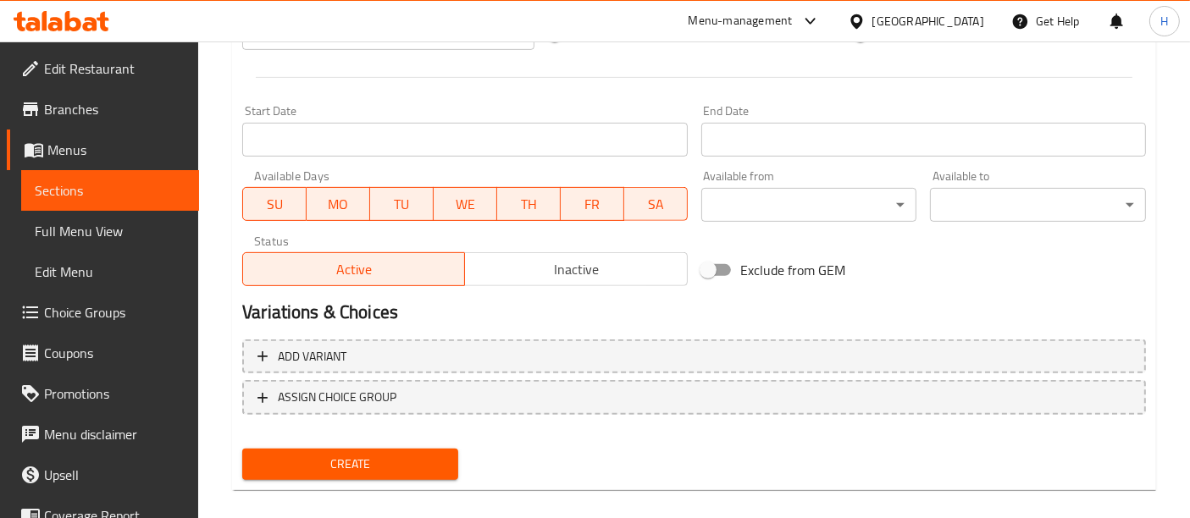
scroll to position [675, 0]
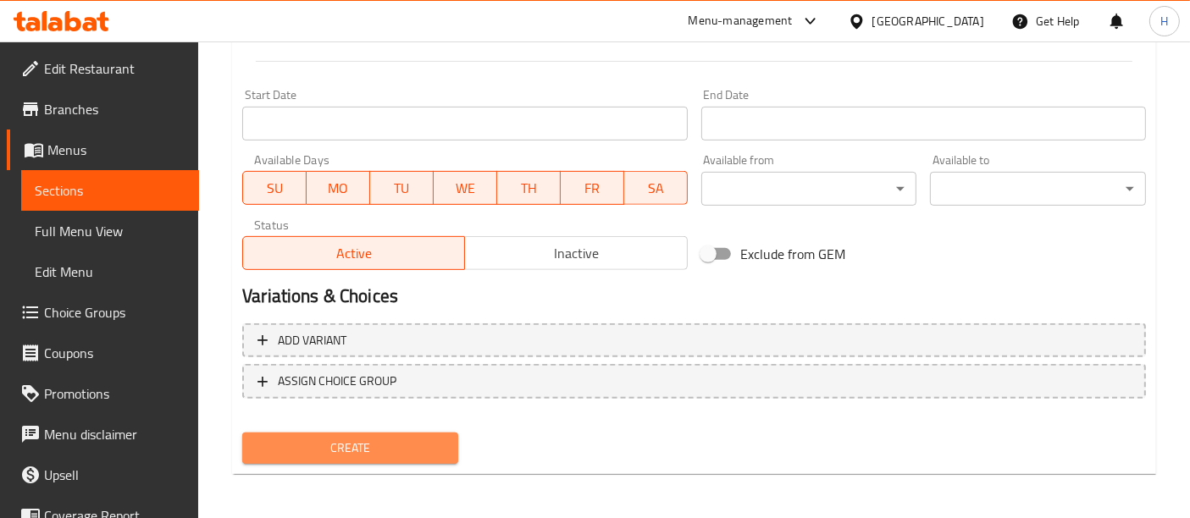
click at [454, 436] on button "Create" at bounding box center [350, 448] width 216 height 31
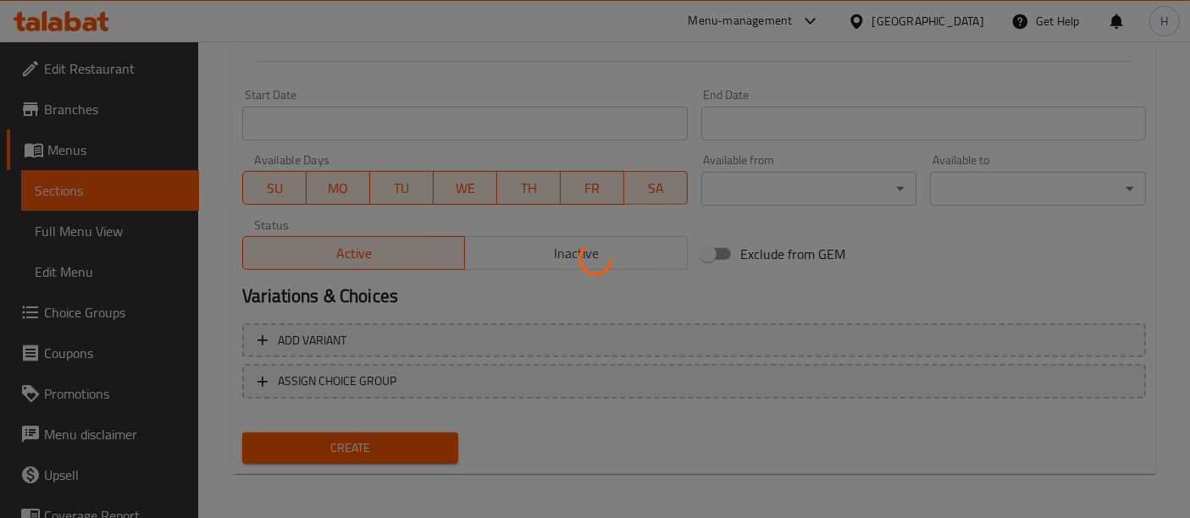
type input "0"
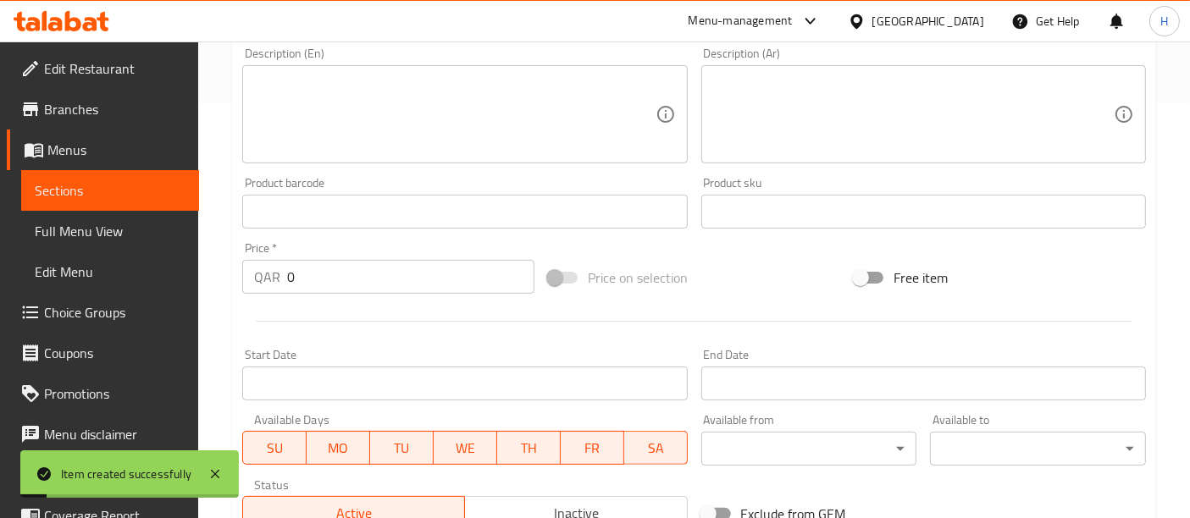
scroll to position [298, 0]
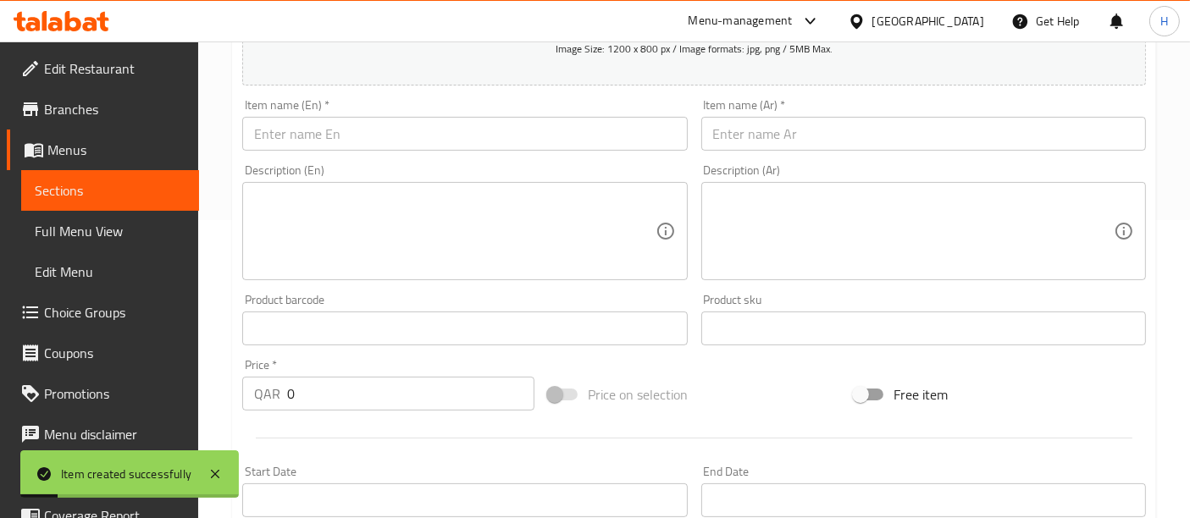
click at [356, 119] on input "text" at bounding box center [464, 134] width 445 height 34
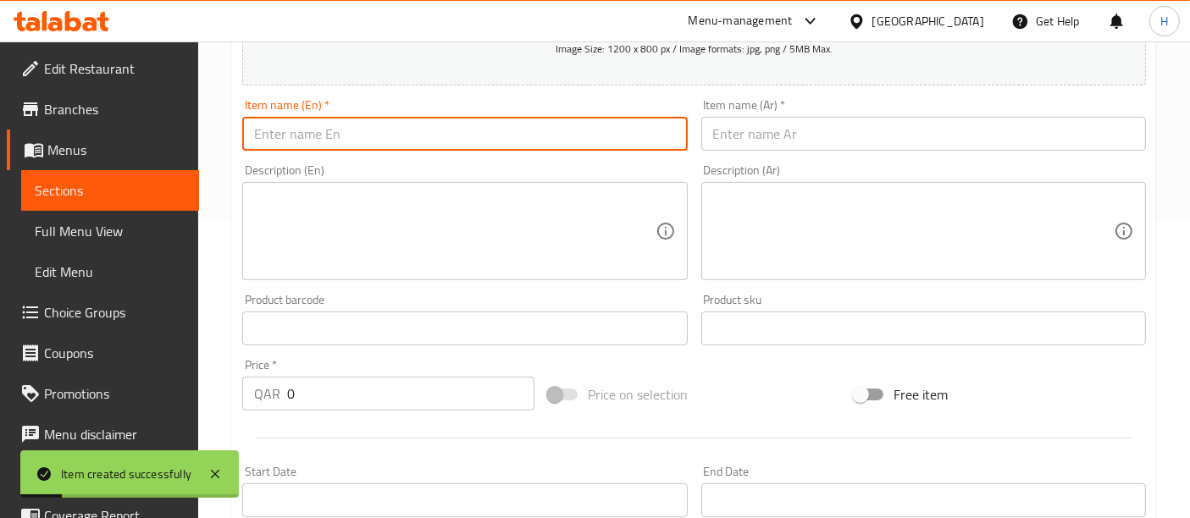
paste input "ICED RASPBRY WHITE CHOCO MOCHA (24 oz )"
type input "ICED RASPBRY WHITE CHOCO MOCHA (24 oz )"
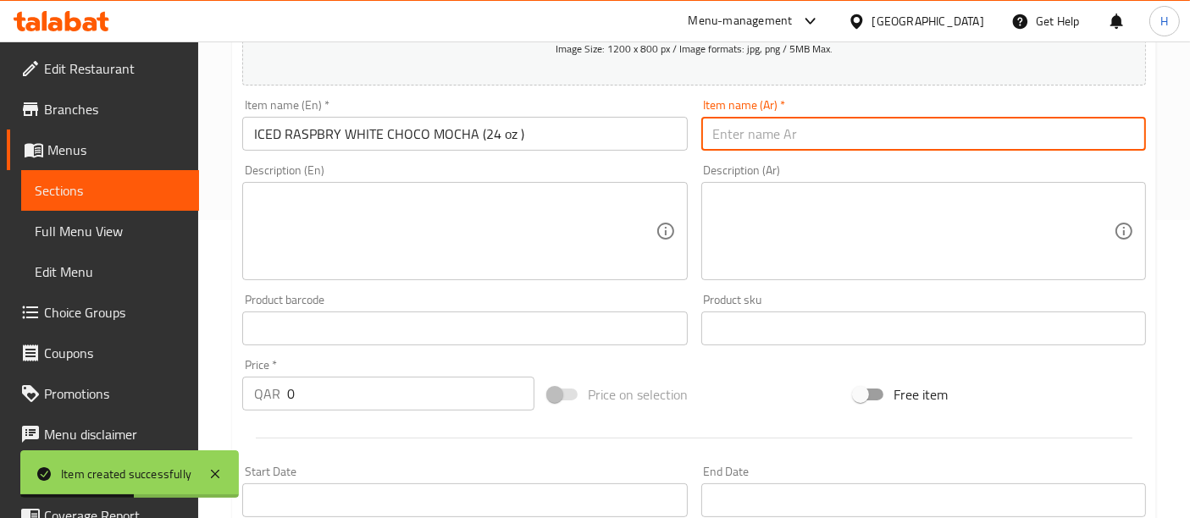
click at [752, 124] on input "text" at bounding box center [923, 134] width 445 height 34
paste input "موكا الشوكولاتة البيضاء بالتوت مثلج (24 أونصة)"
type input "موكا الشوكولاتة البيضاء بالتوت مثلج (24 أونصة)"
click at [279, 394] on div "QAR 0 Price *" at bounding box center [388, 394] width 292 height 34
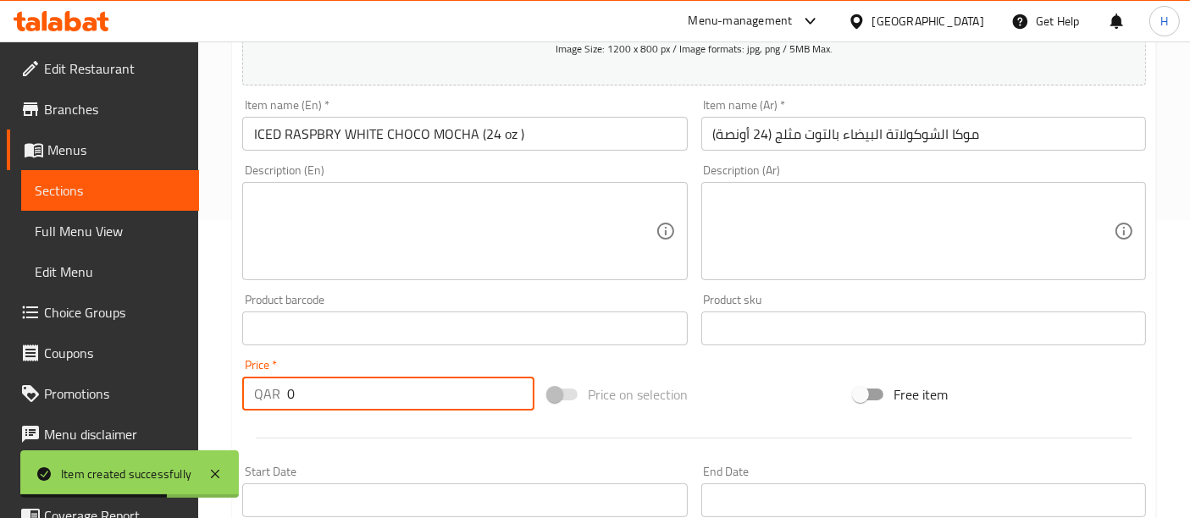
click at [287, 390] on input "0" at bounding box center [410, 394] width 247 height 34
type input "50"
click at [722, 393] on div "Price on selection" at bounding box center [694, 395] width 306 height 46
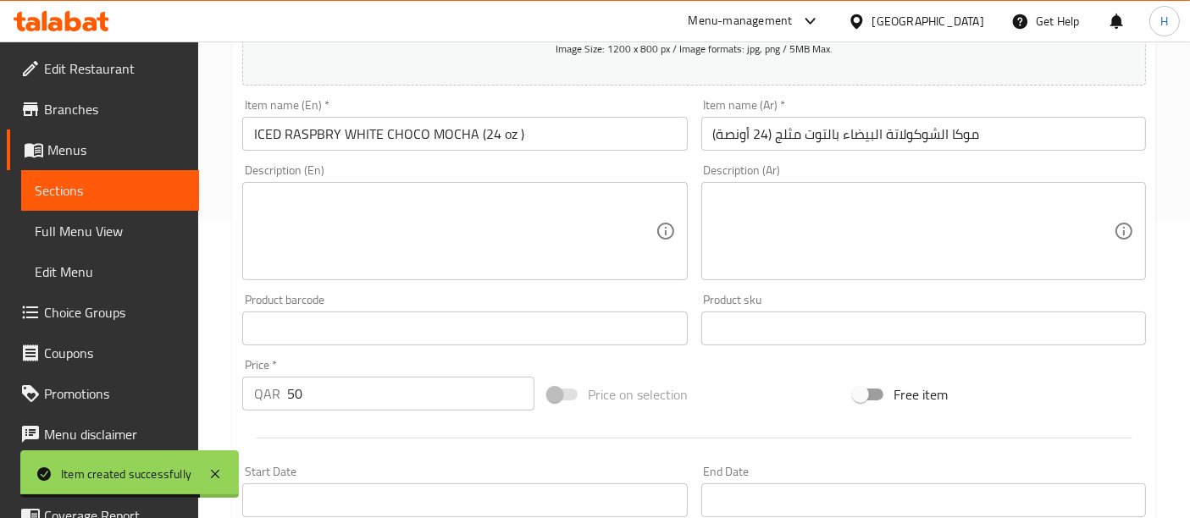
scroll to position [675, 0]
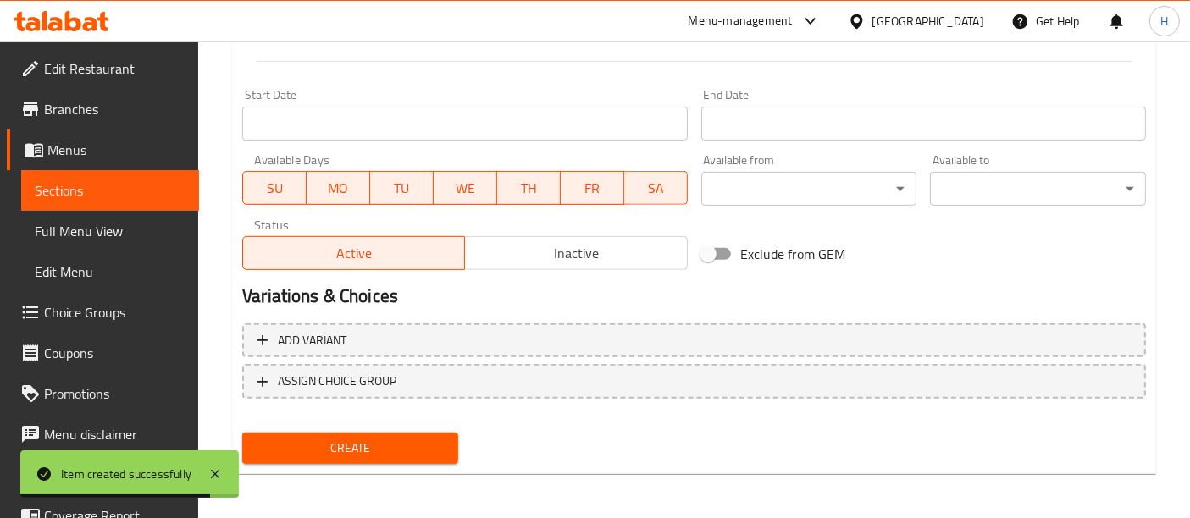
click at [400, 453] on span "Create" at bounding box center [350, 448] width 189 height 21
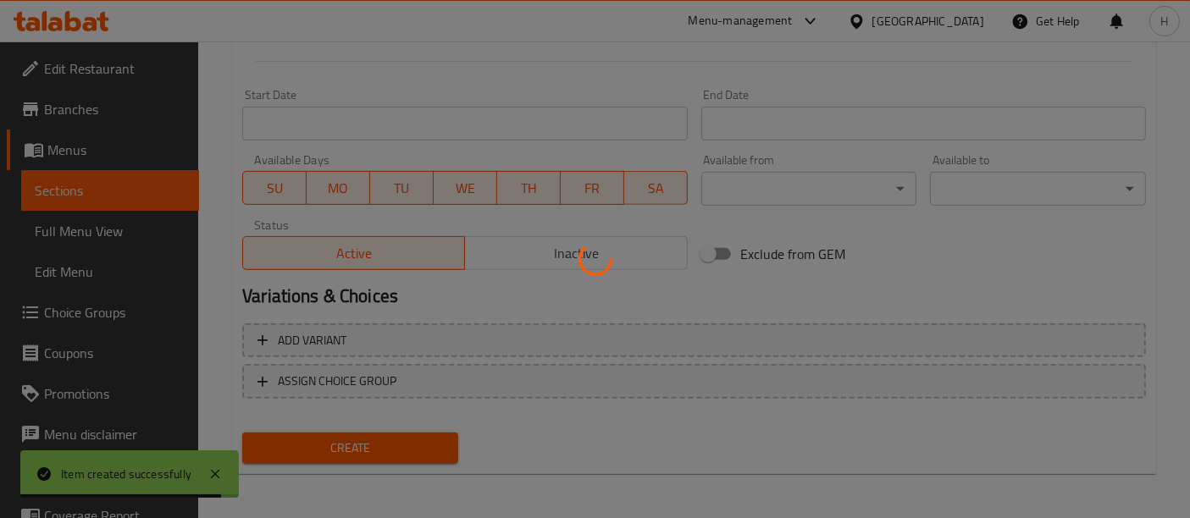
type input "0"
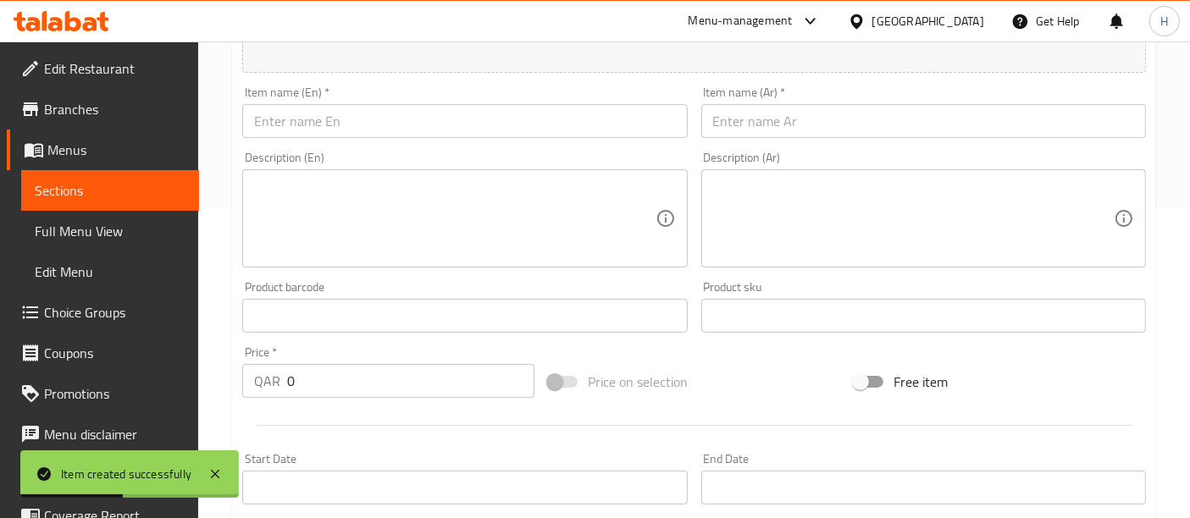
scroll to position [204, 0]
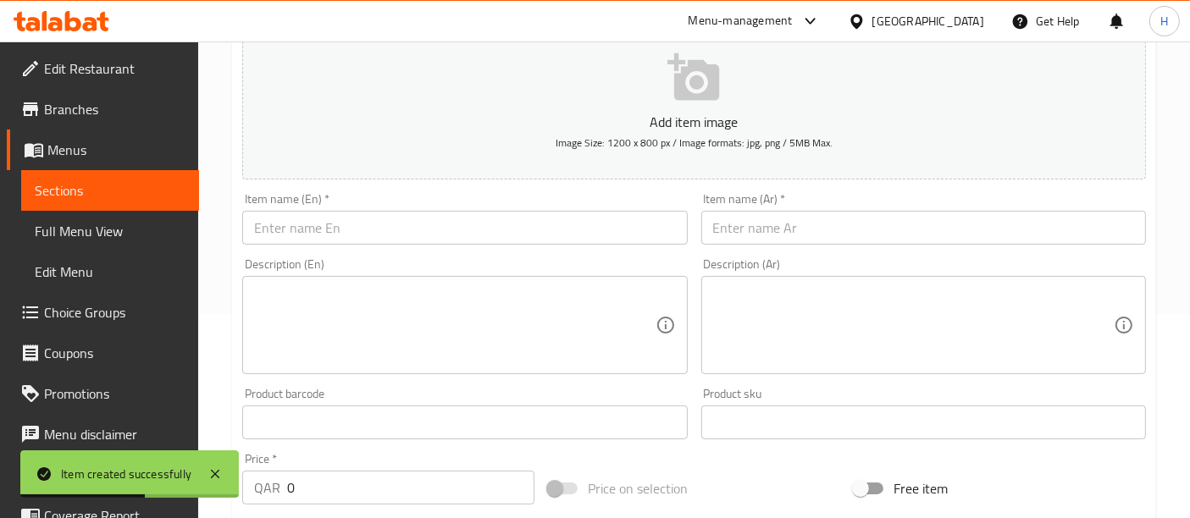
click at [393, 230] on input "text" at bounding box center [464, 228] width 445 height 34
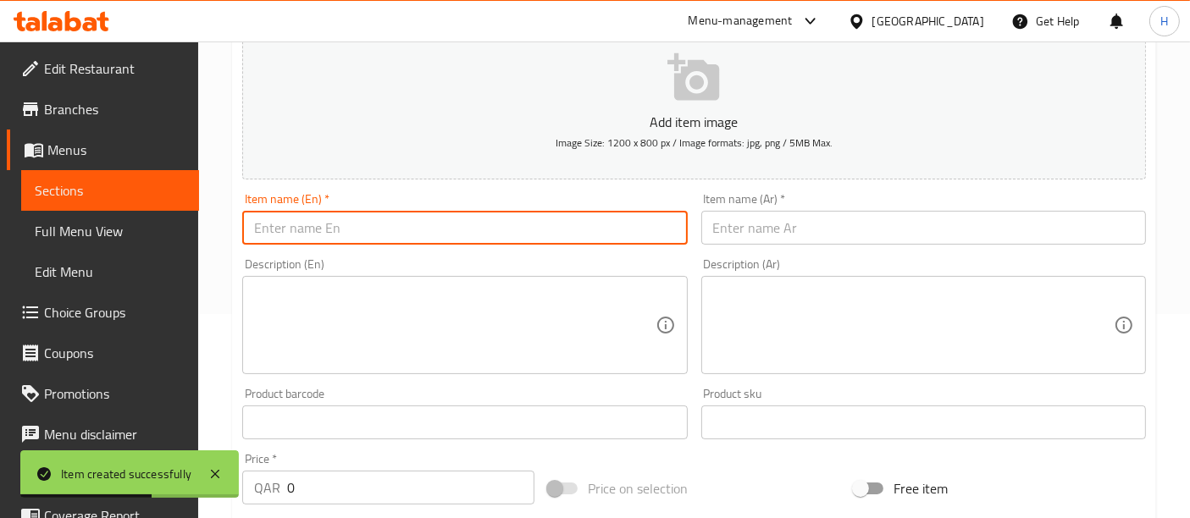
paste input "IRISH TRAFFLE (12 oz )"
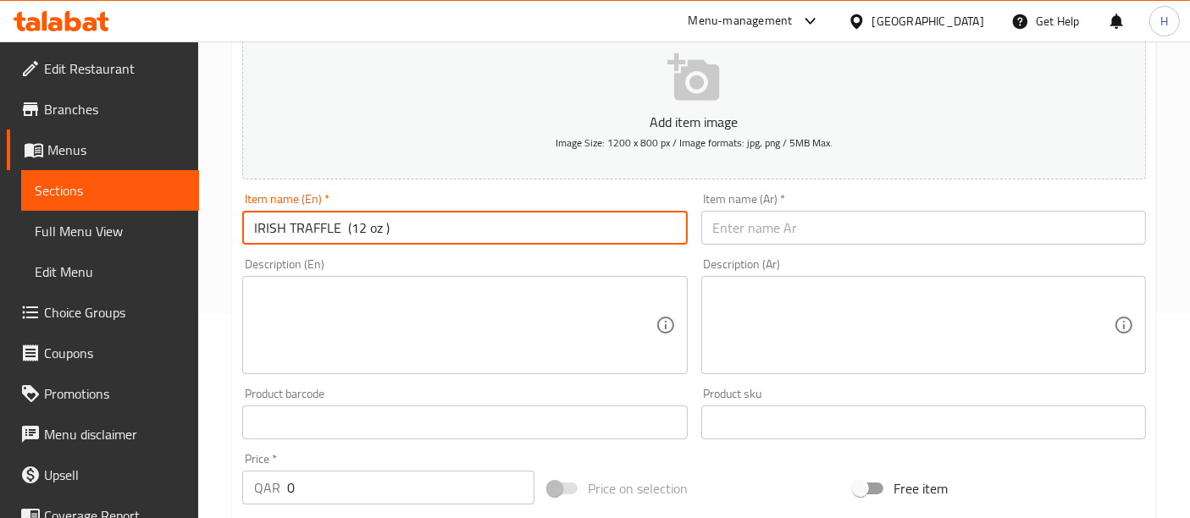
type input "IRISH TRAFFLE (12 oz )"
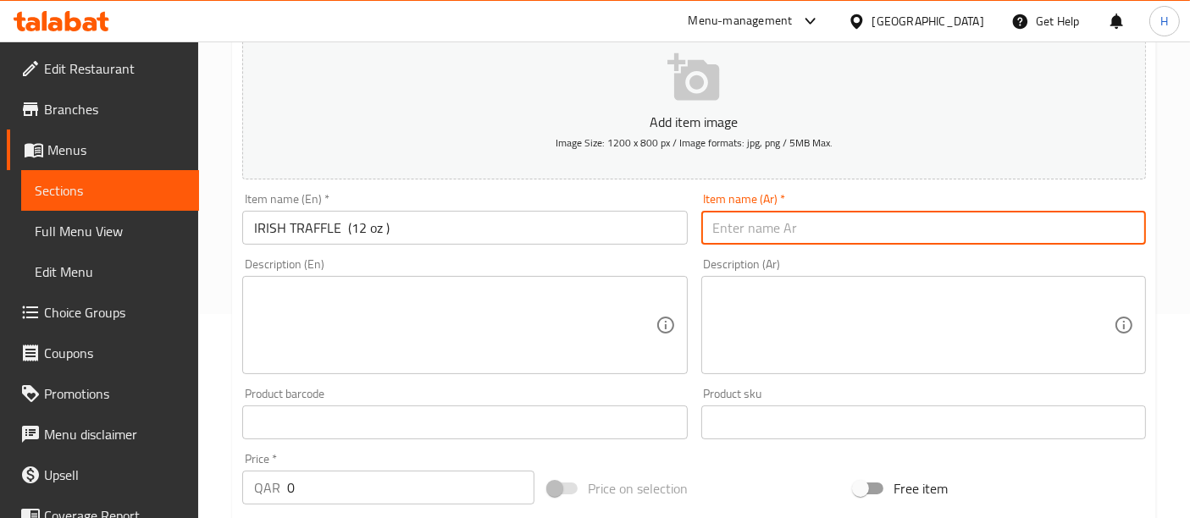
click at [741, 225] on input "text" at bounding box center [923, 228] width 445 height 34
paste input "ترافل أيرلندي (12 أونصة)"
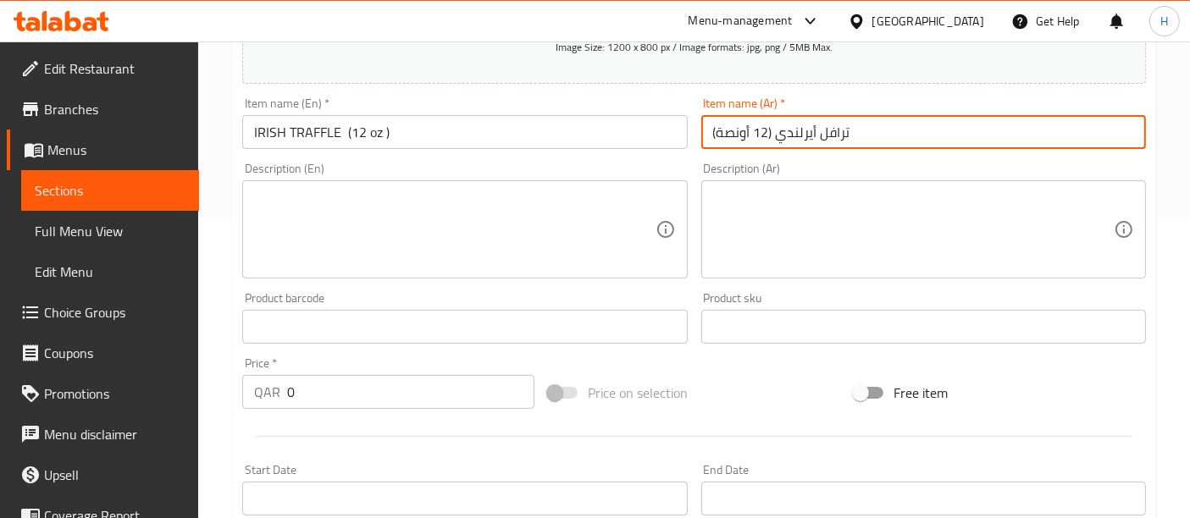
scroll to position [392, 0]
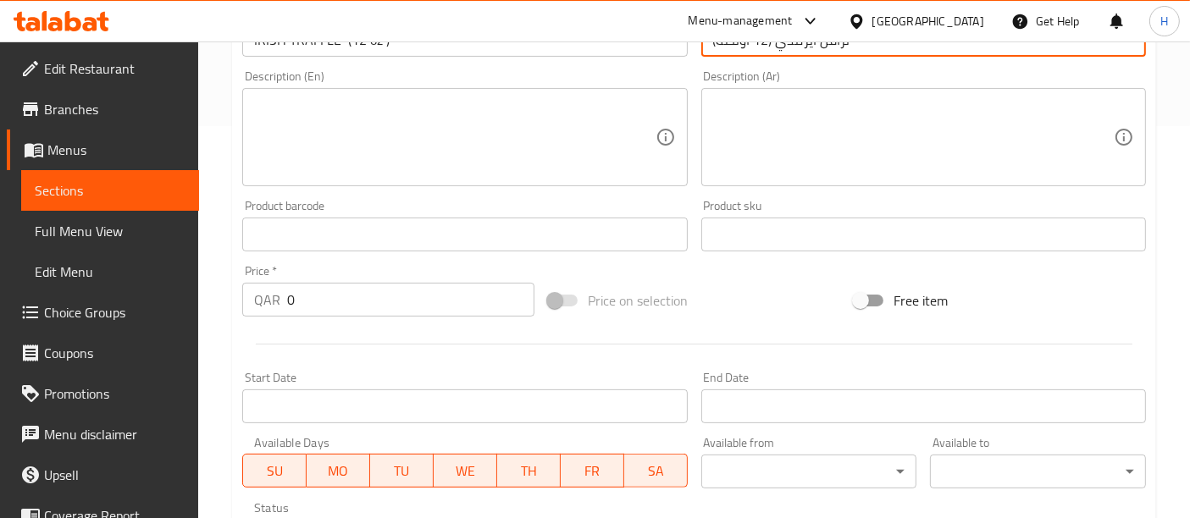
type input "ترافل أيرلندي (12 أونصة)"
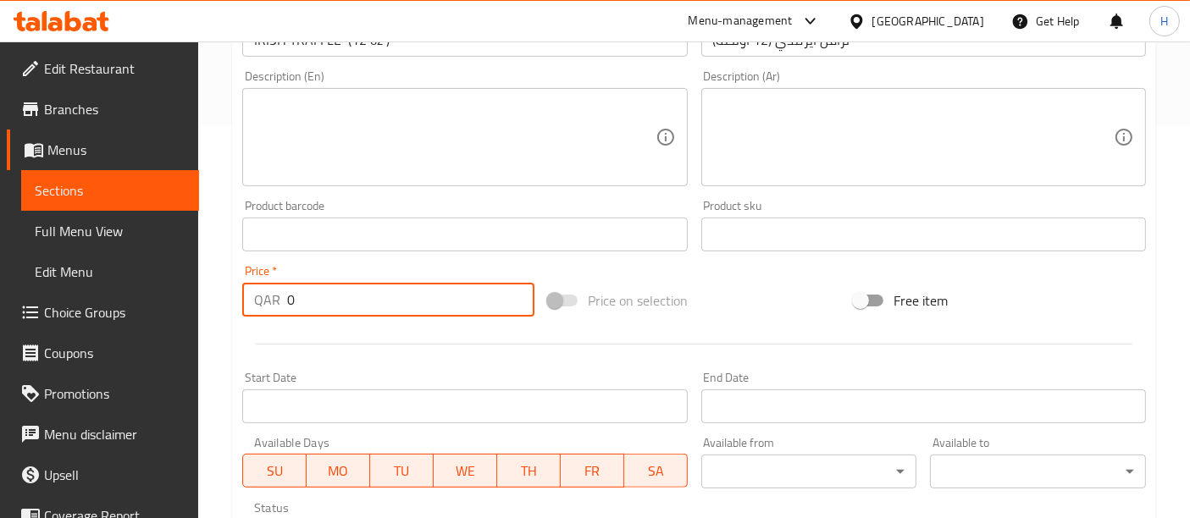
drag, startPoint x: 307, startPoint y: 291, endPoint x: 285, endPoint y: 299, distance: 23.3
click at [285, 299] on div "QAR 0 Price *" at bounding box center [388, 300] width 292 height 34
type input "4"
type input "38"
click at [713, 296] on div "Price on selection" at bounding box center [694, 301] width 306 height 46
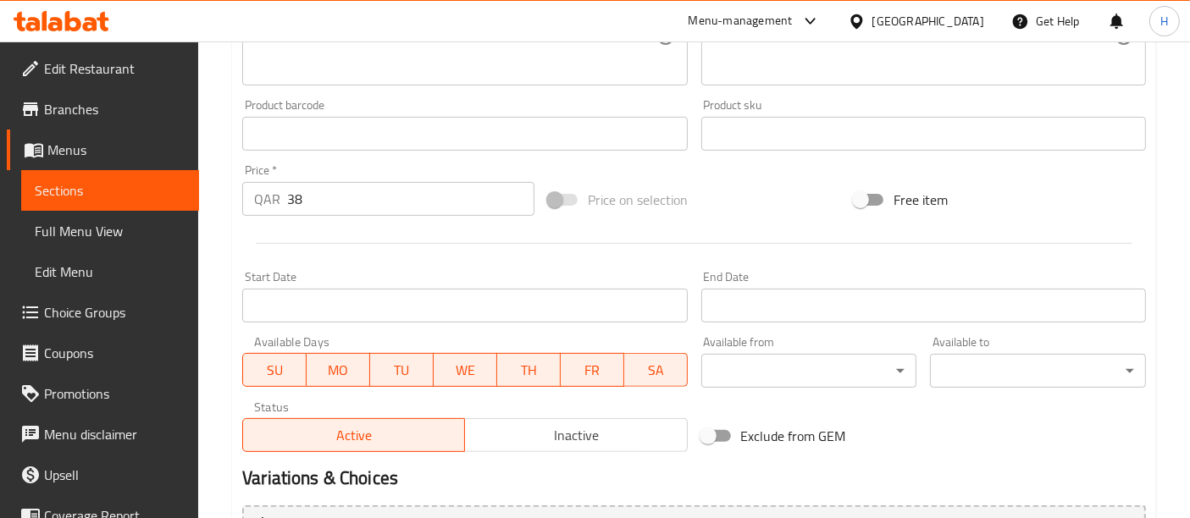
scroll to position [675, 0]
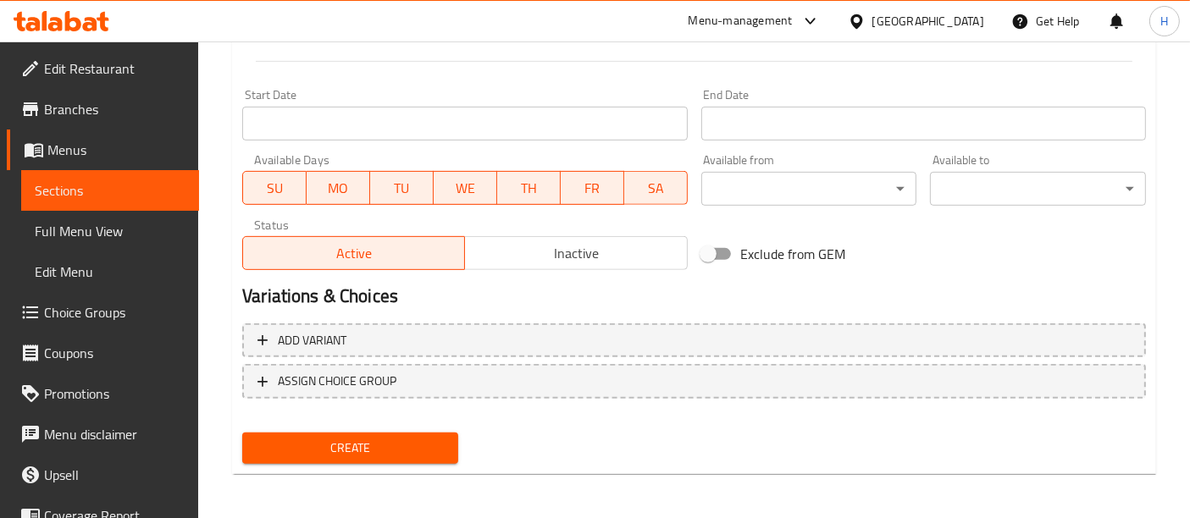
click at [354, 447] on span "Create" at bounding box center [350, 448] width 189 height 21
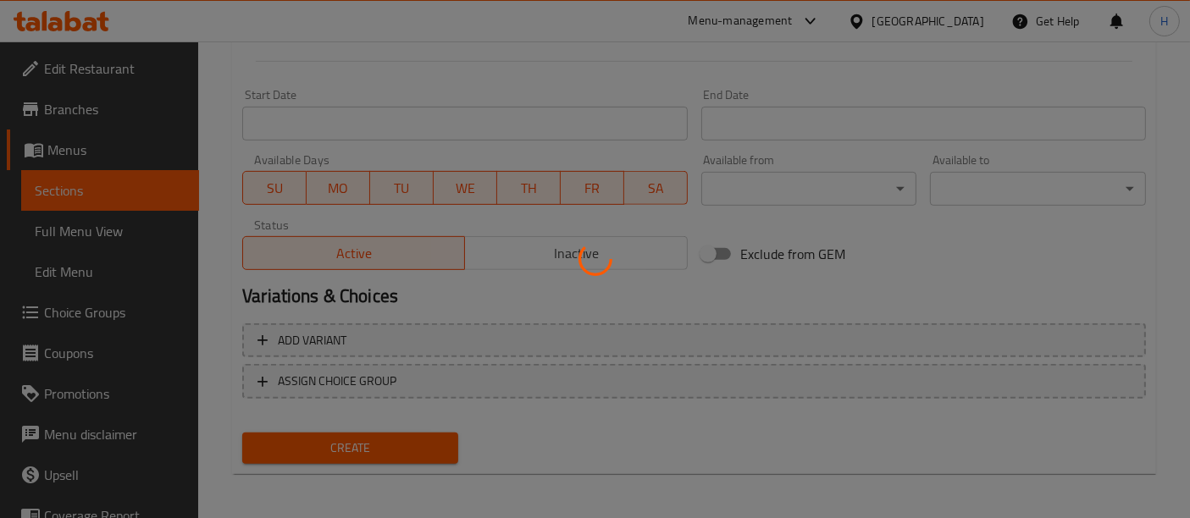
type input "0"
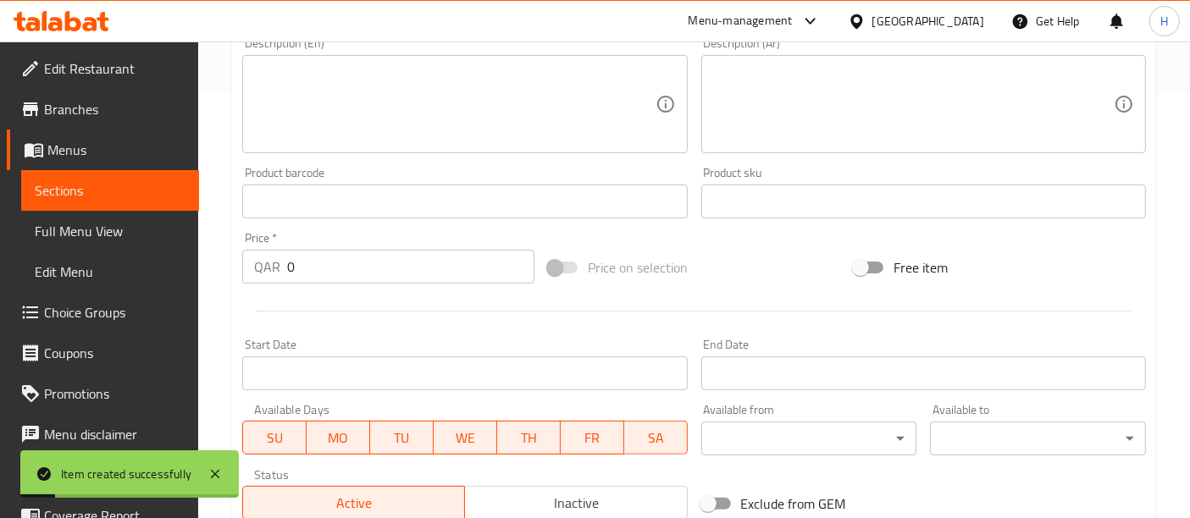
scroll to position [298, 0]
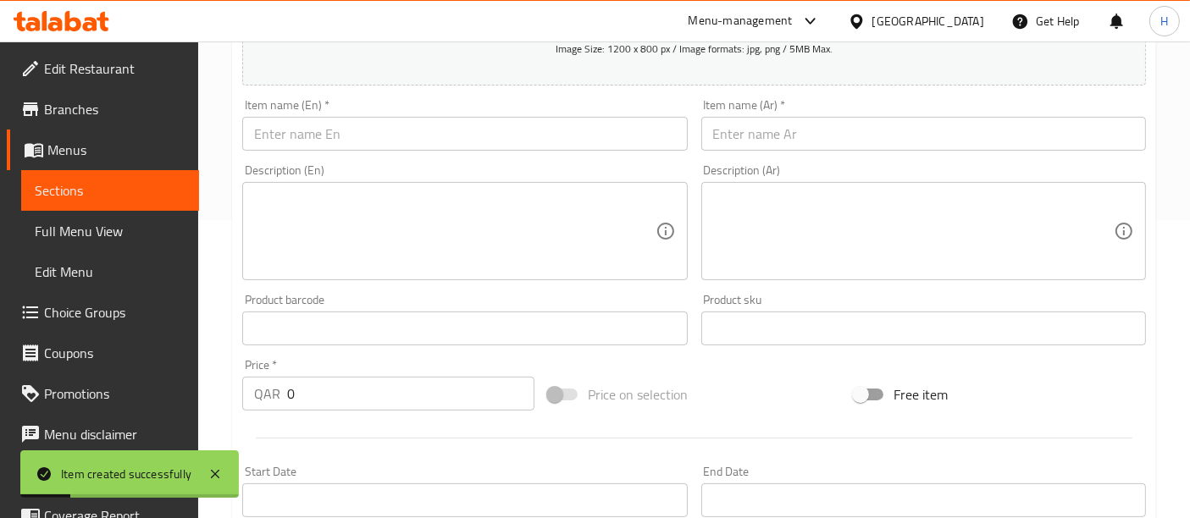
click at [330, 135] on input "text" at bounding box center [464, 134] width 445 height 34
paste input "IRISH TRAFFLE(16 oz )"
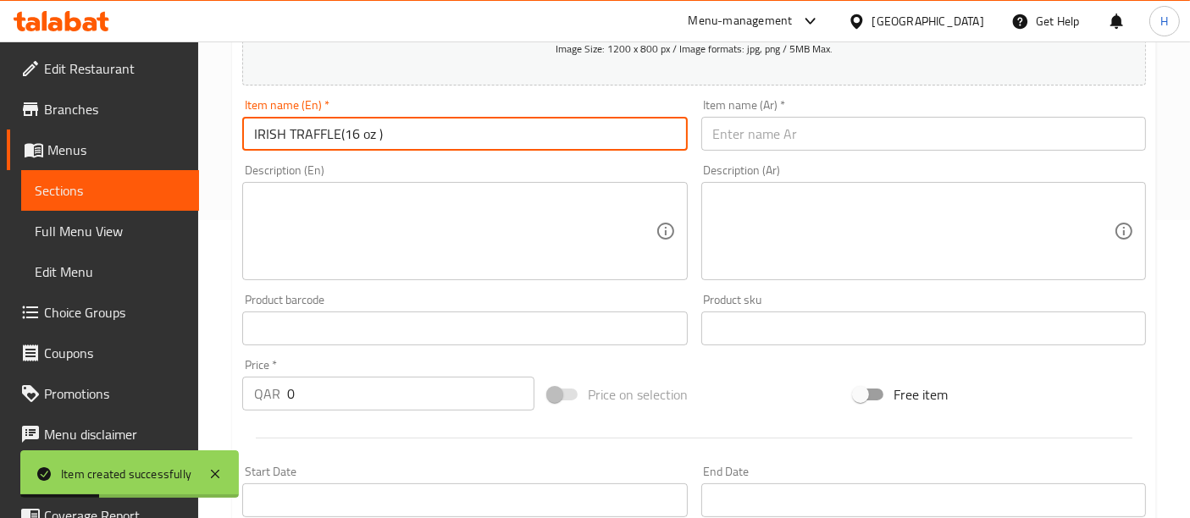
type input "IRISH TRAFFLE(16 oz )"
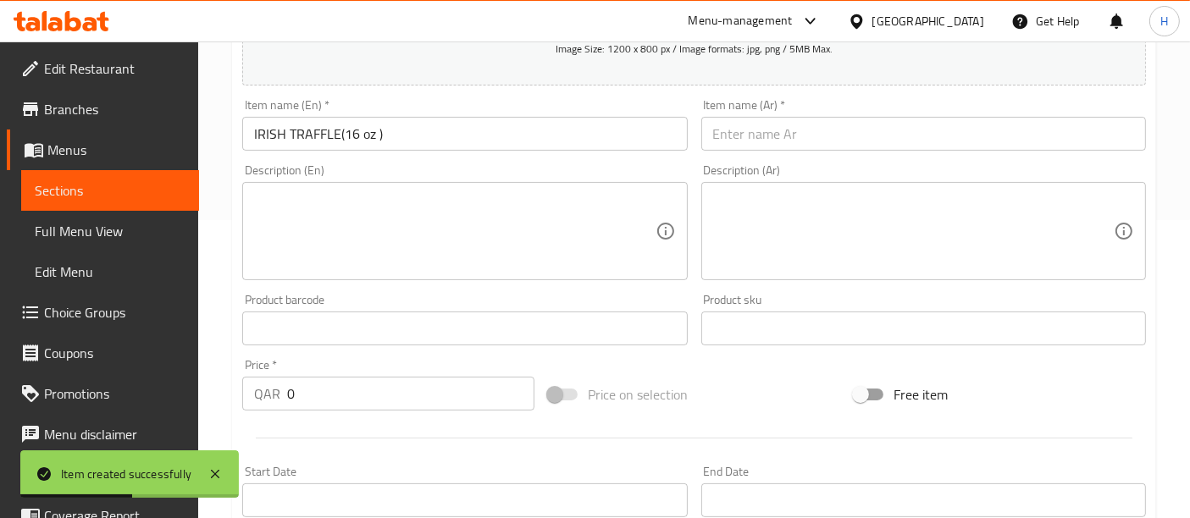
click at [750, 124] on input "text" at bounding box center [923, 134] width 445 height 34
paste input "ترافل أيرلندي (16 أونصة)"
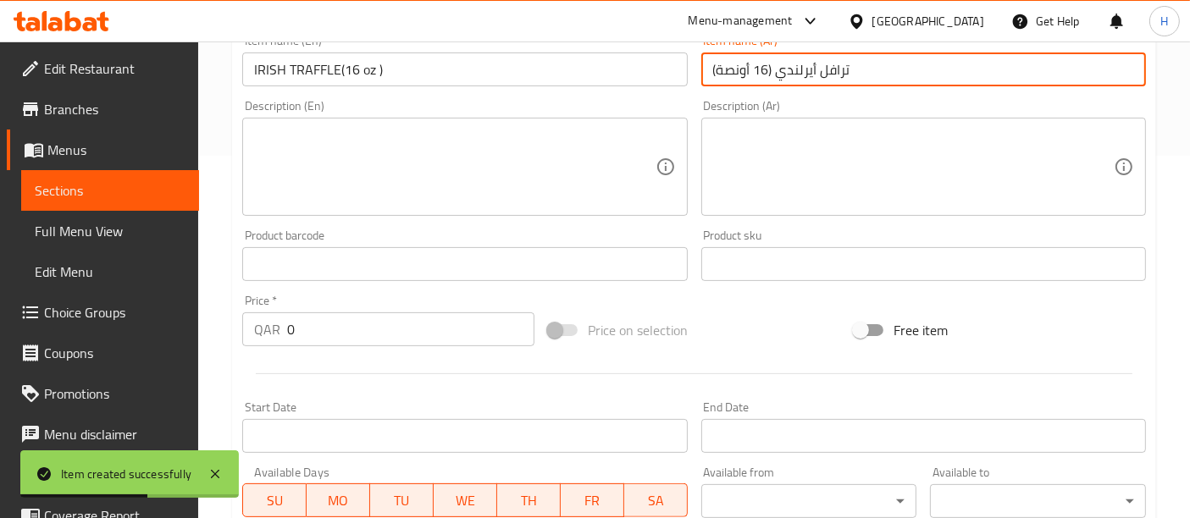
scroll to position [392, 0]
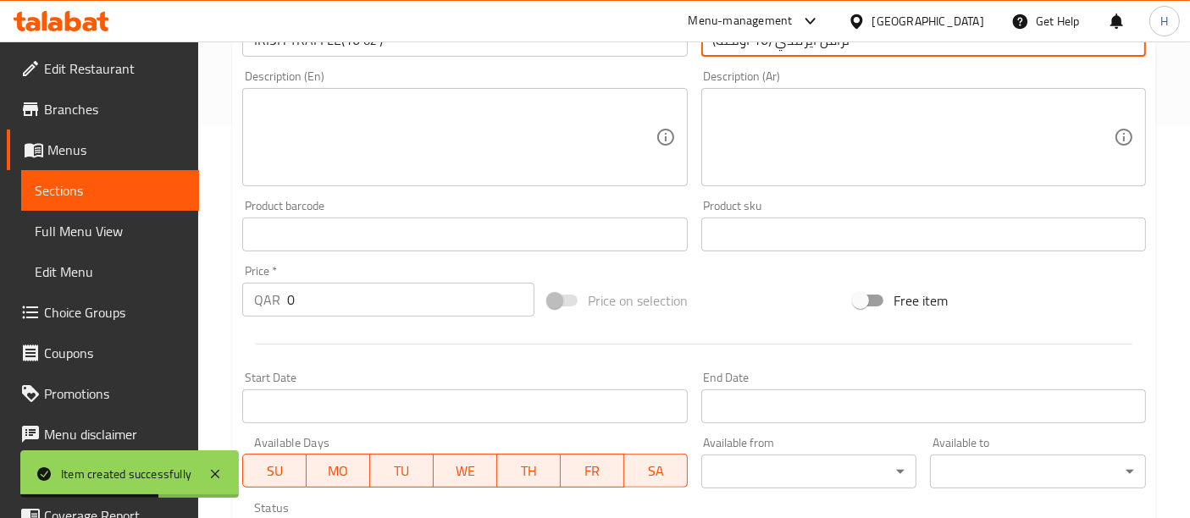
type input "ترافل أيرلندي (16 أونصة)"
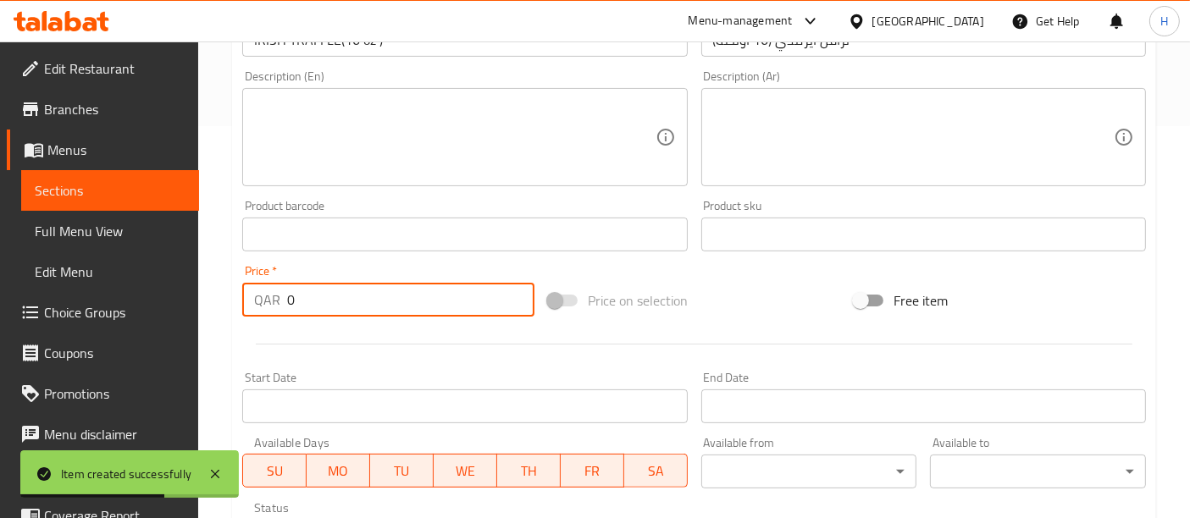
drag, startPoint x: 293, startPoint y: 294, endPoint x: 270, endPoint y: 296, distance: 23.0
click at [270, 296] on div "QAR 0 Price *" at bounding box center [388, 300] width 292 height 34
type input "42"
drag, startPoint x: 780, startPoint y: 340, endPoint x: 767, endPoint y: 335, distance: 13.4
click at [771, 338] on div at bounding box center [693, 343] width 917 height 41
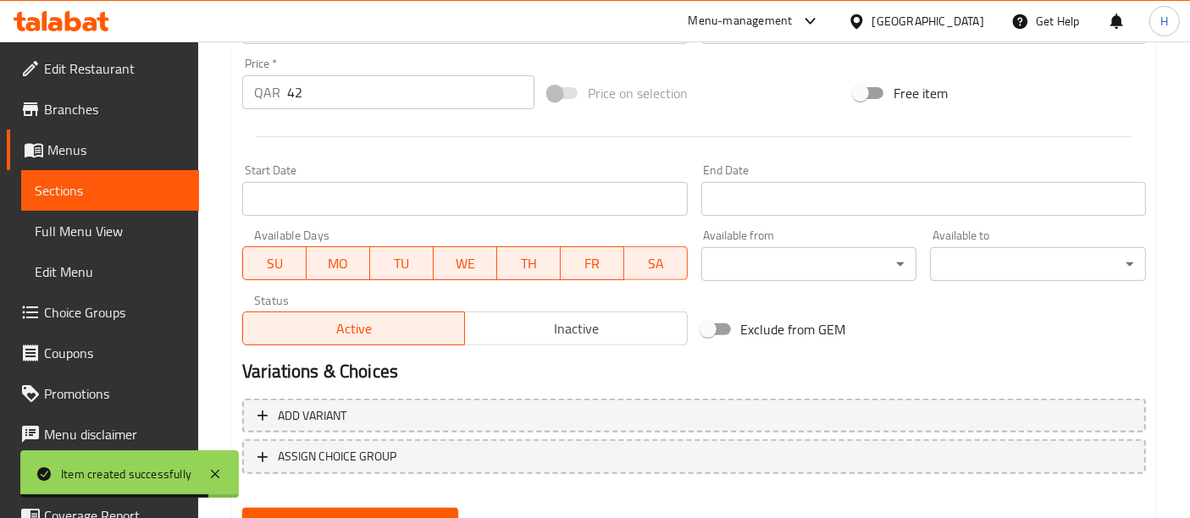
scroll to position [675, 0]
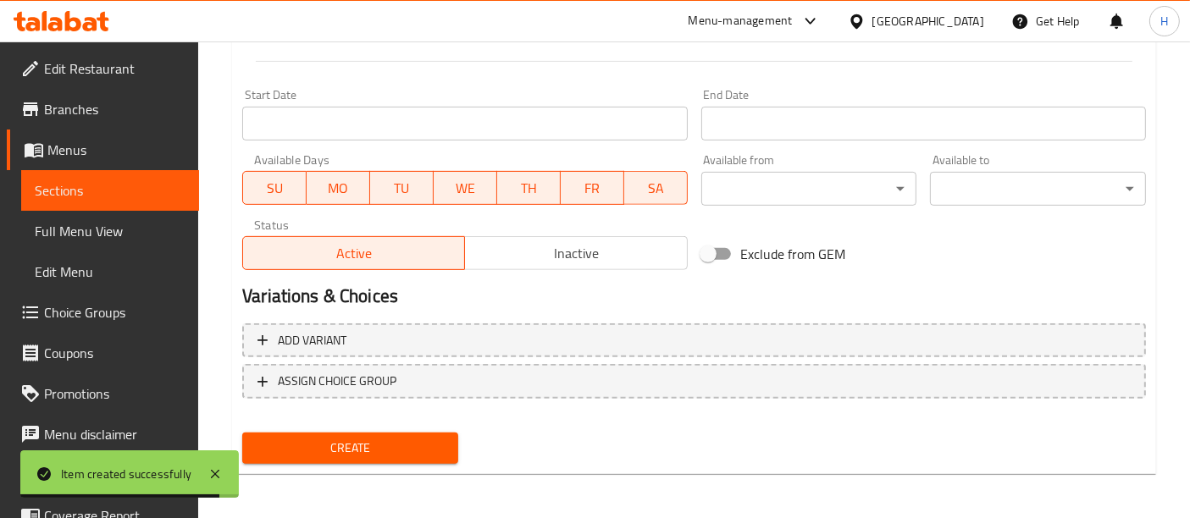
click at [320, 449] on span "Create" at bounding box center [350, 448] width 189 height 21
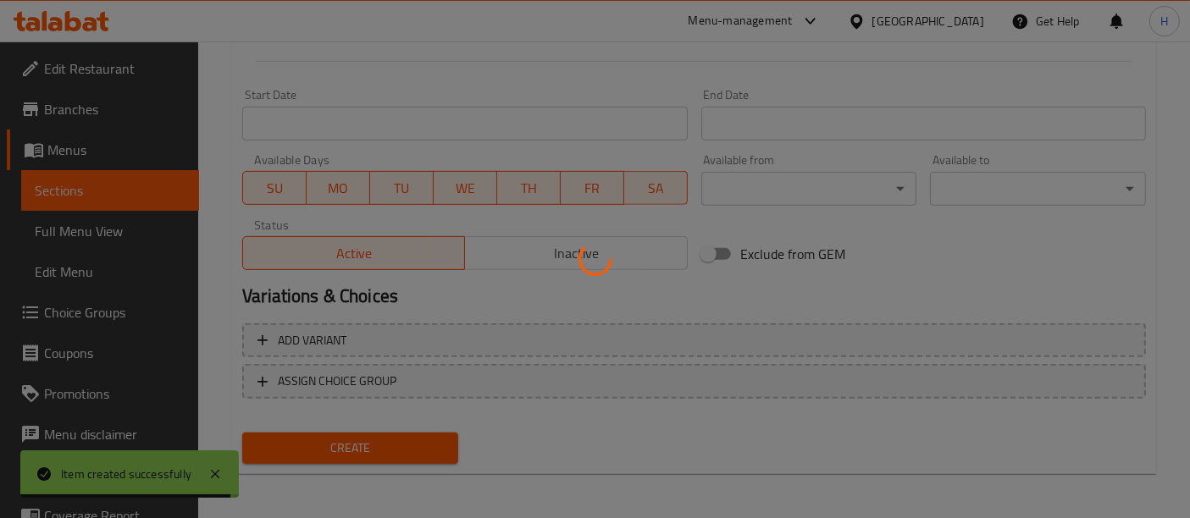
type input "0"
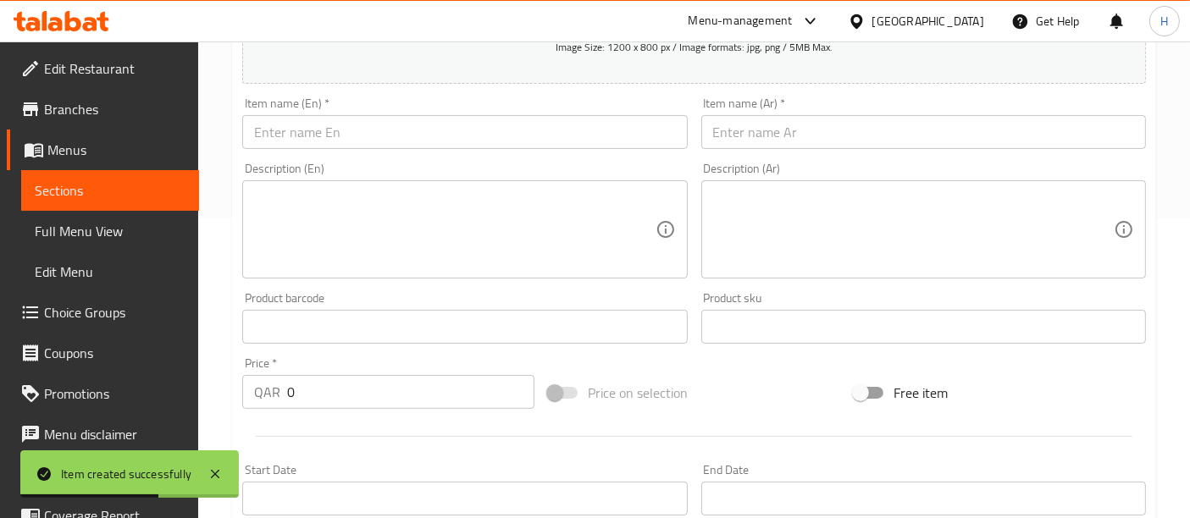
scroll to position [298, 0]
click at [343, 148] on input "text" at bounding box center [464, 134] width 445 height 34
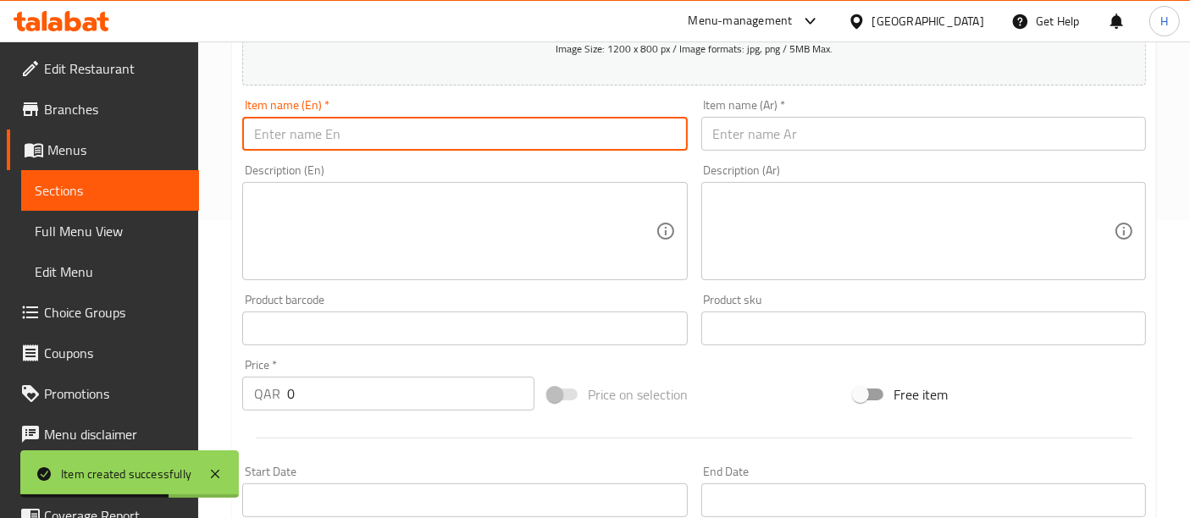
paste input "BLACK AND WHITE (12OZ)"
type input "BLACK AND WHITE (12OZ)"
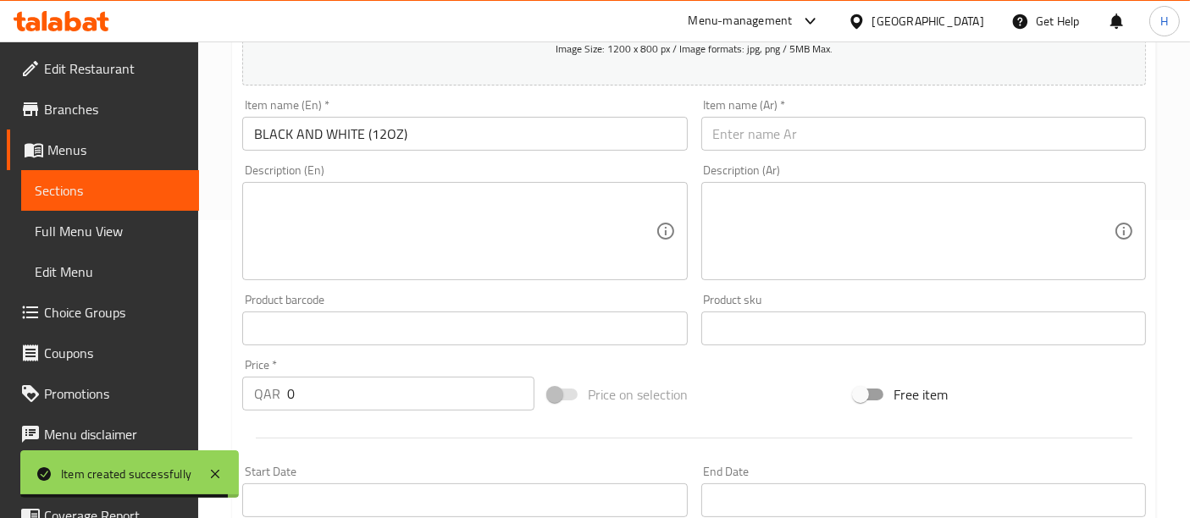
click at [764, 141] on input "text" at bounding box center [923, 134] width 445 height 34
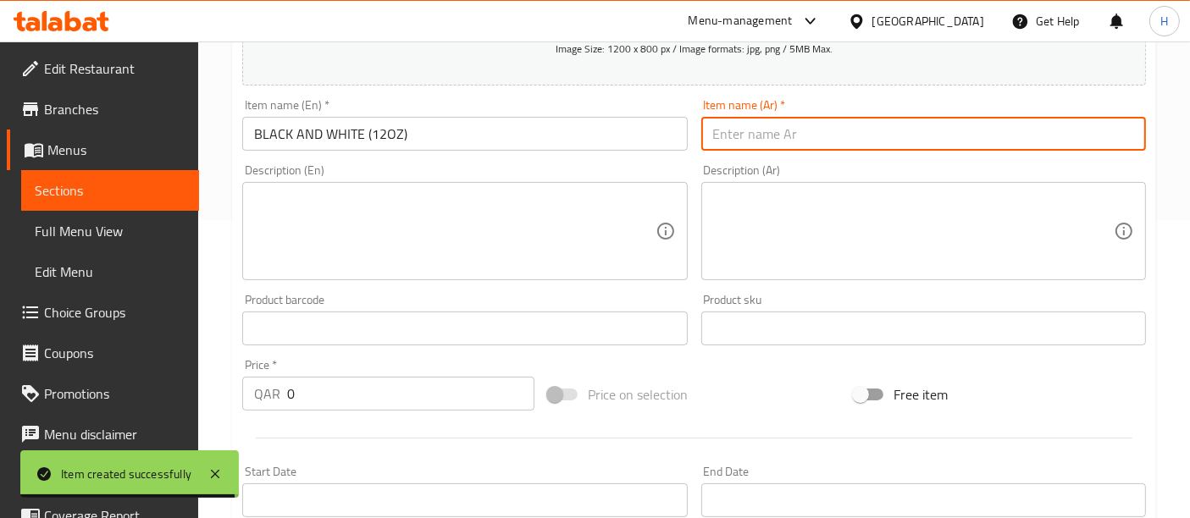
paste input "بلاك أند وايت (12 أونصة)"
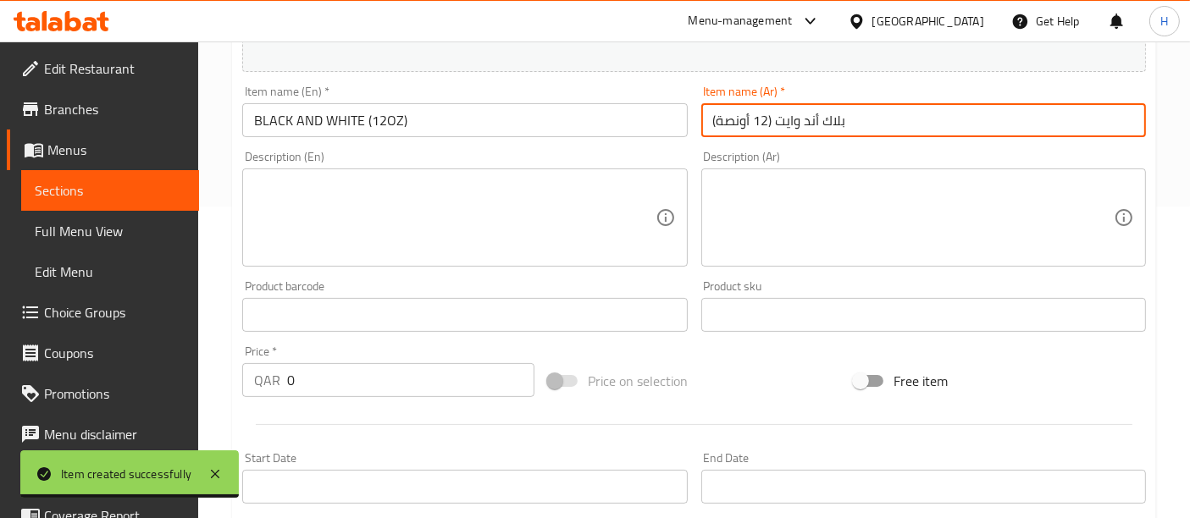
scroll to position [486, 0]
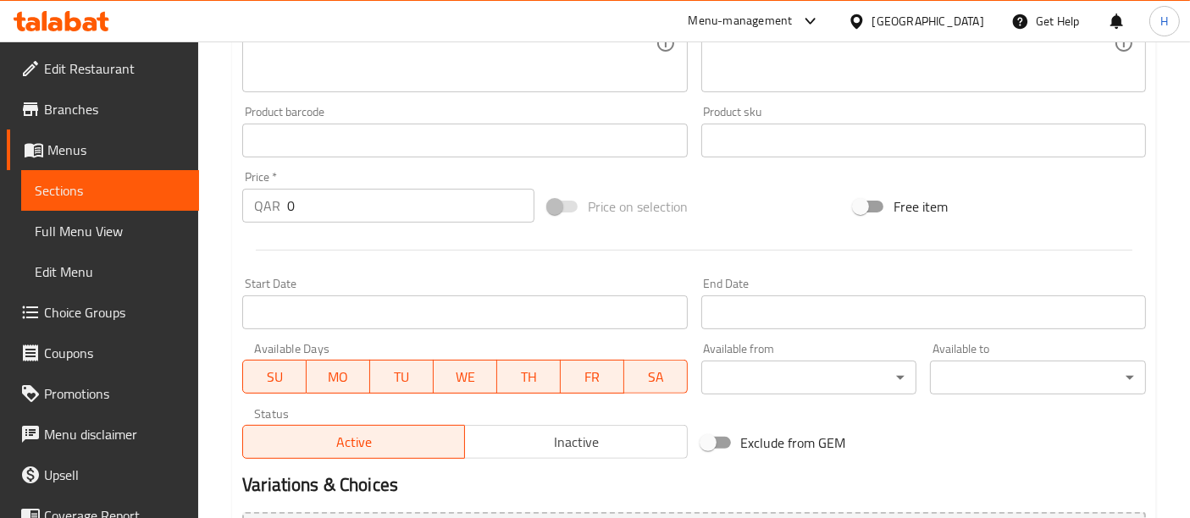
type input "بلاك أند وايت (12 أونصة)"
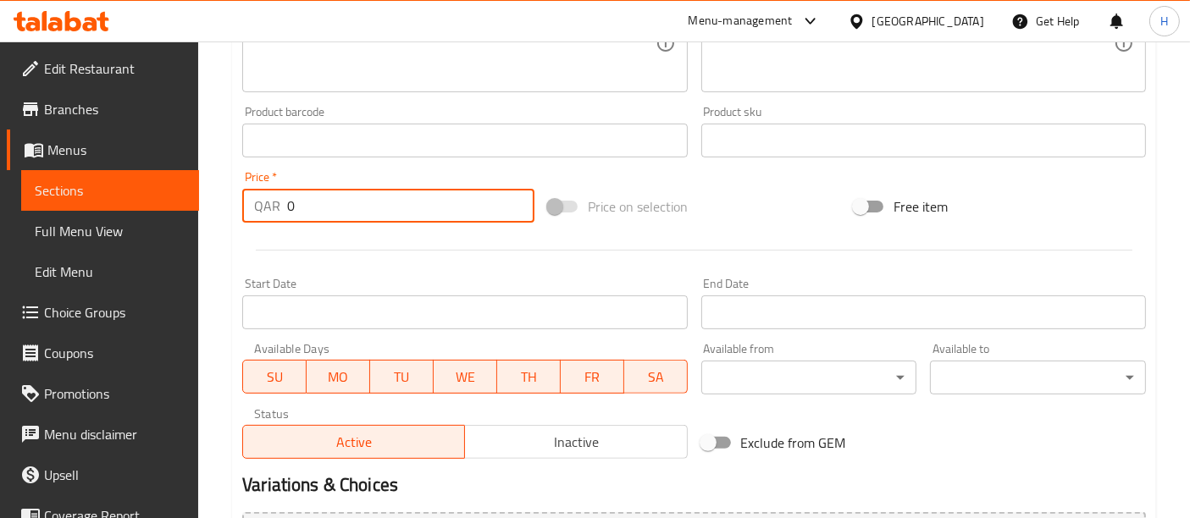
drag, startPoint x: 318, startPoint y: 195, endPoint x: 285, endPoint y: 207, distance: 35.1
click at [287, 207] on input "0" at bounding box center [410, 206] width 247 height 34
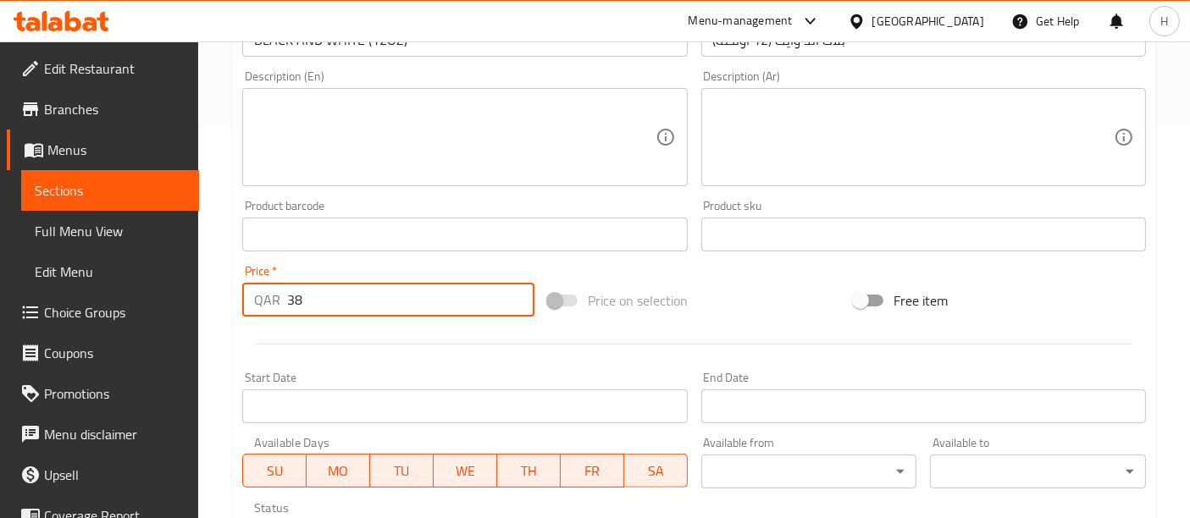
type input "38"
drag, startPoint x: 726, startPoint y: 274, endPoint x: 703, endPoint y: 283, distance: 24.4
click at [723, 276] on div "Add item image Image Size: 1200 x 800 px / Image formats: jpg, png / 5MB Max. I…" at bounding box center [693, 195] width 917 height 730
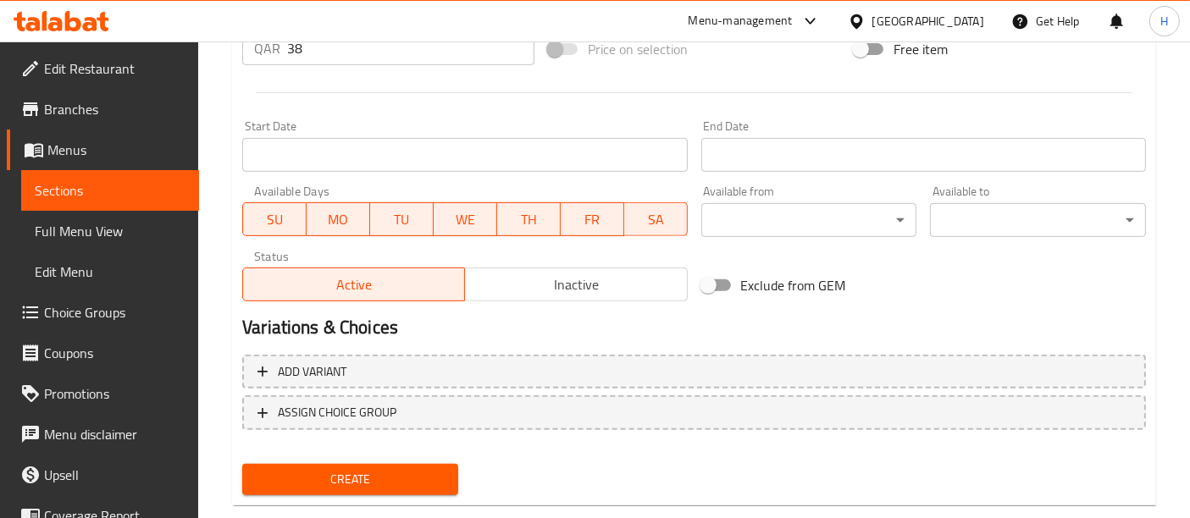
scroll to position [675, 0]
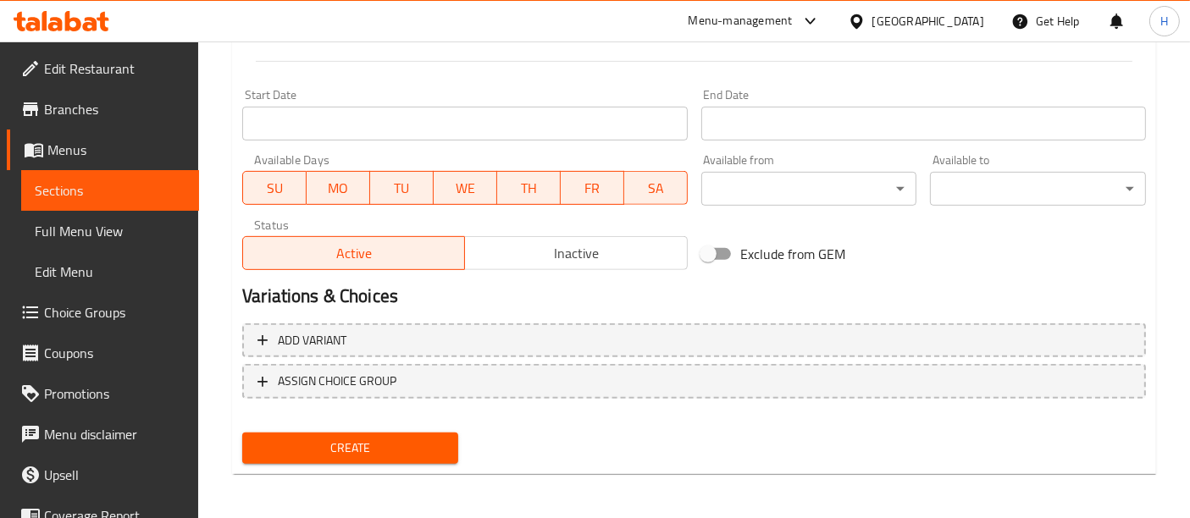
click at [291, 445] on span "Create" at bounding box center [350, 448] width 189 height 21
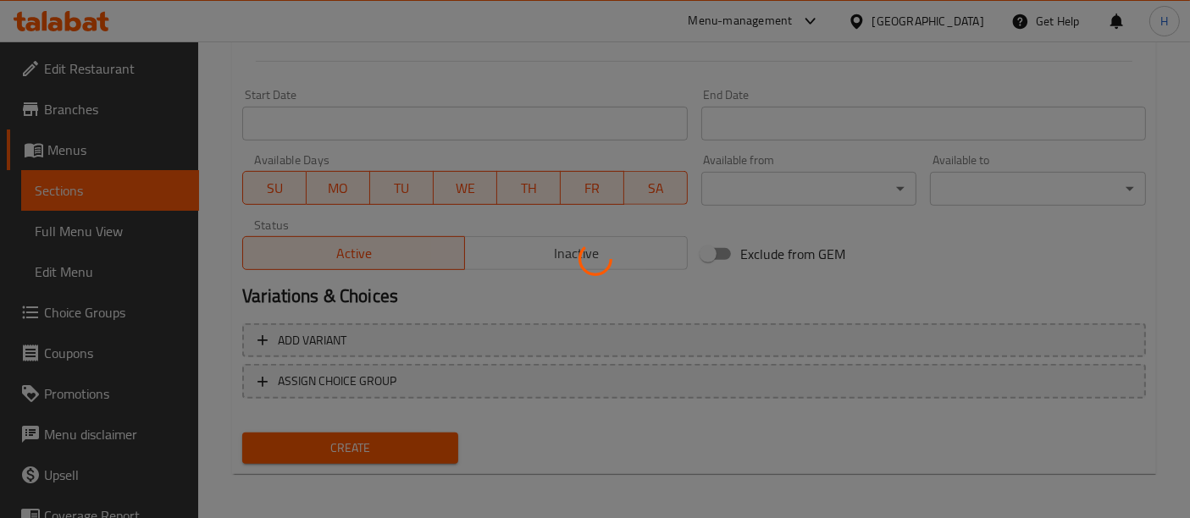
type input "0"
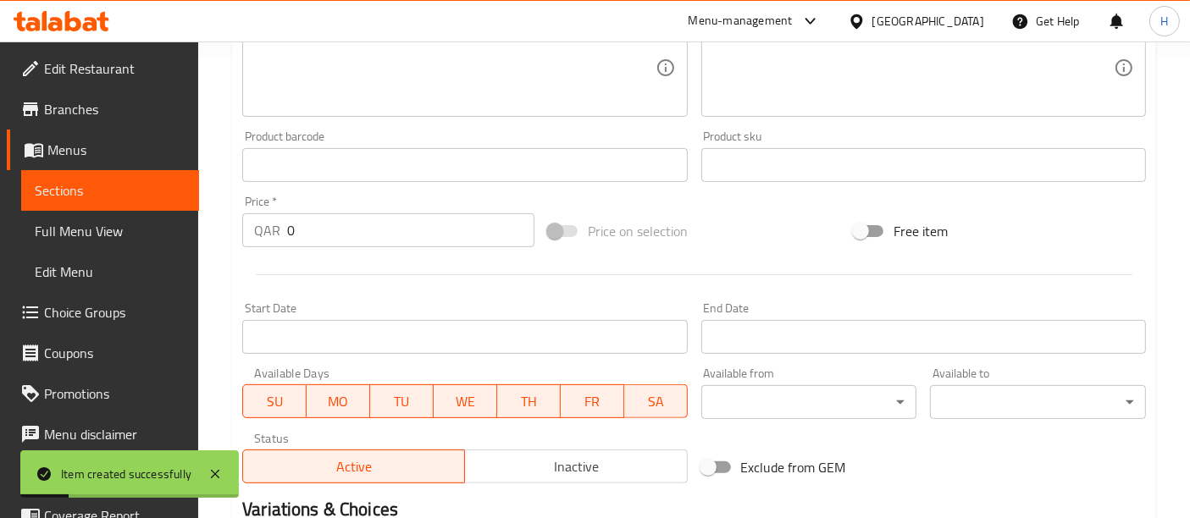
scroll to position [204, 0]
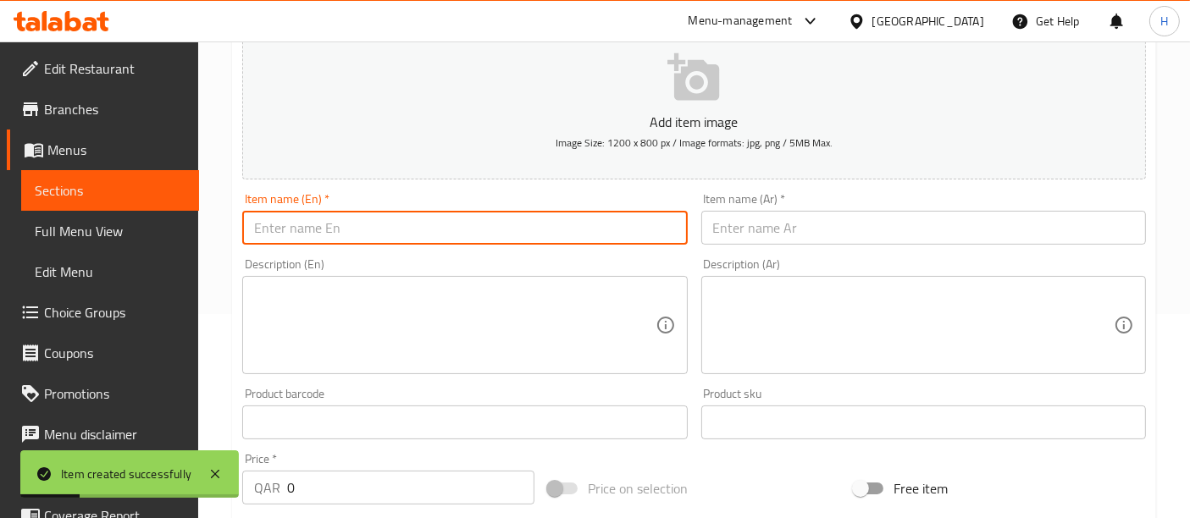
click at [440, 230] on input "text" at bounding box center [464, 228] width 445 height 34
paste input "BLACK AND WHITE (16OZ)"
type input "BLACK AND WHITE (16OZ)"
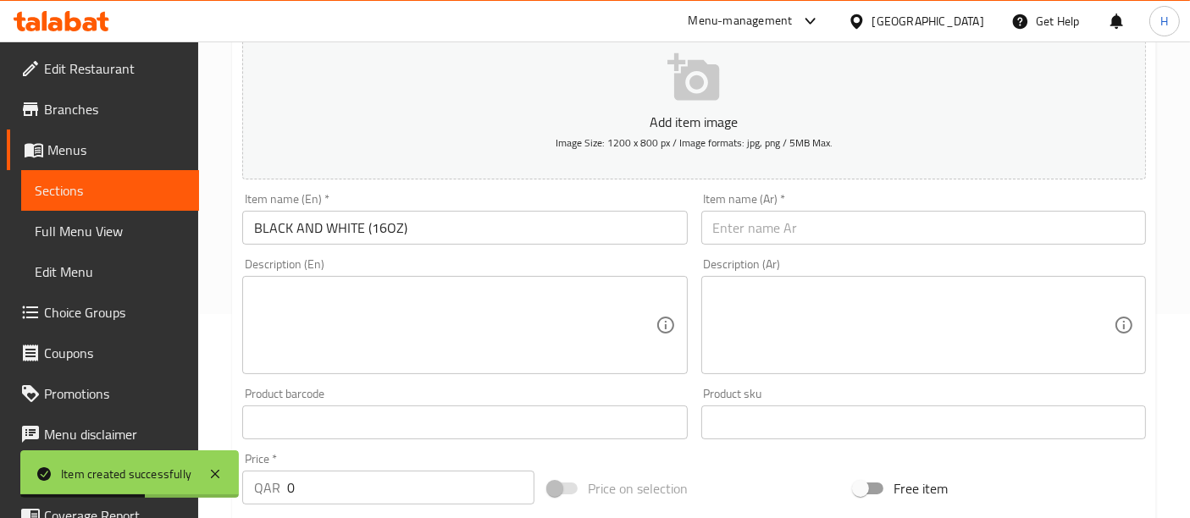
click at [757, 218] on input "text" at bounding box center [923, 228] width 445 height 34
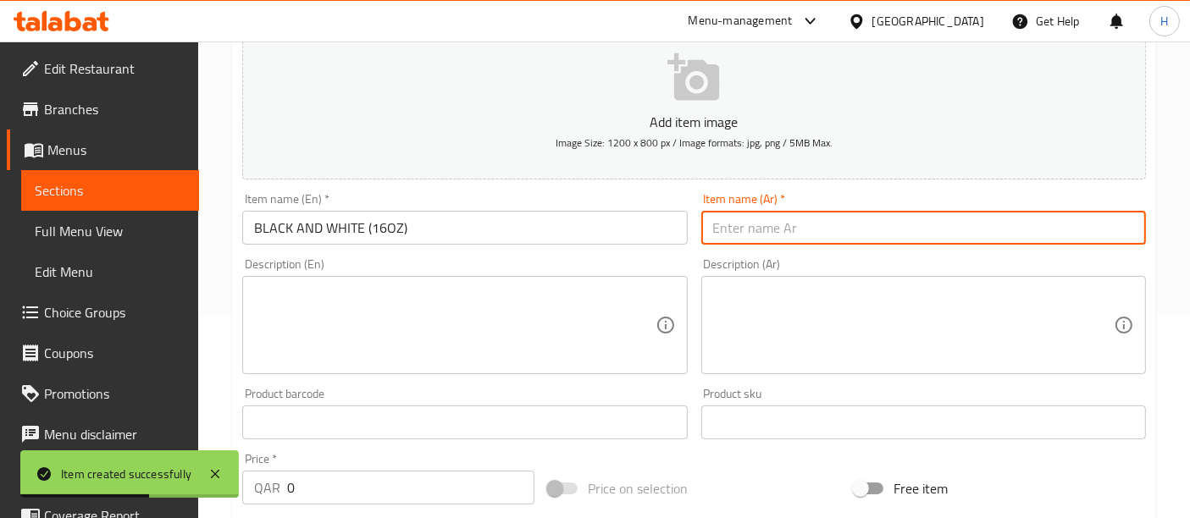
paste input "بلاك أند وايت (16 أونصة)"
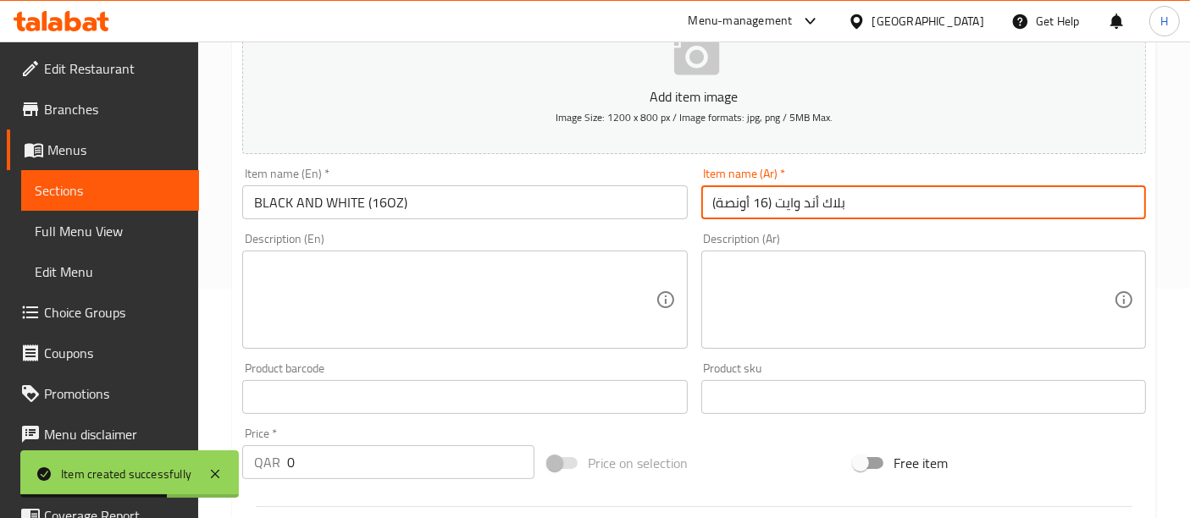
scroll to position [580, 0]
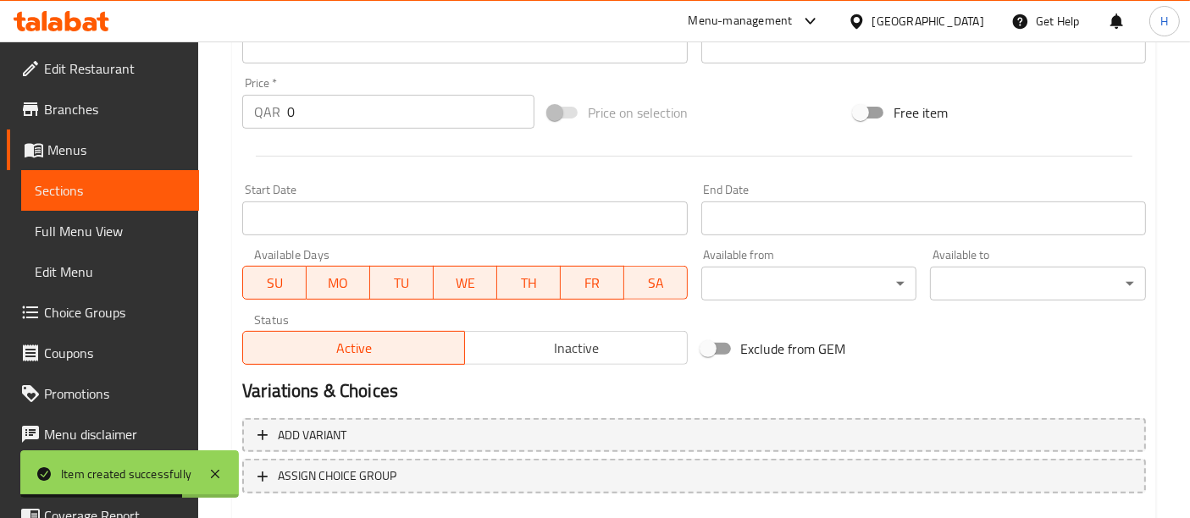
type input "بلاك أند وايت (16 أونصة)"
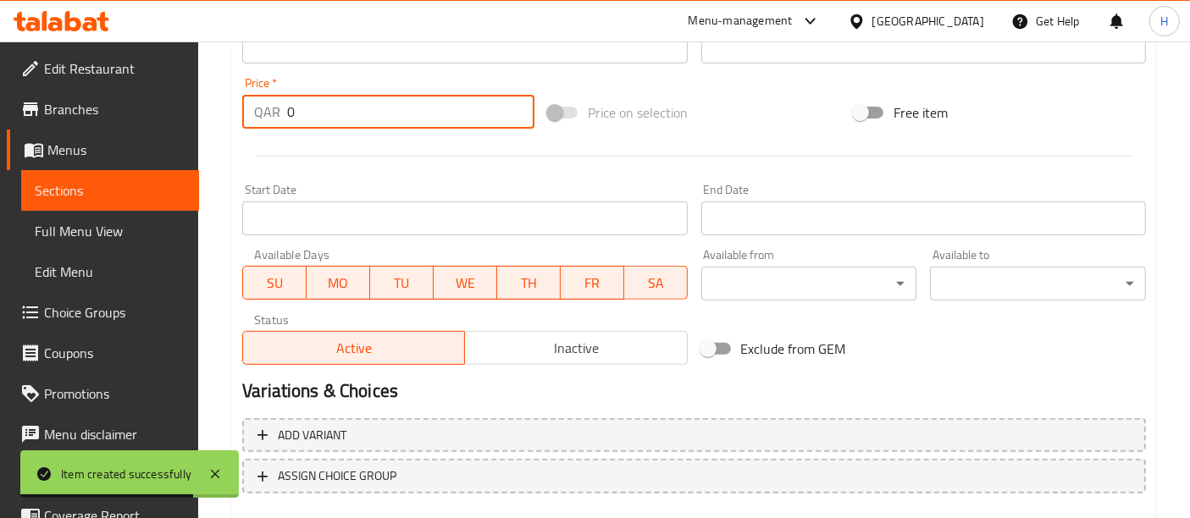
drag, startPoint x: 328, startPoint y: 109, endPoint x: 288, endPoint y: 115, distance: 40.2
click at [288, 115] on input "0" at bounding box center [410, 112] width 247 height 34
type input "42"
click at [640, 177] on div "Start Date Start Date" at bounding box center [464, 209] width 458 height 65
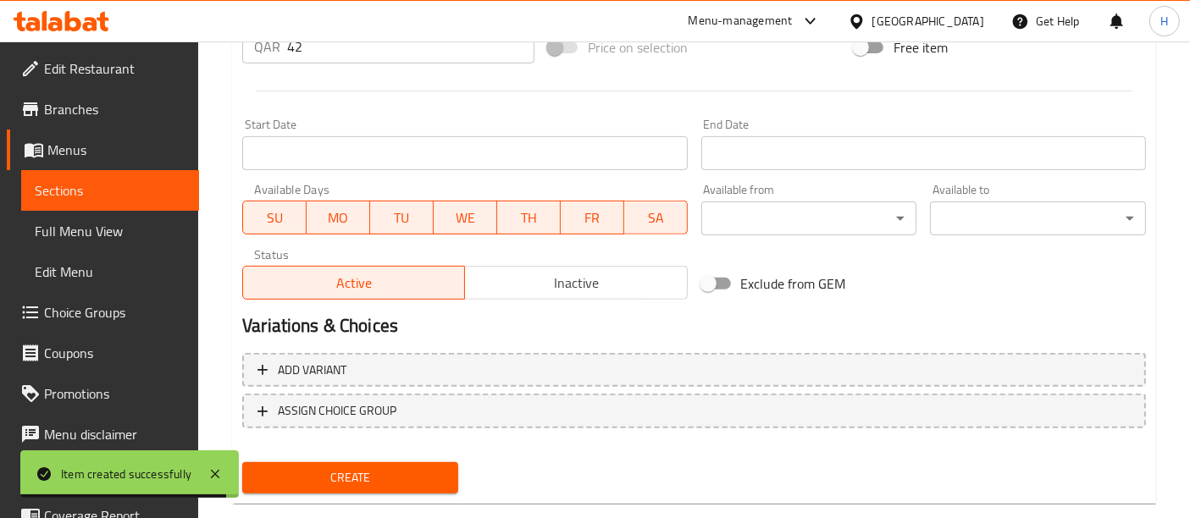
scroll to position [675, 0]
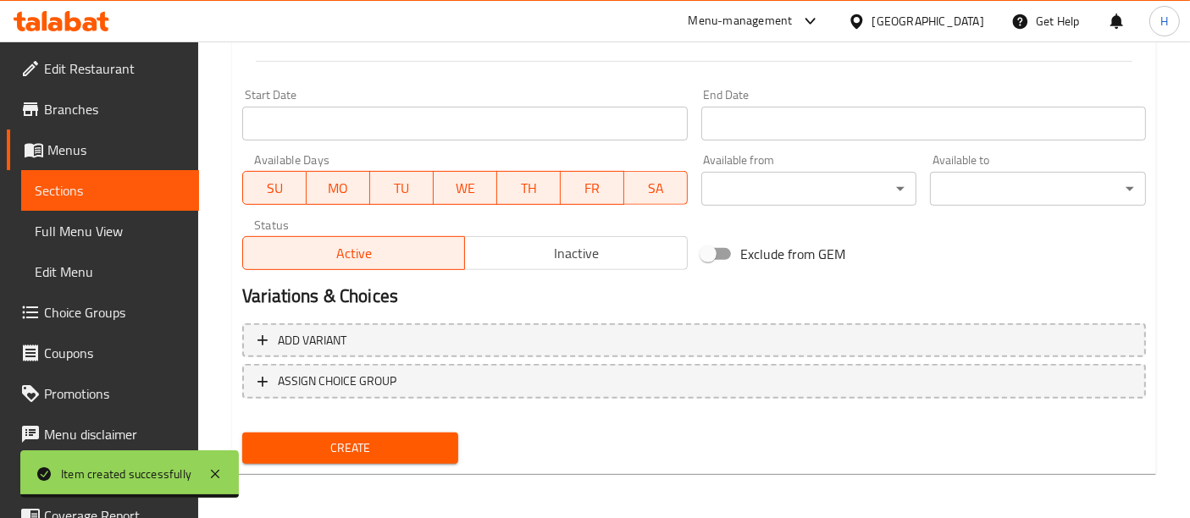
click at [318, 439] on span "Create" at bounding box center [350, 448] width 189 height 21
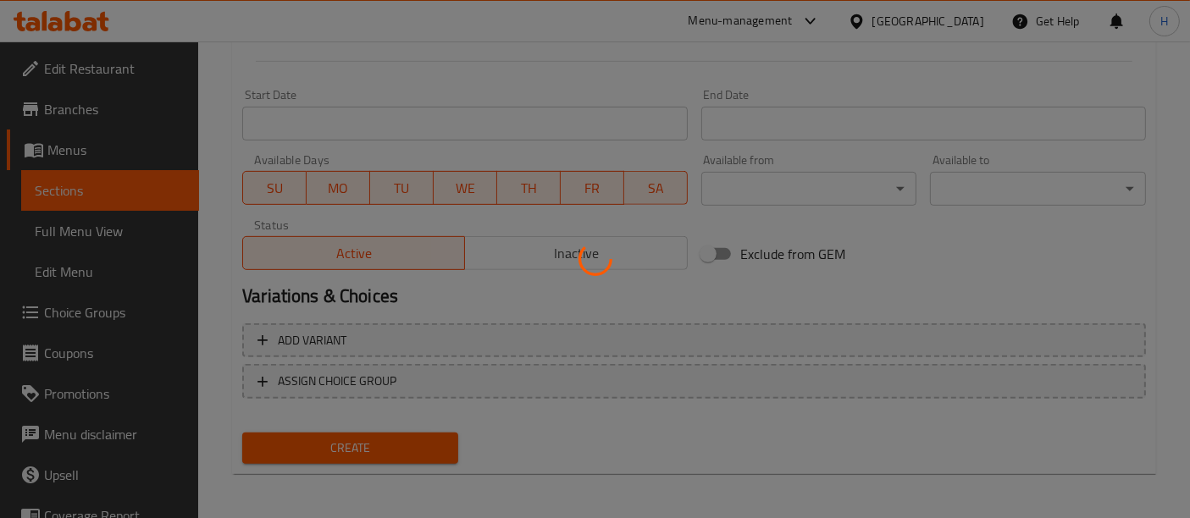
type input "0"
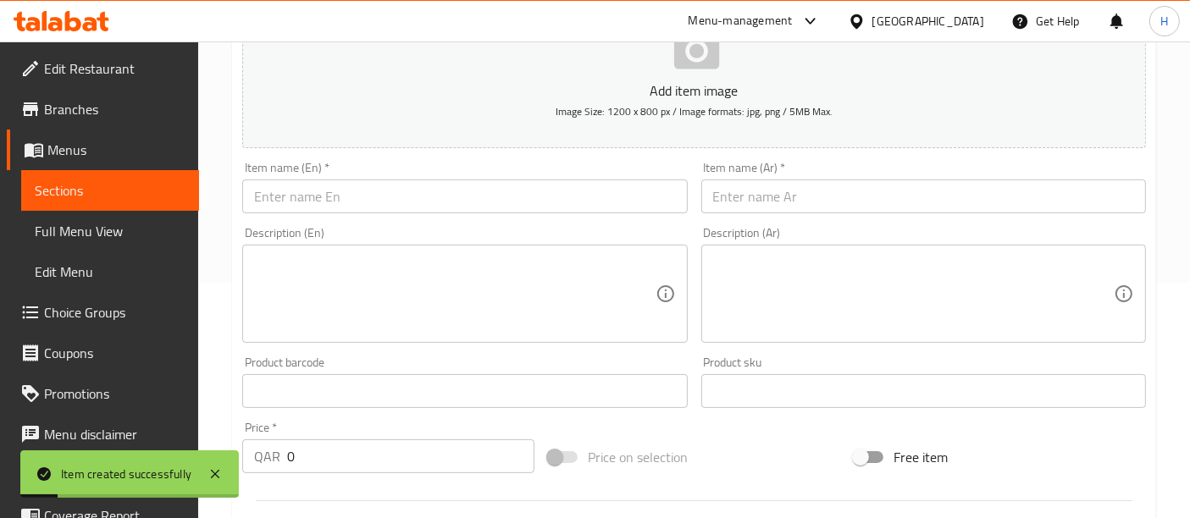
scroll to position [204, 0]
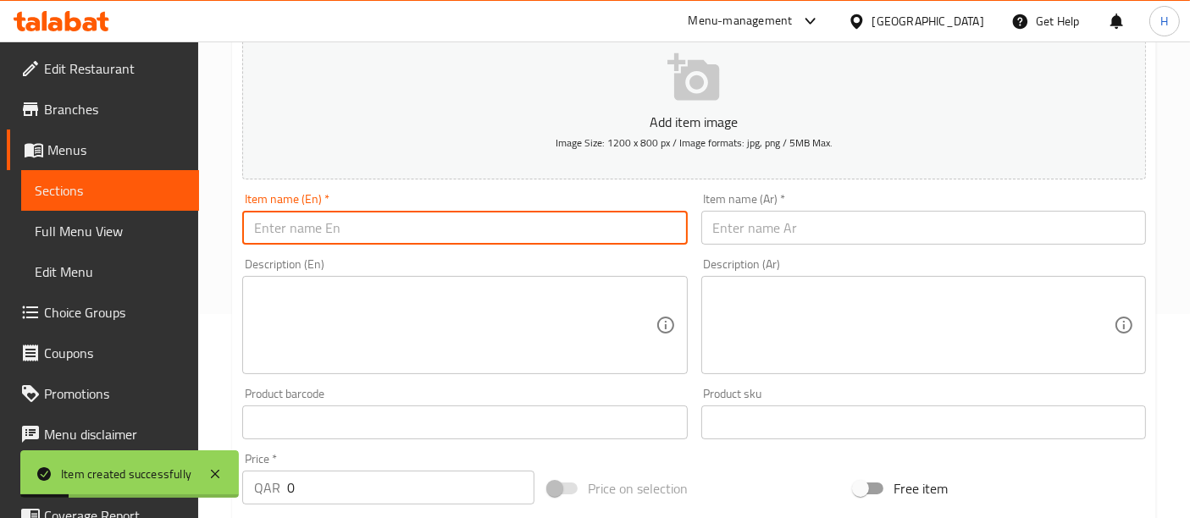
click at [424, 227] on input "text" at bounding box center [464, 228] width 445 height 34
paste input "ICED BLACK AND WHITE (16OZ)"
type input "ICED BLACK AND WHITE (16OZ)"
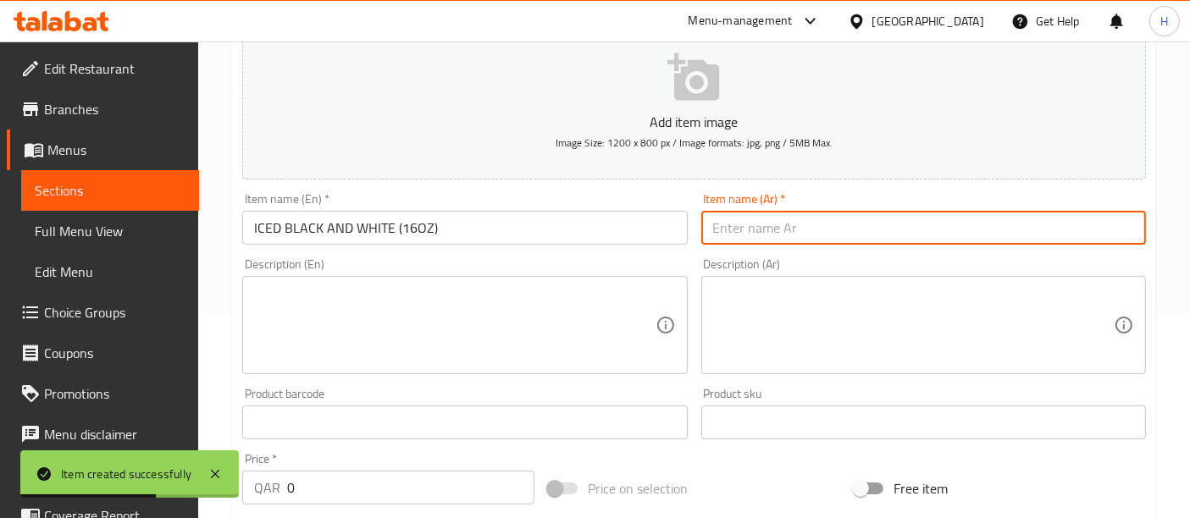
click at [810, 229] on input "text" at bounding box center [923, 228] width 445 height 34
paste input "بلاك أند وايت مثلج (16 أونصة)"
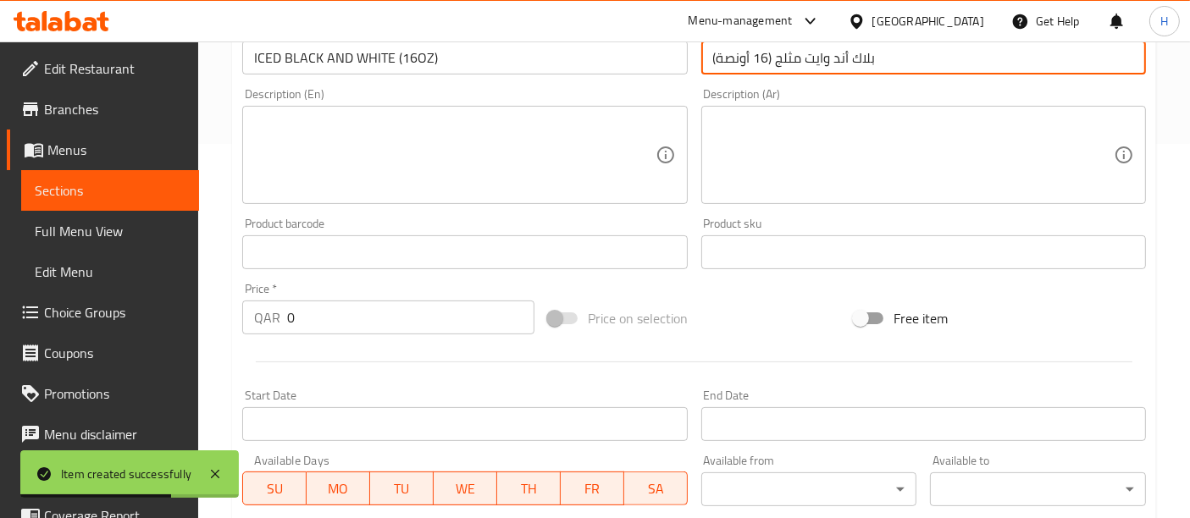
scroll to position [392, 0]
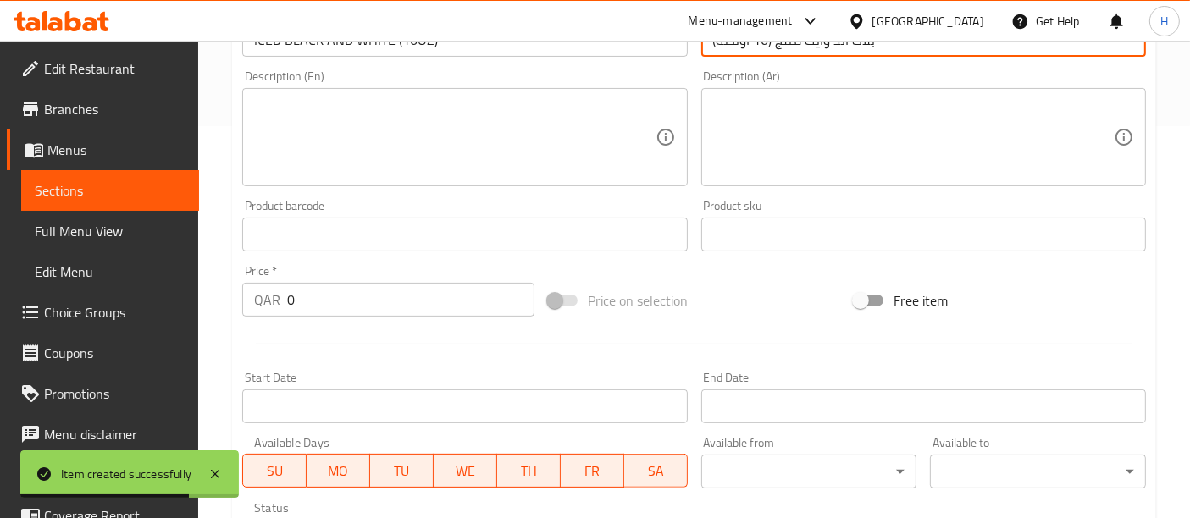
type input "بلاك أند وايت مثلج (16 أونصة)"
click at [324, 298] on input "0" at bounding box center [410, 300] width 247 height 34
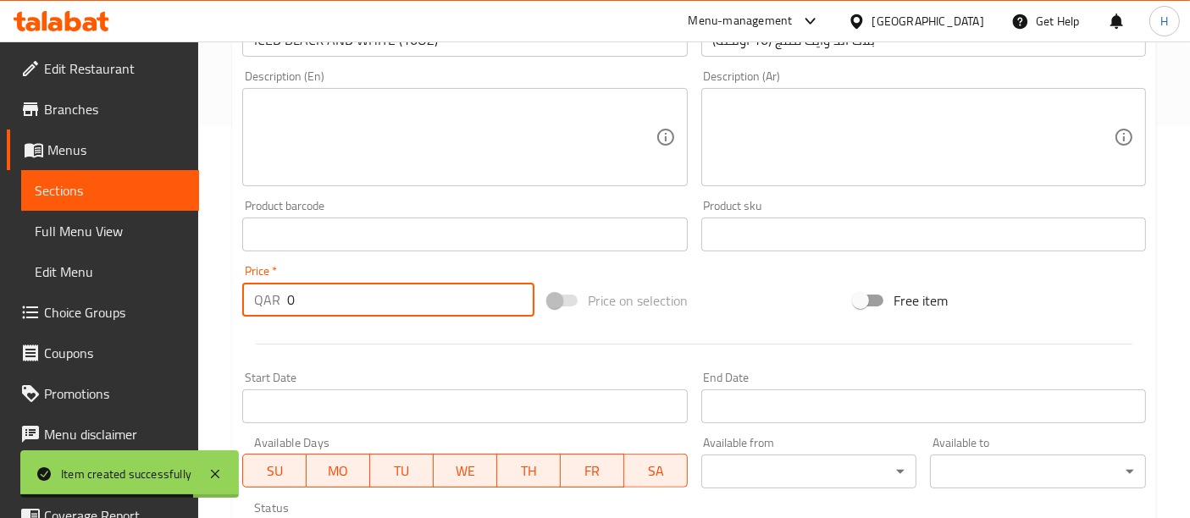
click at [324, 298] on input "0" at bounding box center [410, 300] width 247 height 34
type input "44"
click at [674, 340] on div at bounding box center [693, 343] width 917 height 41
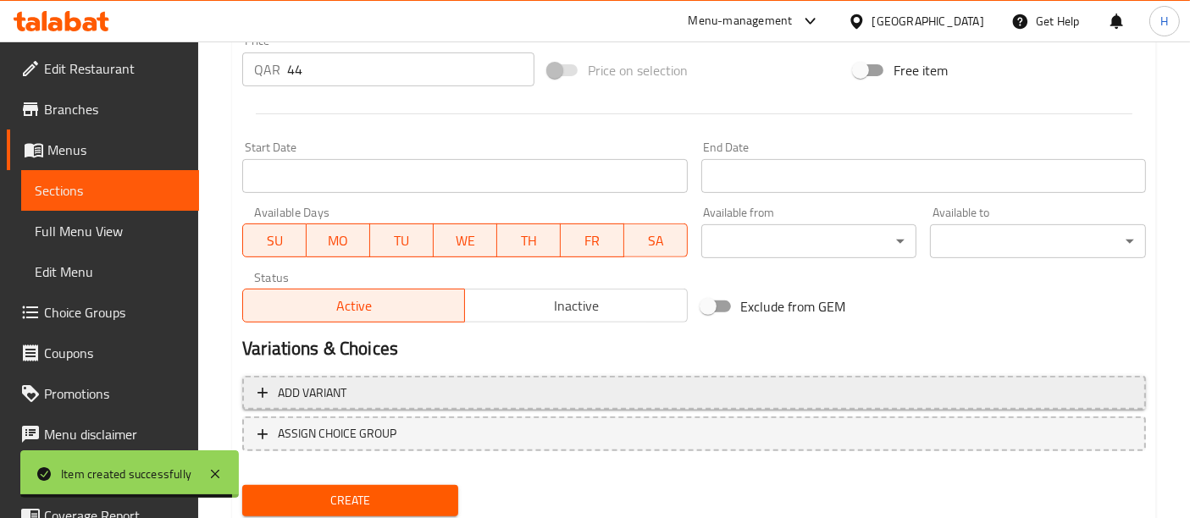
scroll to position [675, 0]
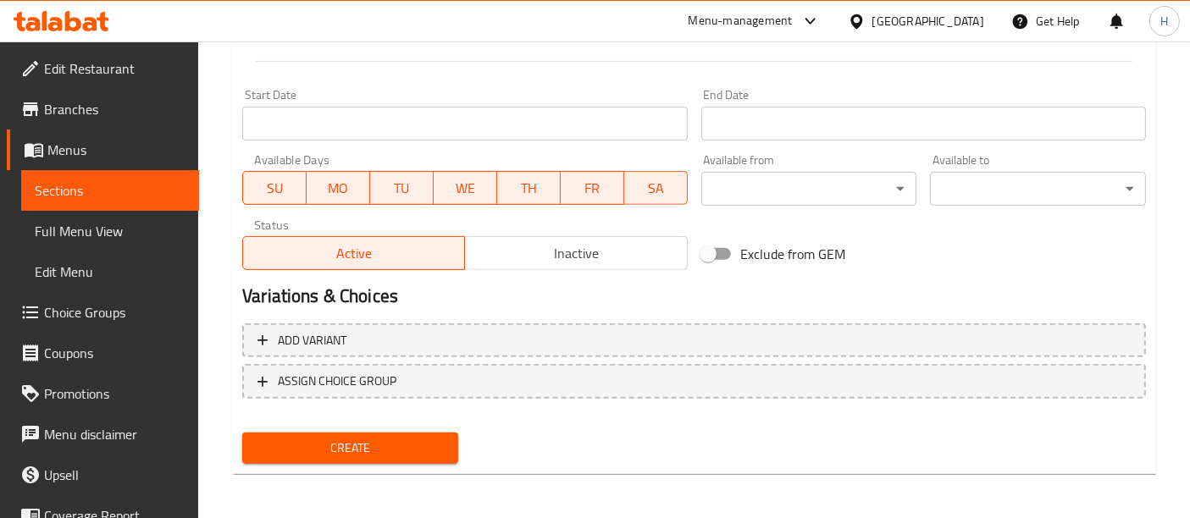
click at [428, 443] on span "Create" at bounding box center [350, 448] width 189 height 21
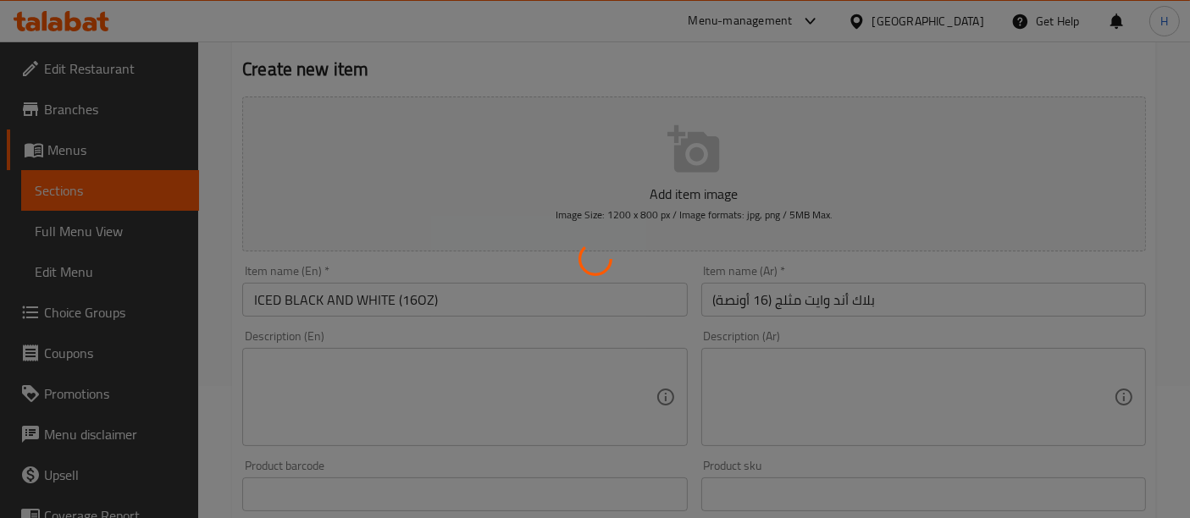
scroll to position [110, 0]
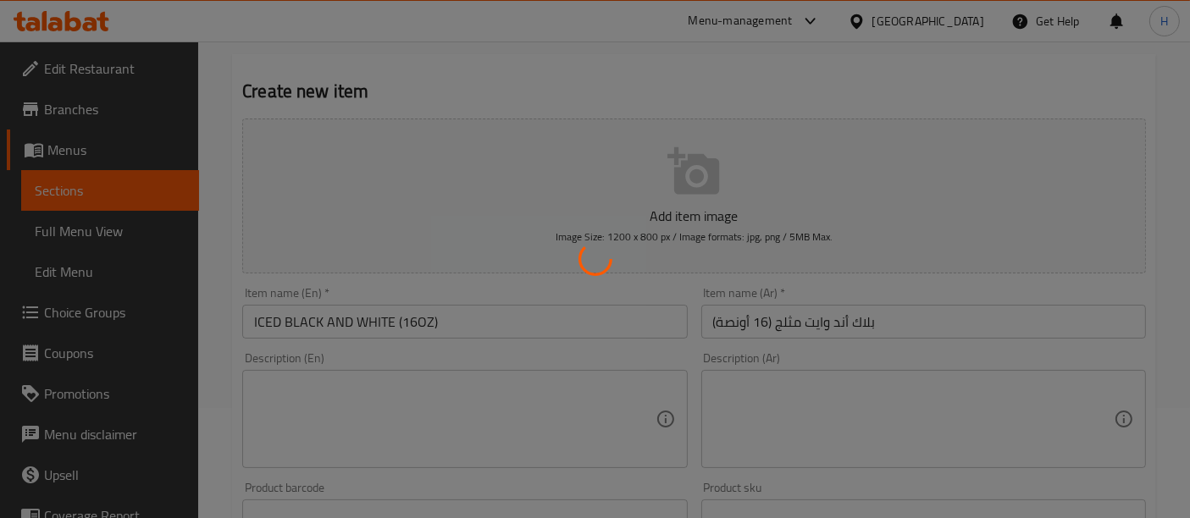
type input "0"
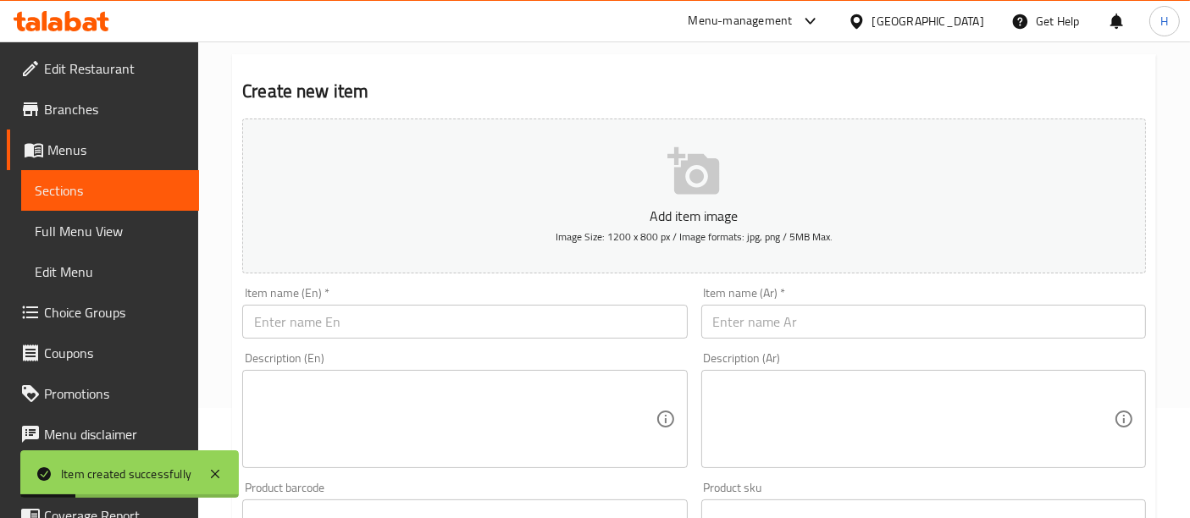
click at [481, 306] on input "text" at bounding box center [464, 322] width 445 height 34
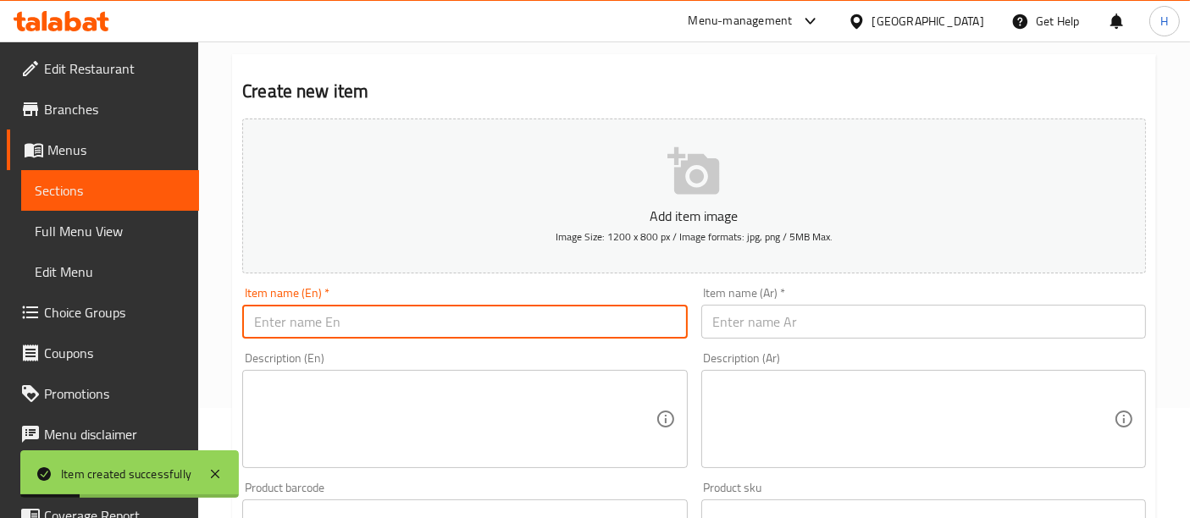
paste input "ICED BLACK AND WHITE (24OZ)"
type input "ICED BLACK AND WHITE (24OZ)"
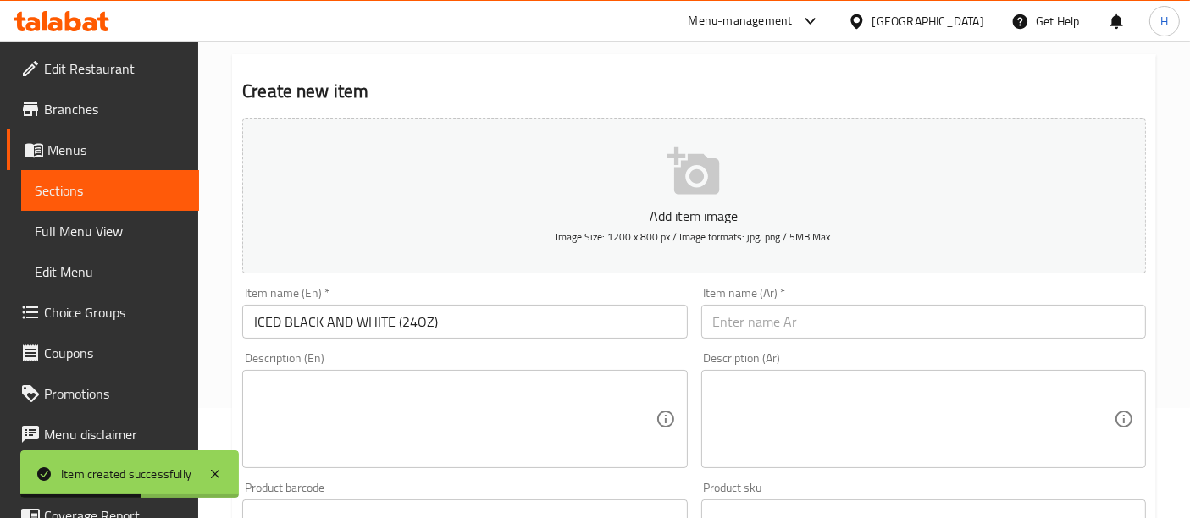
click at [867, 325] on input "text" at bounding box center [923, 322] width 445 height 34
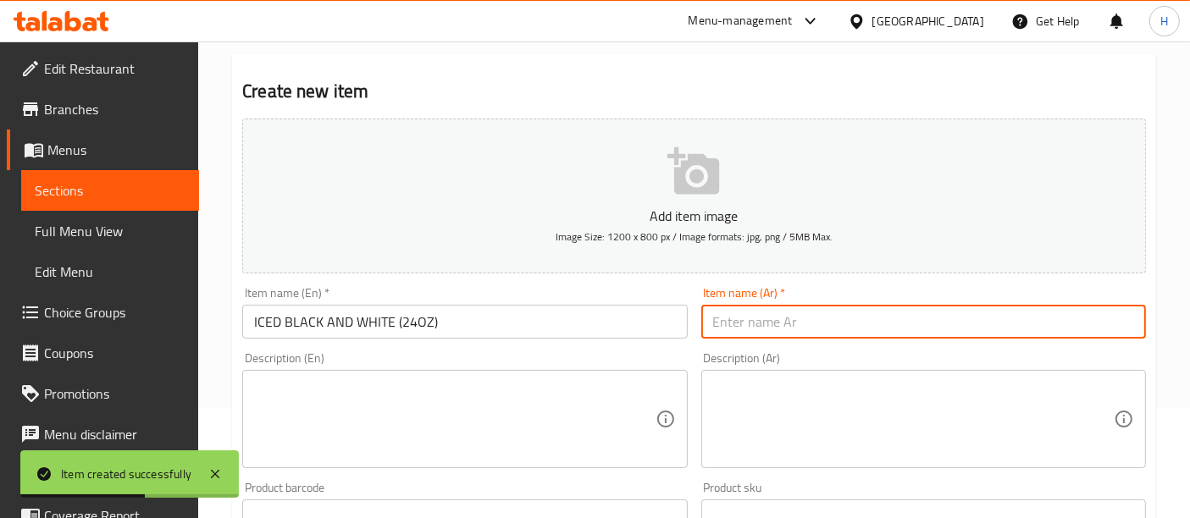
paste input "بلاك أند وايت مثلج (24 أونصة)"
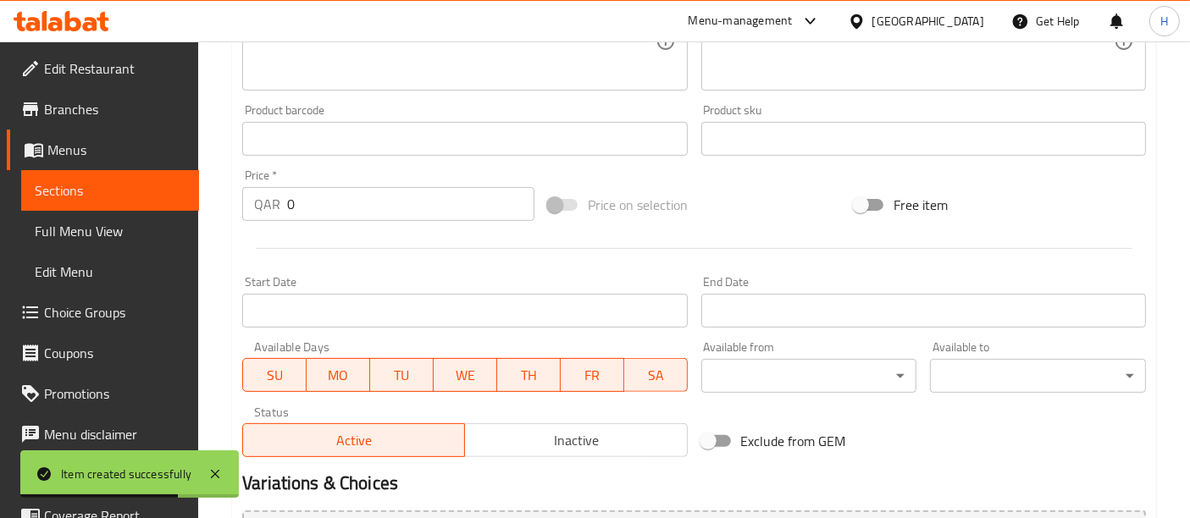
scroll to position [486, 0]
type input "بلاك أند وايت مثلج (24 أونصة)"
click at [289, 209] on input "0" at bounding box center [410, 206] width 247 height 34
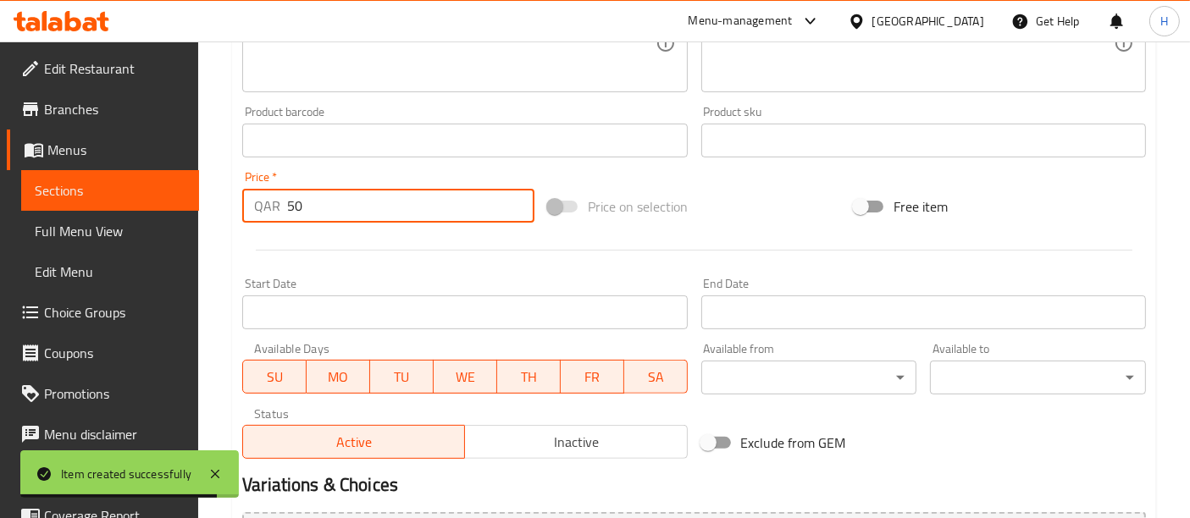
type input "50"
click at [730, 257] on div at bounding box center [693, 249] width 917 height 41
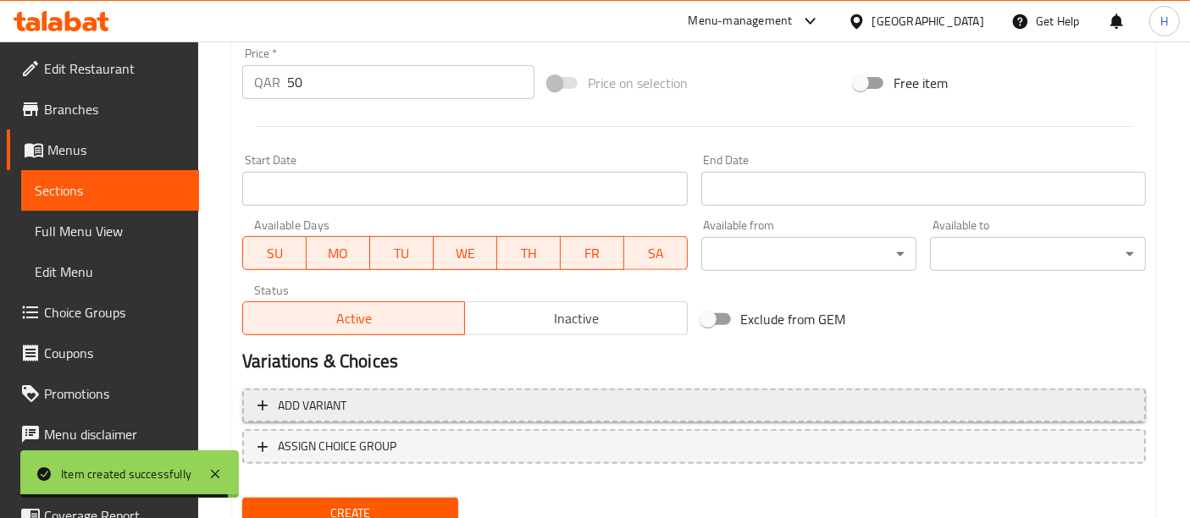
scroll to position [675, 0]
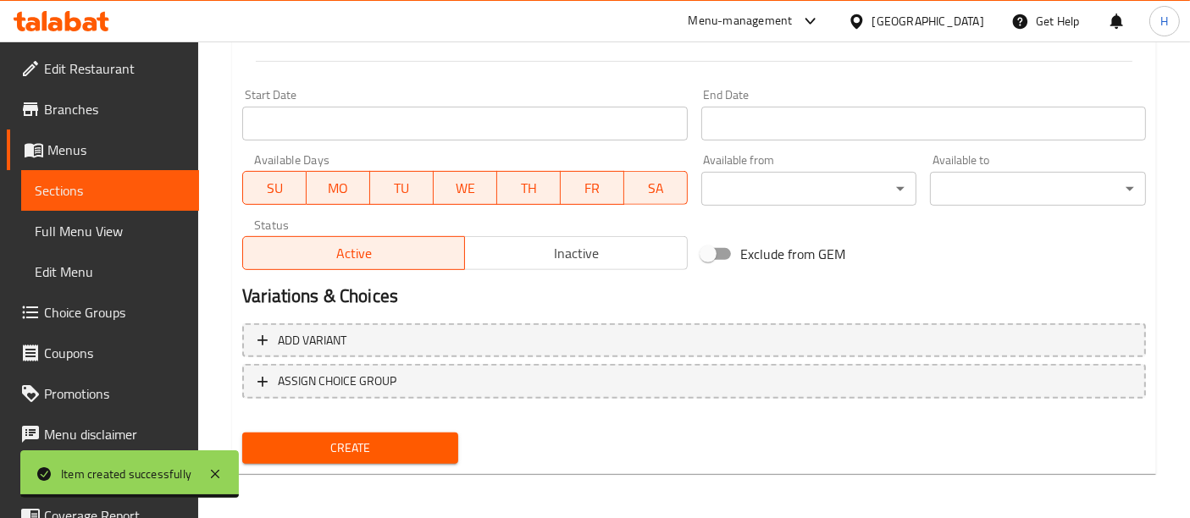
click at [374, 438] on span "Create" at bounding box center [350, 448] width 189 height 21
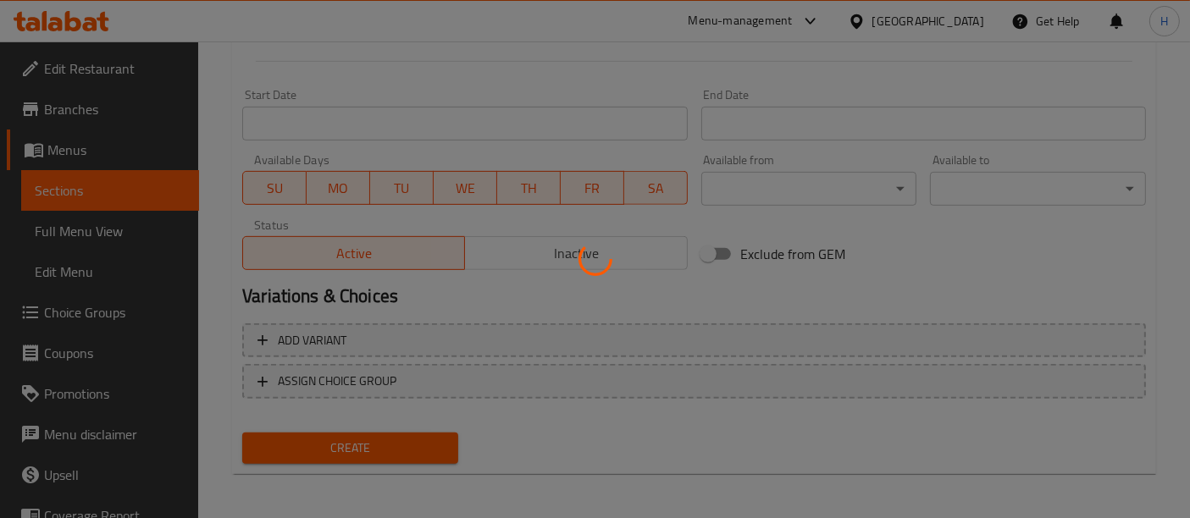
type input "0"
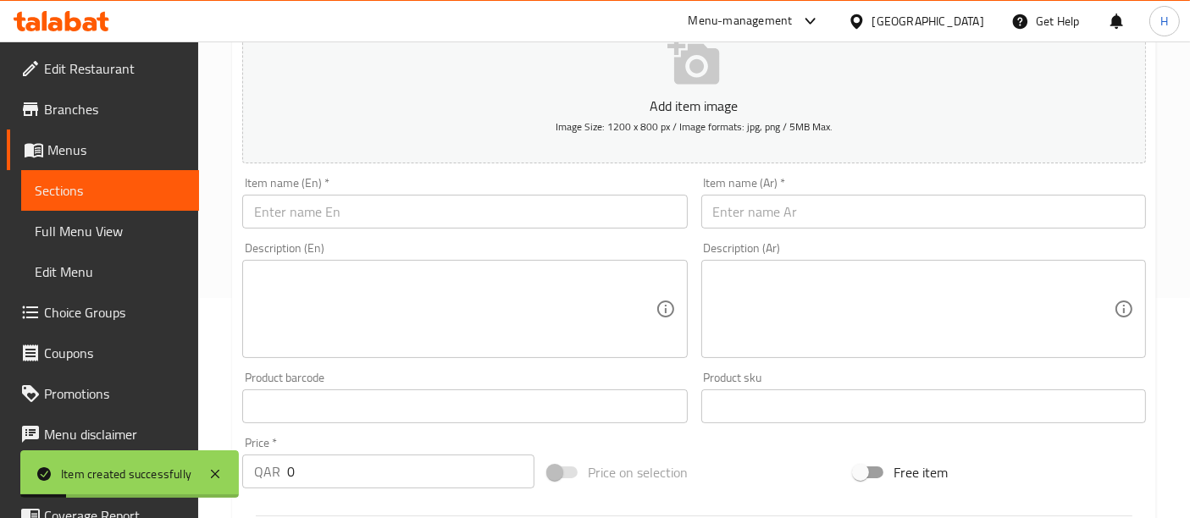
scroll to position [16, 0]
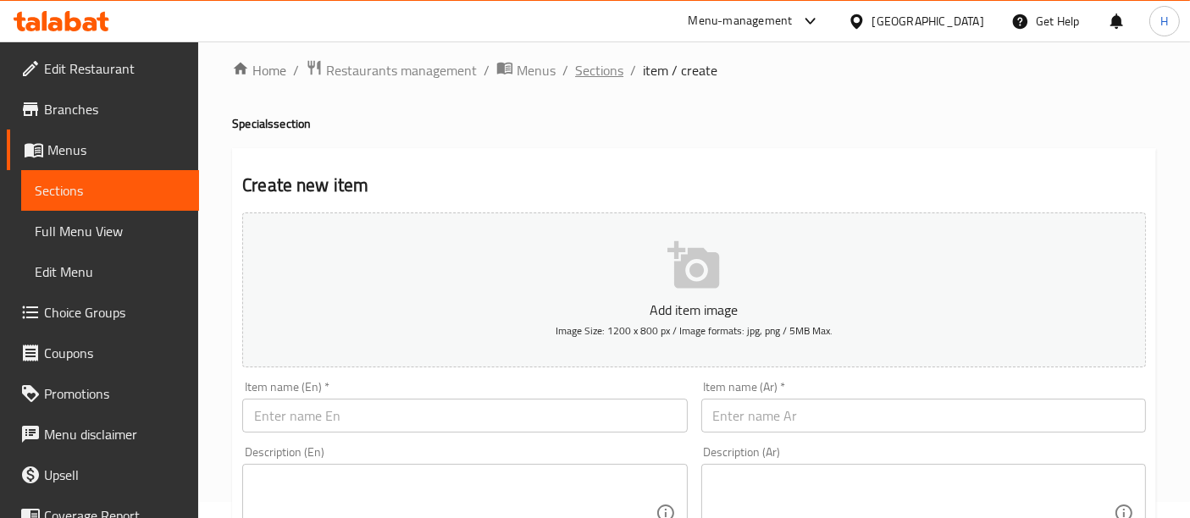
click at [604, 77] on span "Sections" at bounding box center [599, 70] width 48 height 20
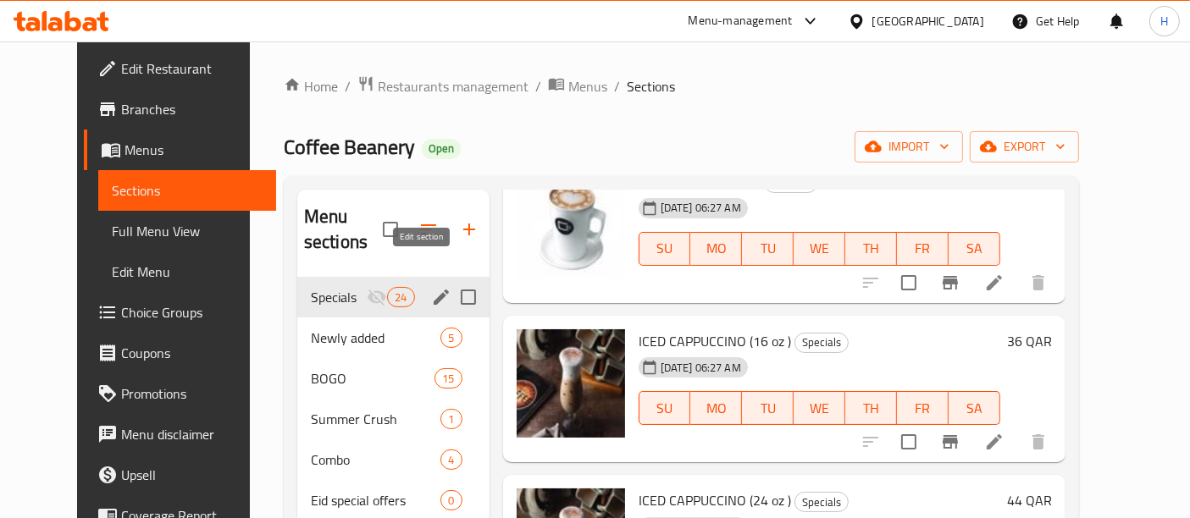
click at [434, 290] on icon "edit" at bounding box center [441, 297] width 15 height 15
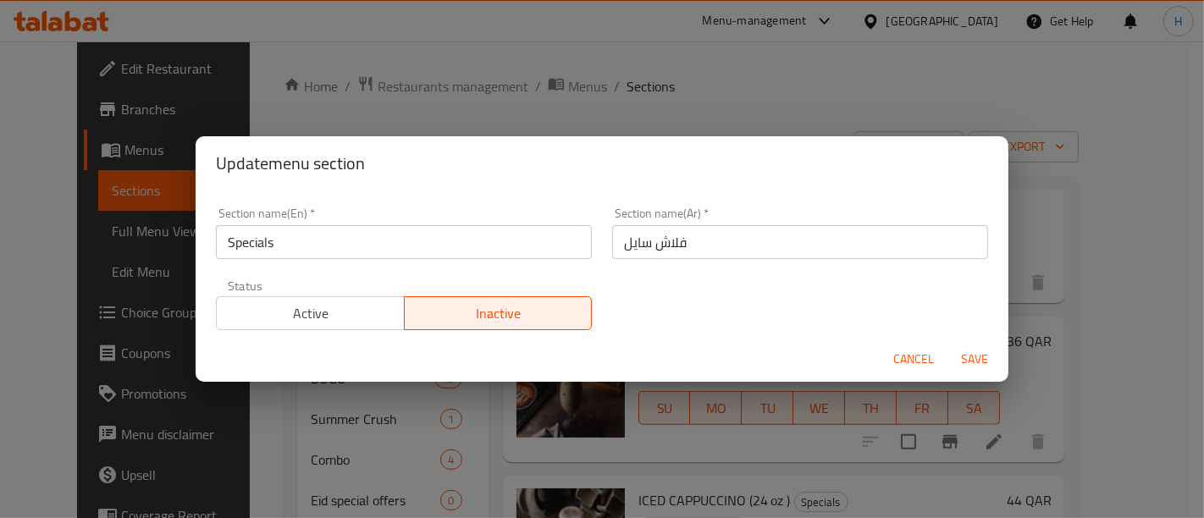
drag, startPoint x: 352, startPoint y: 320, endPoint x: 361, endPoint y: 318, distance: 8.6
click at [351, 320] on span "Active" at bounding box center [311, 313] width 174 height 25
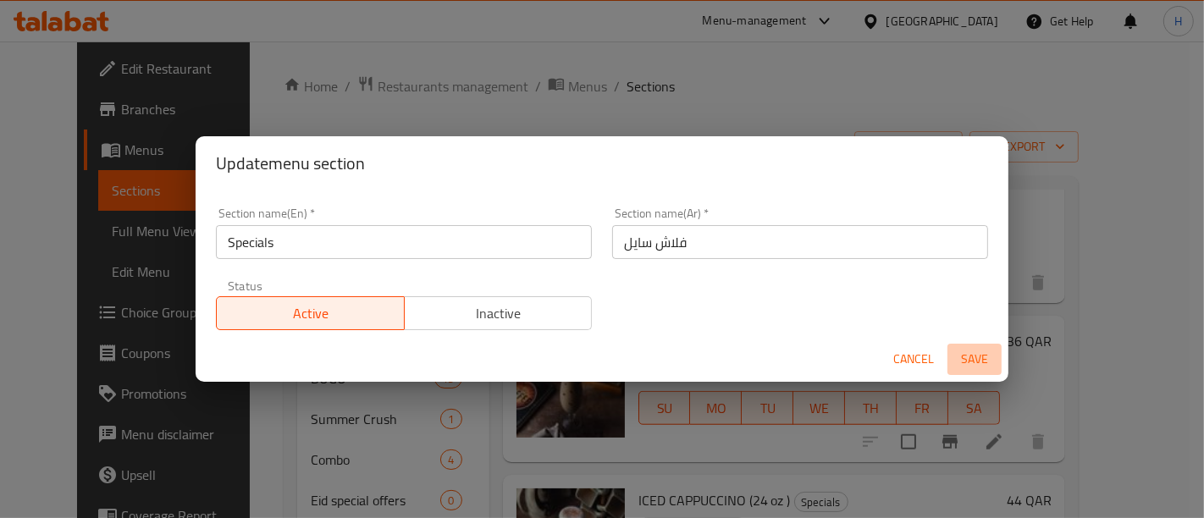
click at [969, 356] on span "Save" at bounding box center [974, 359] width 41 height 21
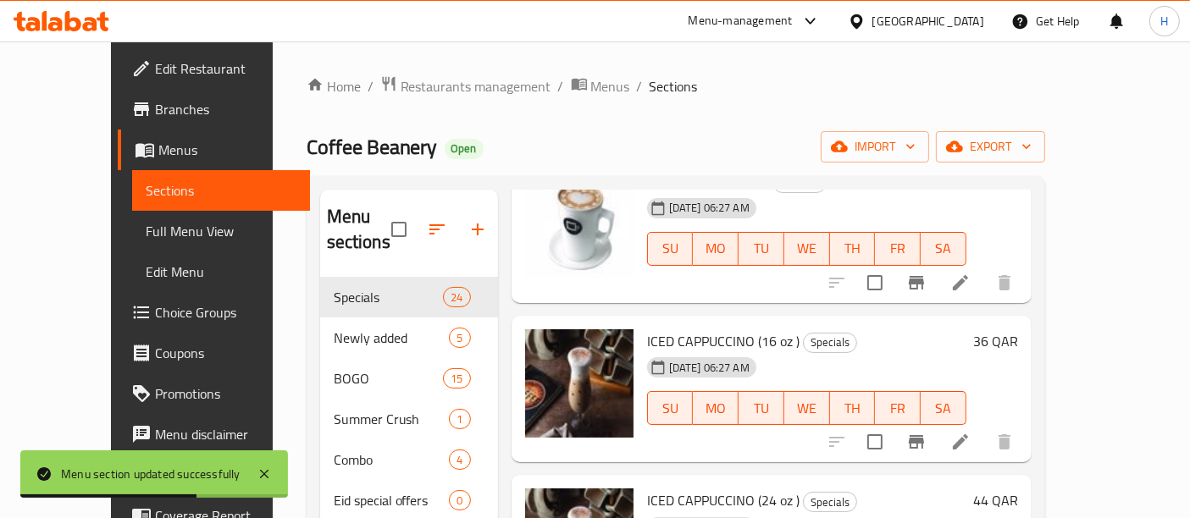
click at [821, 27] on icon at bounding box center [810, 21] width 20 height 20
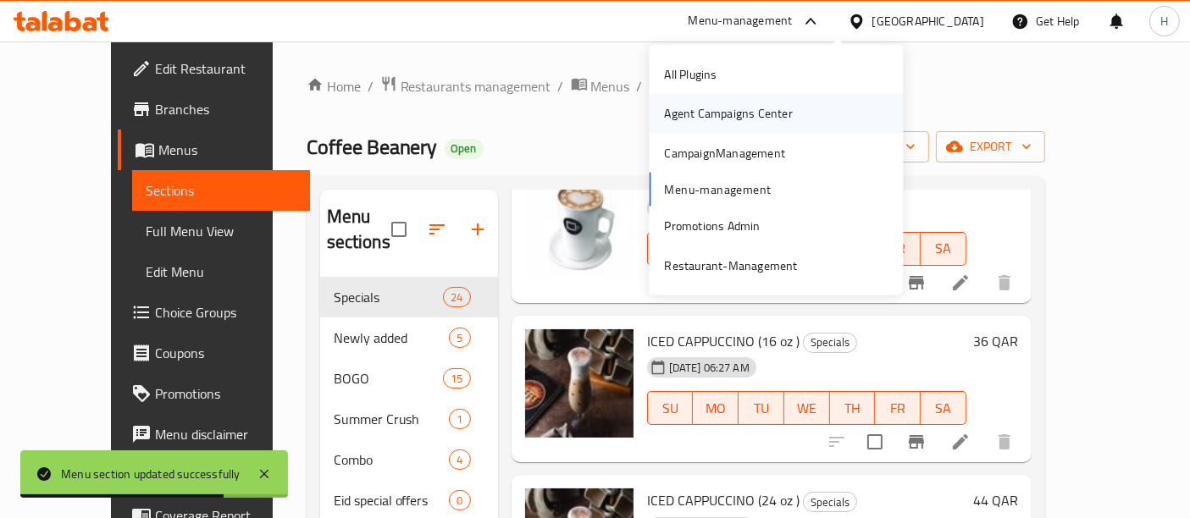
click at [790, 111] on div "Agent Campaigns Center" at bounding box center [728, 113] width 128 height 19
